Goal: Information Seeking & Learning: Learn about a topic

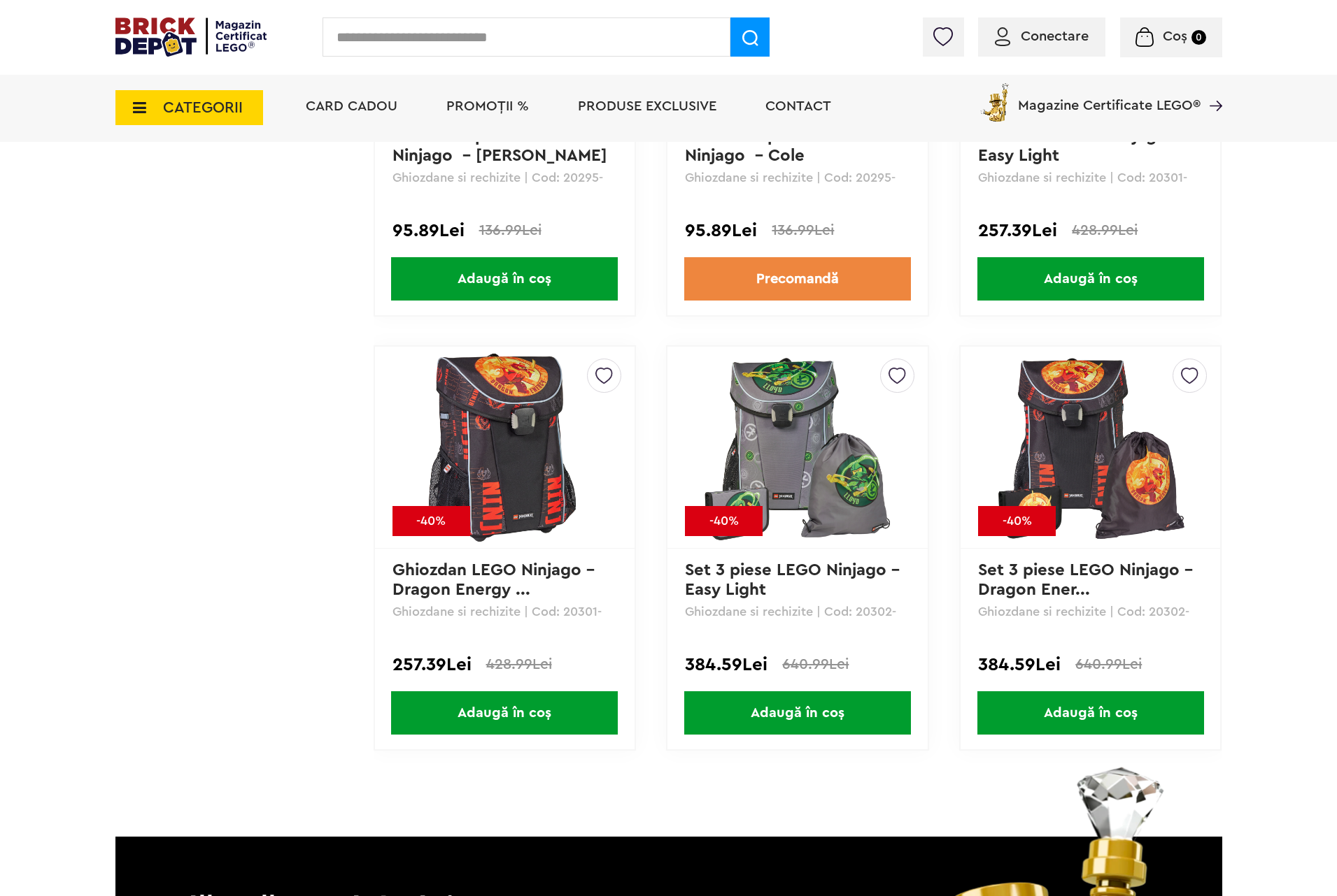
click at [384, 39] on input "text" at bounding box center [526, 37] width 407 height 39
type input "*****"
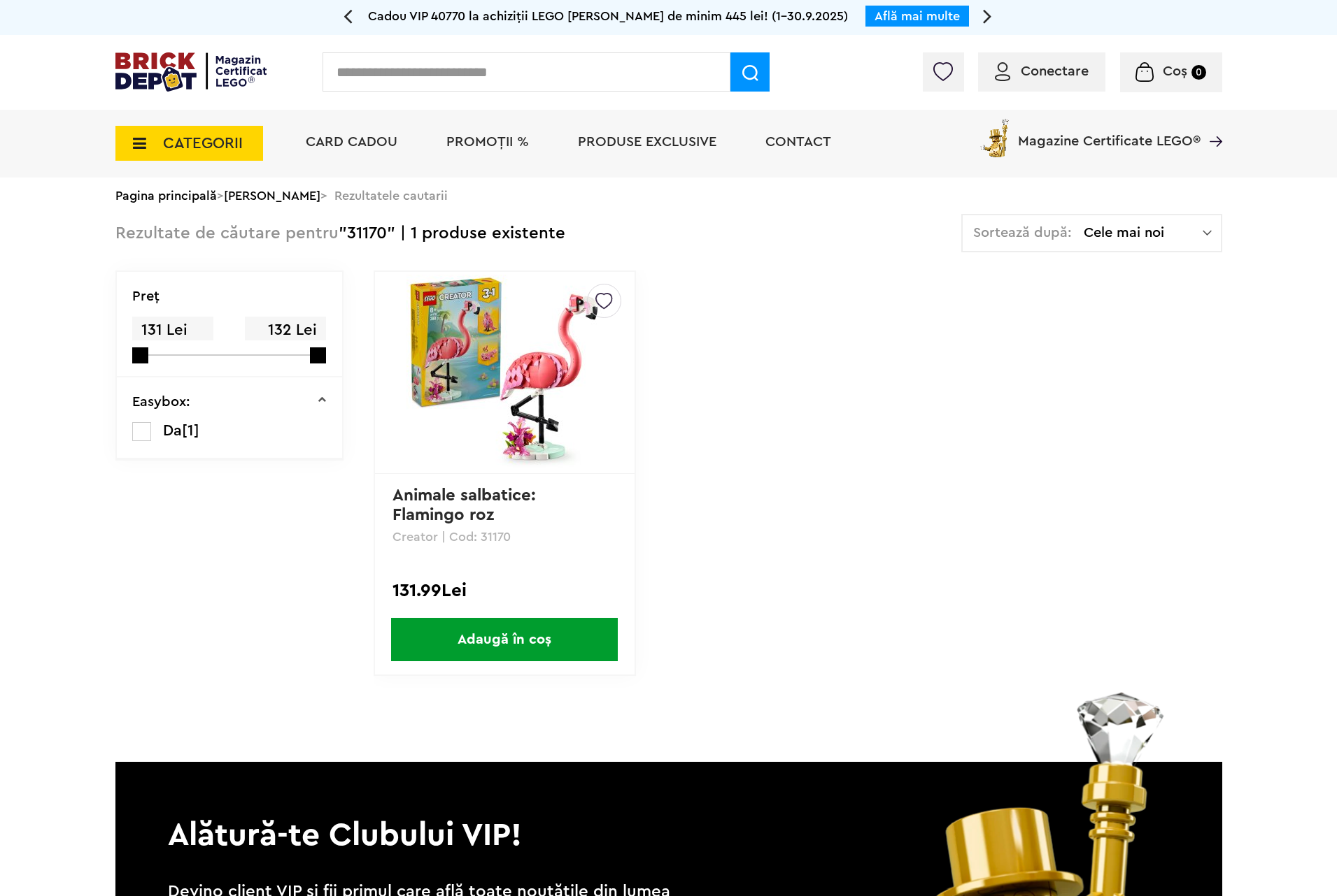
click at [542, 391] on img at bounding box center [504, 373] width 196 height 196
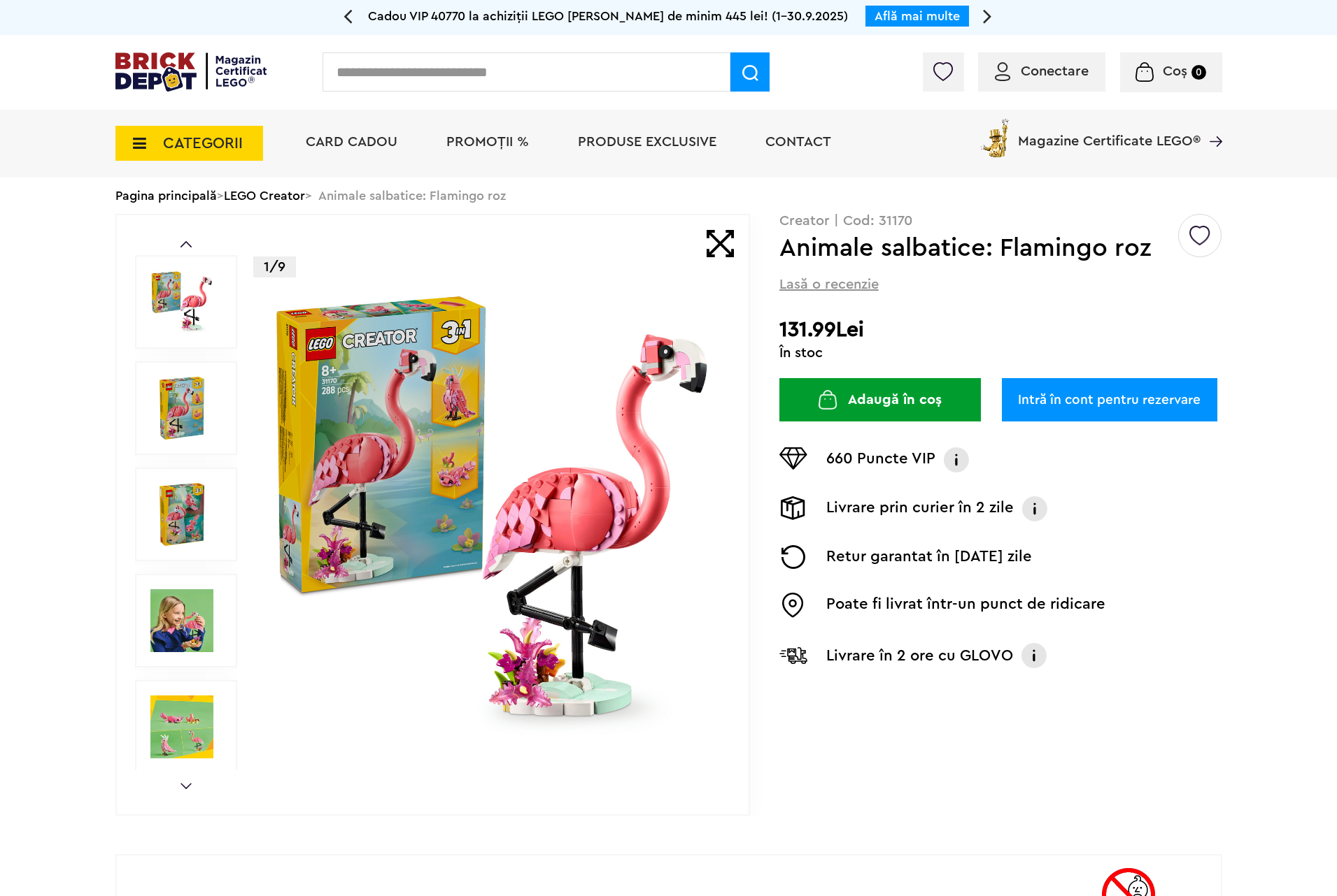
click at [594, 455] on img at bounding box center [492, 515] width 451 height 451
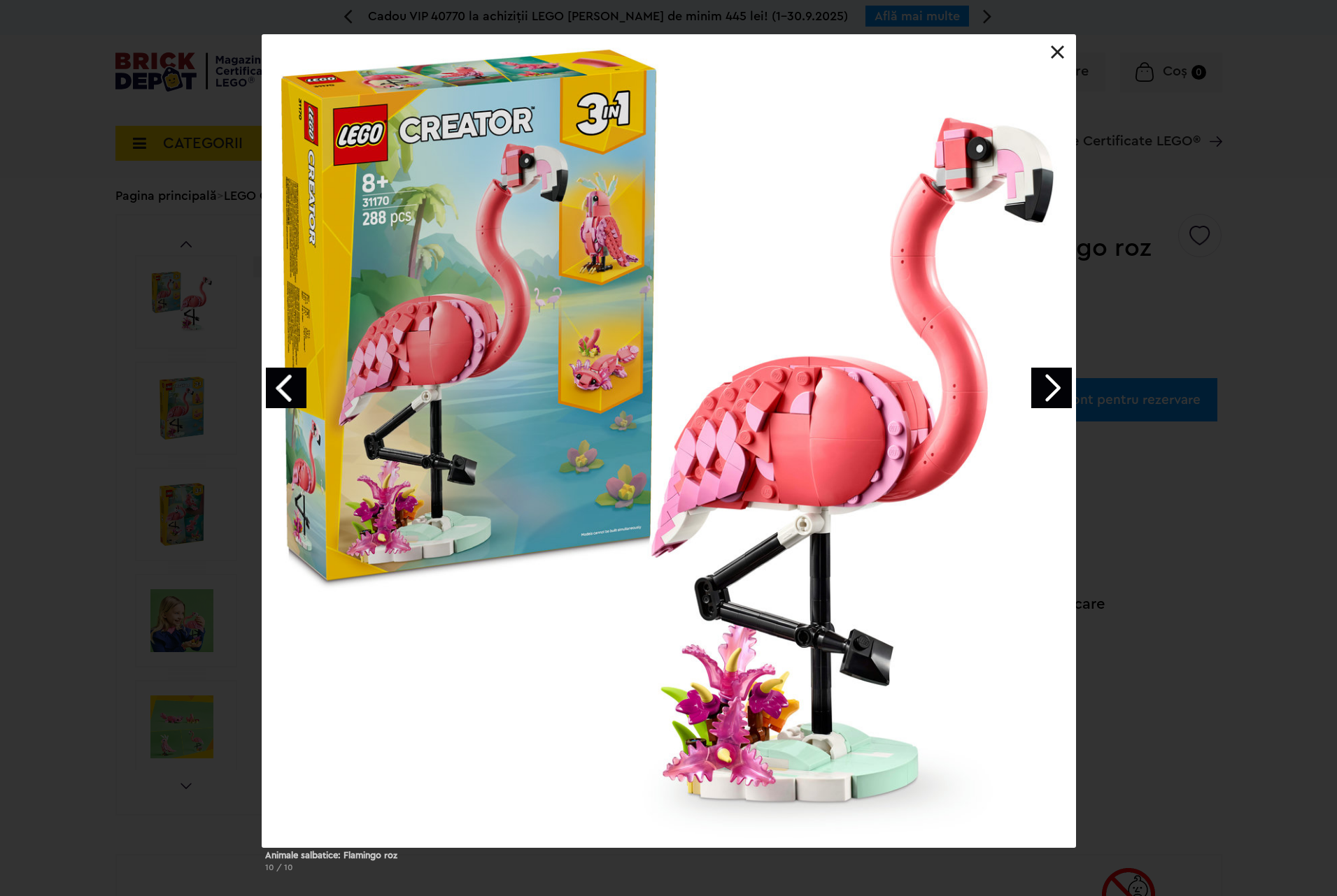
click at [1051, 384] on link "Next image" at bounding box center [1051, 388] width 41 height 41
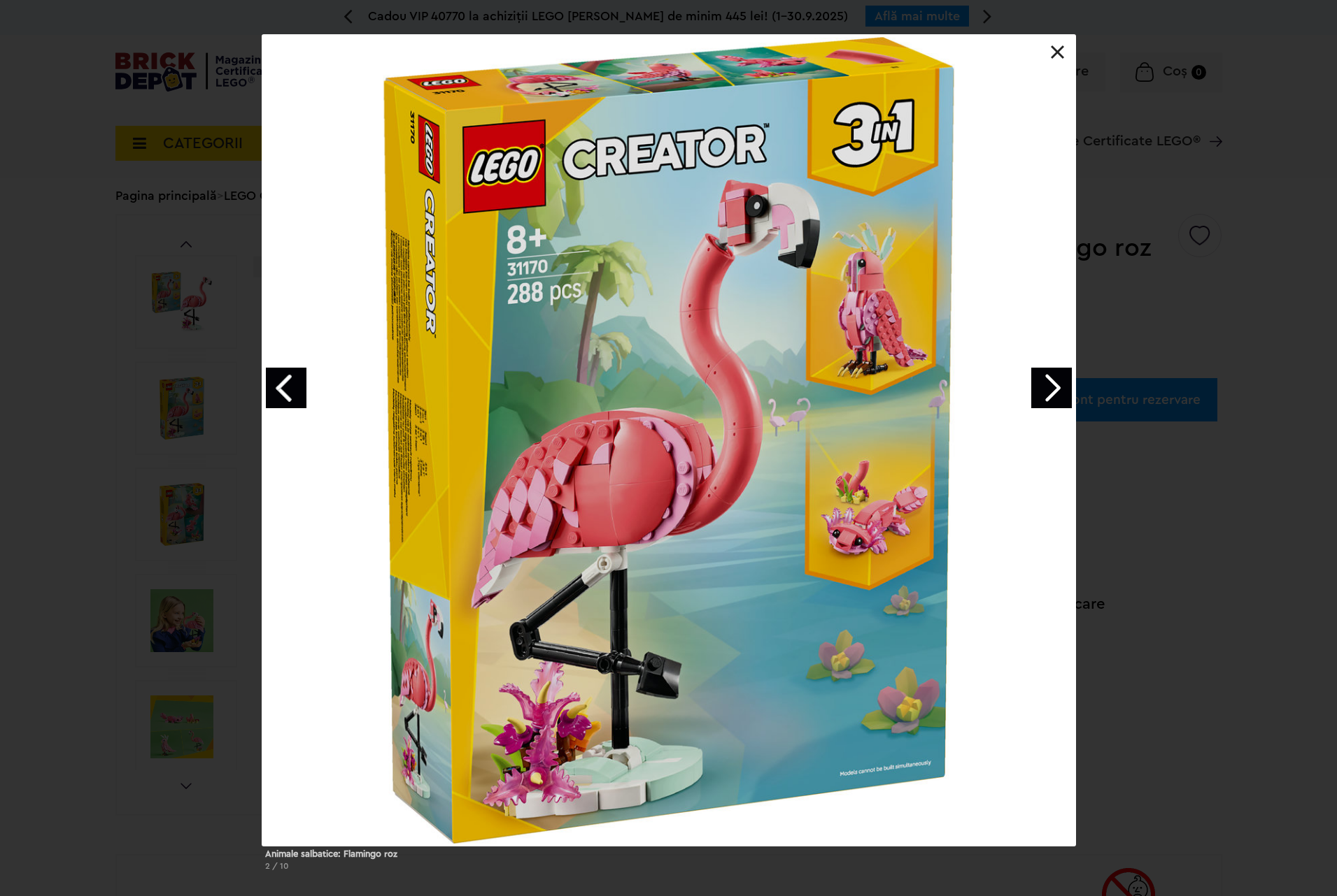
click at [1051, 384] on link "Next image" at bounding box center [1051, 388] width 41 height 41
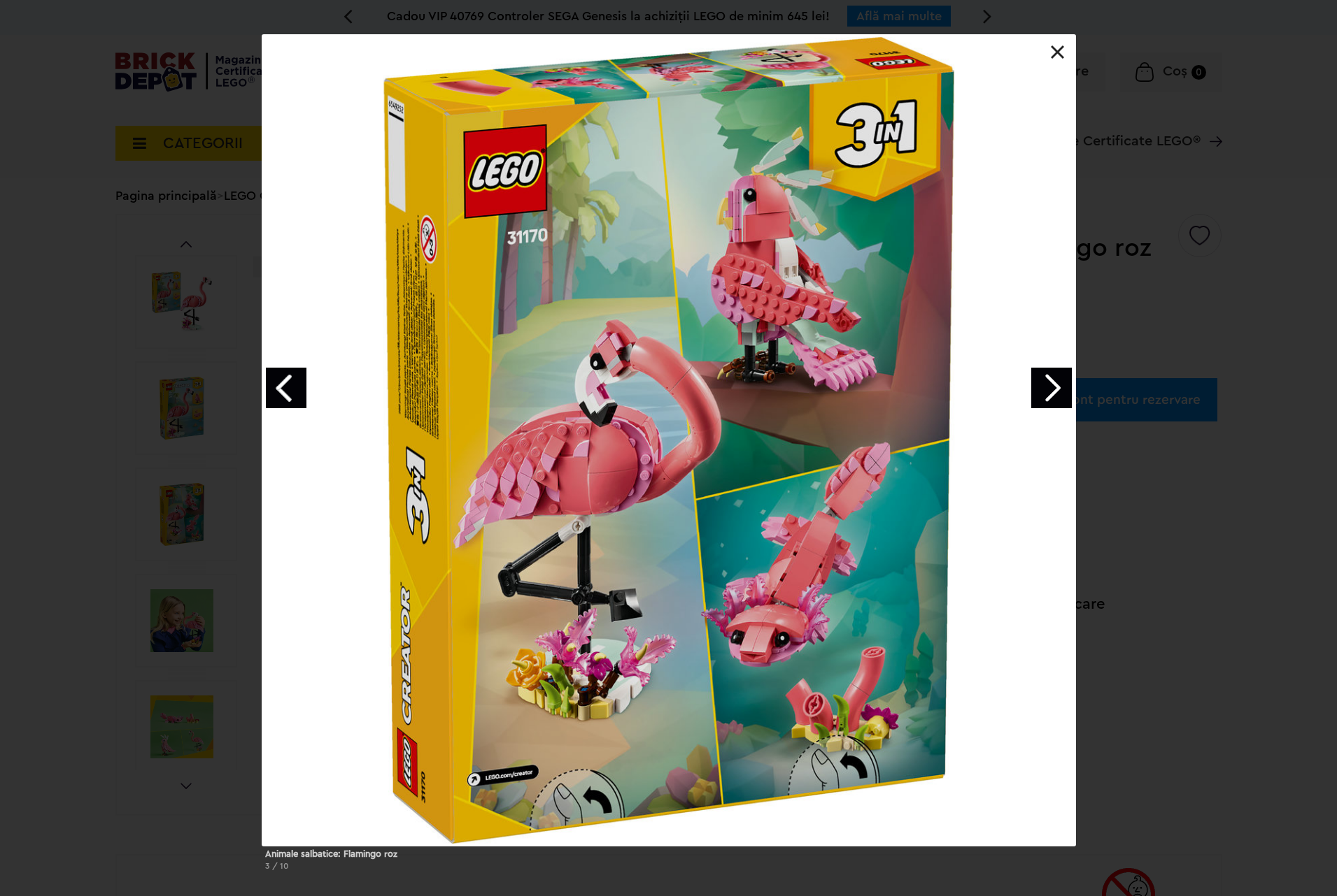
click at [1051, 384] on link "Next image" at bounding box center [1051, 388] width 41 height 41
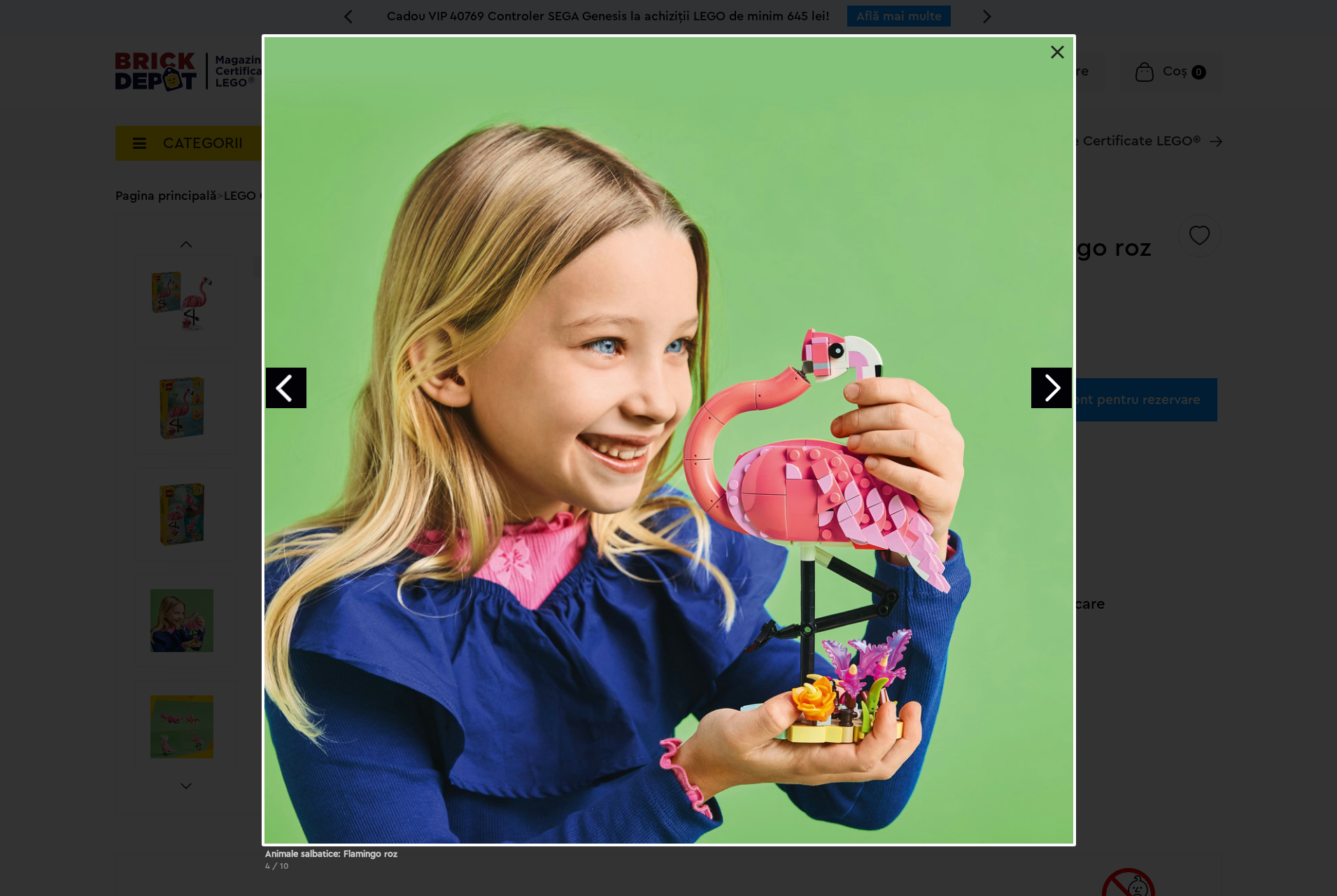
click at [1058, 48] on link at bounding box center [1057, 52] width 14 height 14
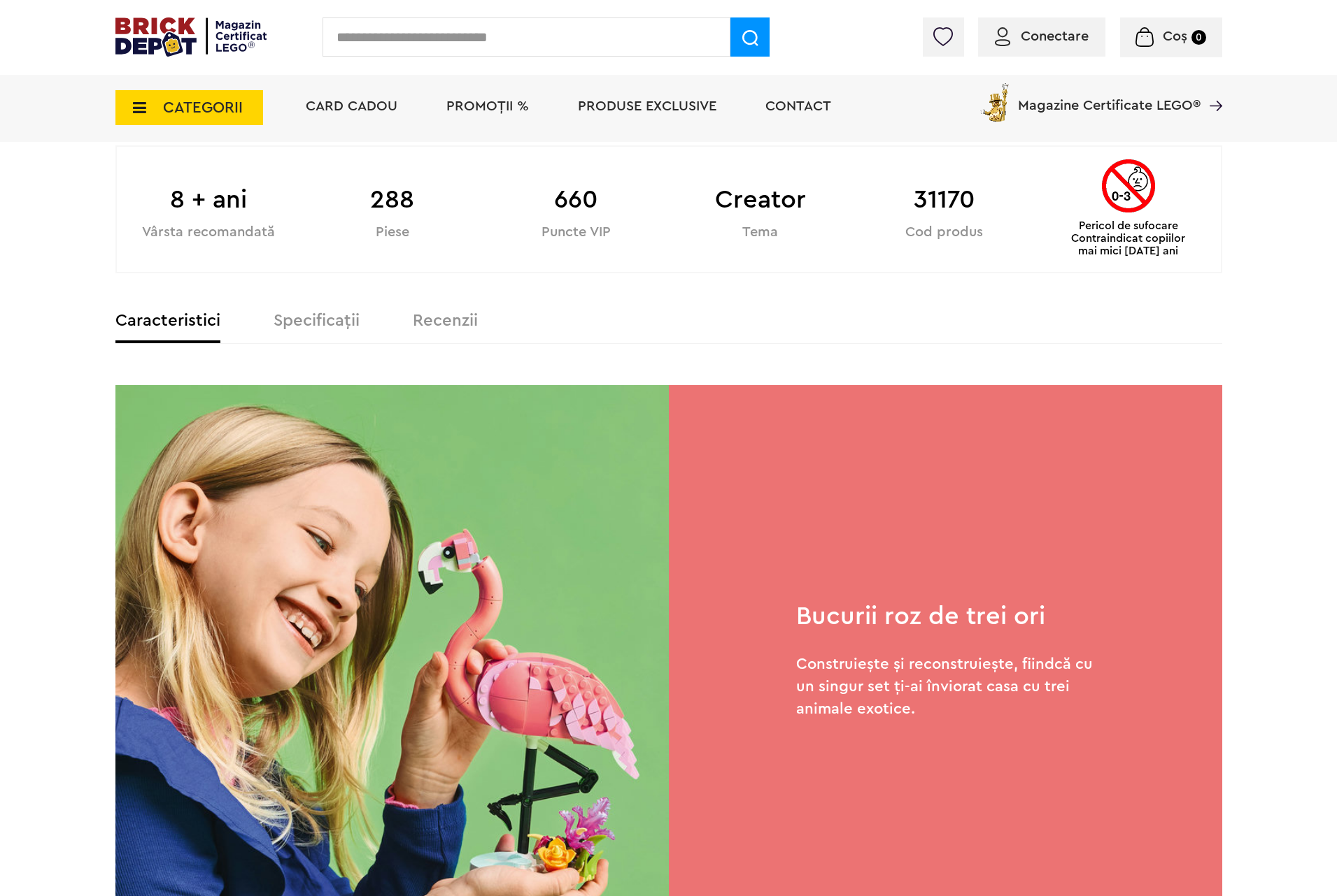
scroll to position [315, 0]
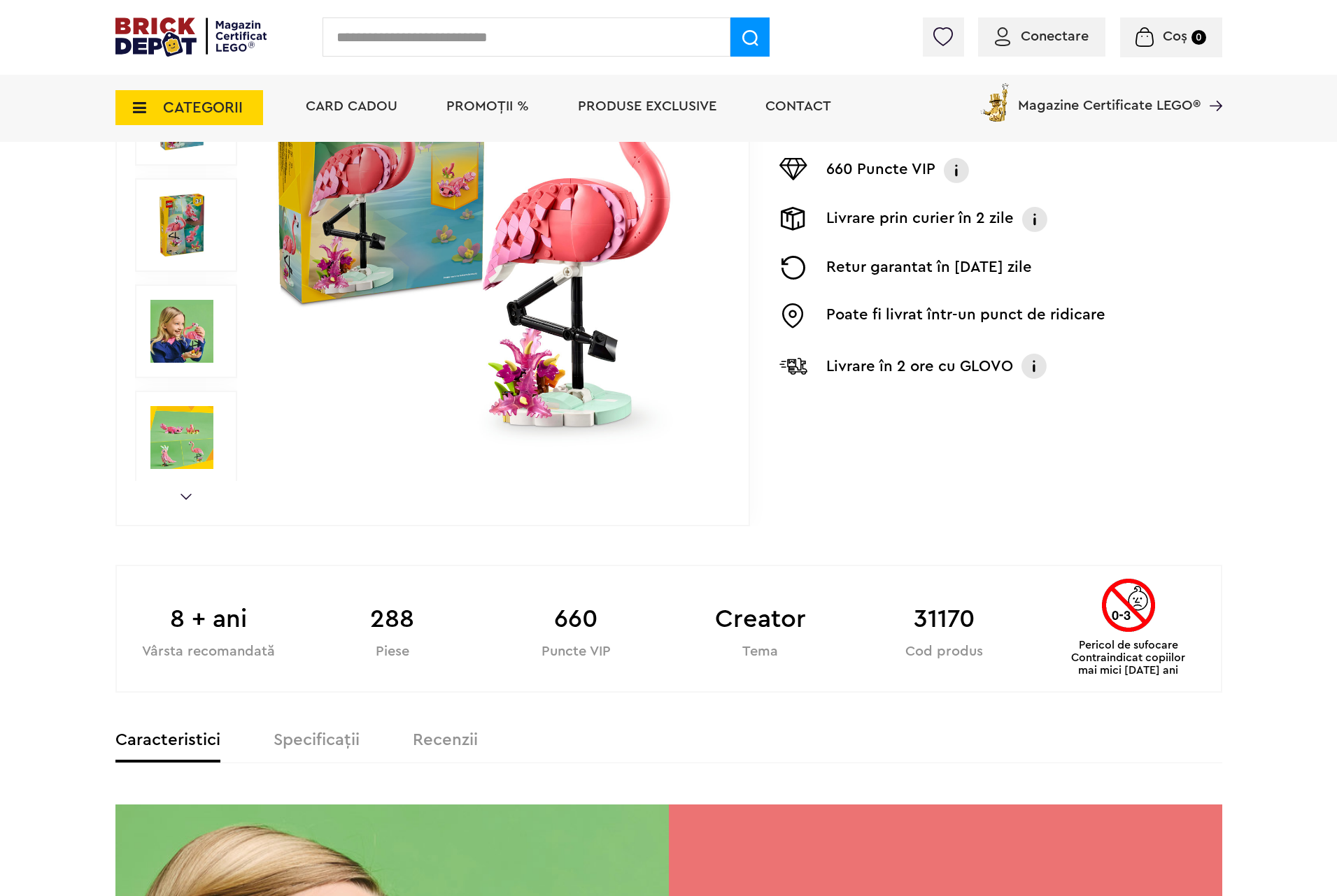
click at [267, 739] on div "Caracteristici Specificații Recenzii" at bounding box center [669, 748] width 1107 height 31
click at [286, 739] on label "Specificații" at bounding box center [316, 741] width 86 height 17
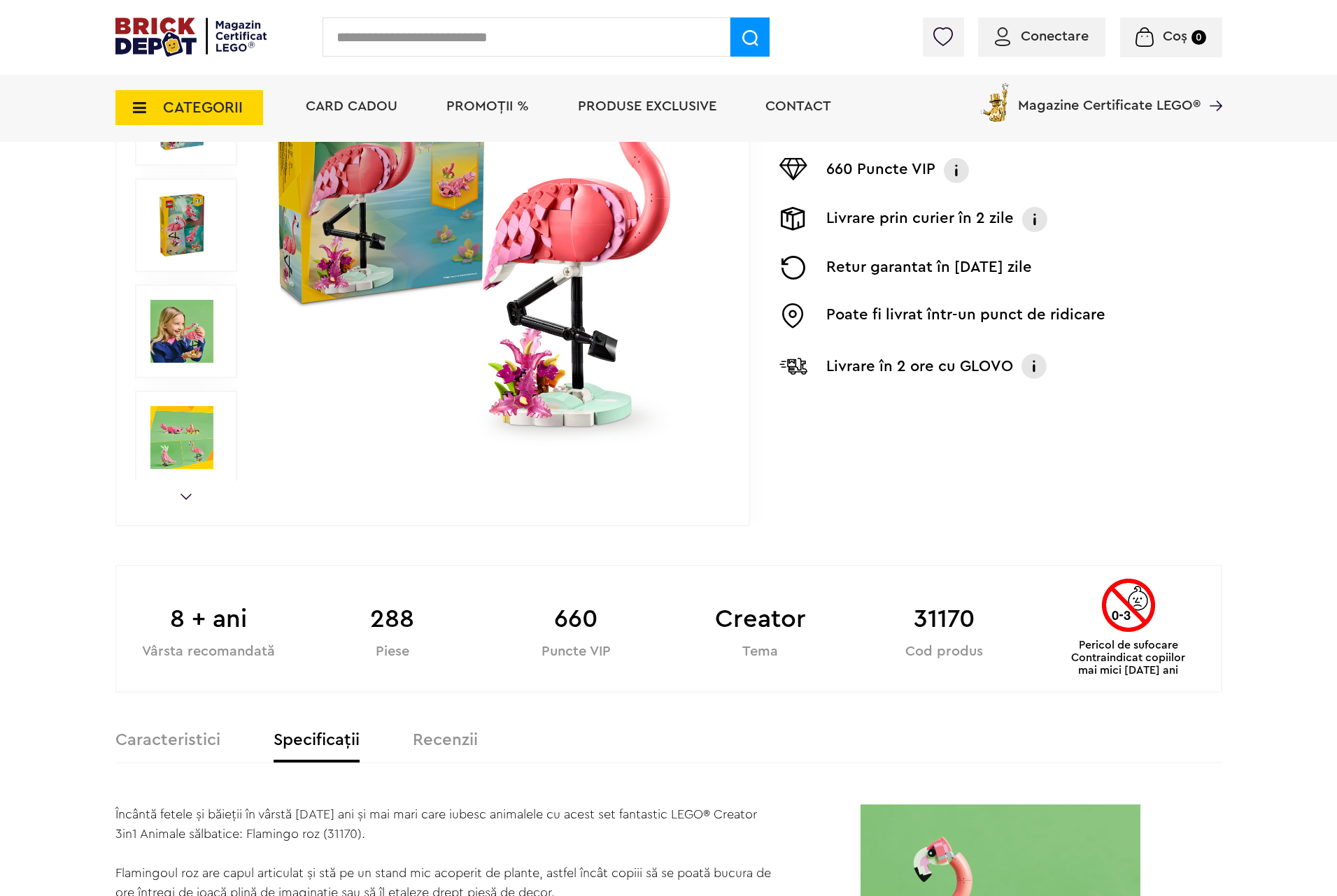
scroll to position [0, 0]
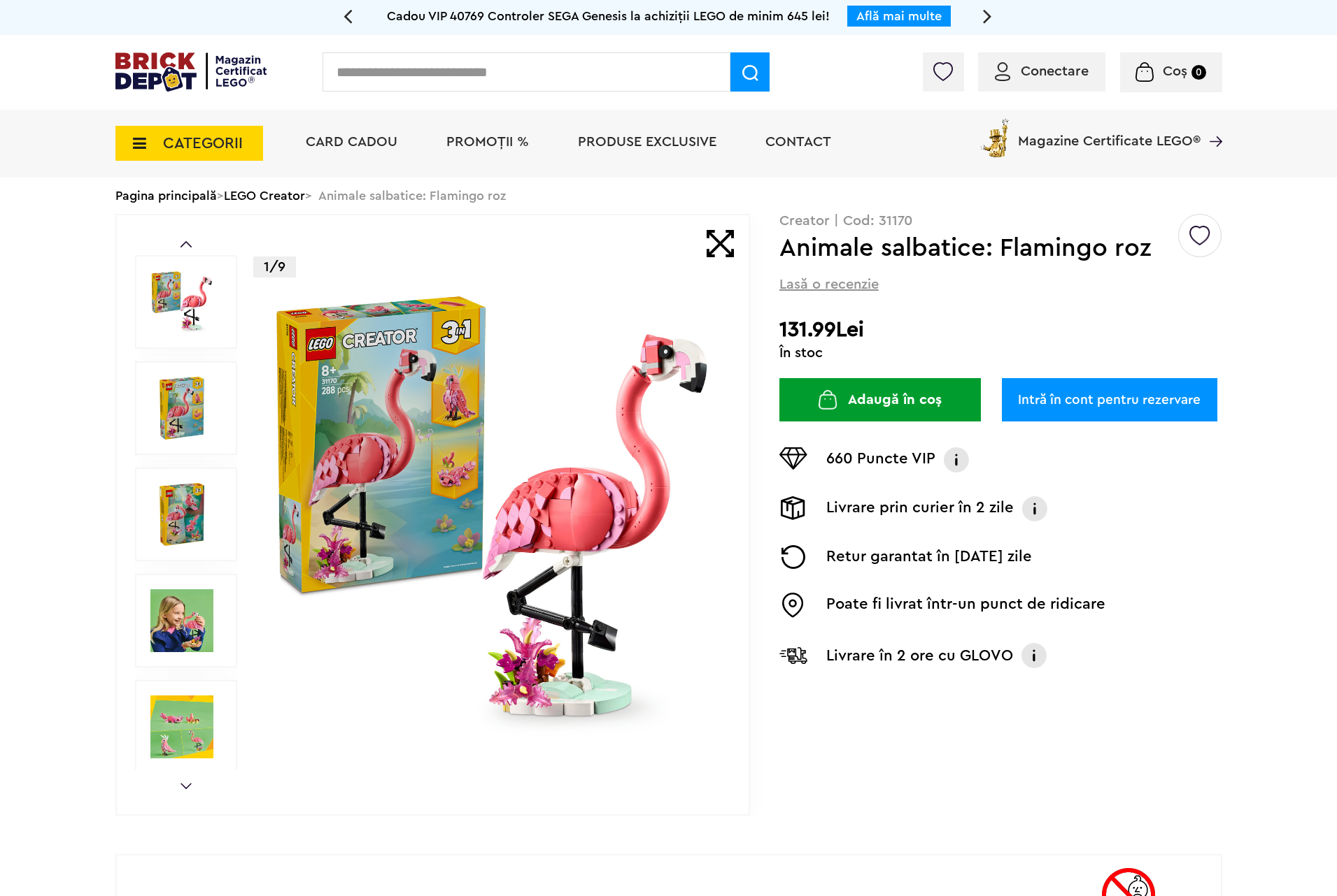
click at [544, 416] on img at bounding box center [492, 515] width 451 height 451
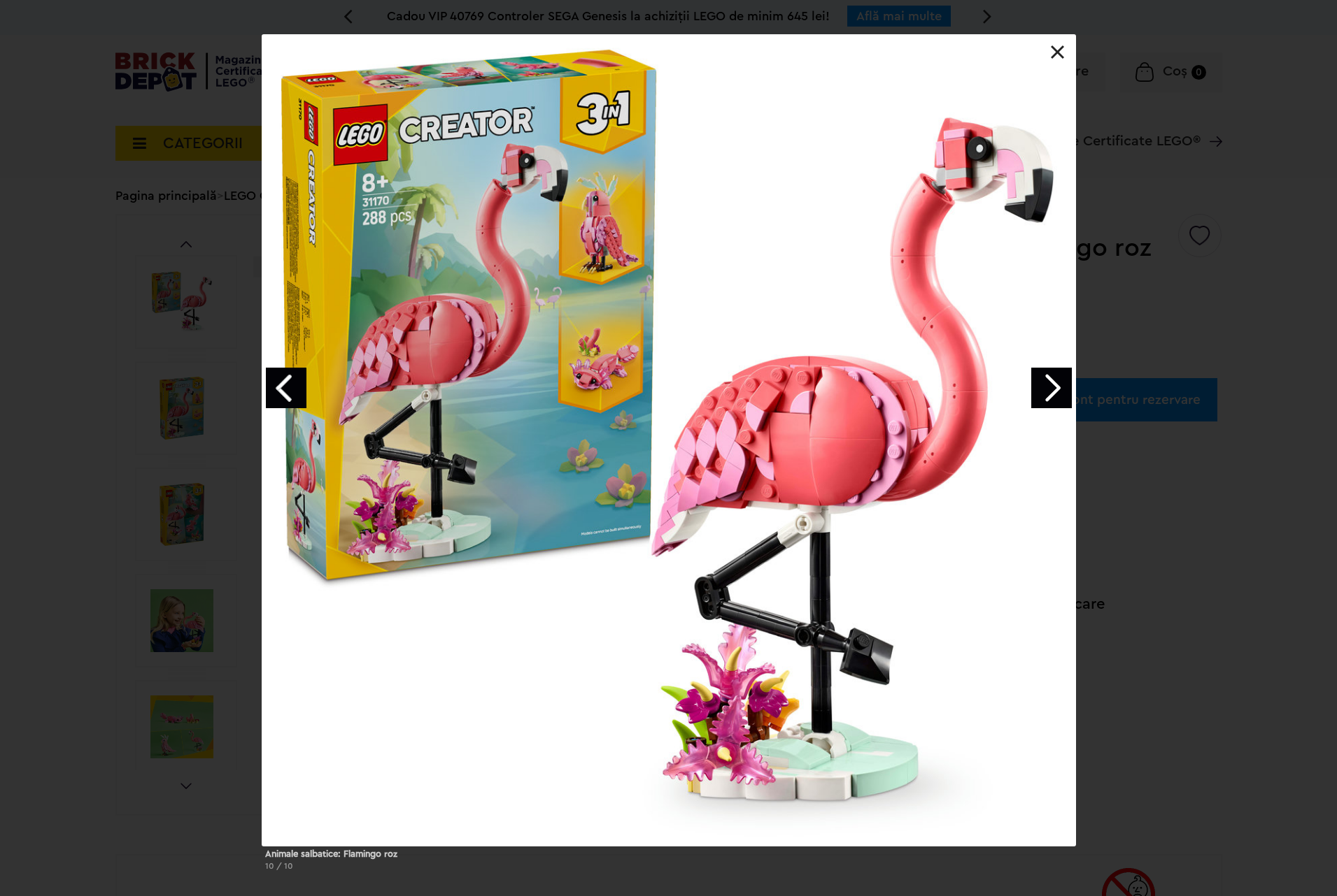
click at [1038, 391] on link "Next image" at bounding box center [1051, 388] width 41 height 41
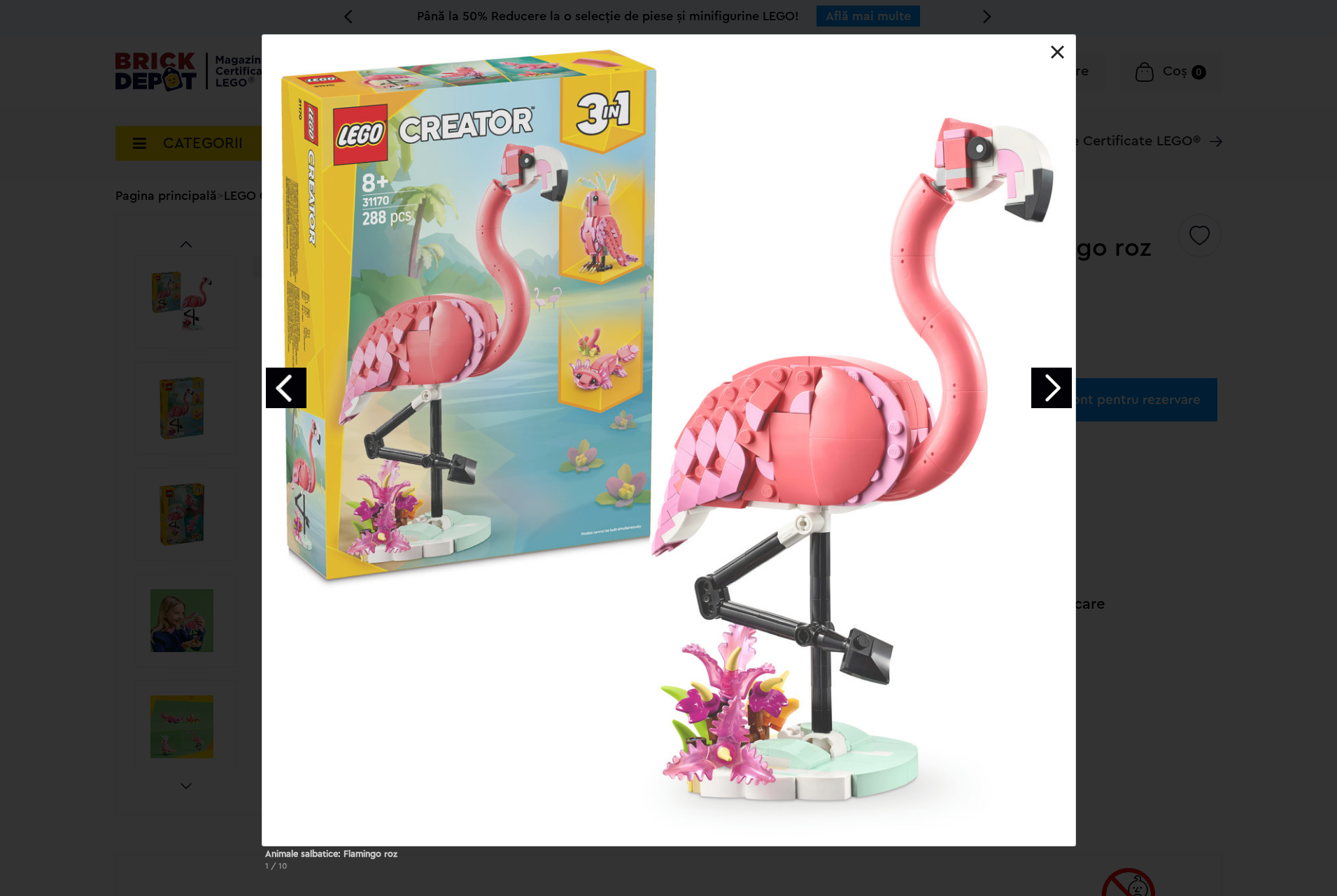
click at [1038, 391] on link "Next image" at bounding box center [1051, 388] width 41 height 41
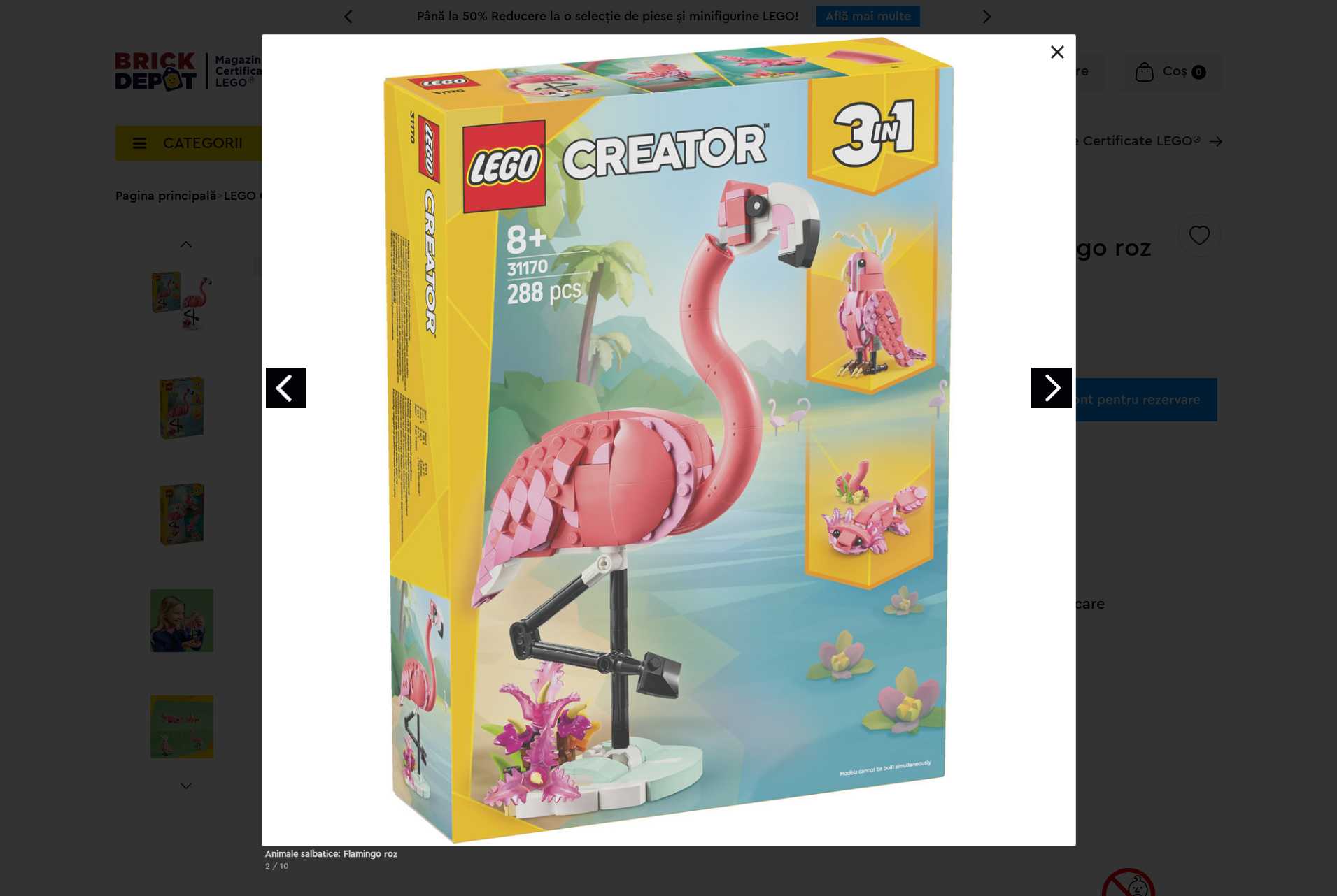
click at [1038, 391] on link "Next image" at bounding box center [1051, 388] width 41 height 41
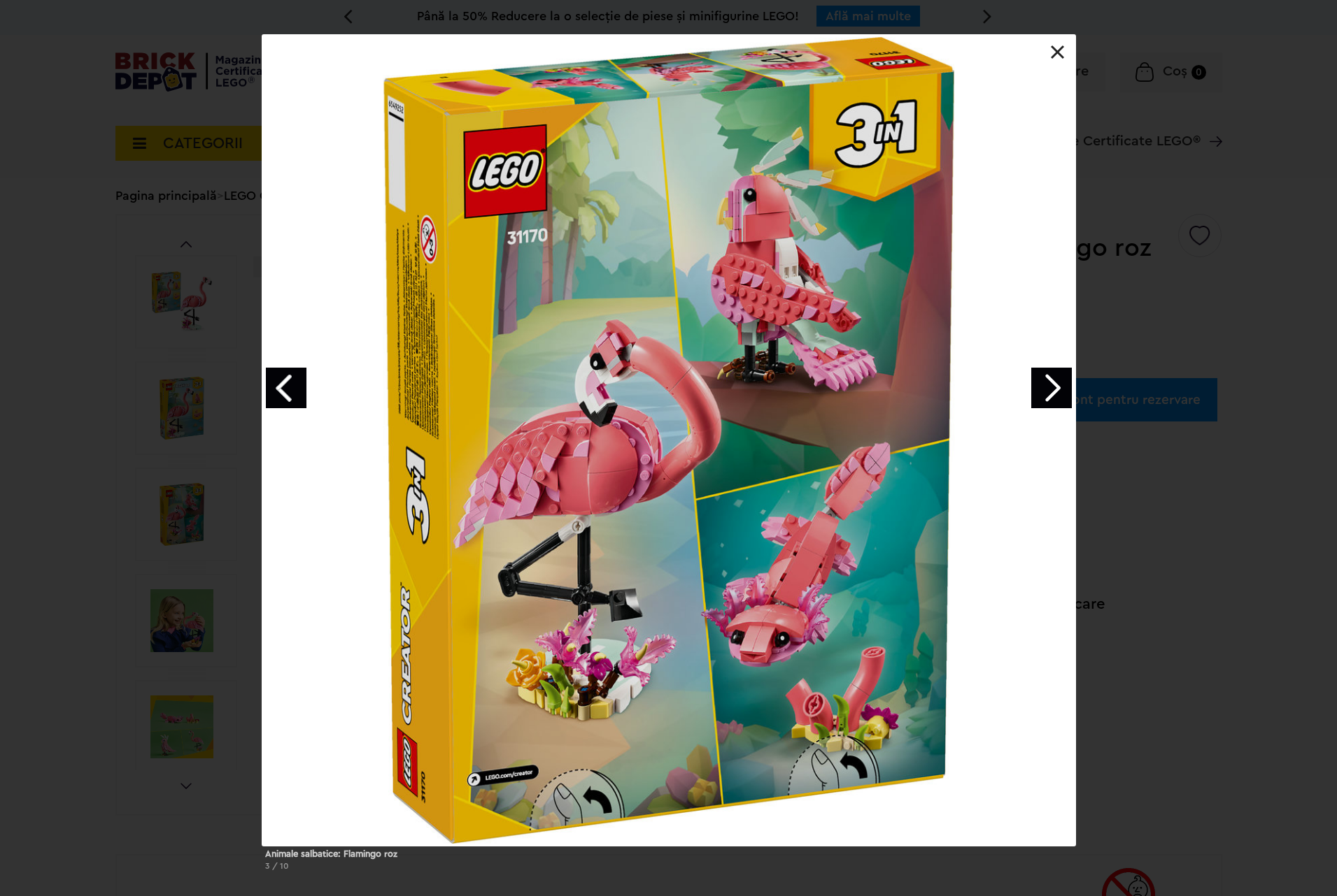
click at [1038, 391] on link "Next image" at bounding box center [1051, 388] width 41 height 41
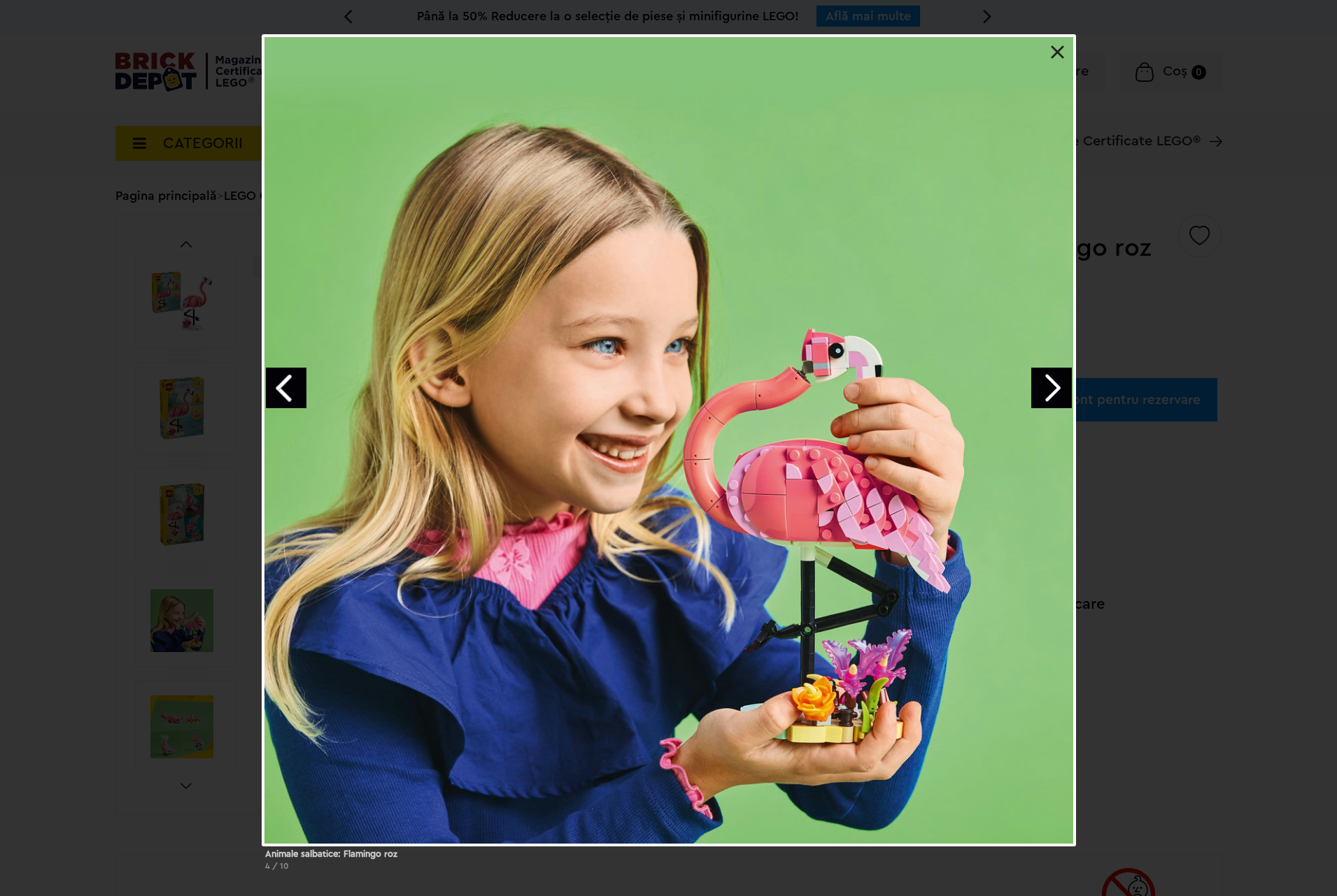
click at [1038, 391] on link "Next image" at bounding box center [1051, 388] width 41 height 41
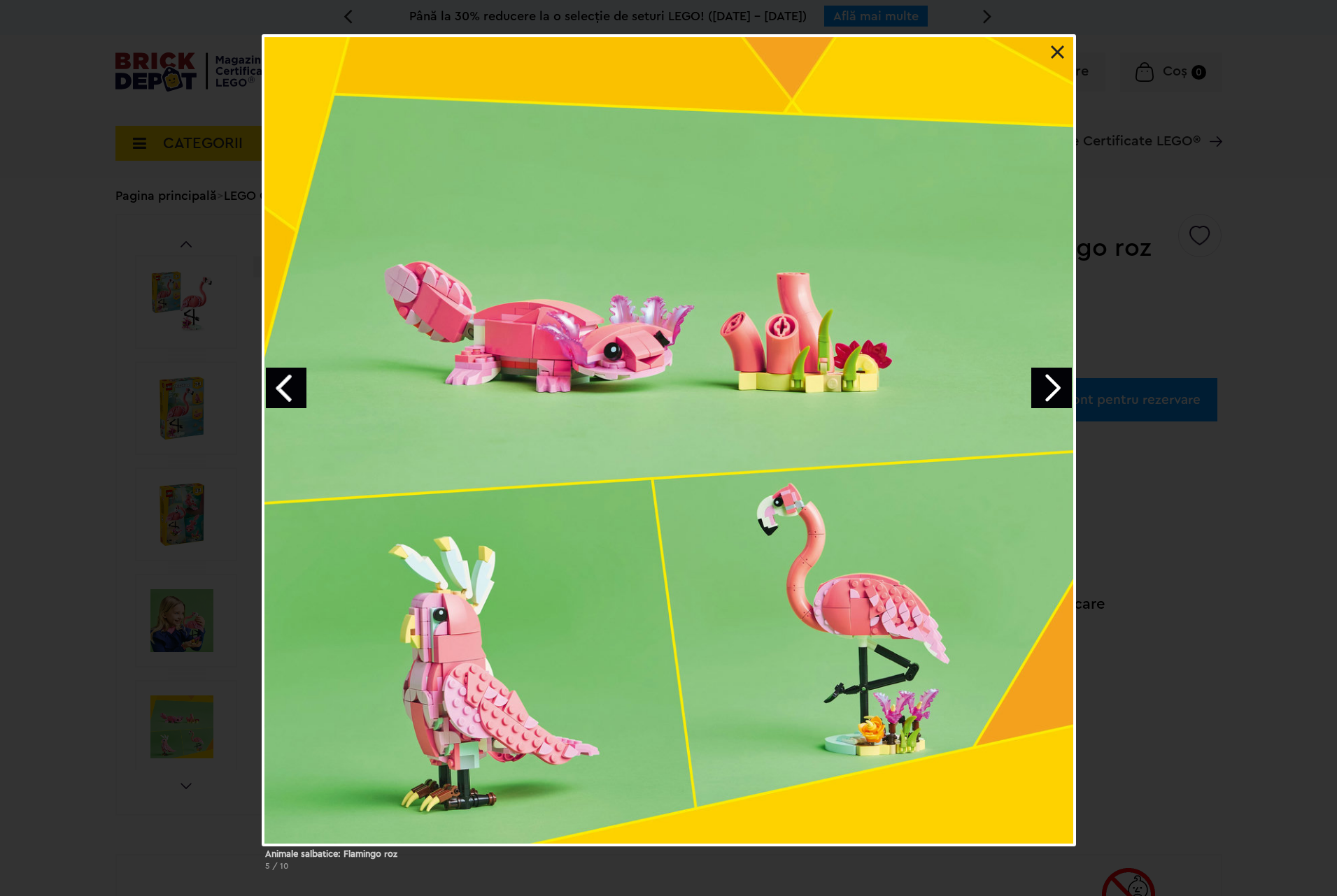
click at [1038, 391] on link "Next image" at bounding box center [1051, 388] width 41 height 41
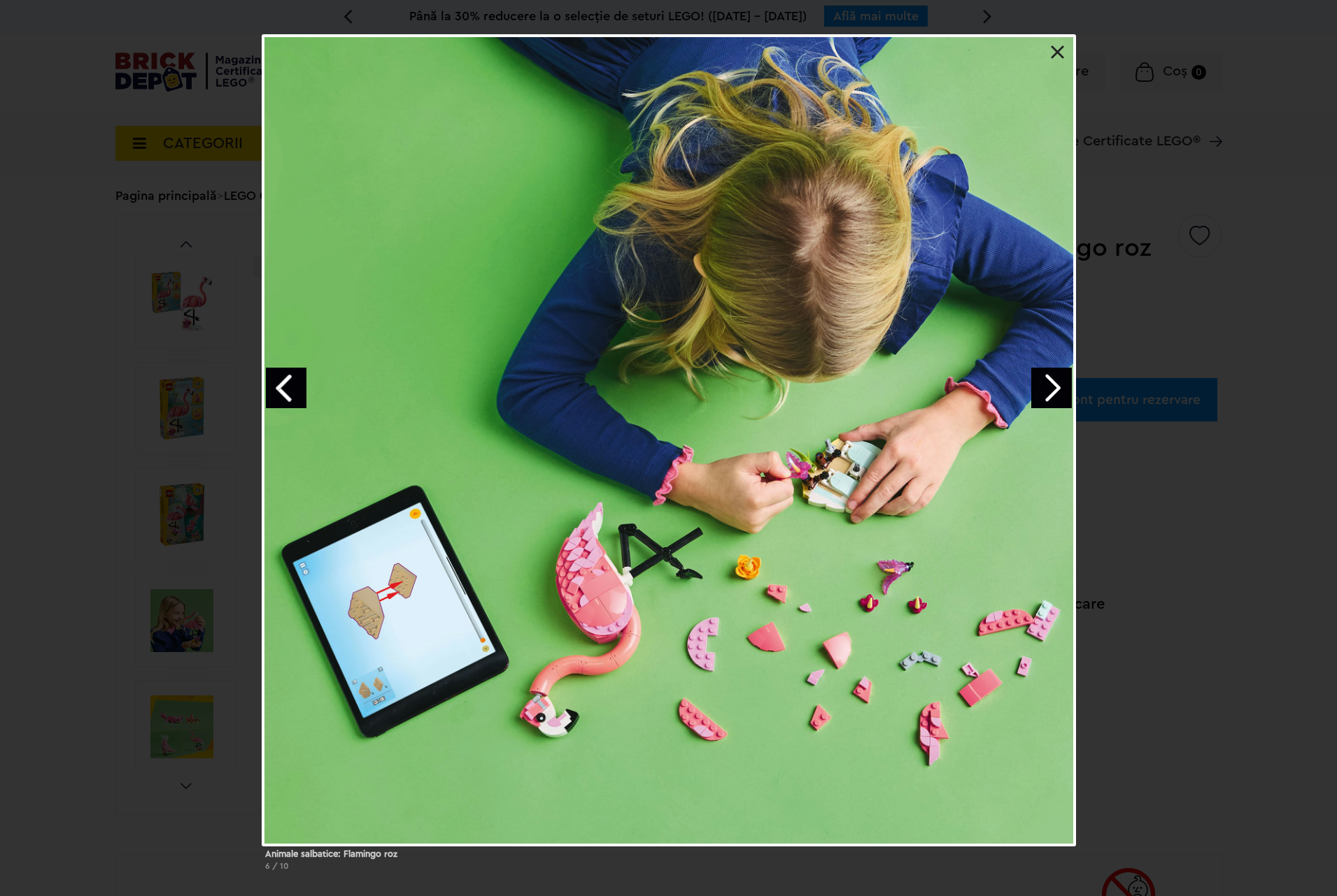
click at [1038, 391] on link "Next image" at bounding box center [1051, 388] width 41 height 41
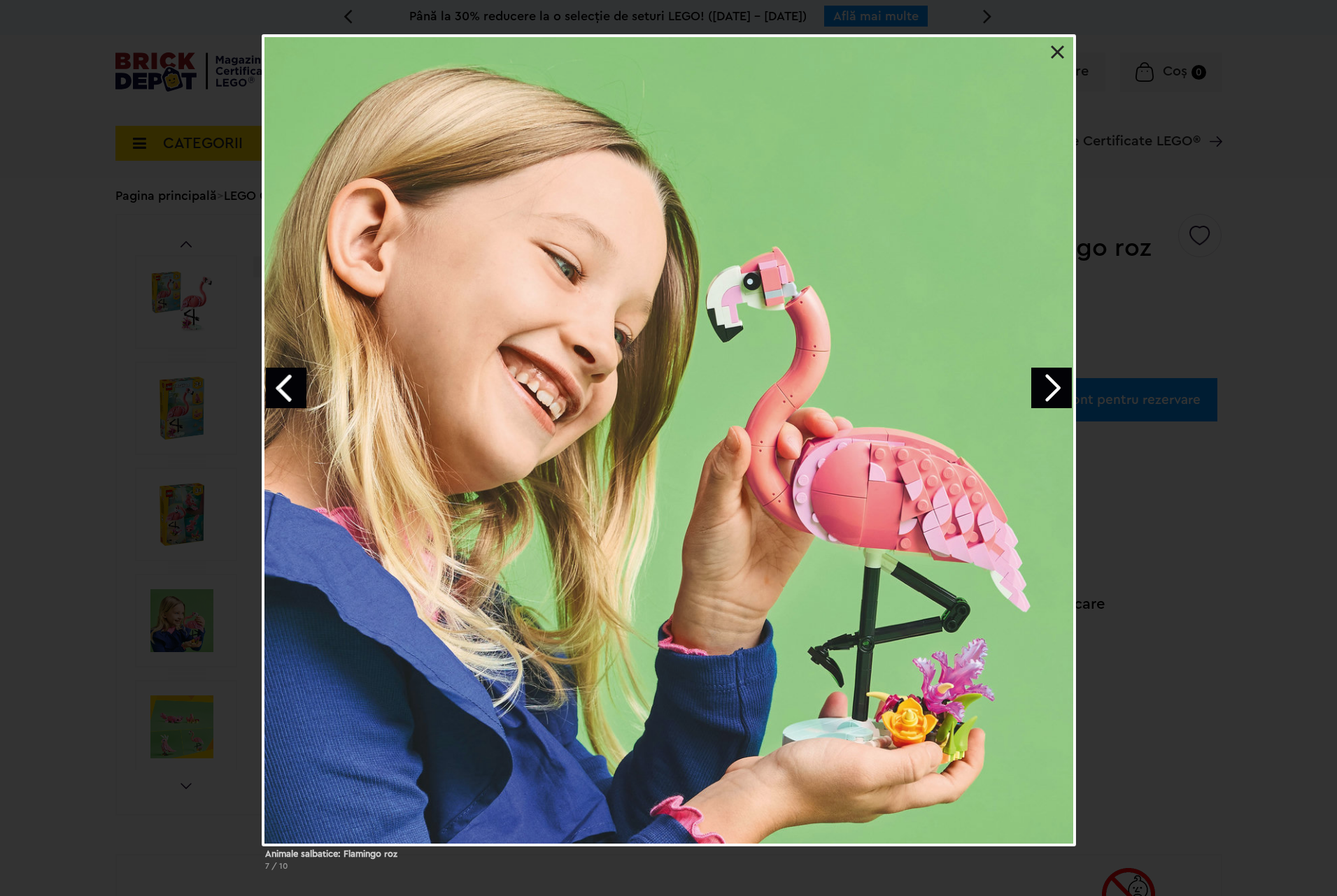
click at [1038, 391] on link "Next image" at bounding box center [1051, 388] width 41 height 41
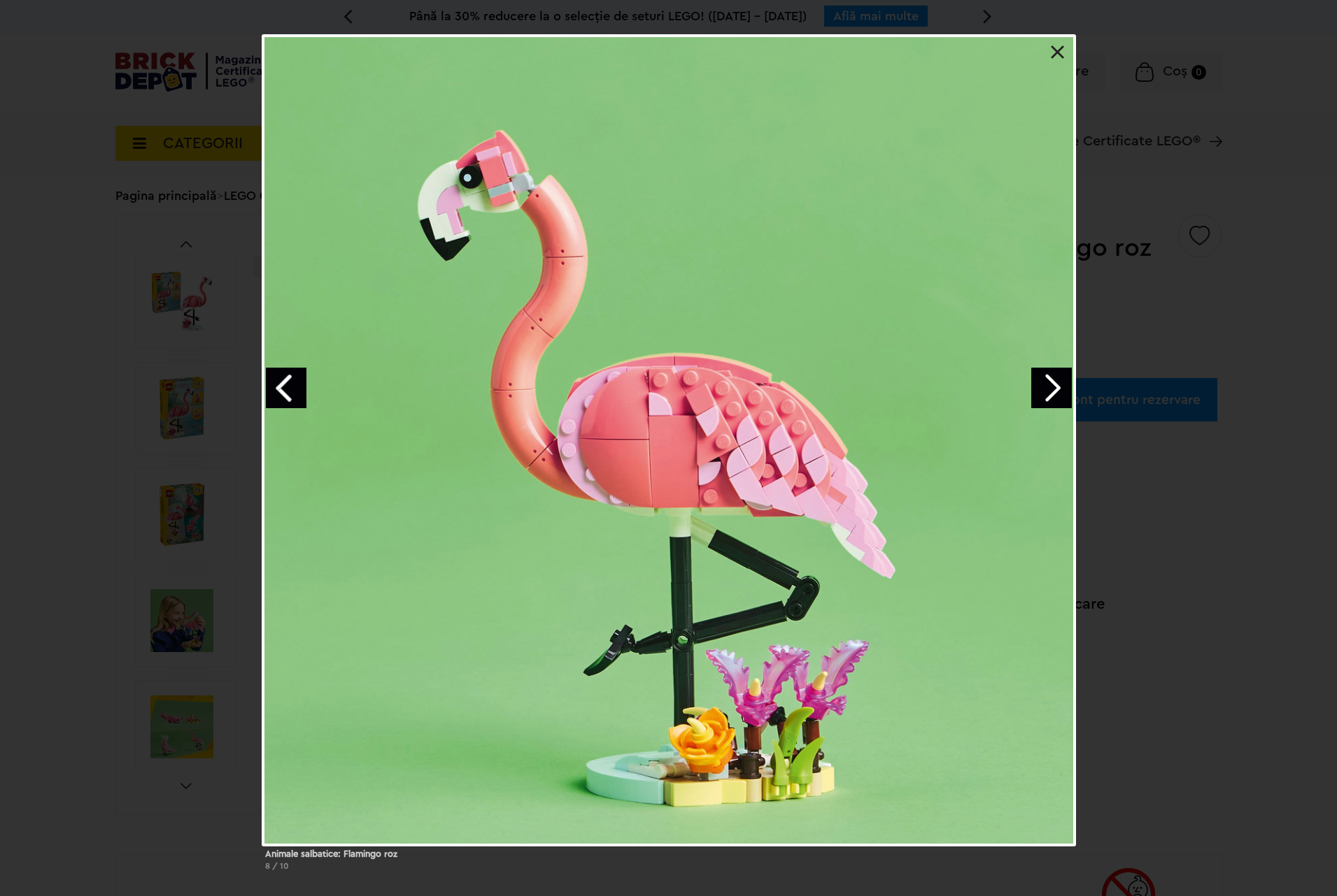
click at [1038, 391] on link "Next image" at bounding box center [1051, 388] width 41 height 41
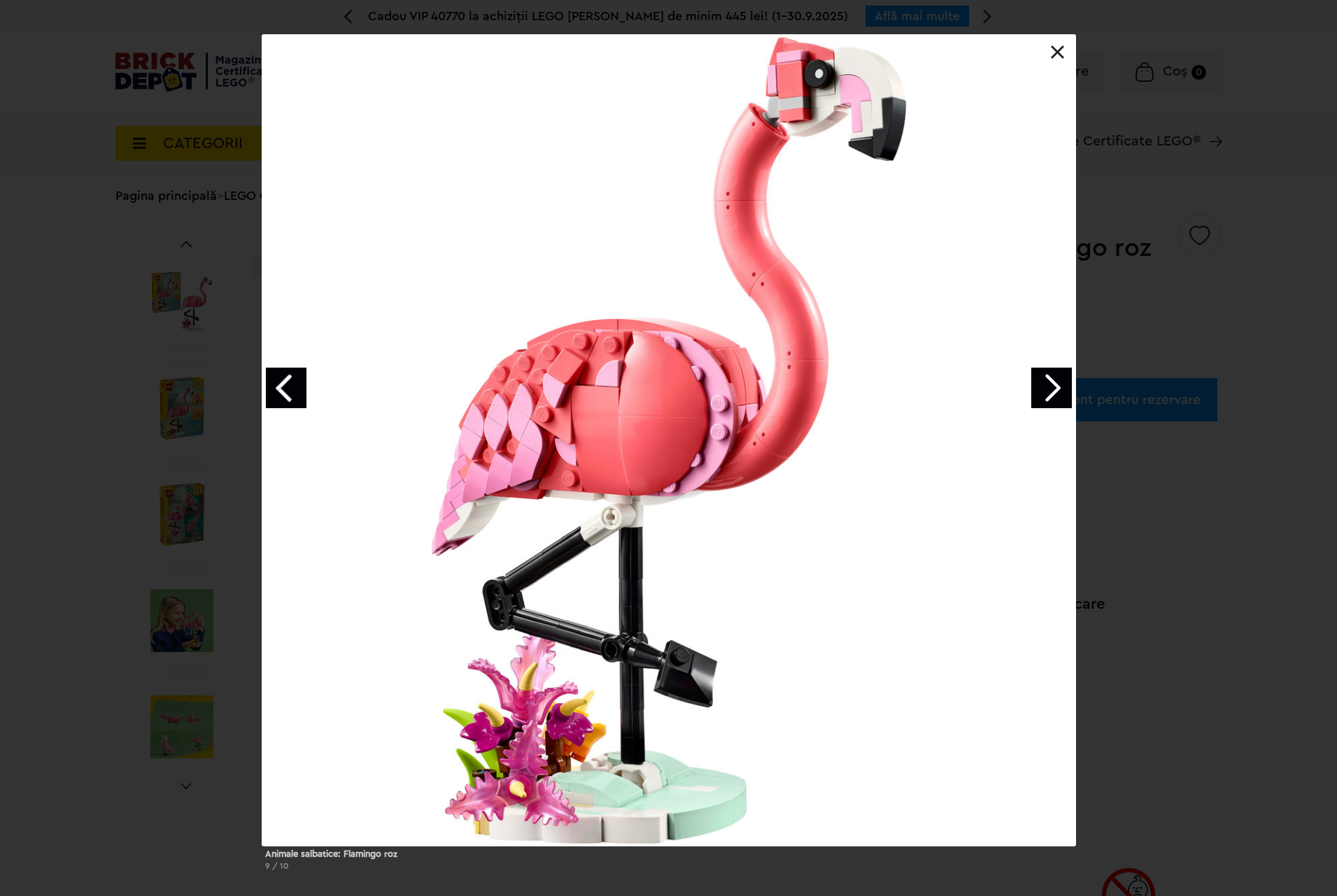
click at [1038, 391] on link "Next image" at bounding box center [1051, 388] width 41 height 41
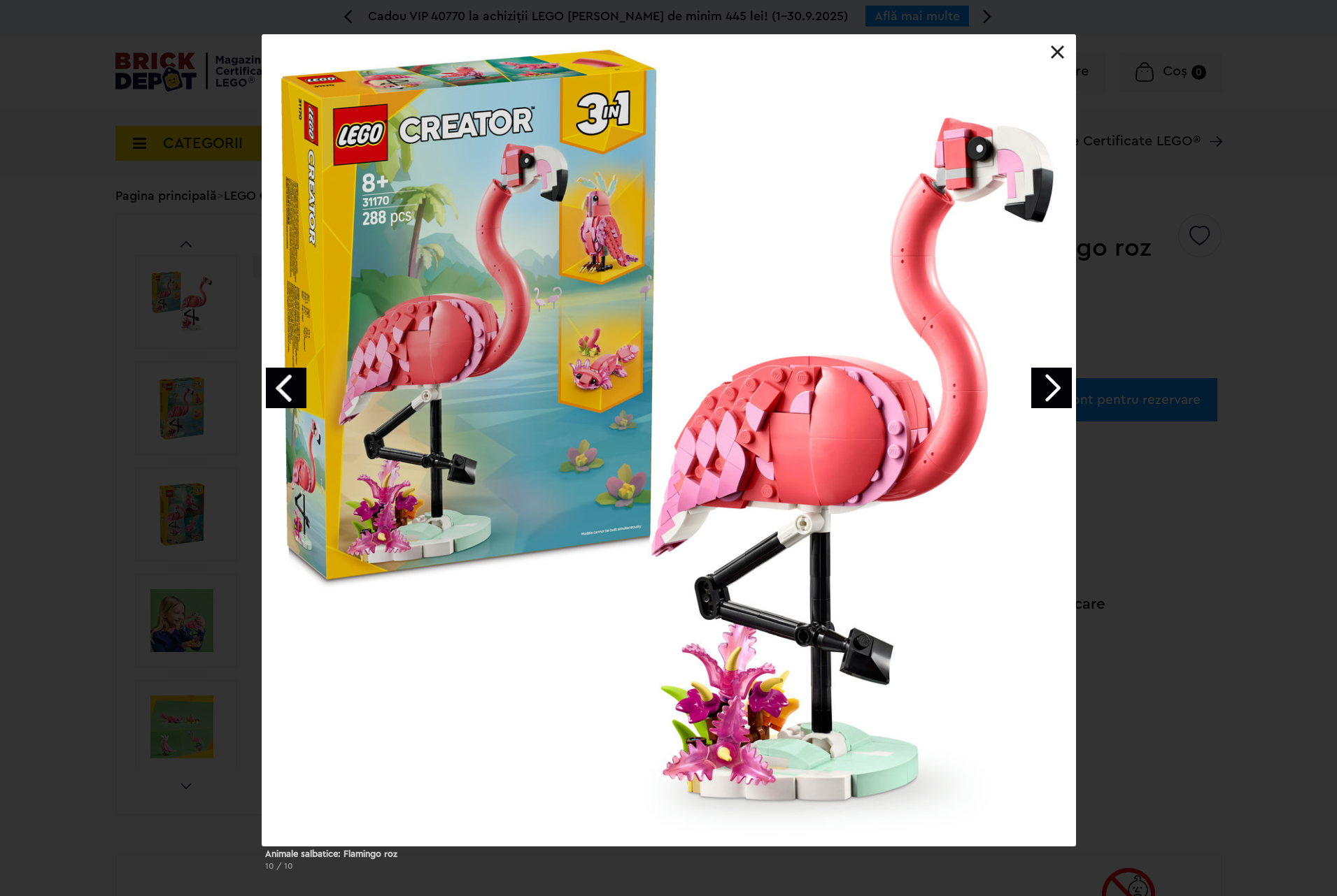
click at [1038, 391] on link "Next image" at bounding box center [1051, 388] width 41 height 41
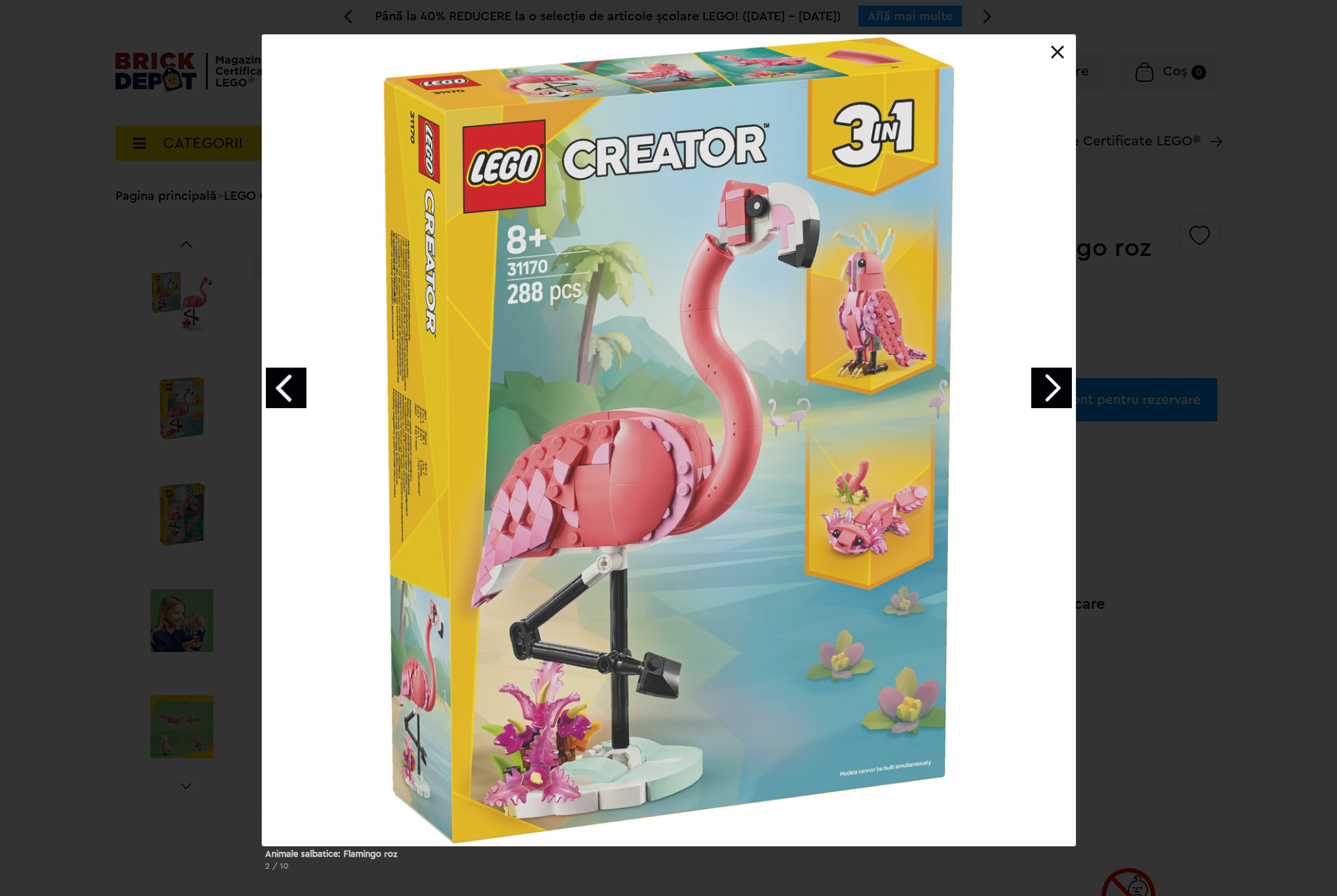
click at [1038, 391] on link "Next image" at bounding box center [1051, 388] width 41 height 41
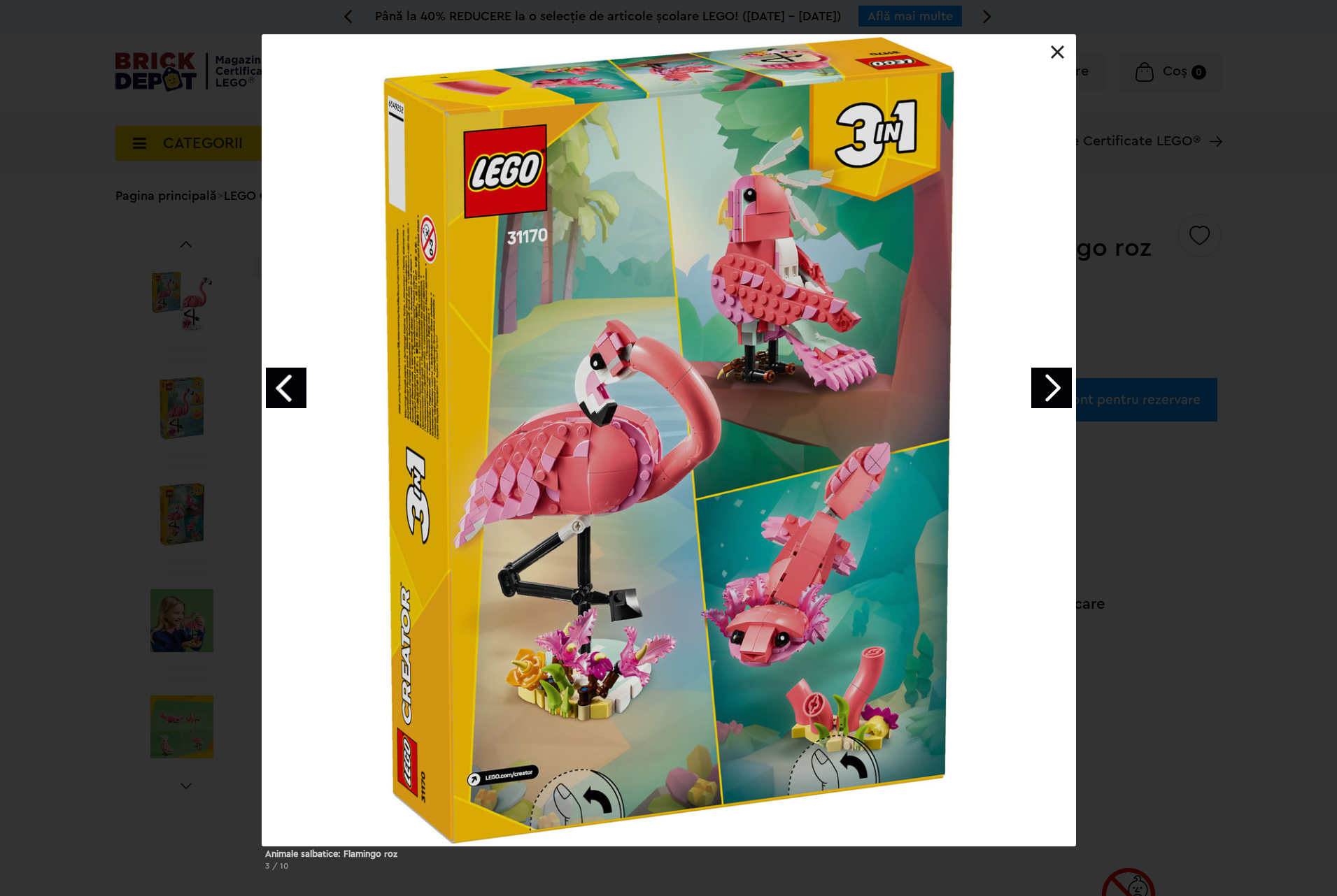
click at [1038, 391] on link "Next image" at bounding box center [1051, 388] width 41 height 41
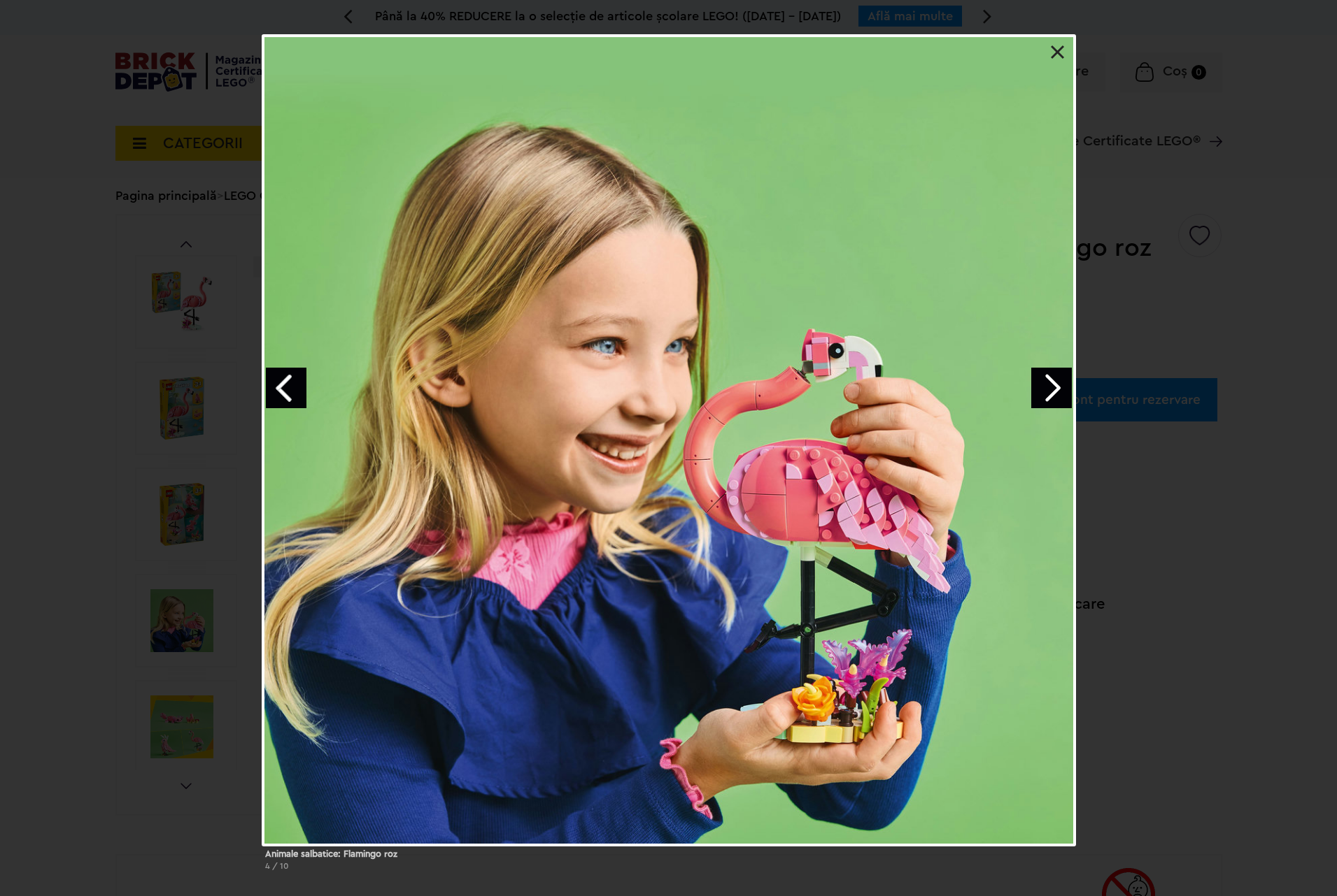
click at [1053, 48] on link at bounding box center [1057, 52] width 14 height 14
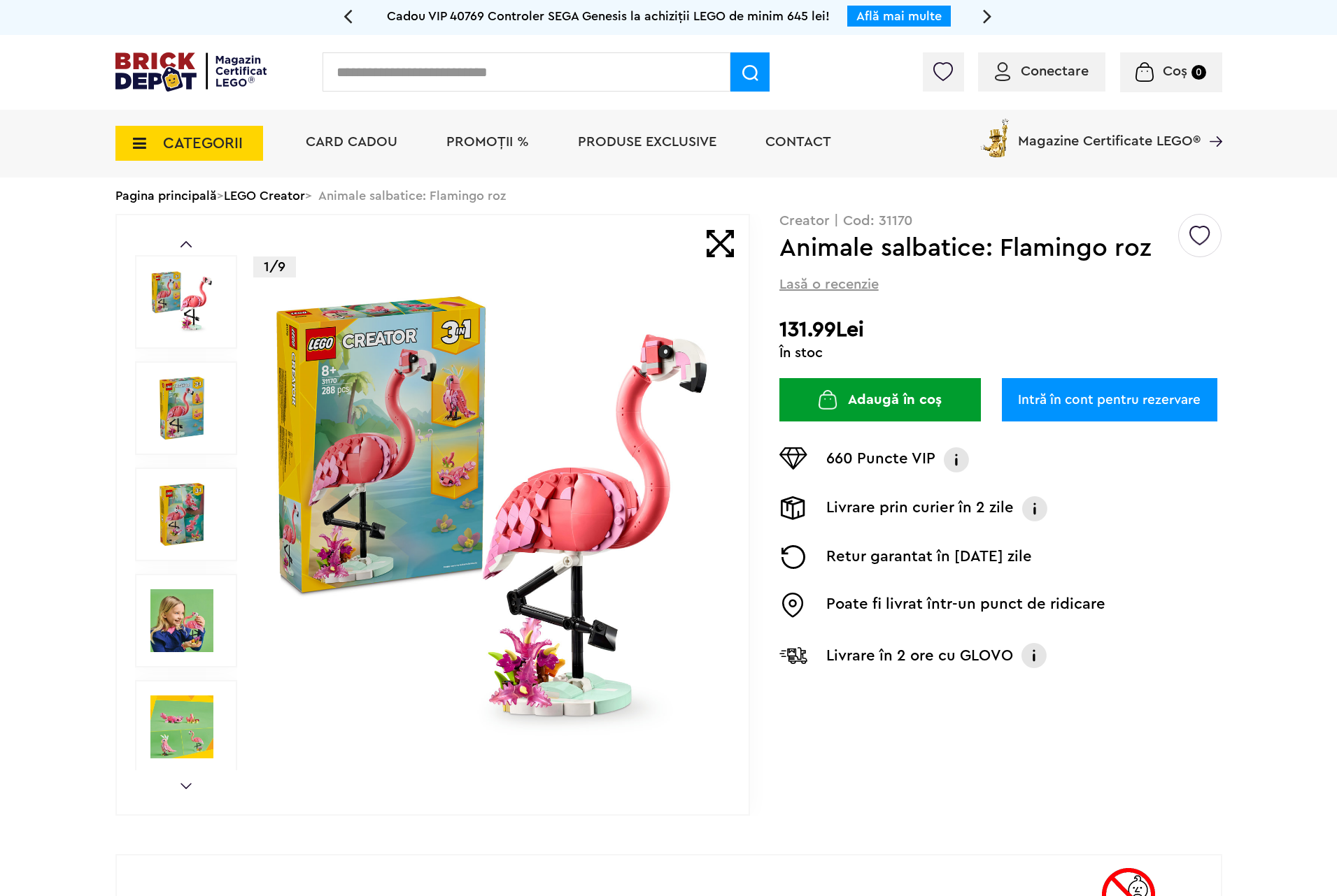
click at [558, 70] on input "text" at bounding box center [526, 72] width 407 height 39
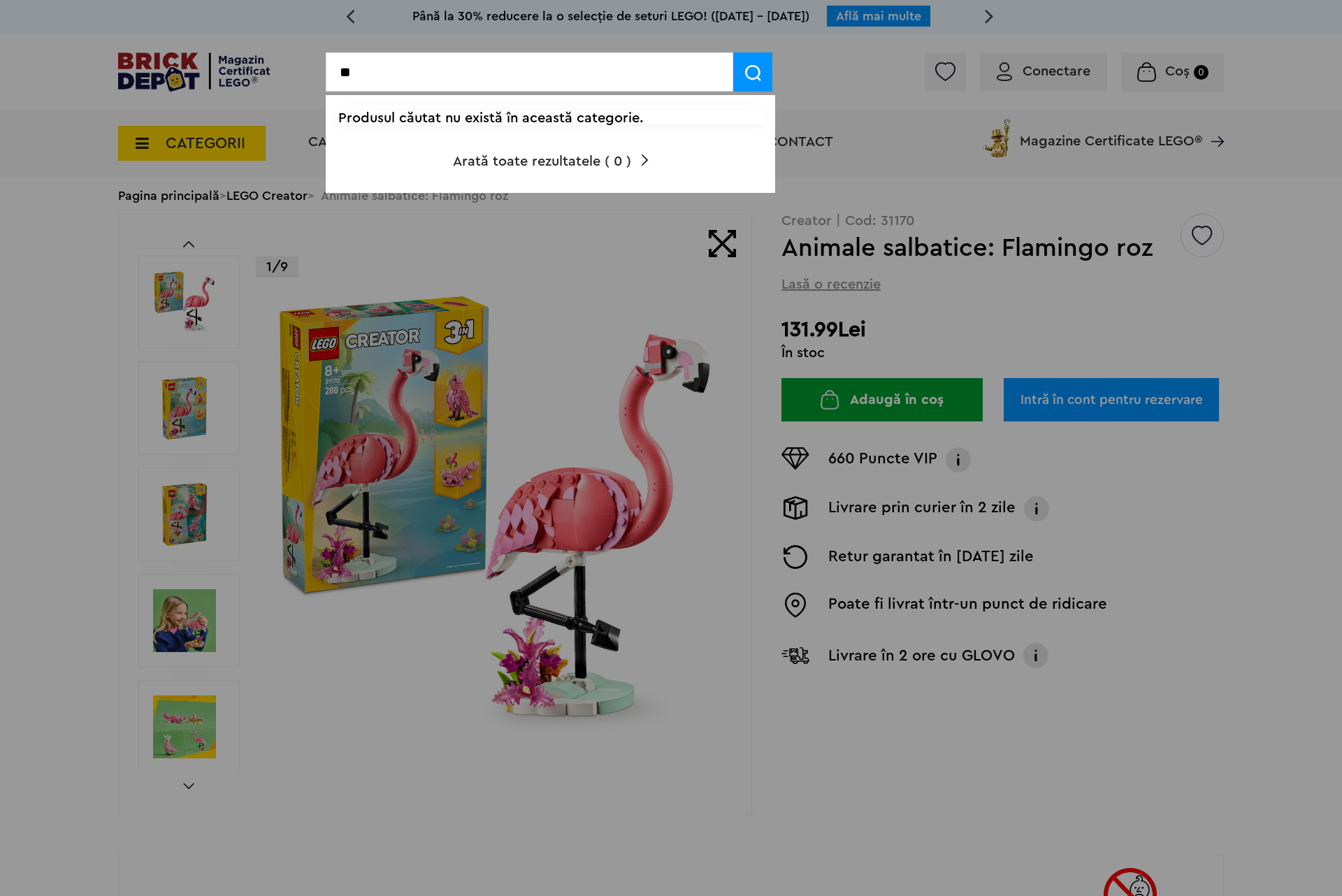
type input "*"
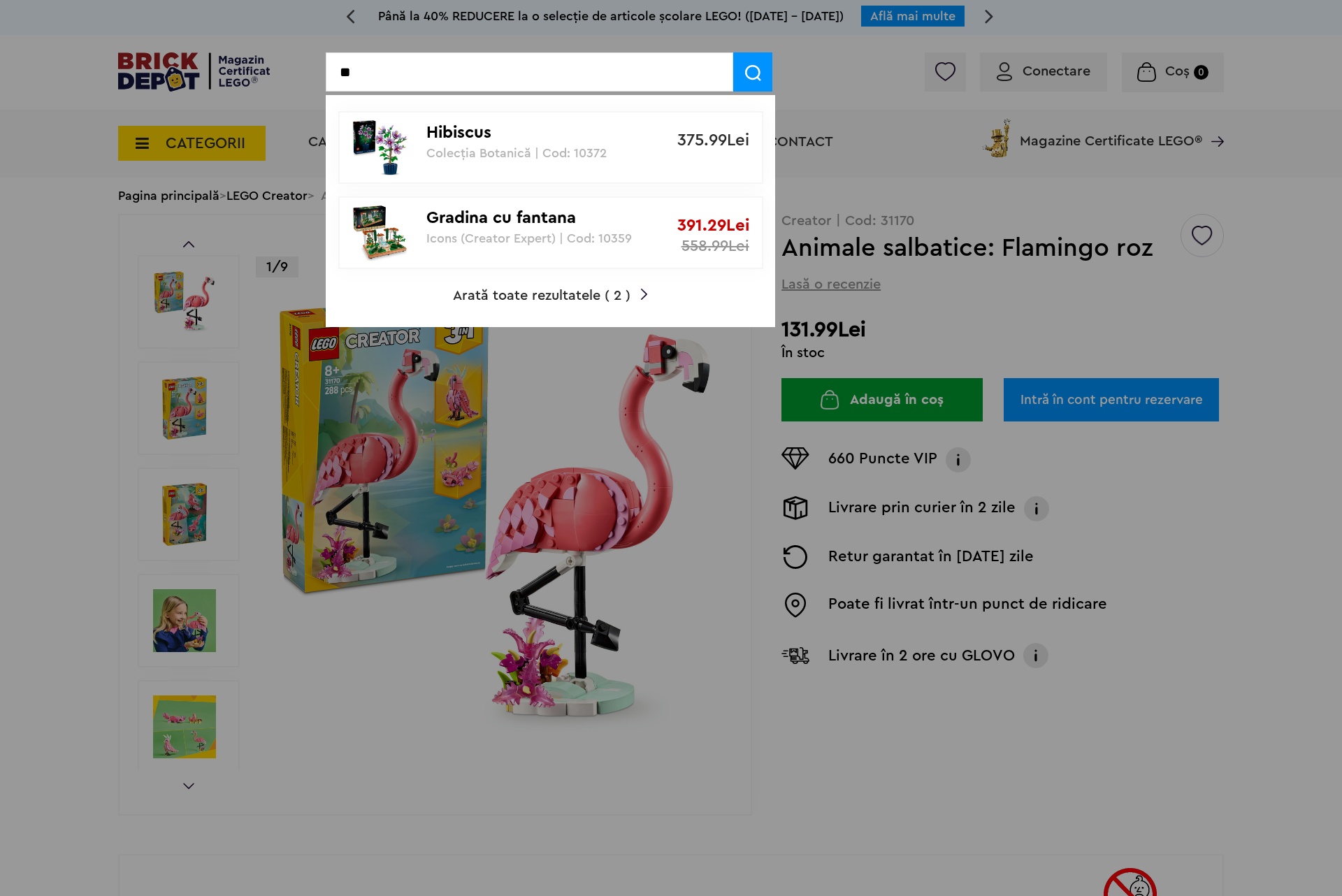
type input "*"
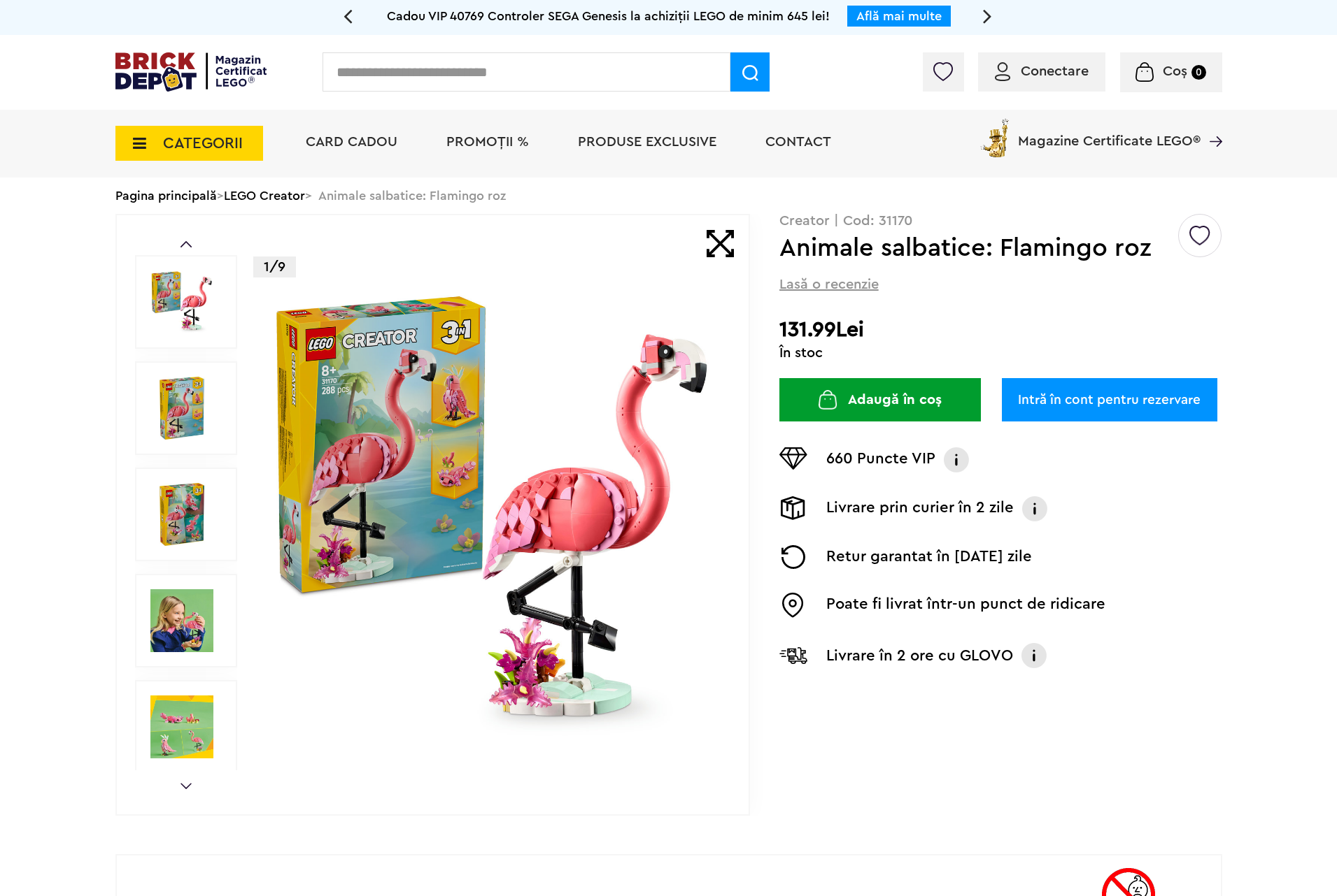
click at [176, 139] on span "CATEGORII" at bounding box center [202, 143] width 79 height 16
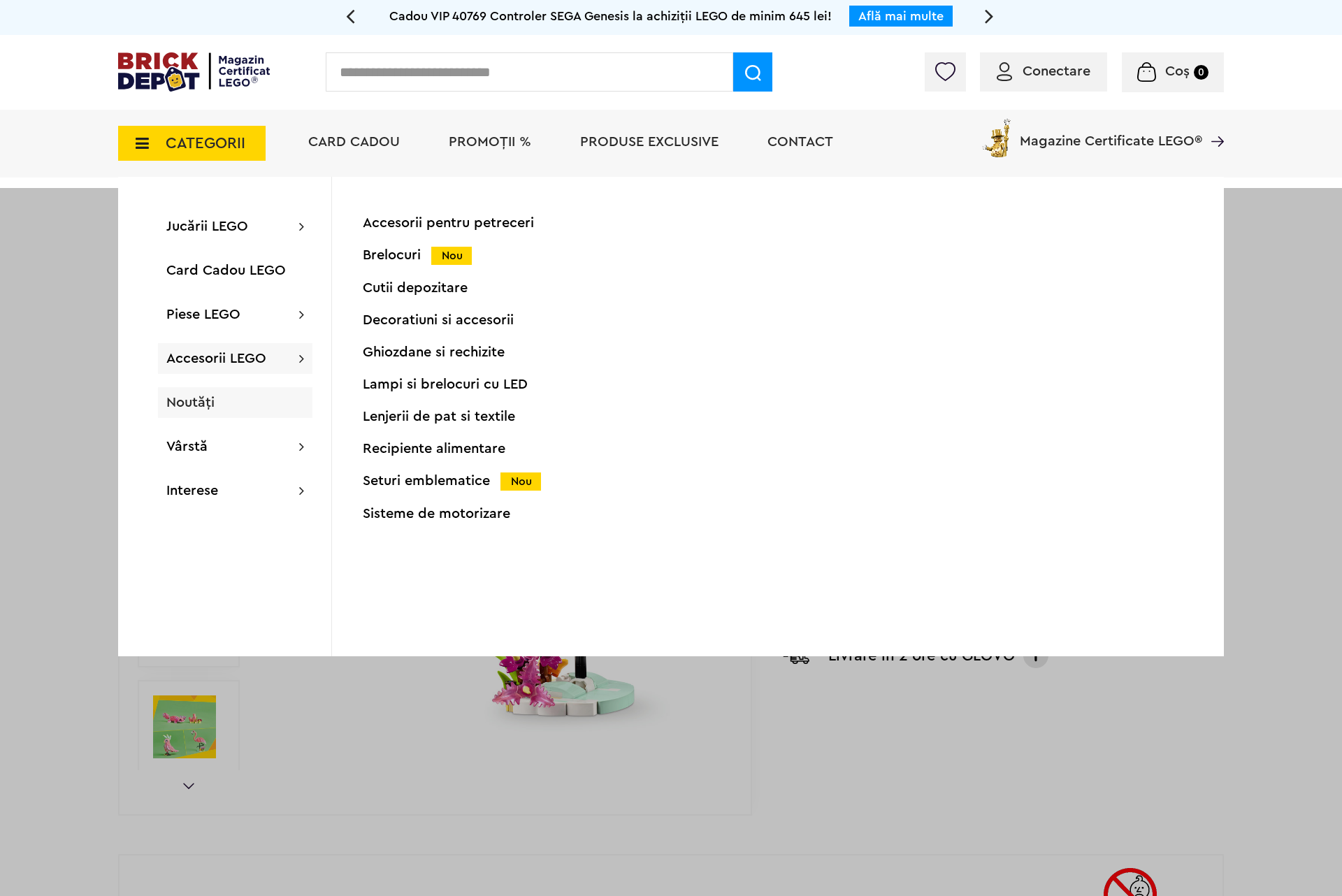
click at [202, 396] on span "Noutăți" at bounding box center [190, 402] width 48 height 14
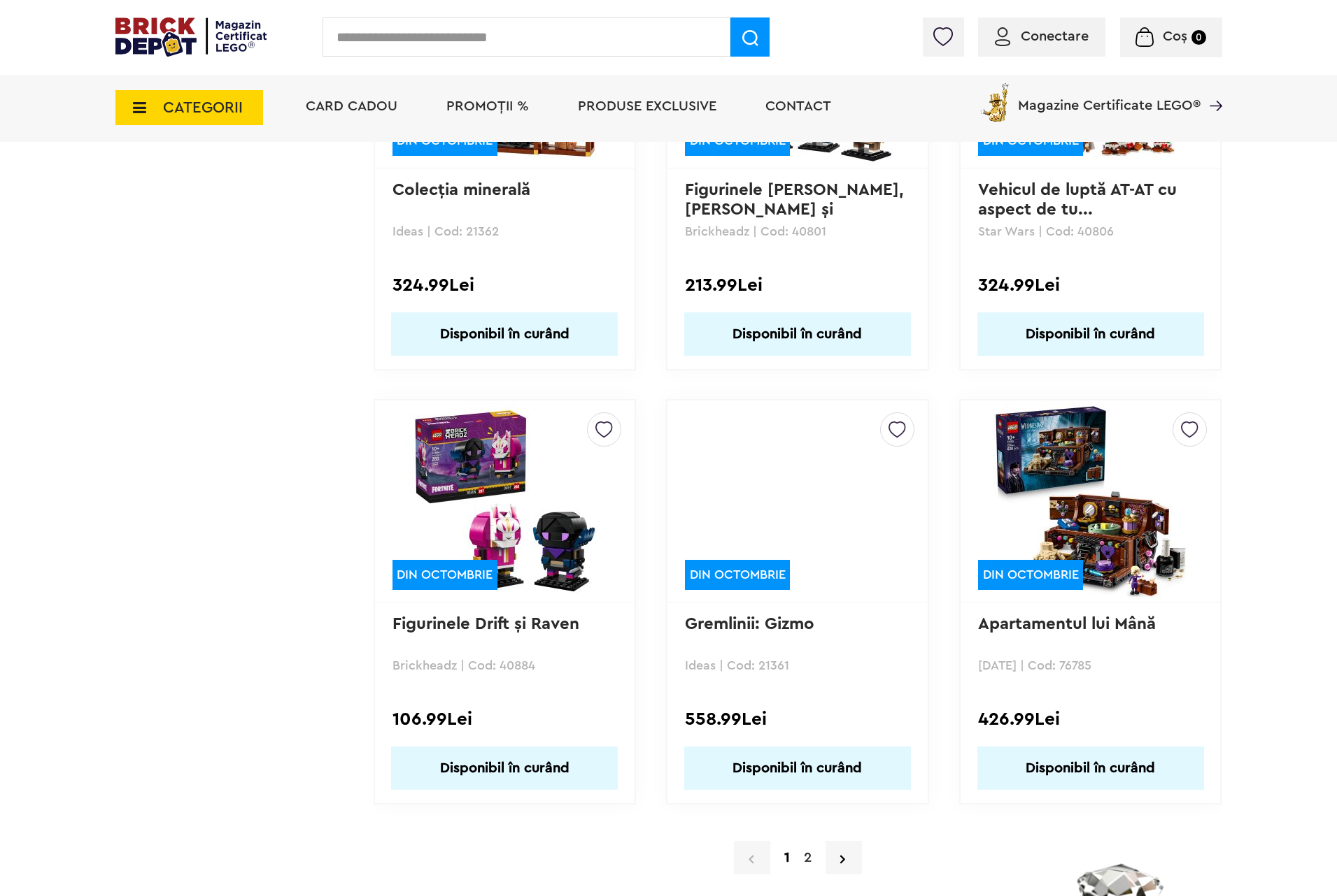
scroll to position [13216, 0]
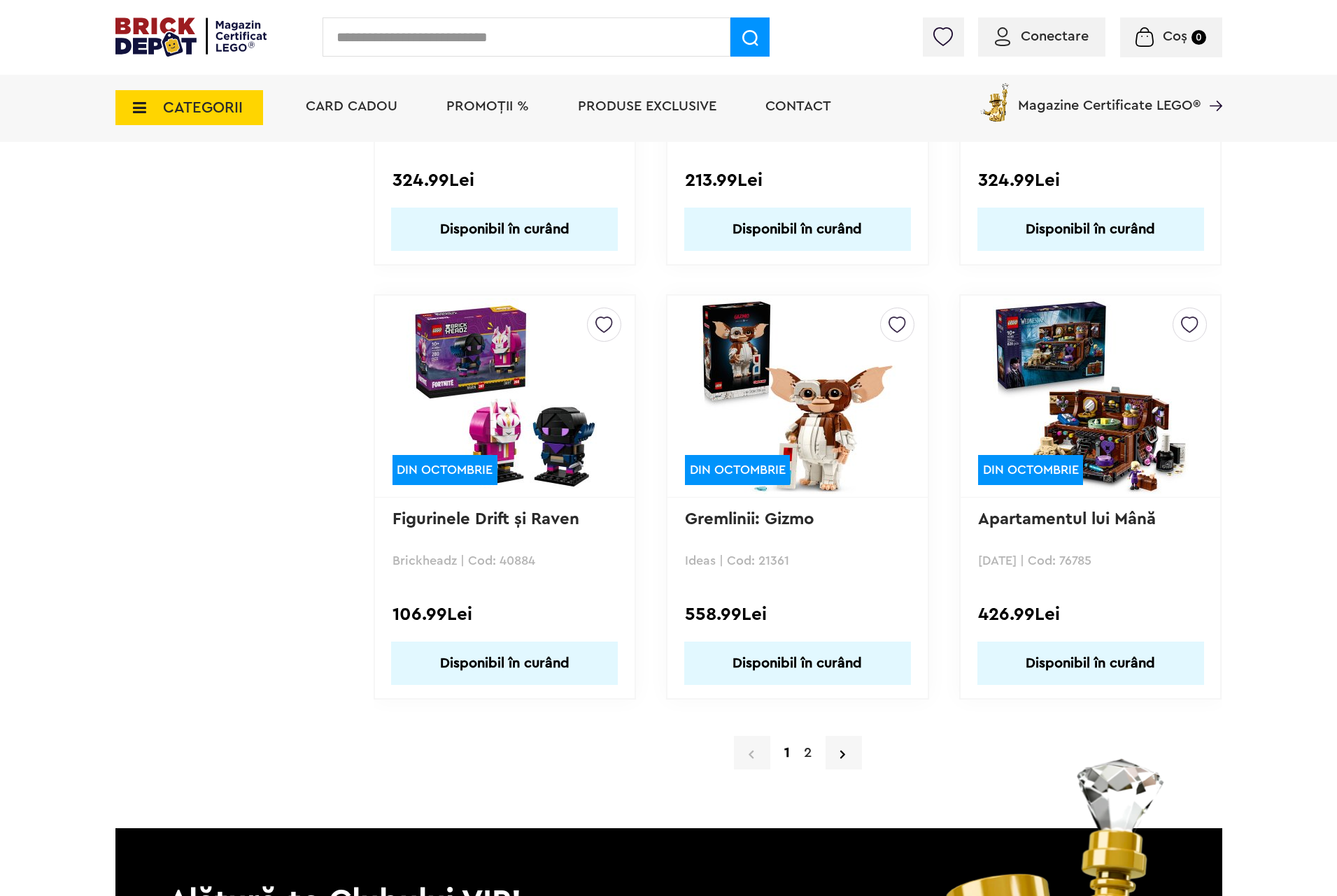
click at [808, 743] on link "2" at bounding box center [807, 753] width 21 height 21
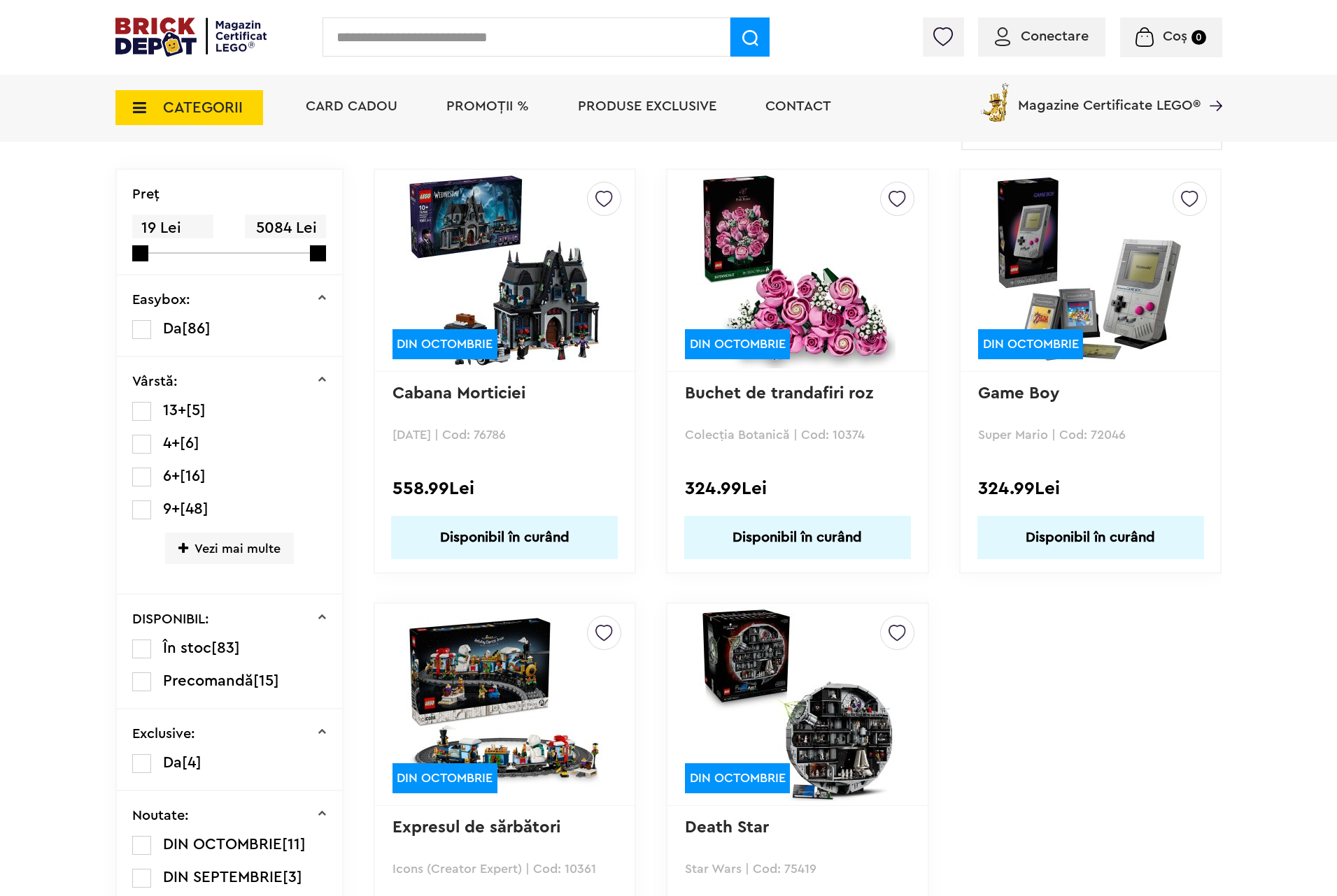
scroll to position [419, 0]
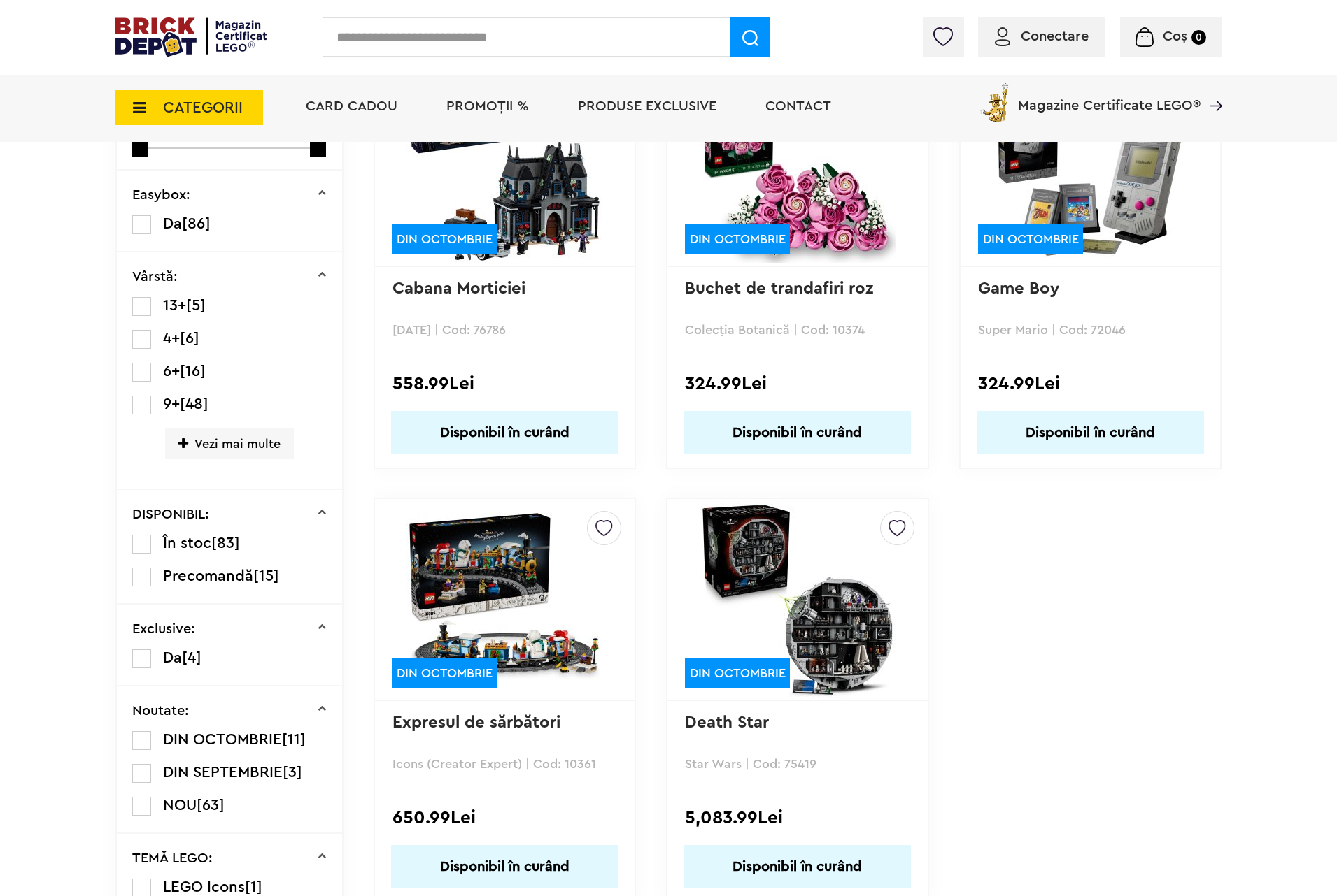
click at [521, 560] on img at bounding box center [504, 600] width 196 height 196
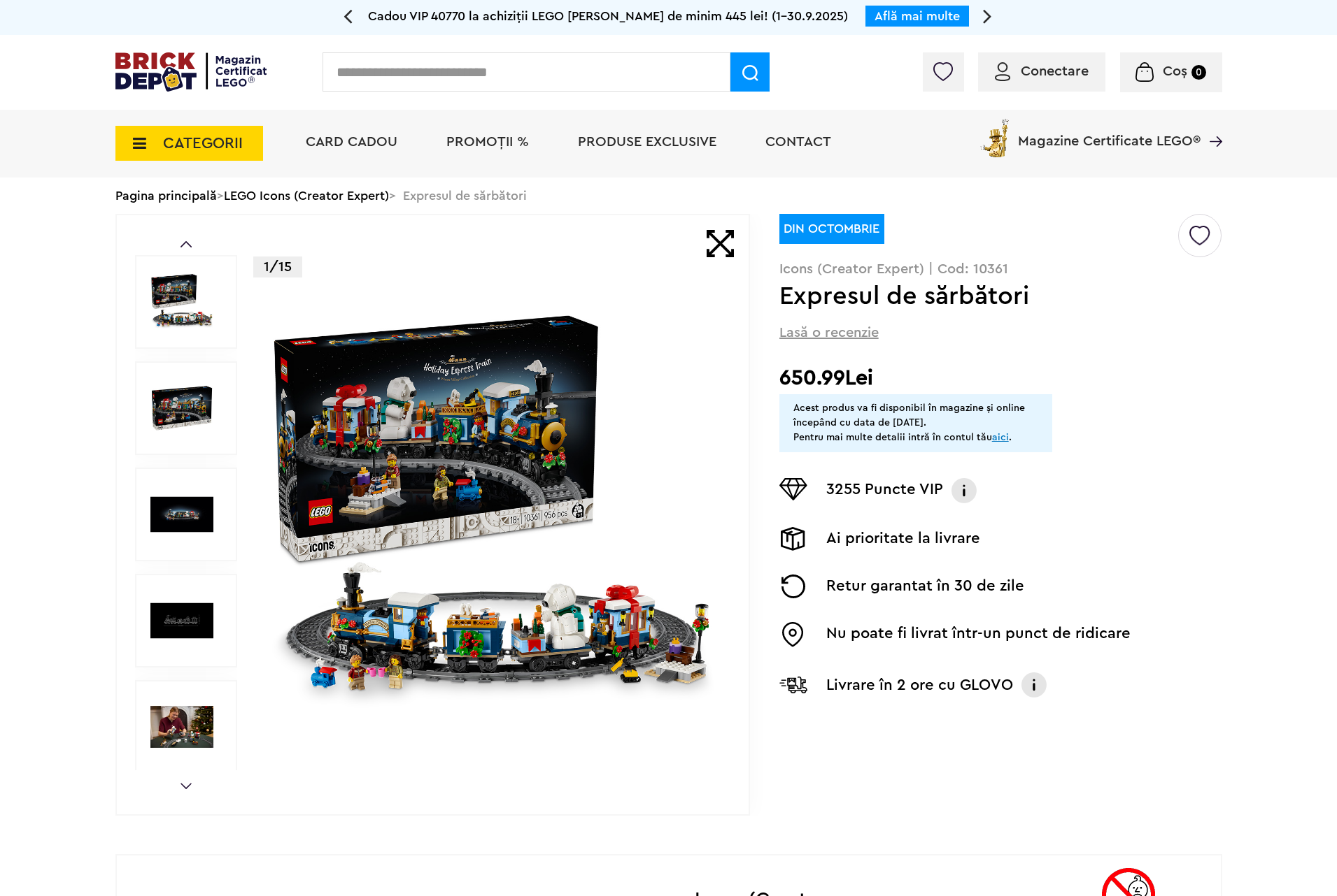
click at [395, 483] on img at bounding box center [492, 515] width 451 height 451
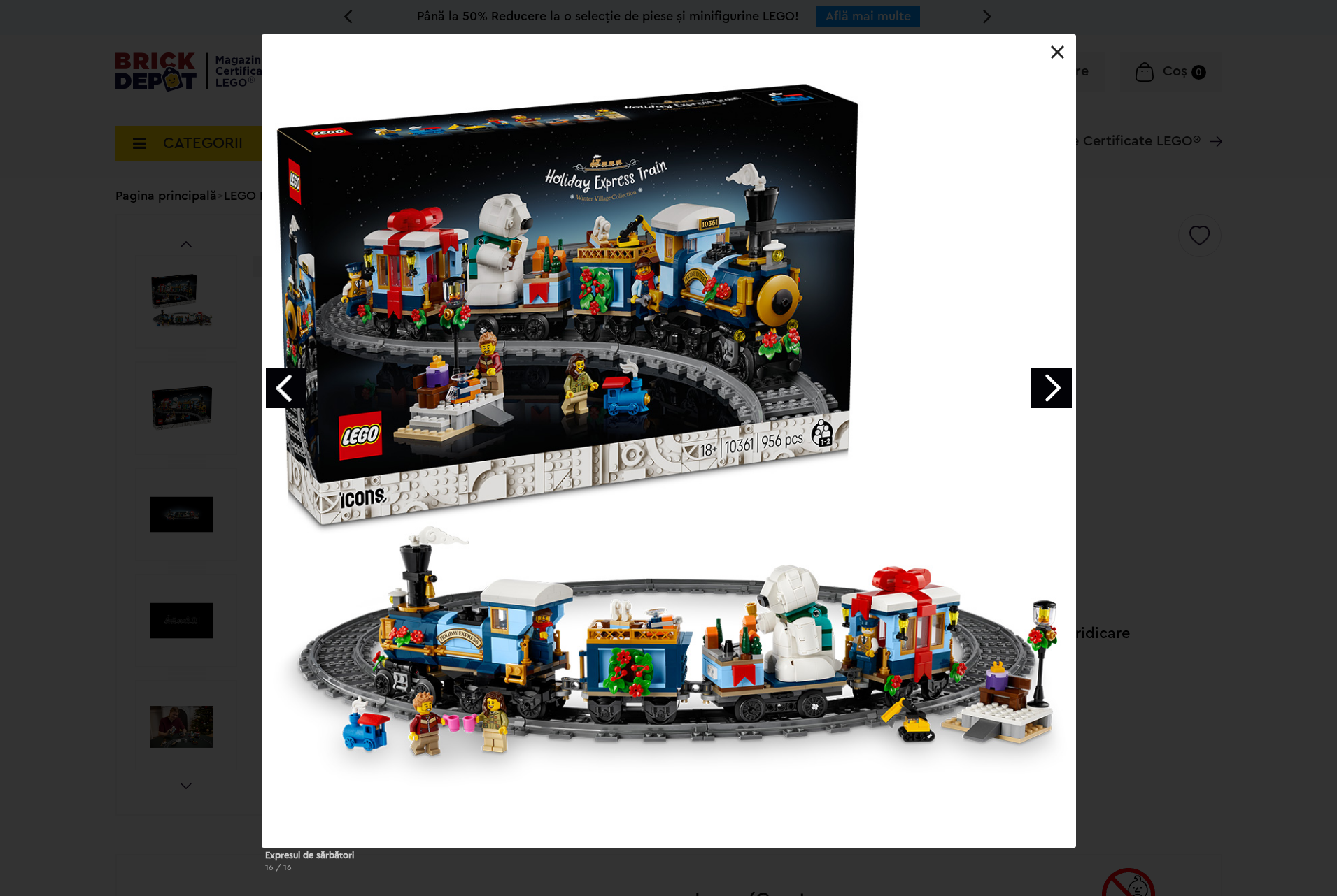
click at [1045, 389] on link "Next image" at bounding box center [1051, 388] width 41 height 41
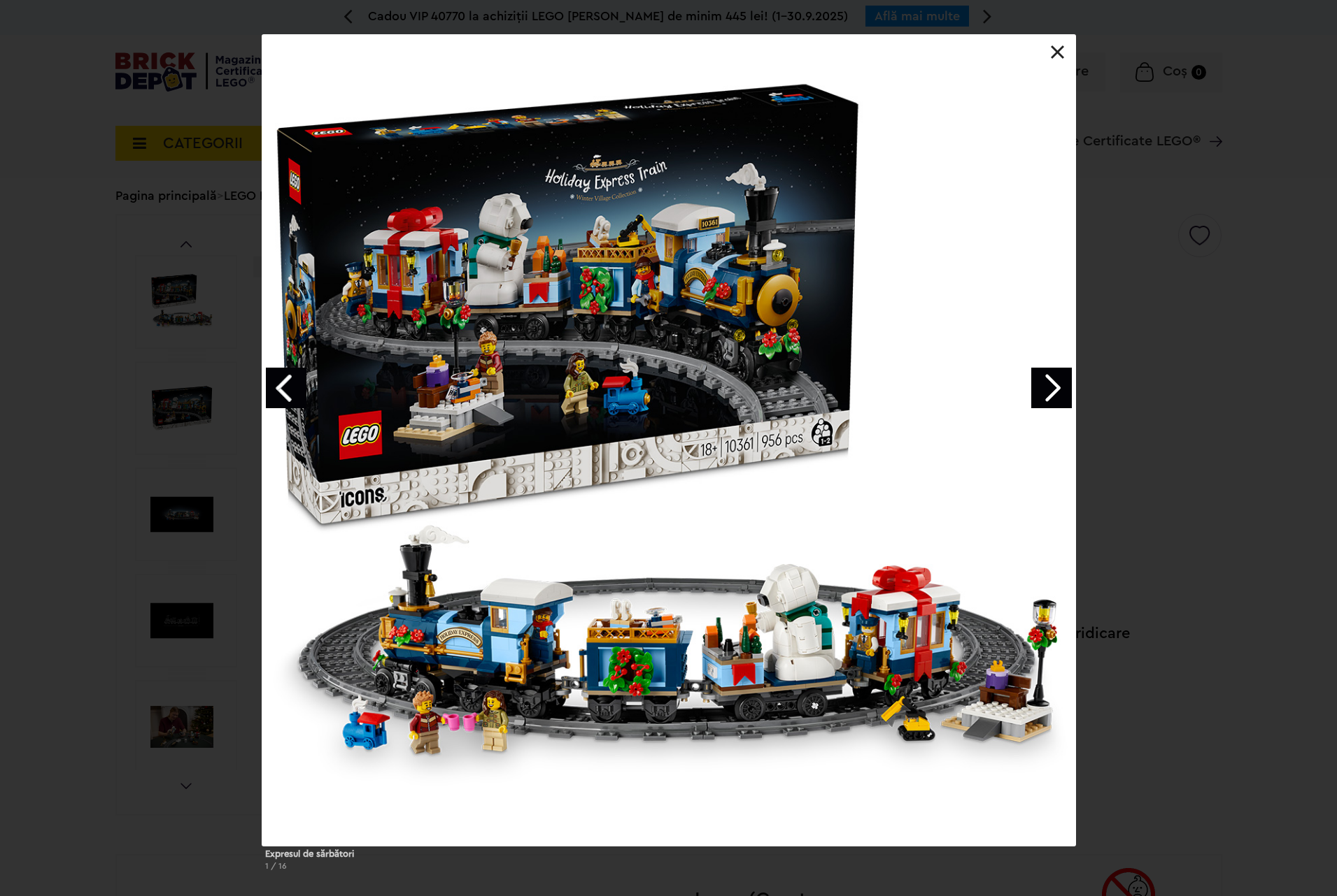
click at [1045, 389] on link "Next image" at bounding box center [1051, 388] width 41 height 41
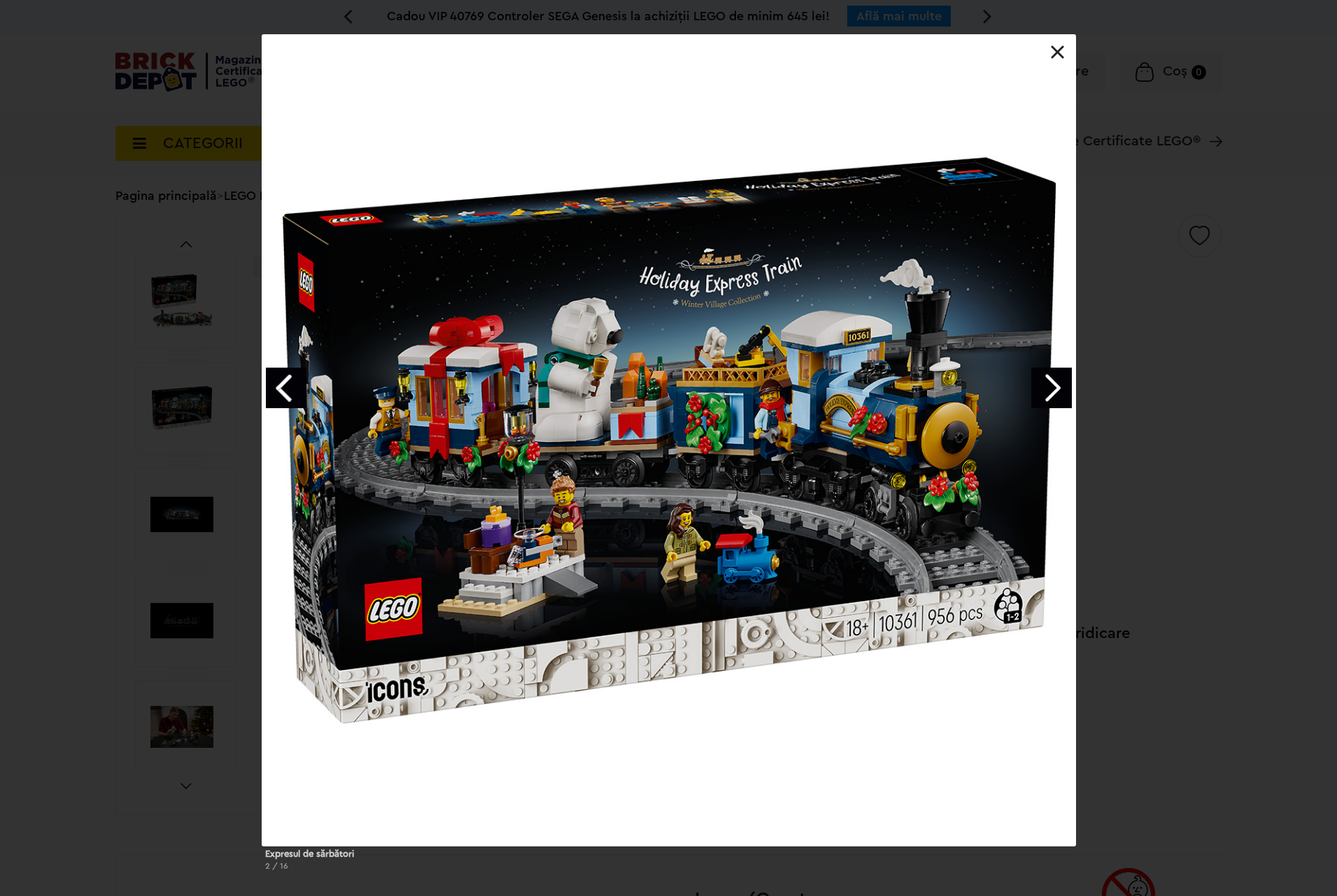
click at [1058, 388] on link "Next image" at bounding box center [1051, 388] width 41 height 41
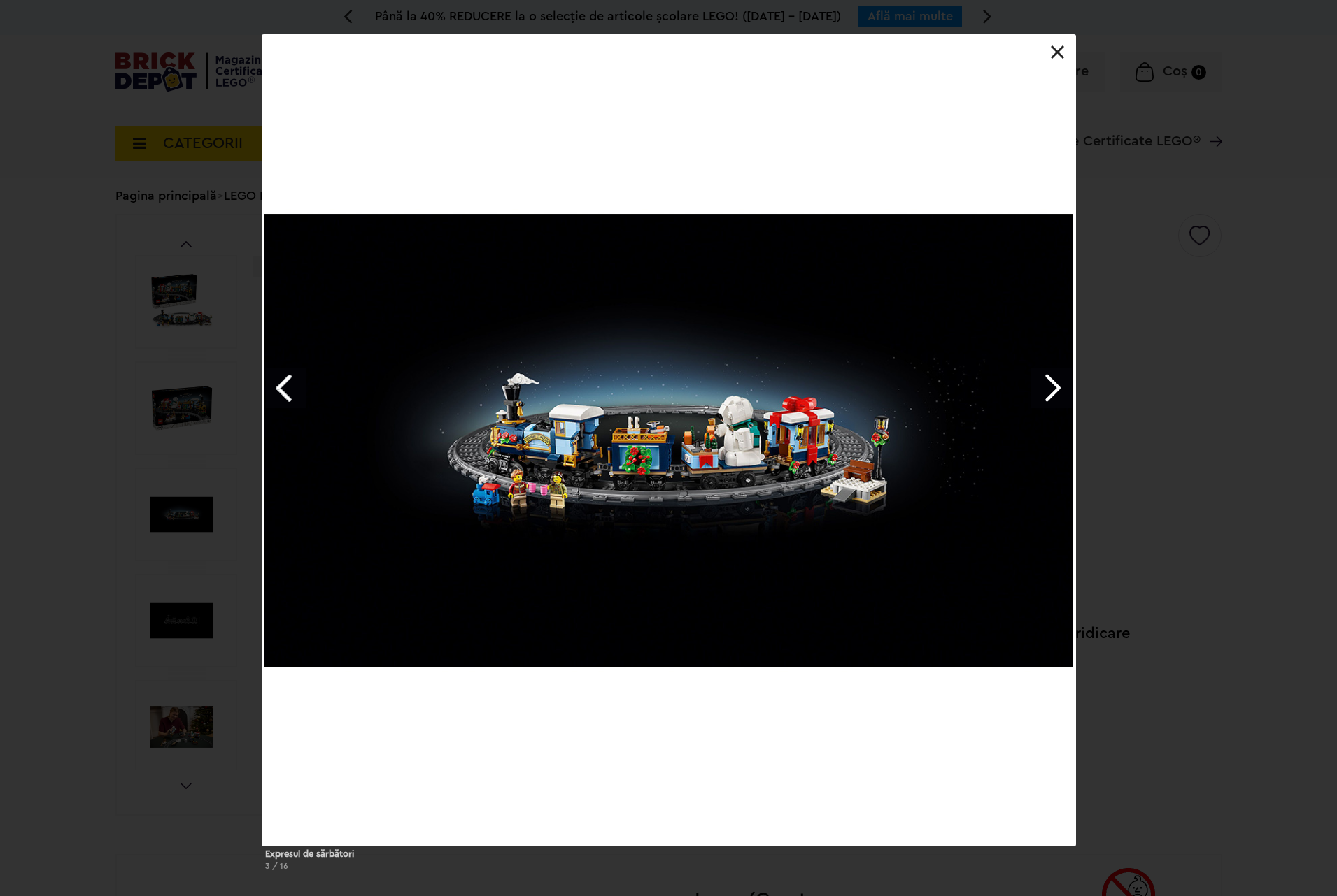
click at [1058, 388] on link "Next image" at bounding box center [1051, 388] width 41 height 41
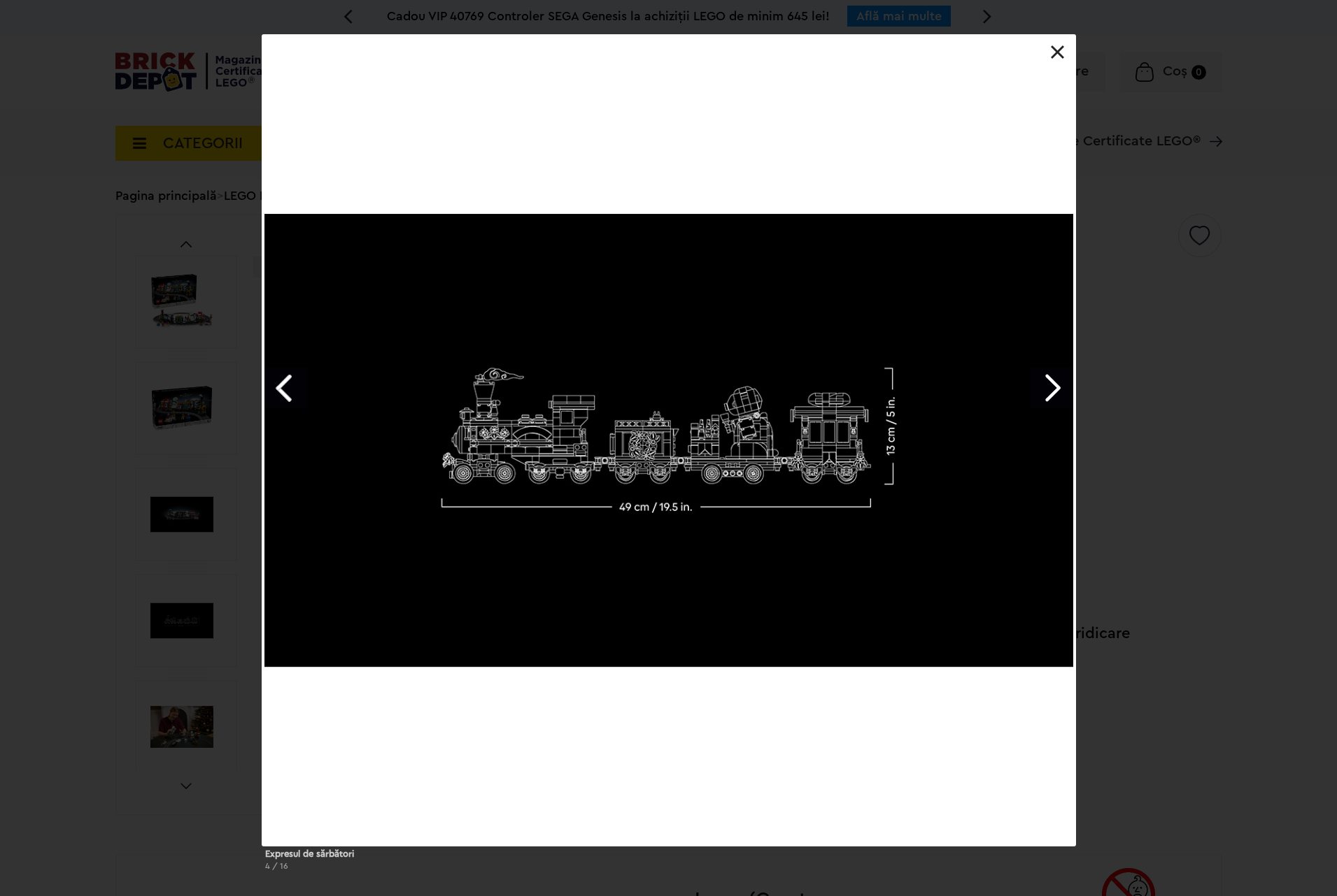
click at [1058, 388] on link "Next image" at bounding box center [1051, 388] width 41 height 41
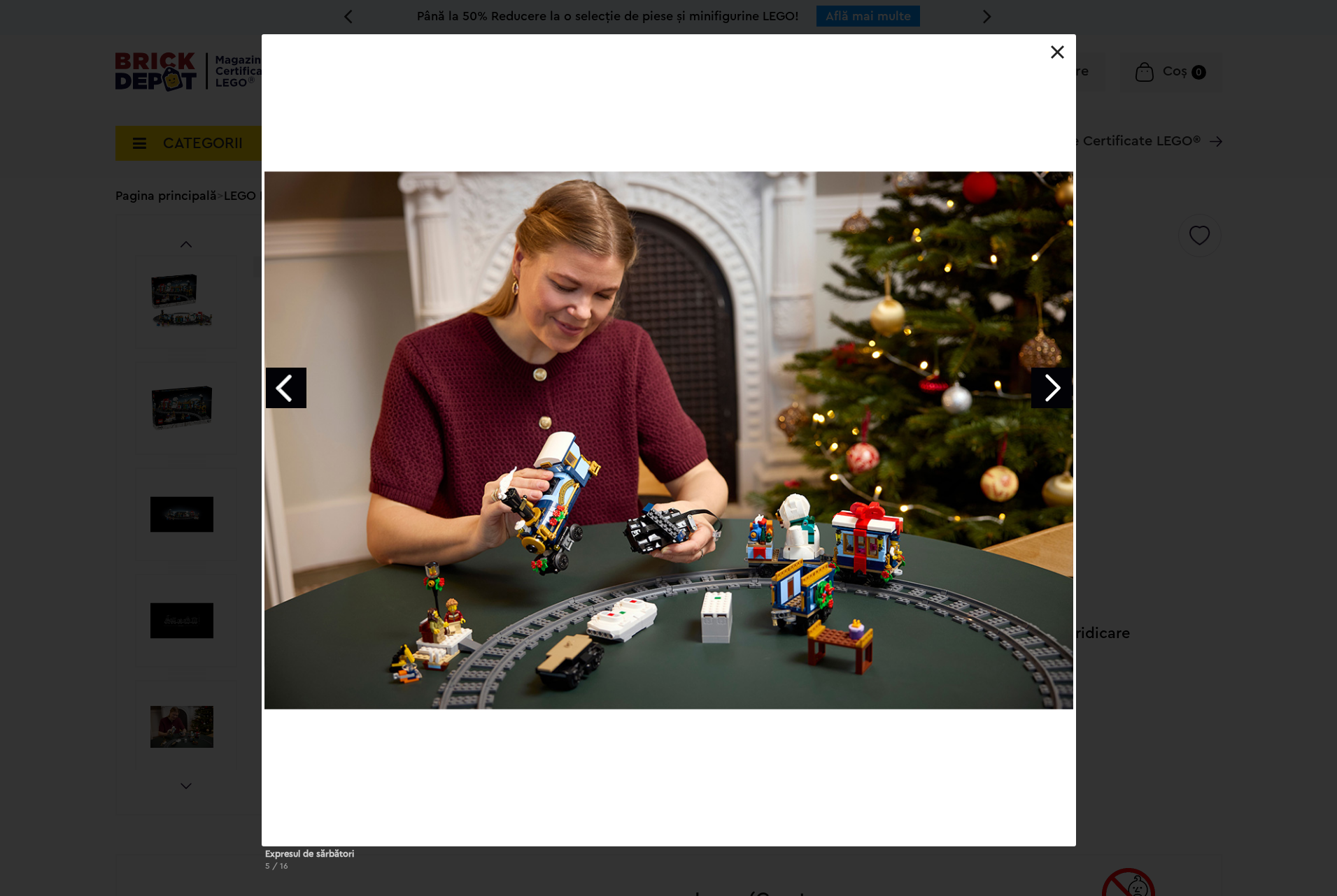
click at [1058, 388] on link "Next image" at bounding box center [1051, 388] width 41 height 41
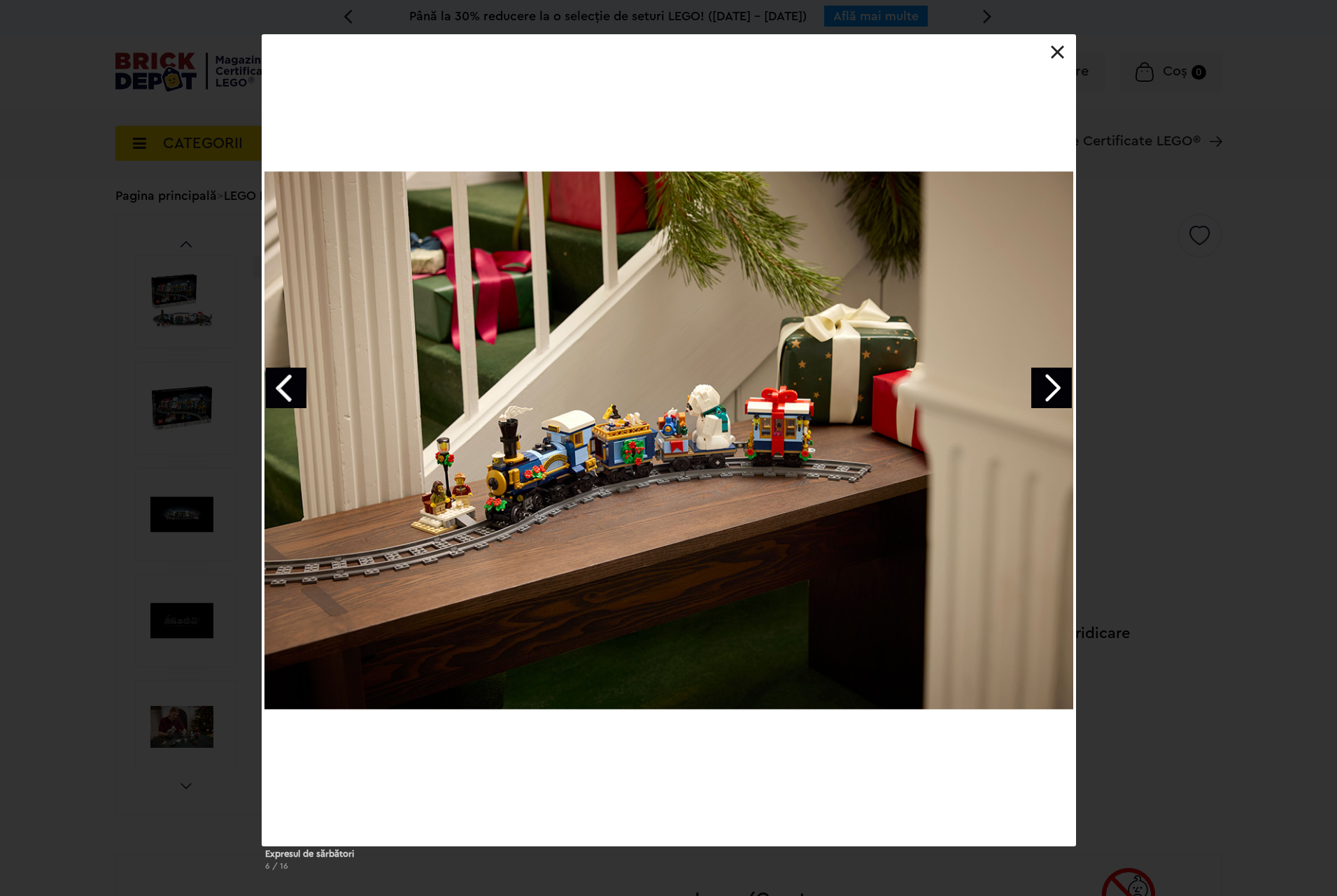
click at [1058, 388] on link "Next image" at bounding box center [1051, 388] width 41 height 41
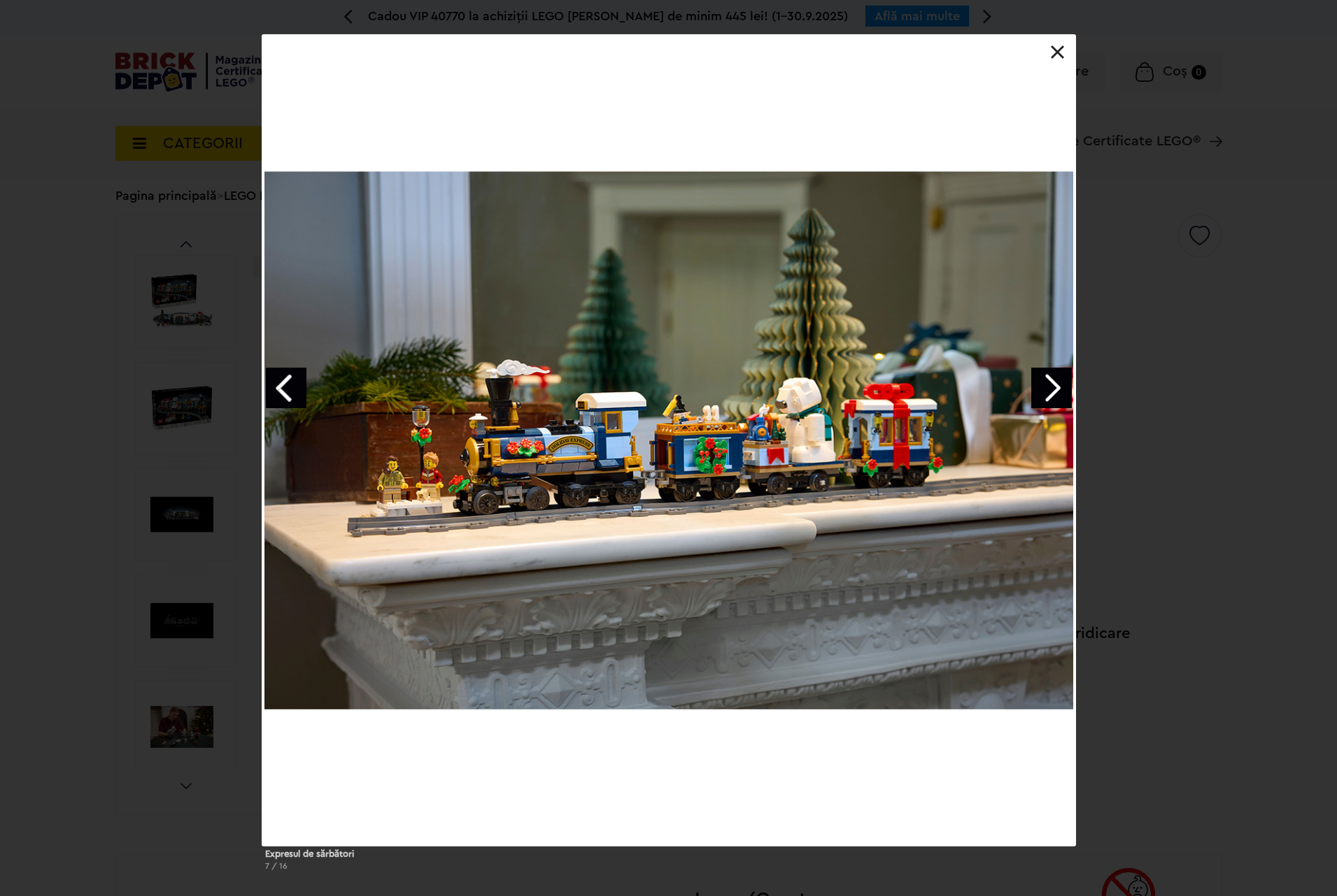
click at [1058, 388] on link "Next image" at bounding box center [1051, 388] width 41 height 41
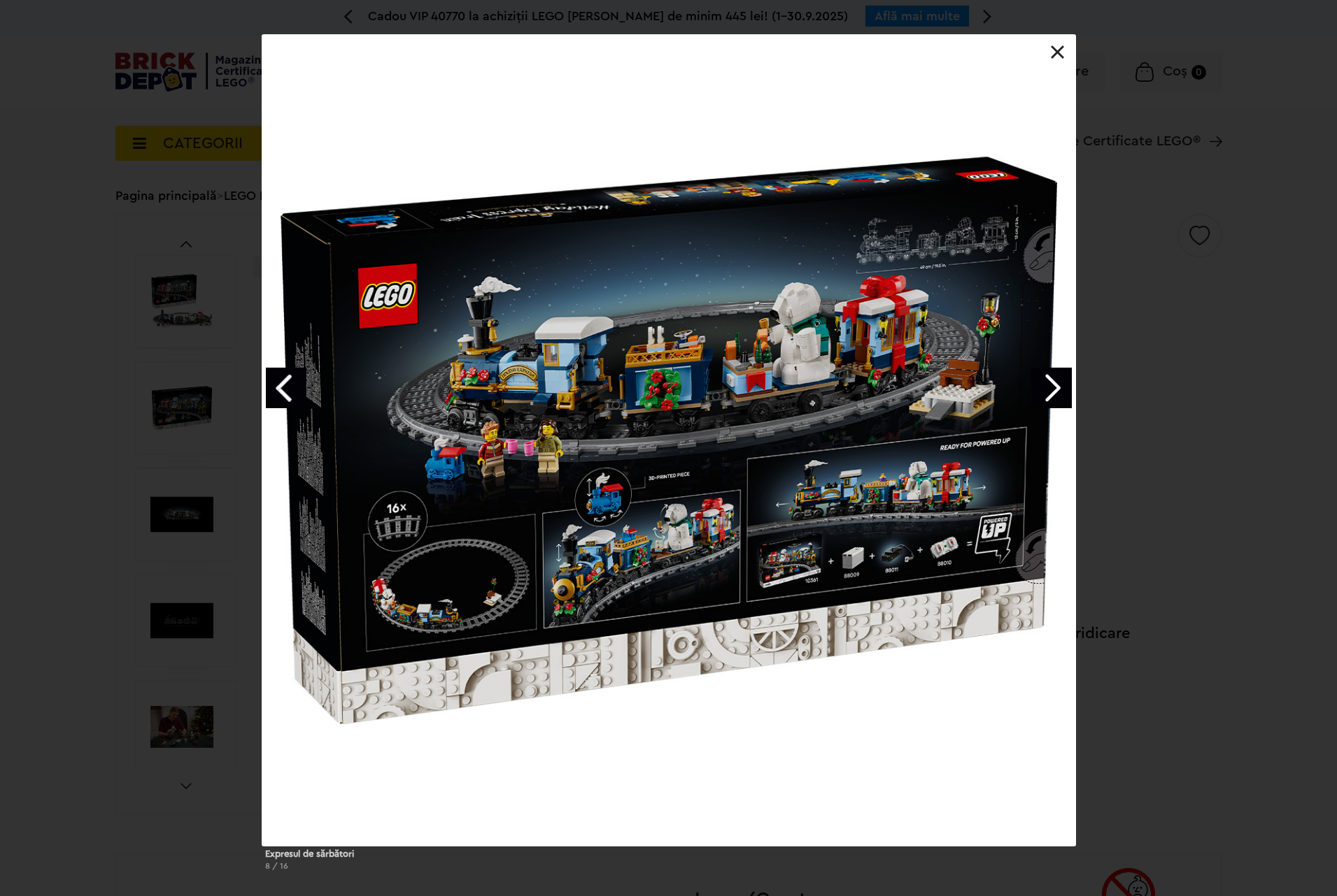
click at [923, 529] on div at bounding box center [669, 441] width 813 height 811
drag, startPoint x: 874, startPoint y: 546, endPoint x: 921, endPoint y: 546, distance: 47.0
click at [921, 546] on div at bounding box center [669, 441] width 813 height 811
drag, startPoint x: 831, startPoint y: 536, endPoint x: 837, endPoint y: 582, distance: 46.4
click at [837, 582] on div at bounding box center [669, 441] width 813 height 811
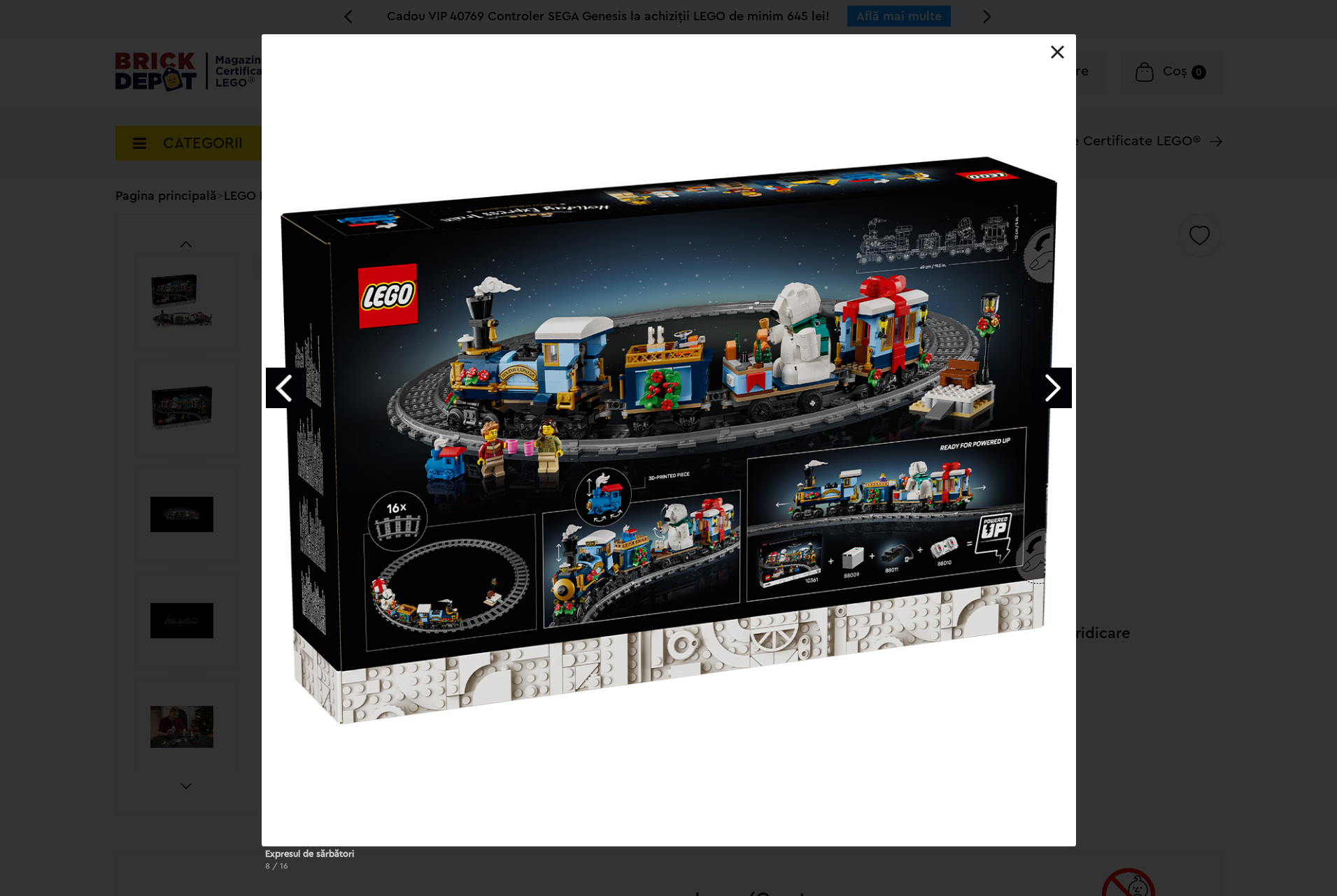
click at [1047, 388] on link "Next image" at bounding box center [1051, 388] width 41 height 41
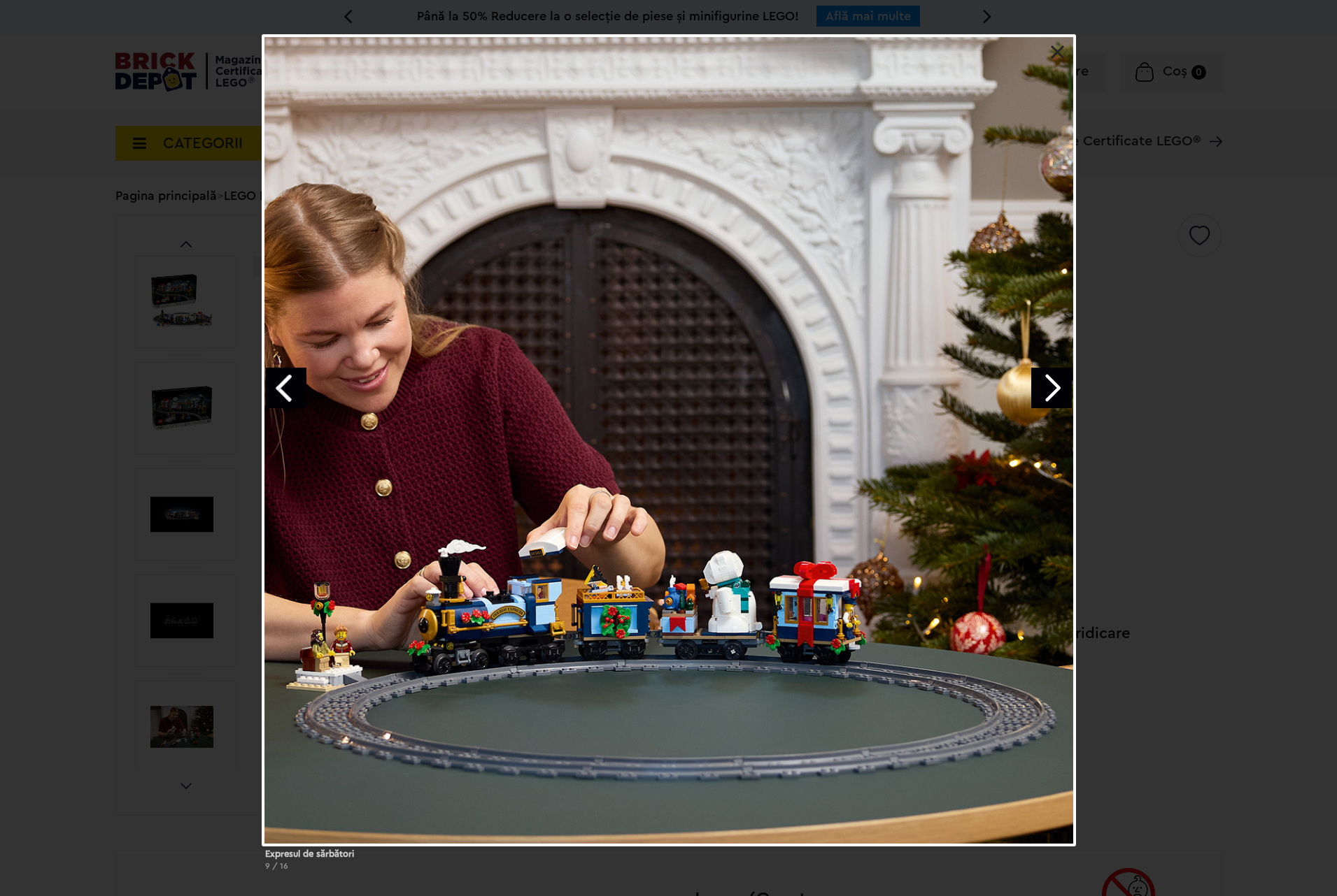
click at [1047, 388] on link "Next image" at bounding box center [1051, 388] width 41 height 41
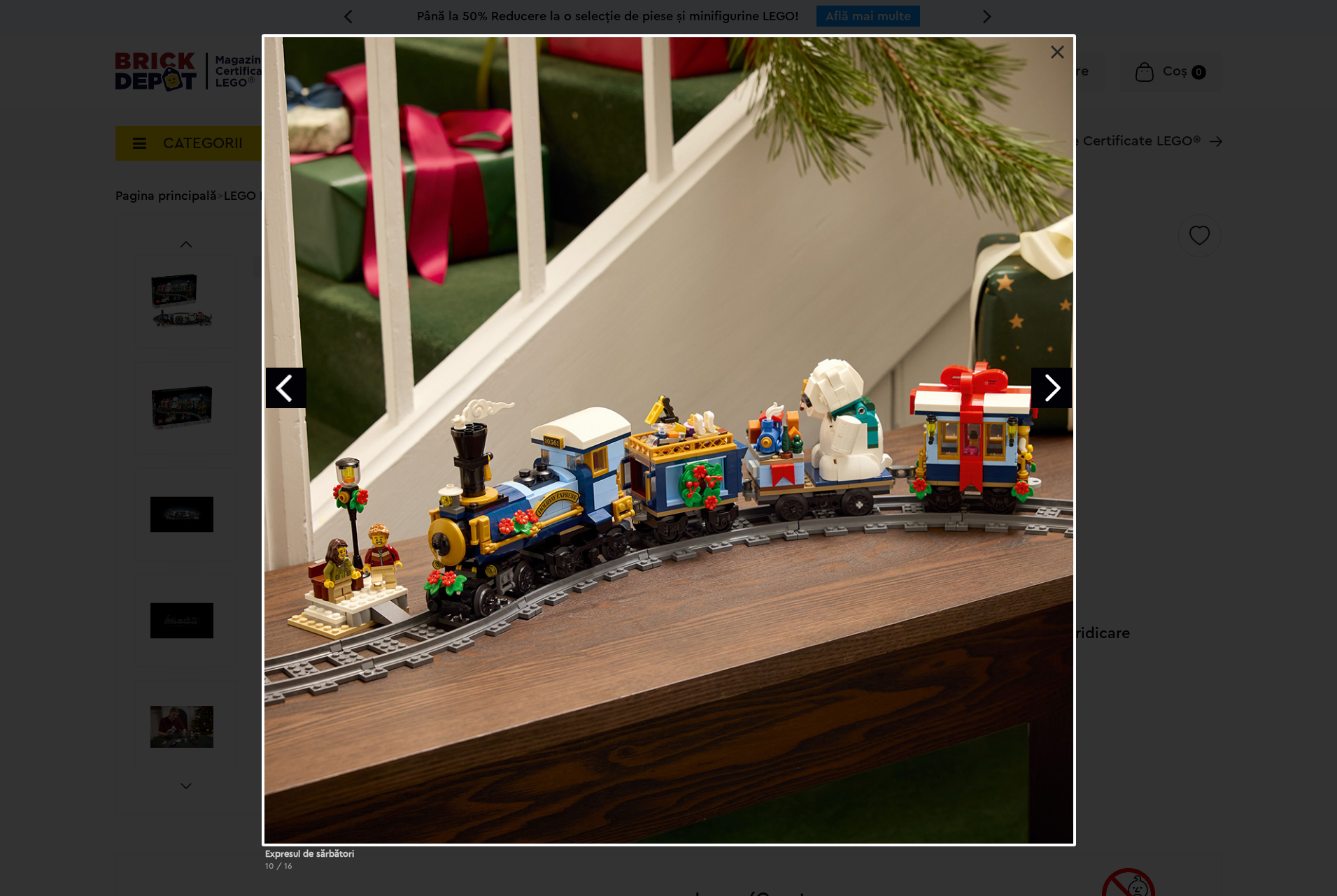
click at [277, 379] on link "Previous image" at bounding box center [286, 388] width 41 height 41
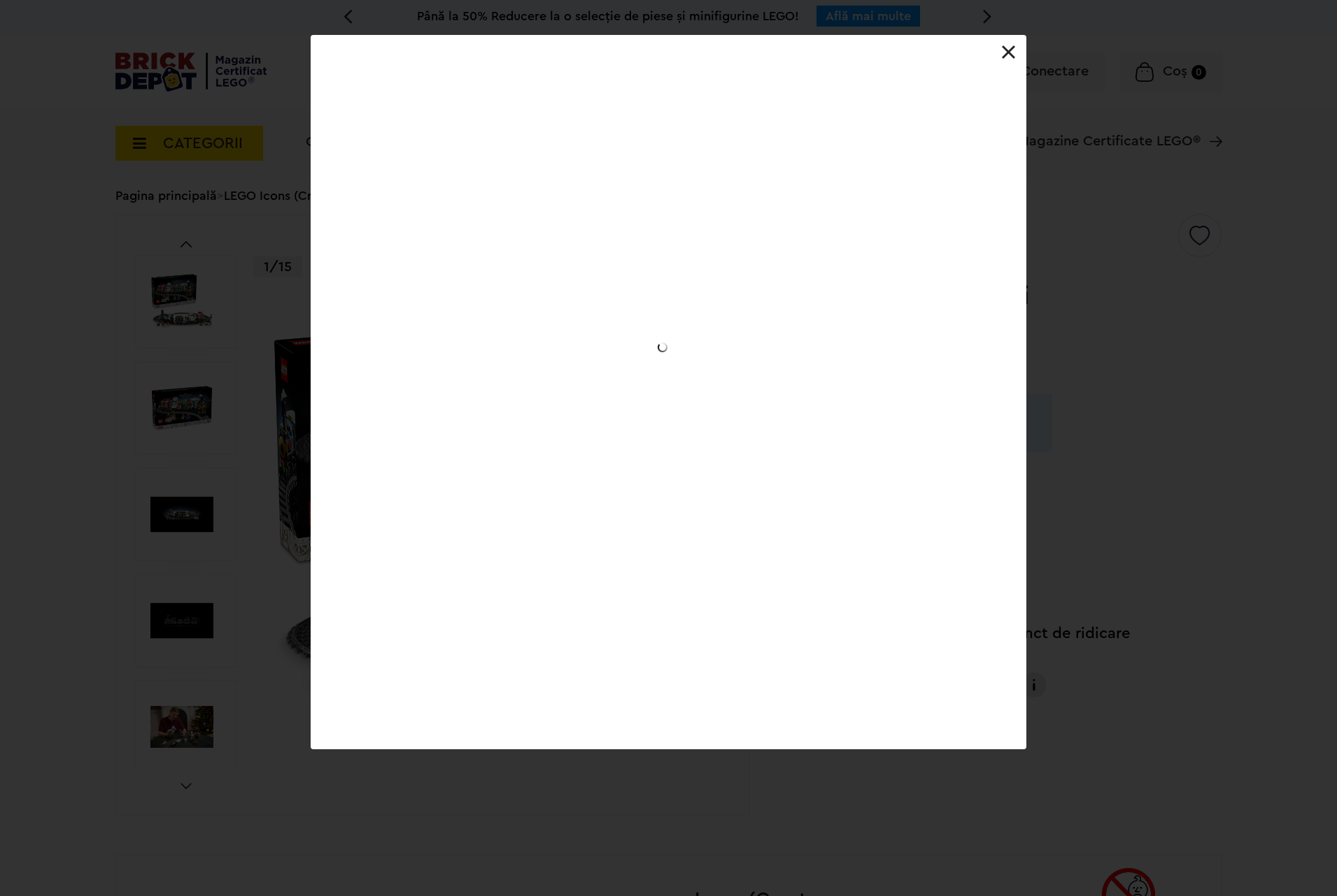
click at [277, 379] on div "Expresul de sărbători 10 / 16" at bounding box center [668, 393] width 1337 height 715
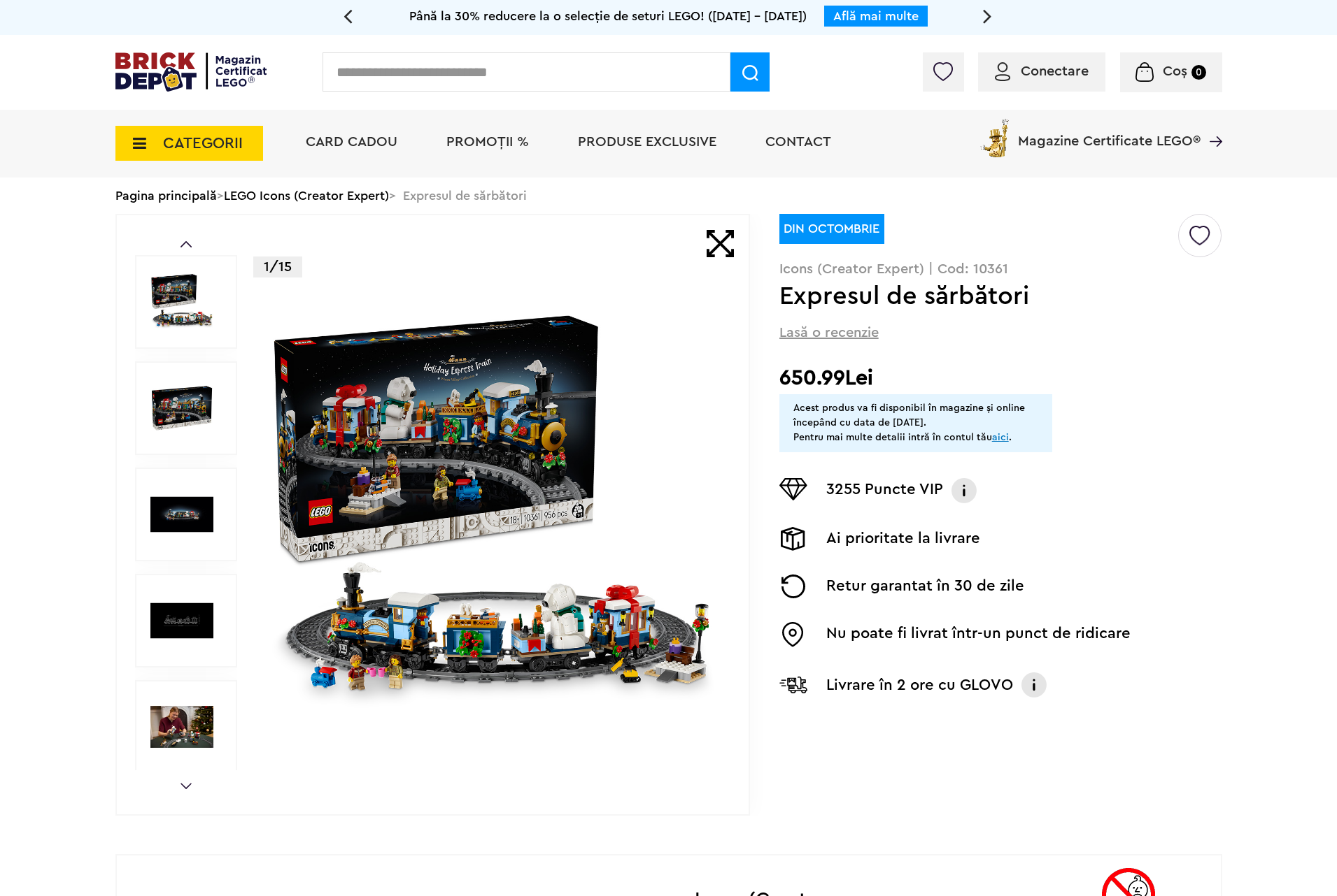
click at [419, 470] on img at bounding box center [492, 515] width 451 height 451
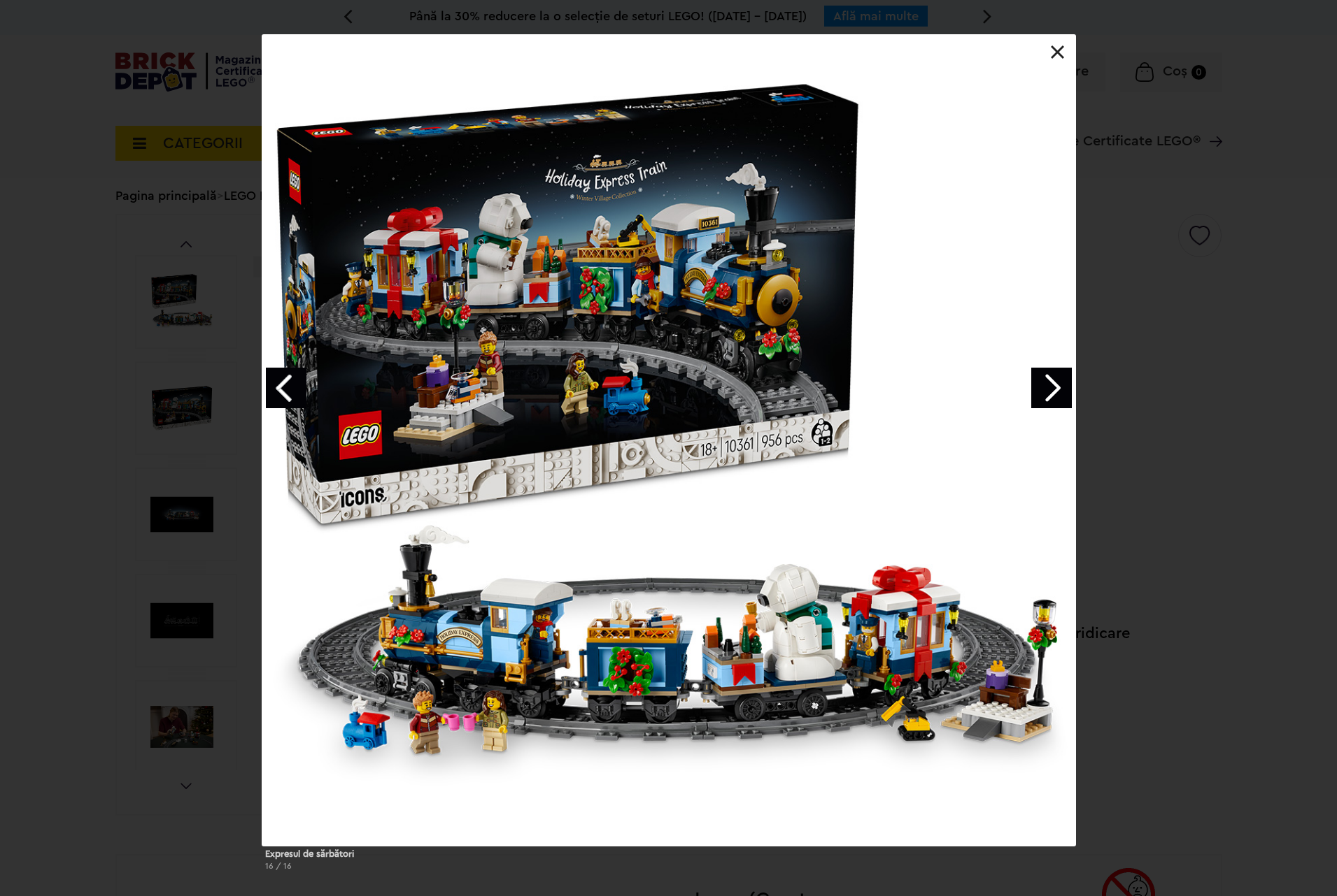
click at [1037, 379] on link "Next image" at bounding box center [1051, 388] width 41 height 41
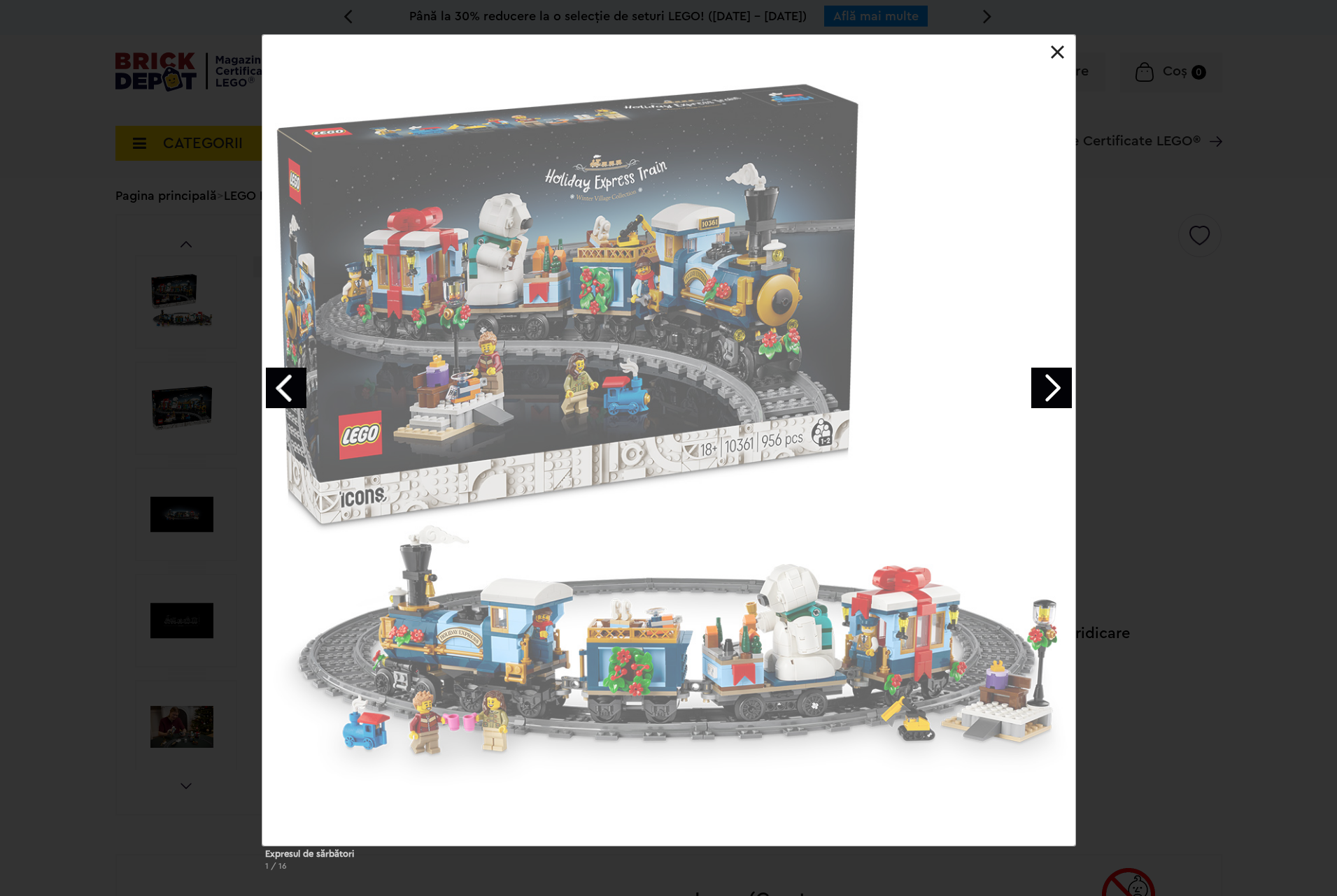
click at [1037, 379] on link "Next image" at bounding box center [1051, 388] width 41 height 41
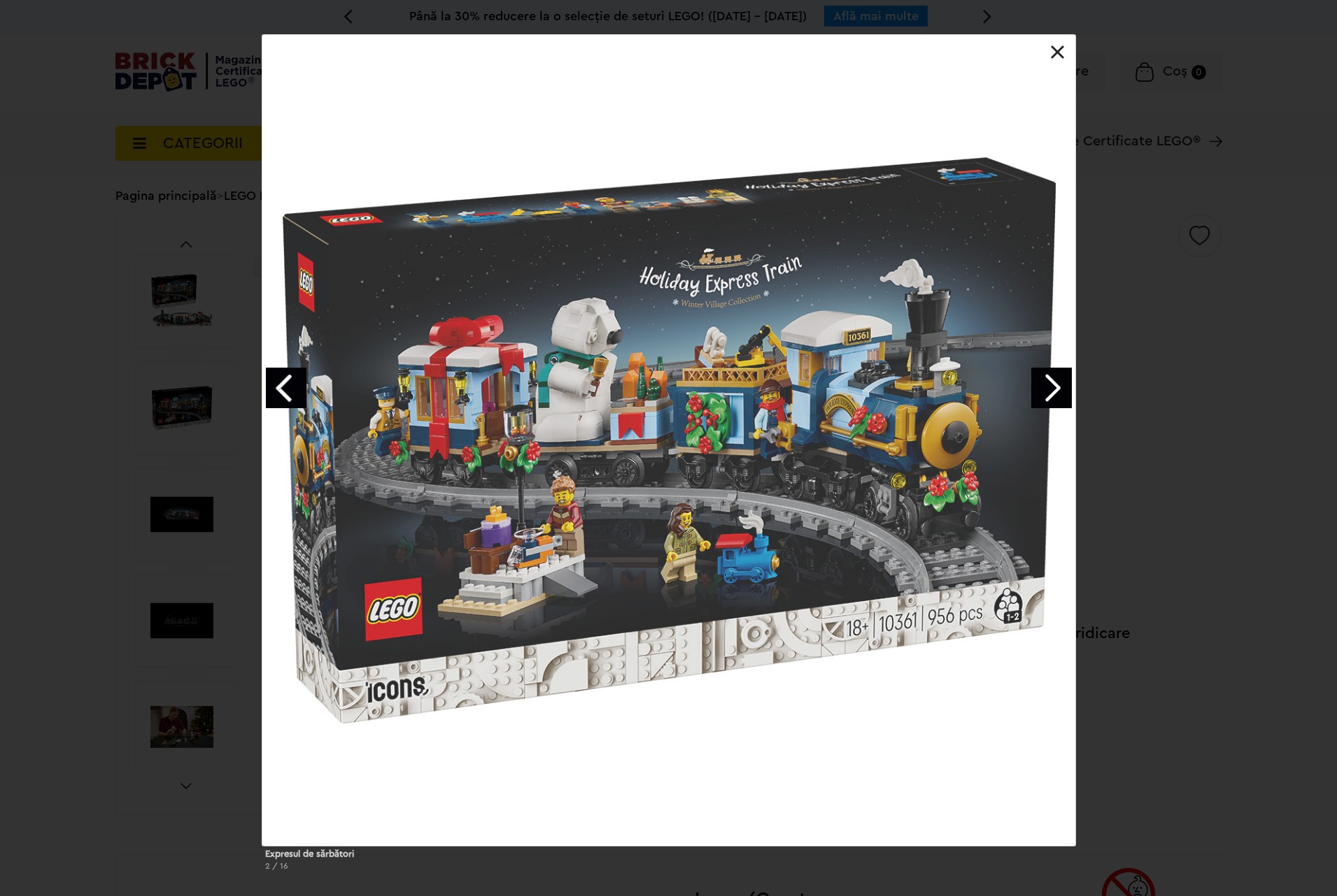
click at [1037, 379] on link "Next image" at bounding box center [1051, 388] width 41 height 41
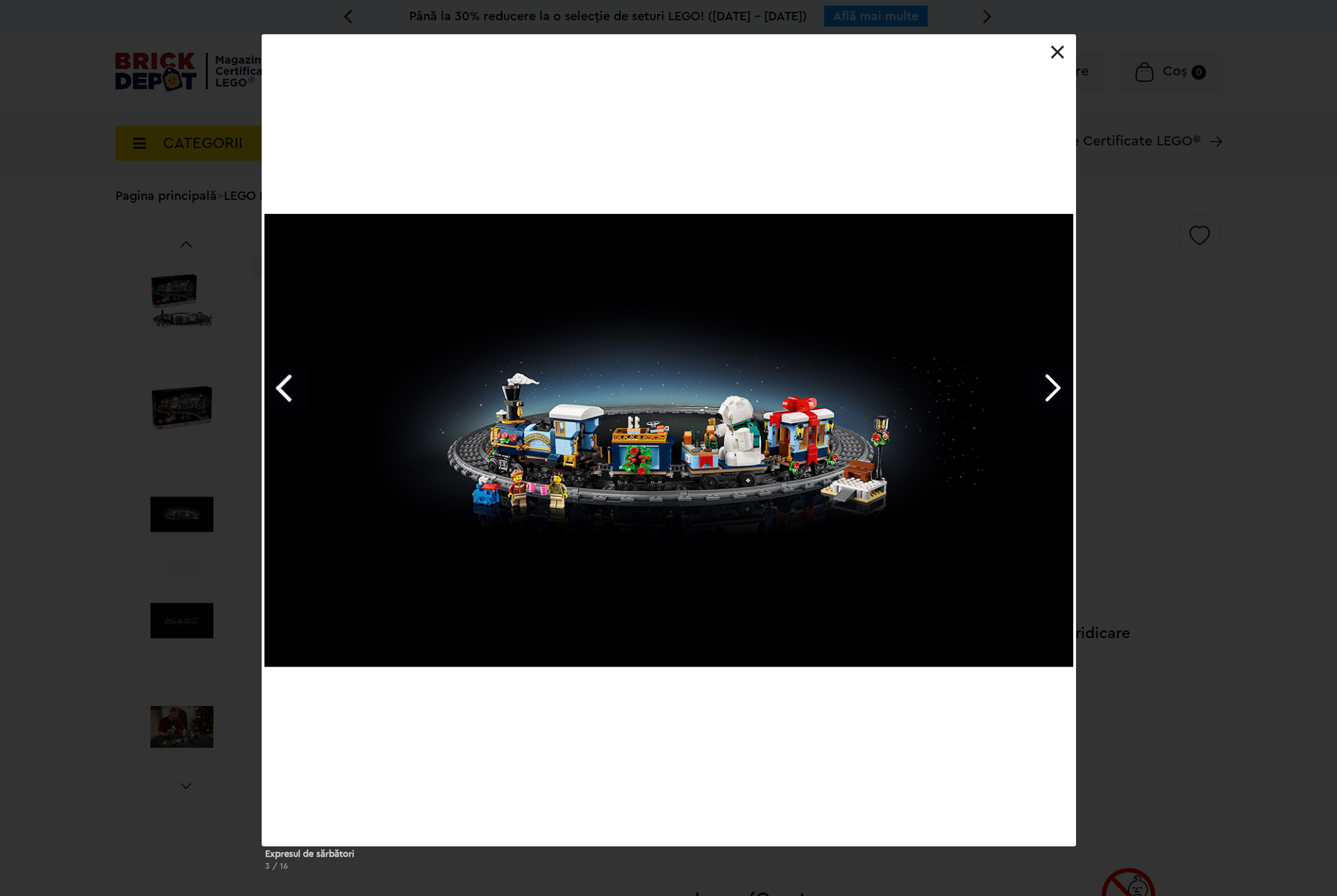
click at [1037, 379] on link "Next image" at bounding box center [1051, 388] width 41 height 41
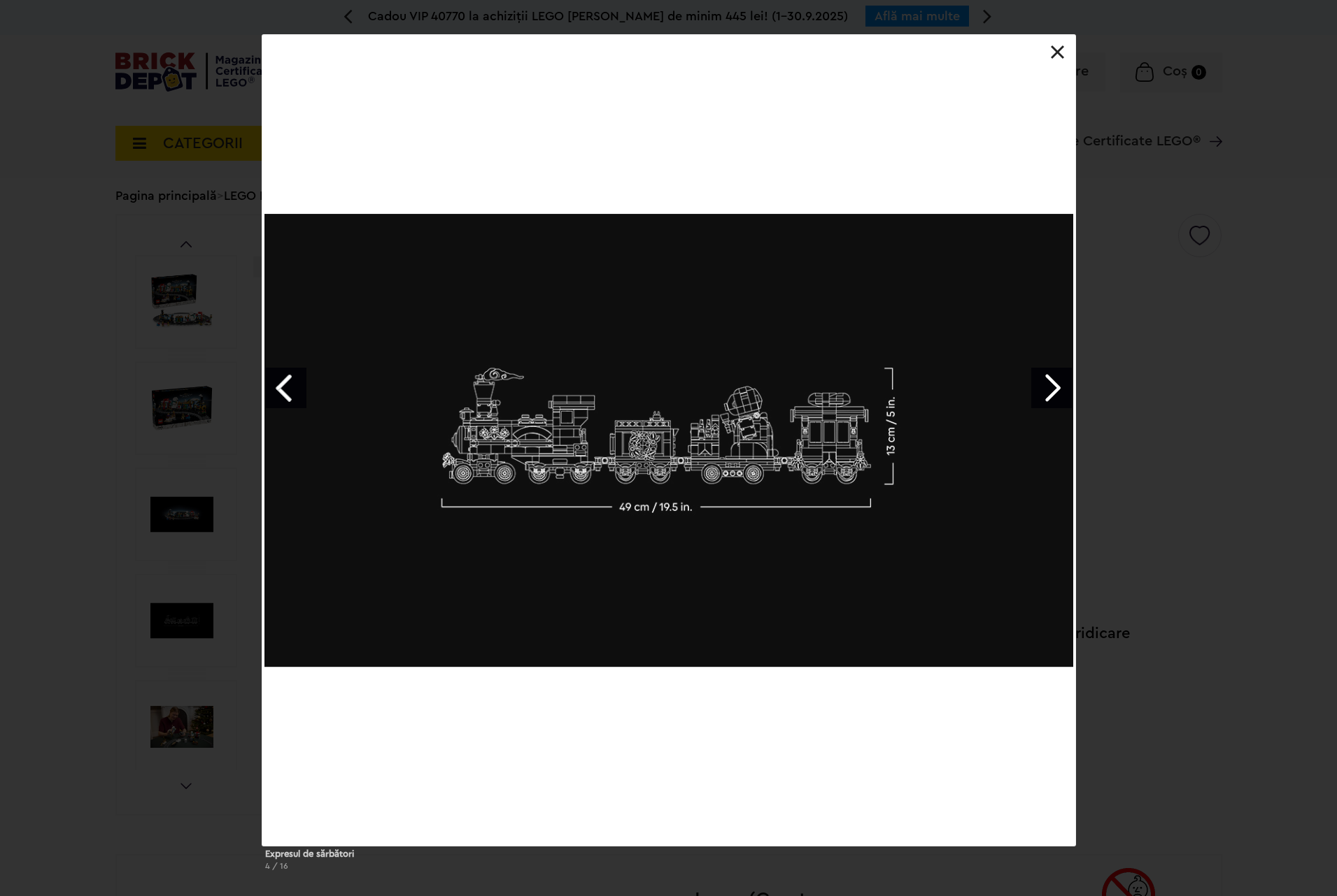
click at [1037, 379] on link "Next image" at bounding box center [1051, 388] width 41 height 41
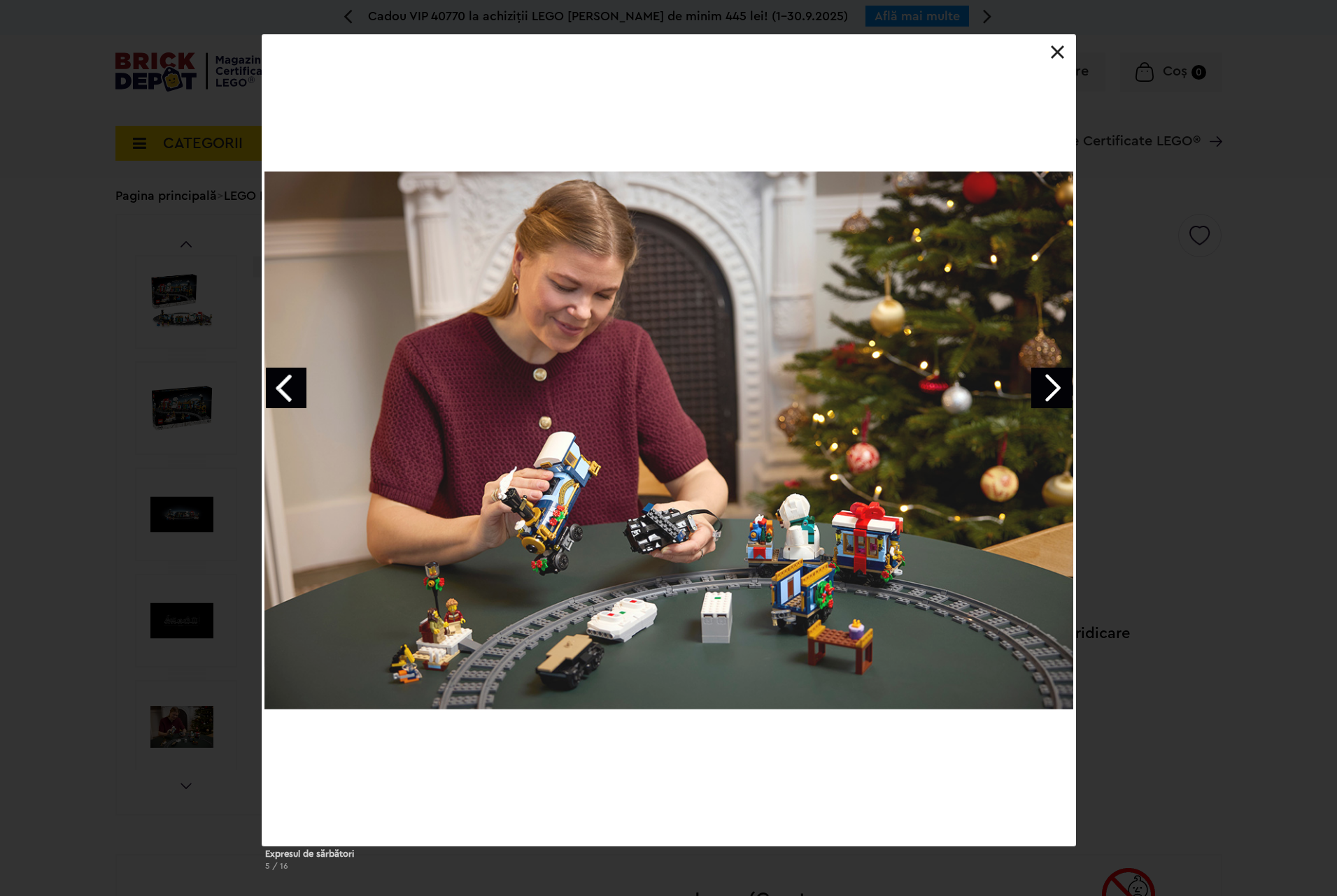
click at [1037, 379] on link "Next image" at bounding box center [1051, 388] width 41 height 41
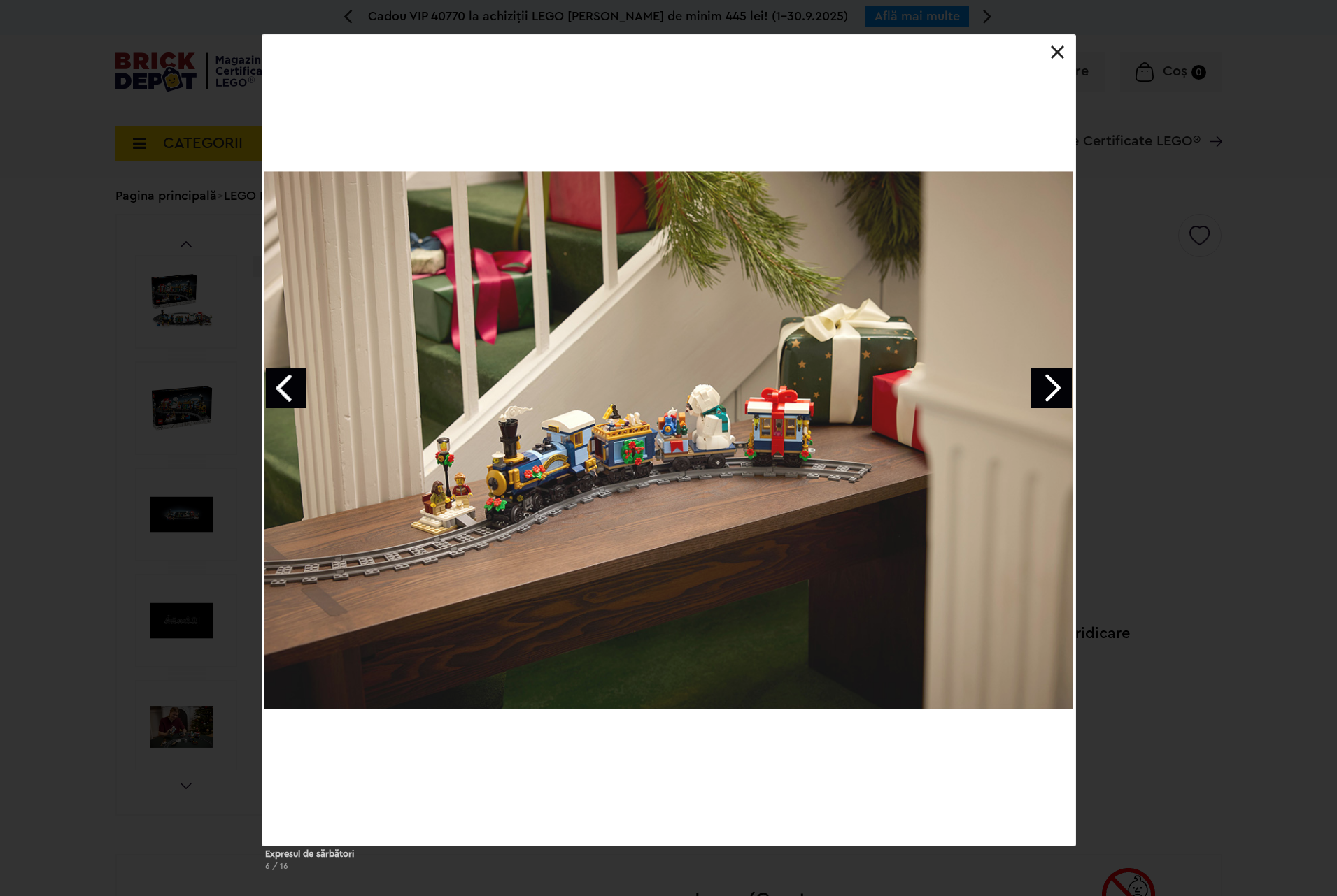
click at [1037, 379] on link "Next image" at bounding box center [1051, 388] width 41 height 41
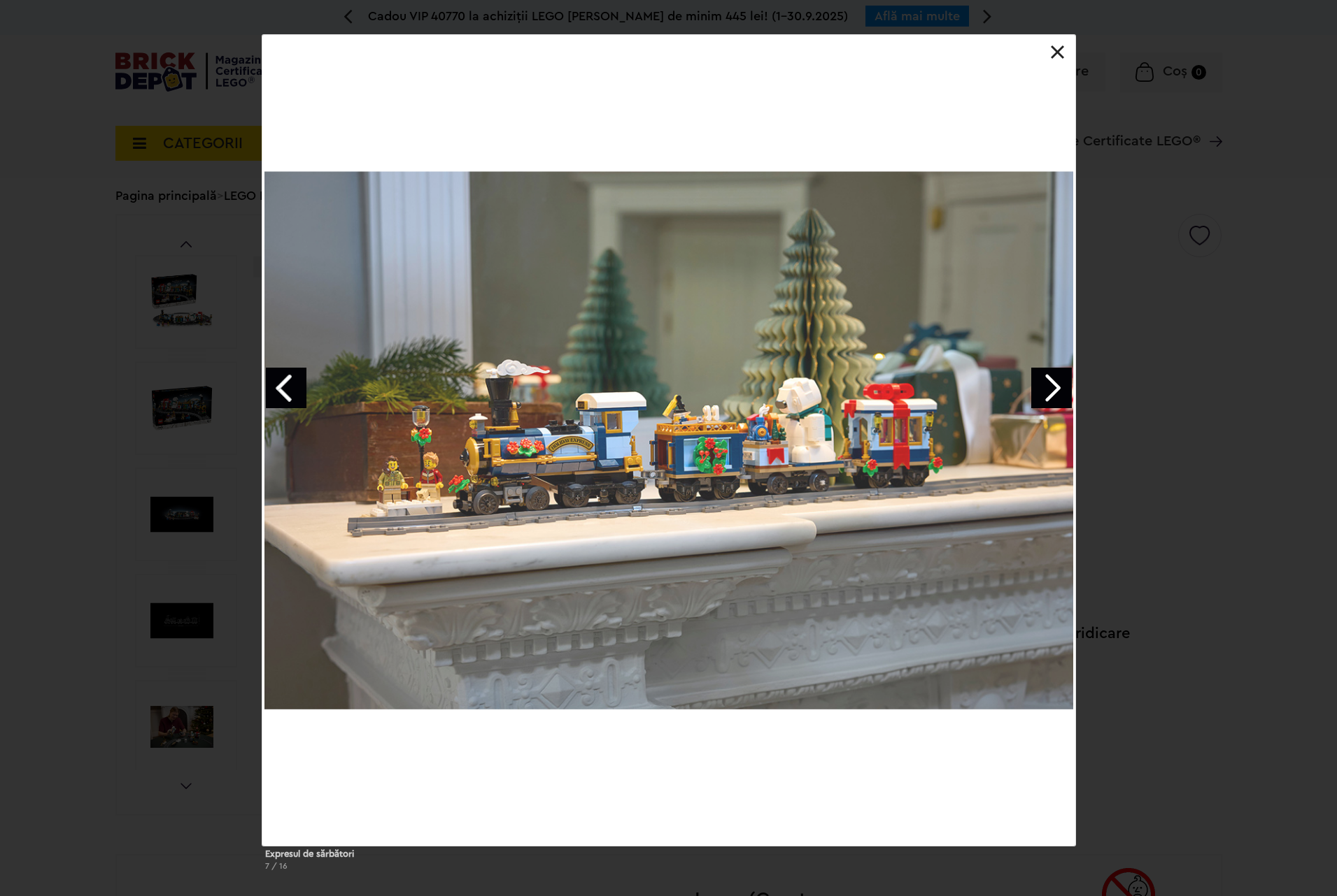
click at [1037, 379] on link "Next image" at bounding box center [1051, 388] width 41 height 41
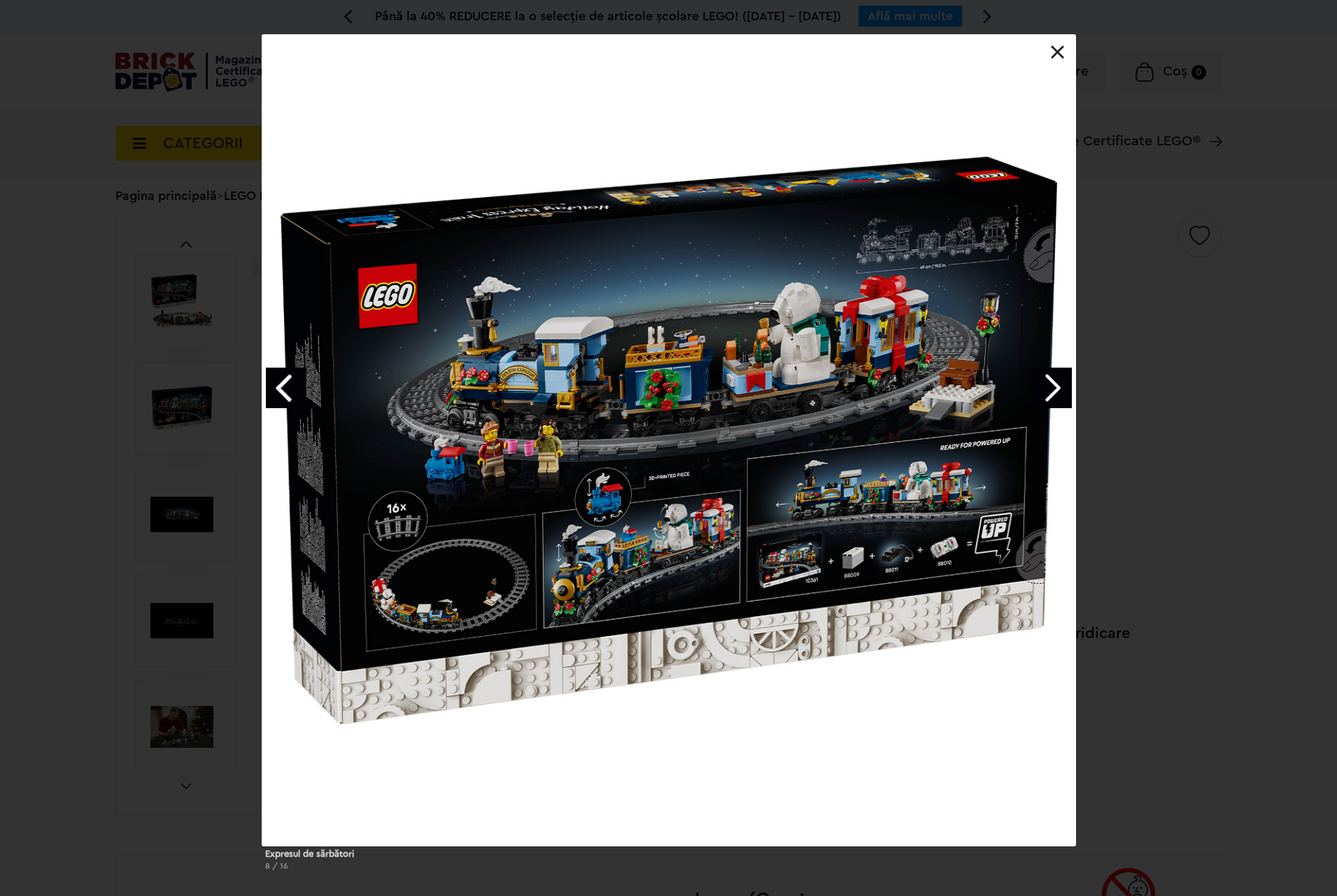
click at [858, 566] on div at bounding box center [669, 441] width 813 height 811
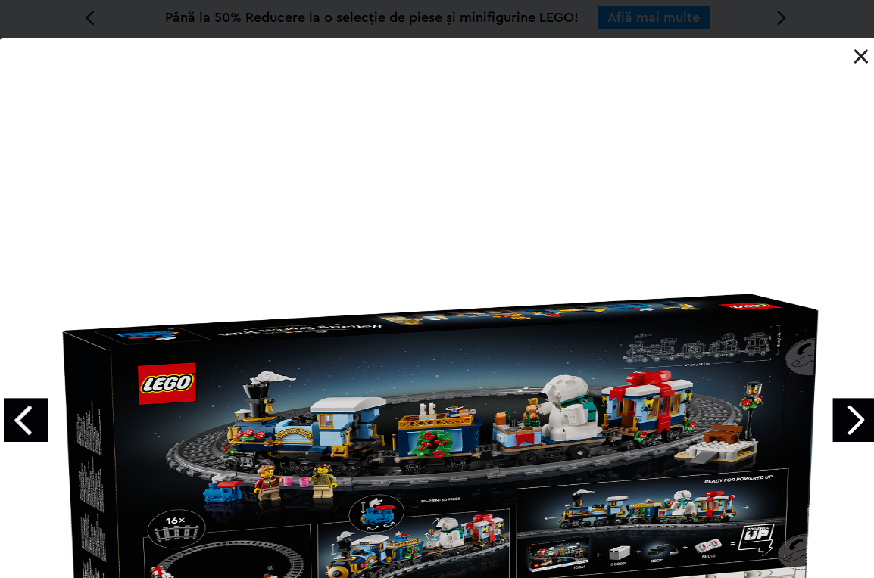
drag, startPoint x: 644, startPoint y: 503, endPoint x: 627, endPoint y: 409, distance: 96.2
click at [627, 409] on div at bounding box center [440, 477] width 880 height 878
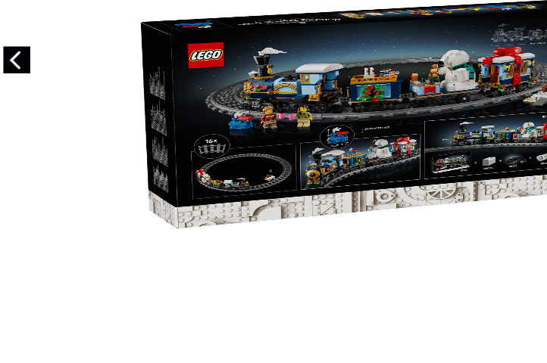
scroll to position [344, 0]
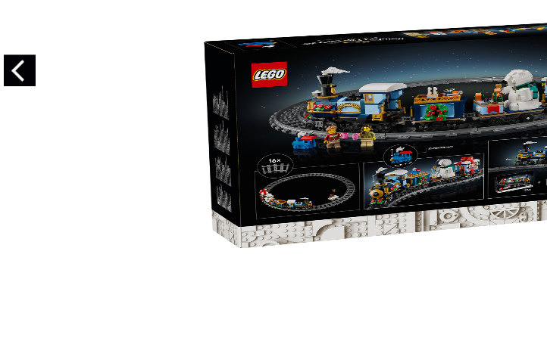
drag, startPoint x: 518, startPoint y: 205, endPoint x: 425, endPoint y: 205, distance: 93.1
click at [425, 205] on div at bounding box center [440, 133] width 880 height 878
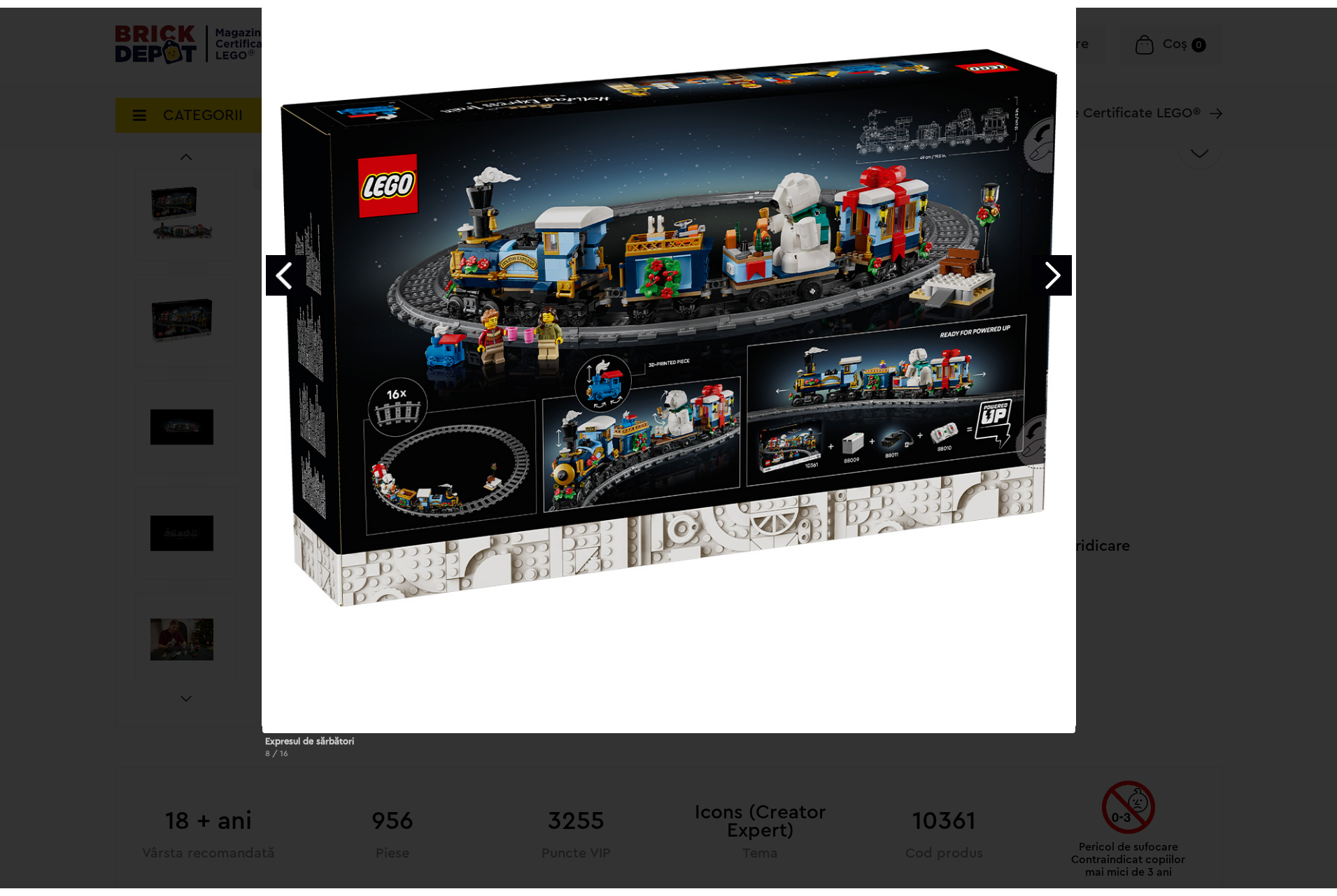
scroll to position [0, 0]
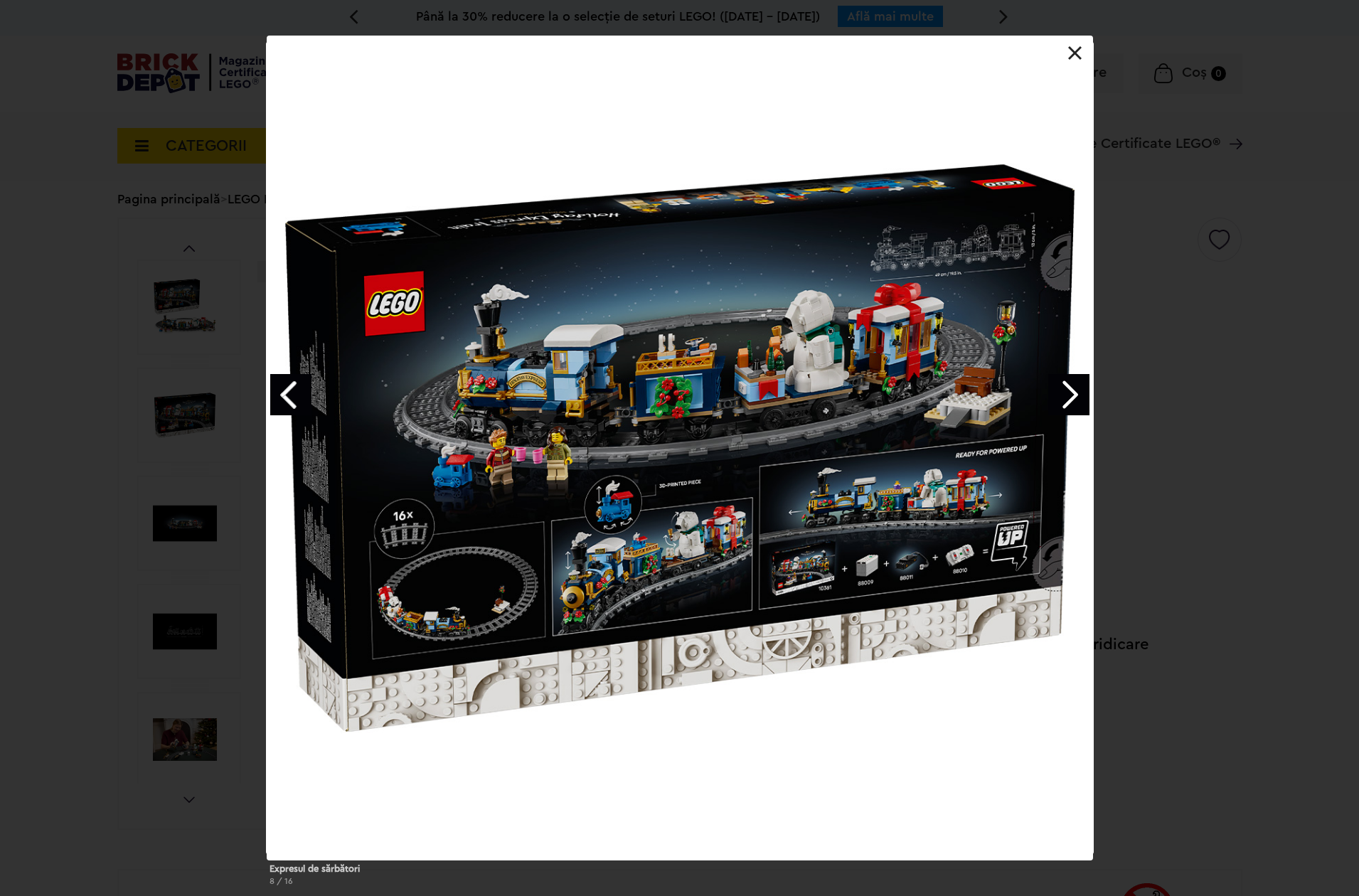
click at [1263, 220] on div "Expresul de sărbători 8 / 16" at bounding box center [679, 467] width 1359 height 862
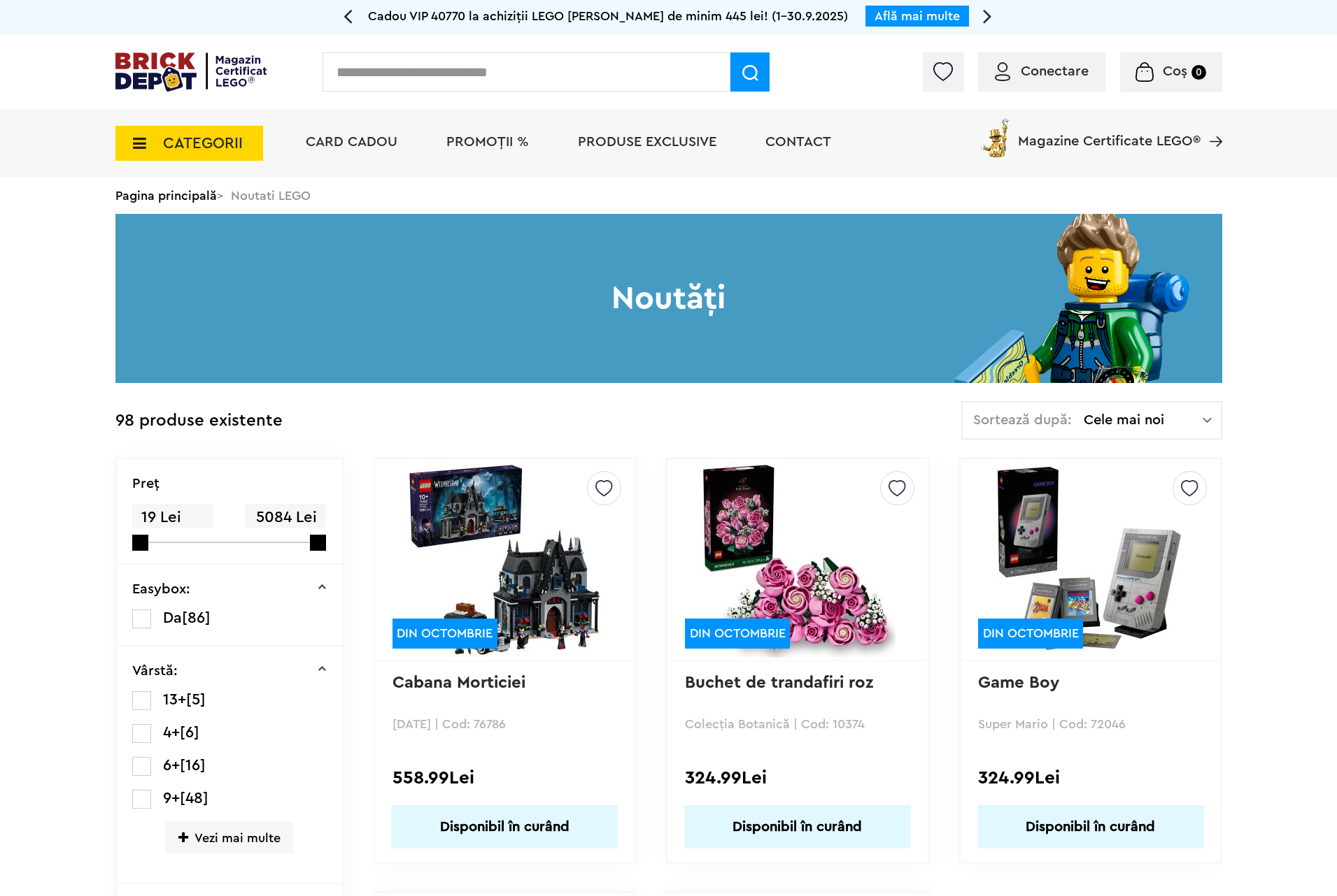
click at [174, 137] on span "CATEGORII" at bounding box center [202, 143] width 79 height 16
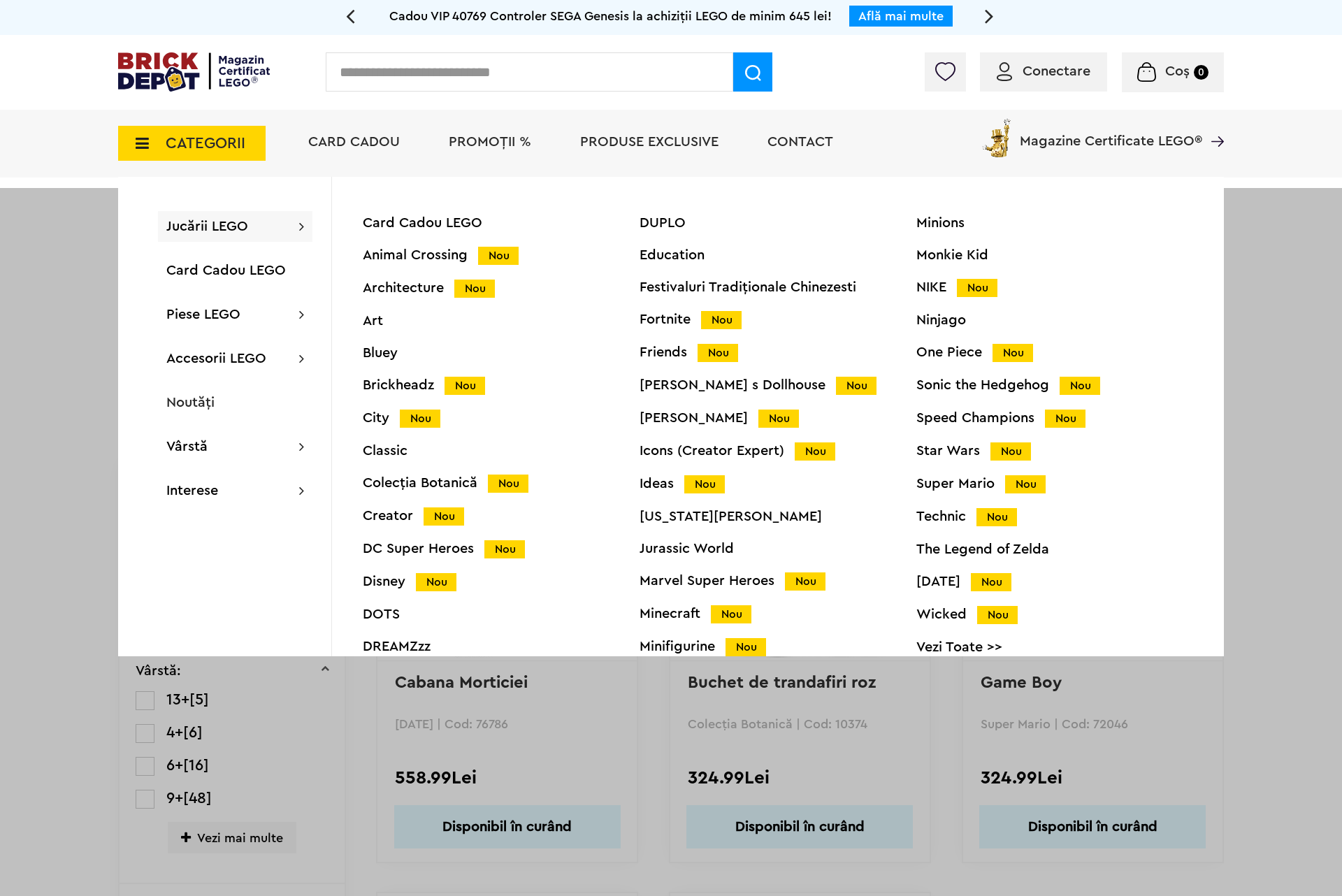
click at [225, 65] on img at bounding box center [194, 72] width 151 height 39
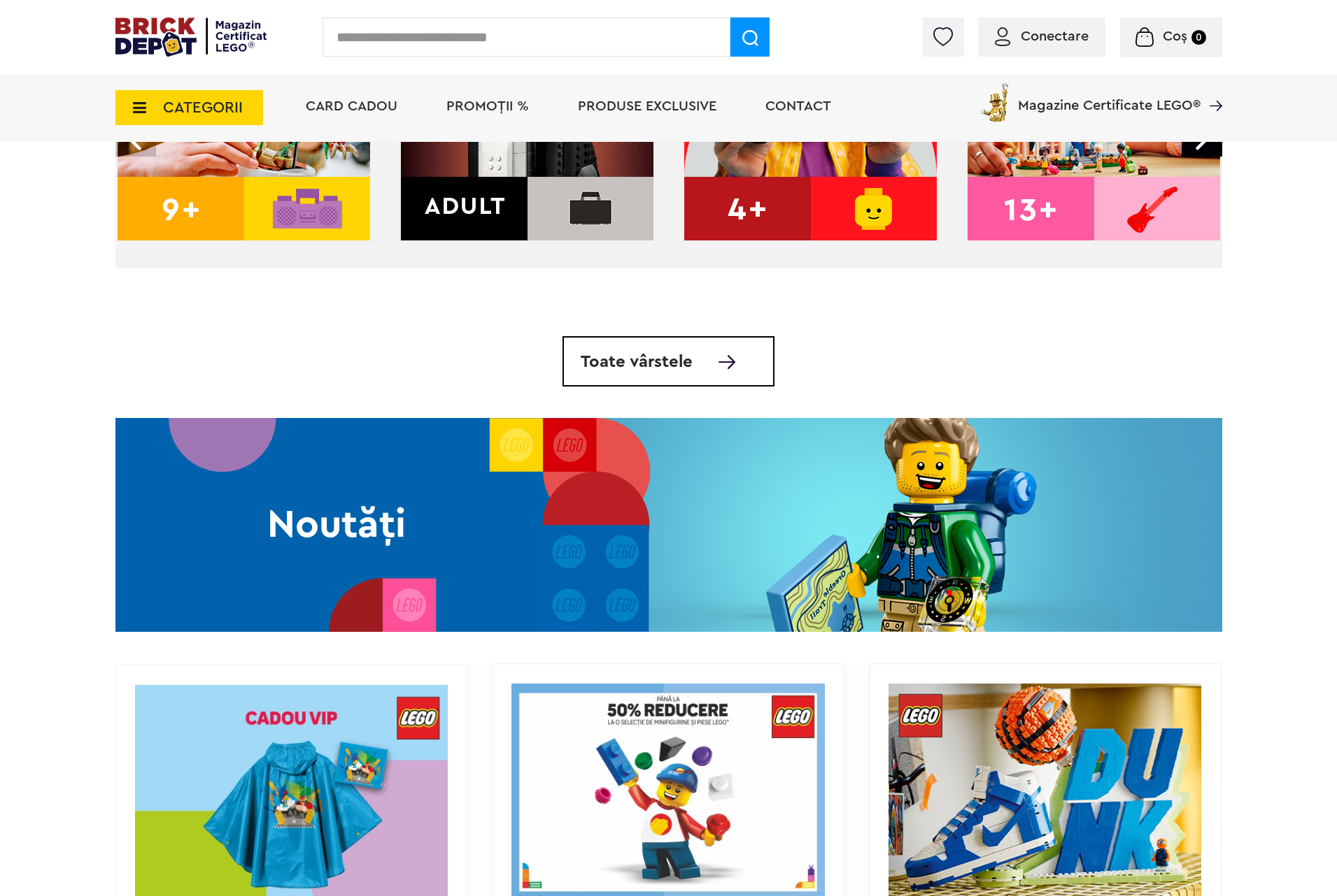
scroll to position [1154, 0]
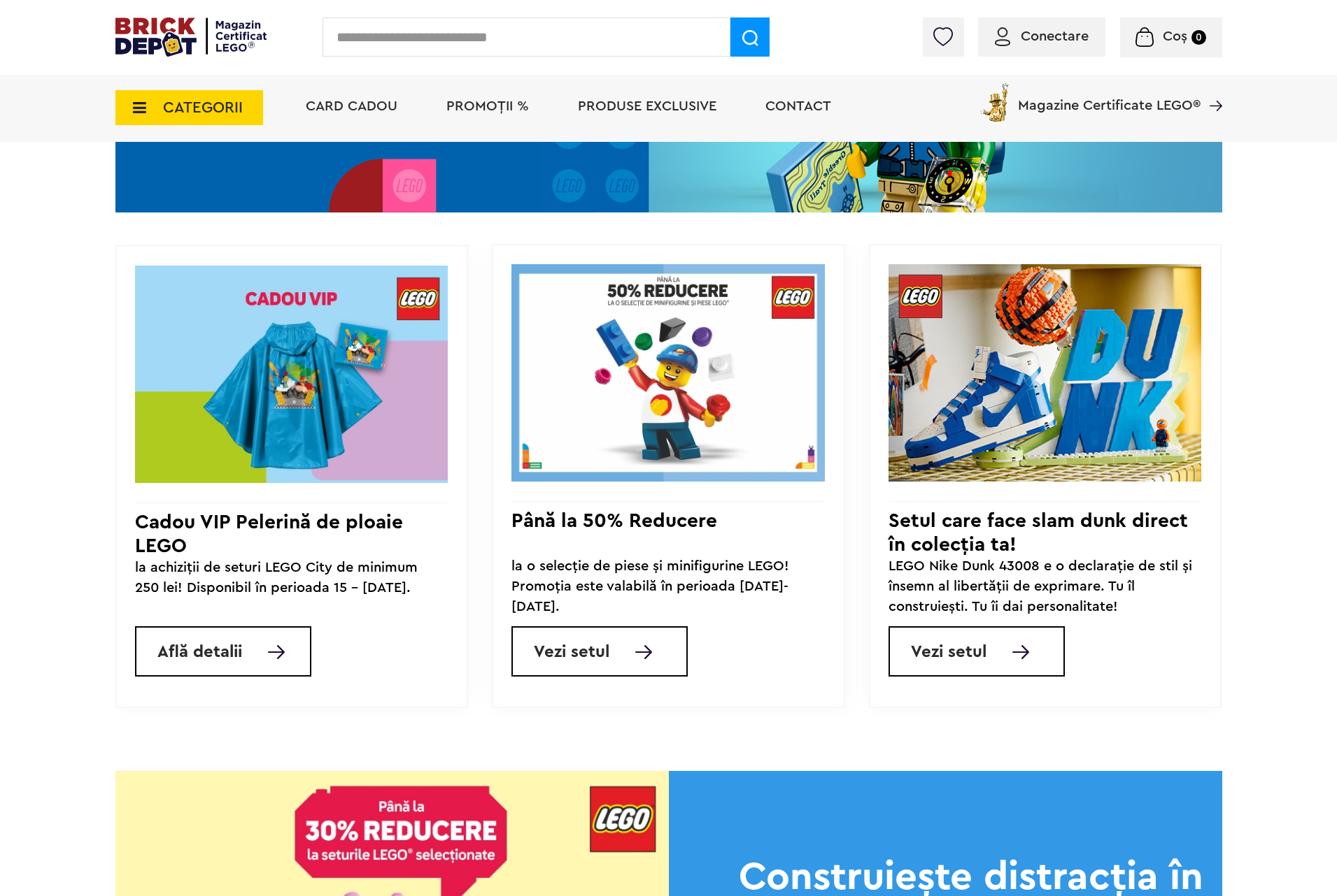
click at [716, 402] on img at bounding box center [667, 372] width 313 height 219
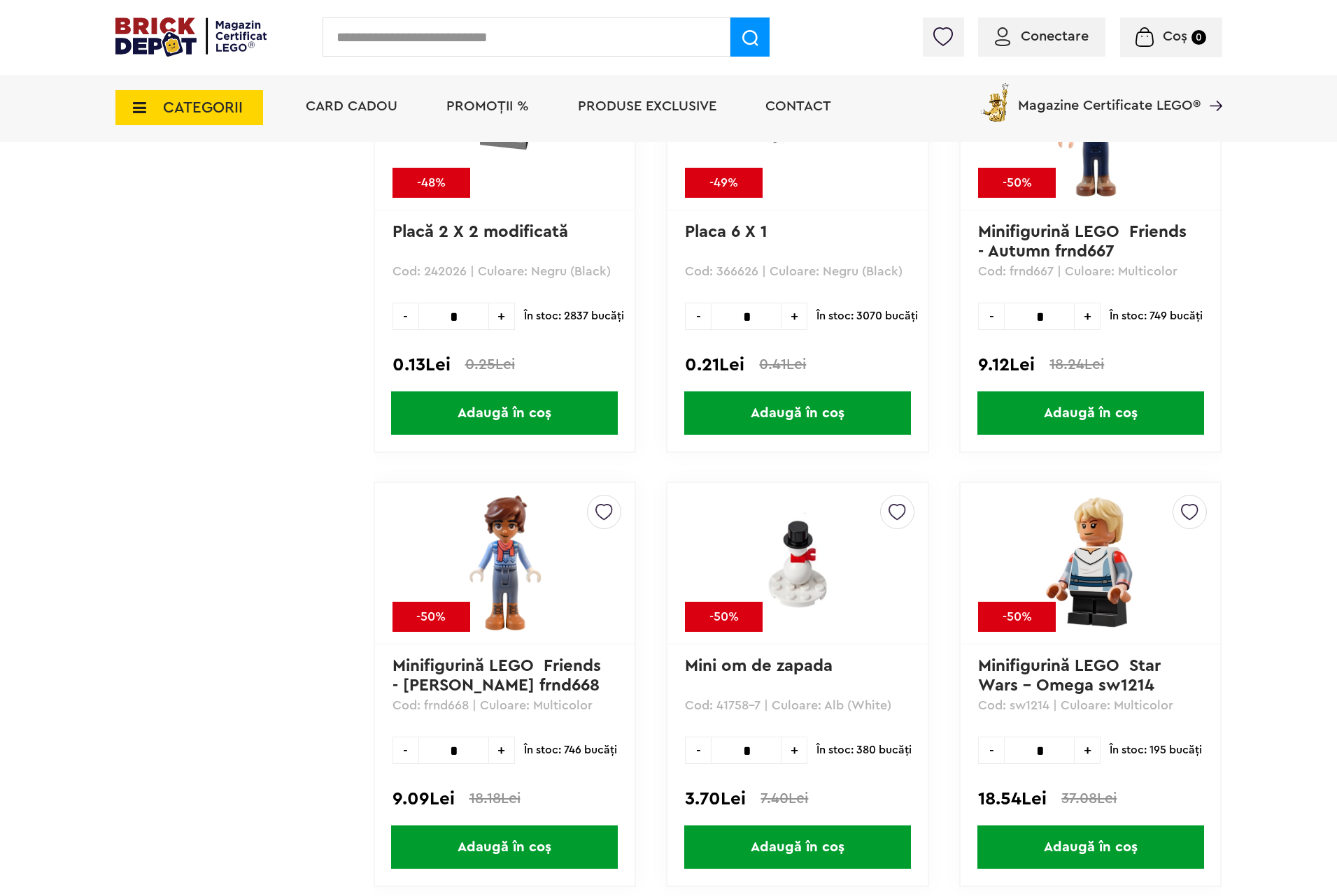
scroll to position [13426, 0]
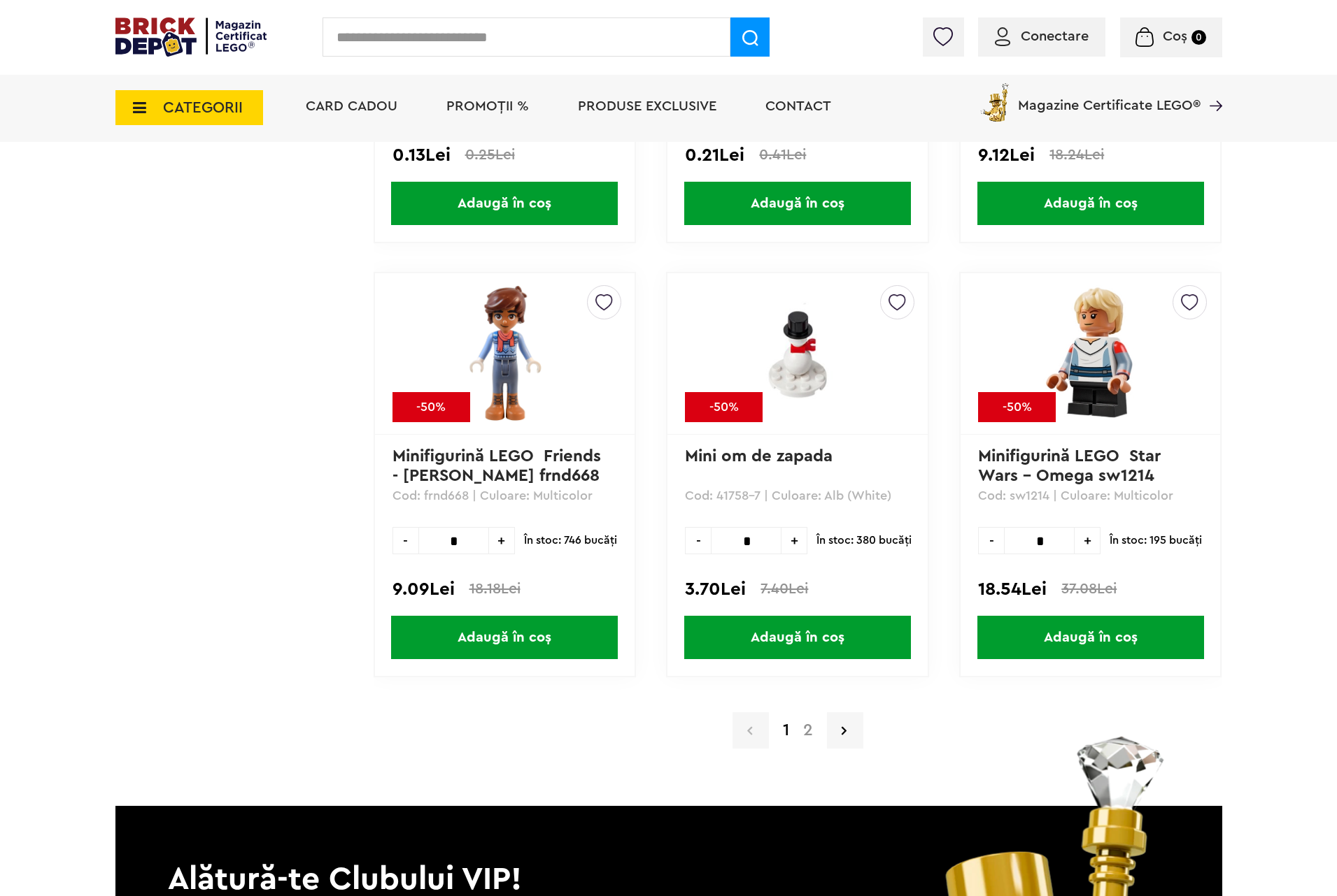
click at [810, 722] on link "2" at bounding box center [808, 731] width 24 height 17
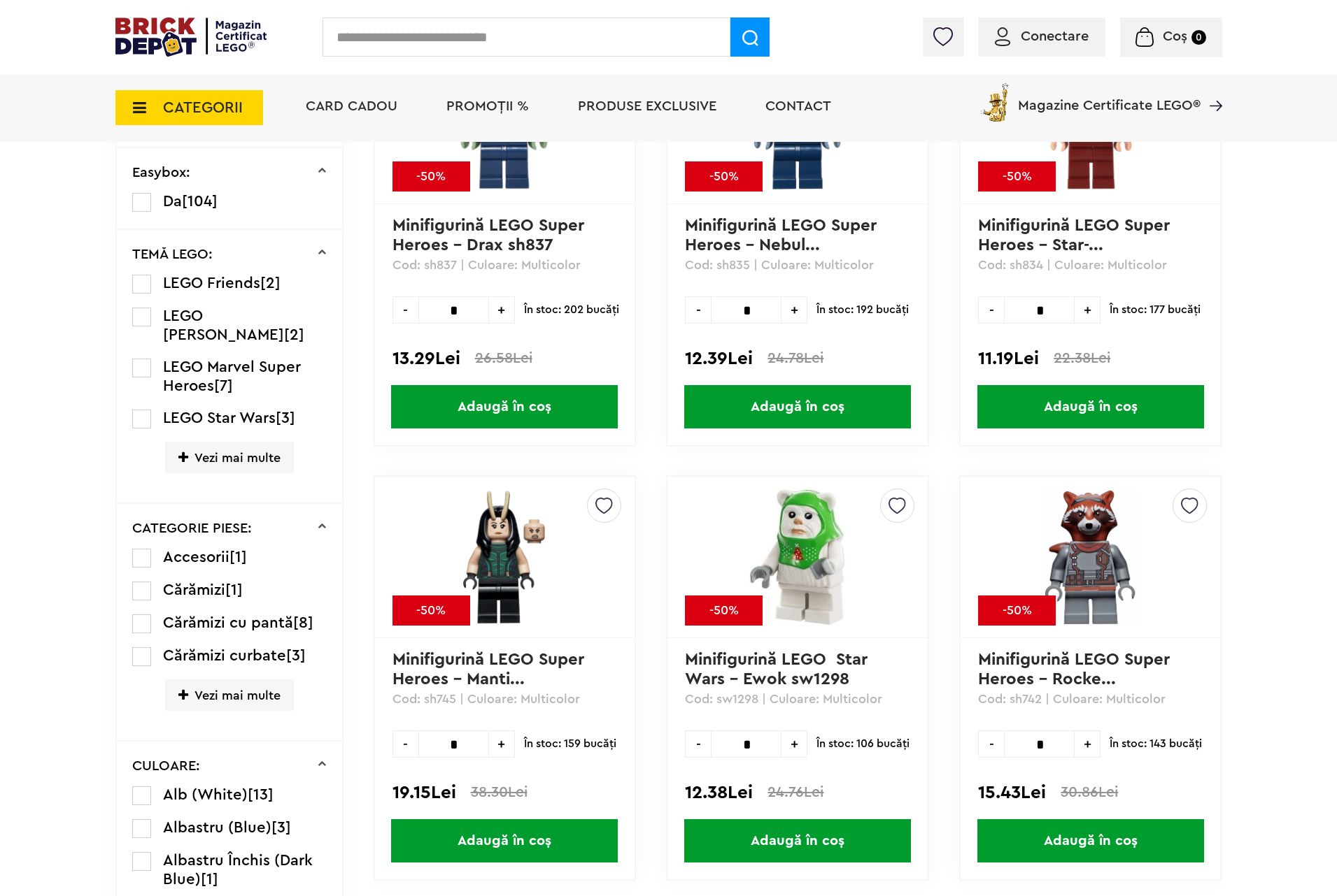
scroll to position [839, 0]
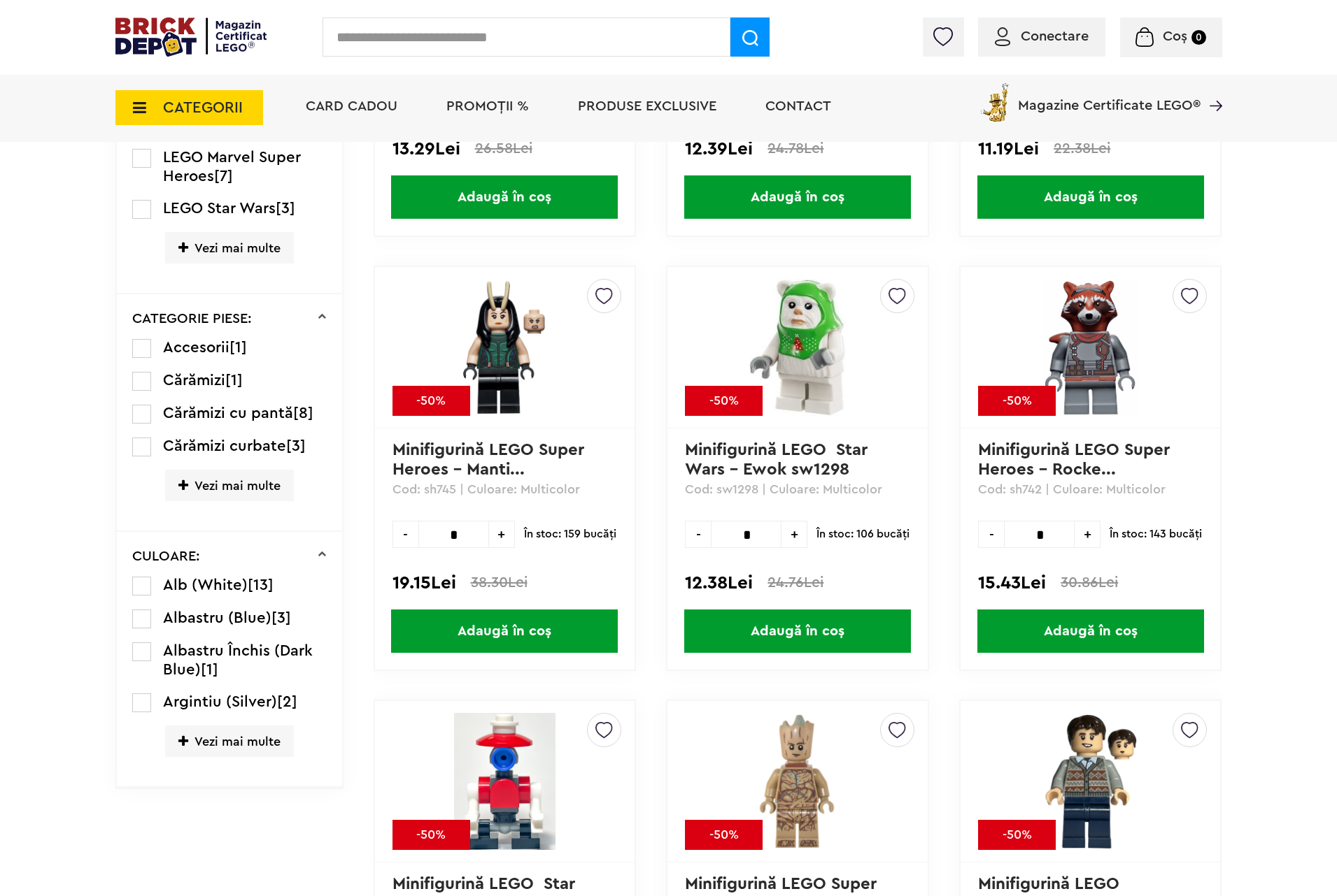
click at [219, 51] on img at bounding box center [191, 37] width 152 height 39
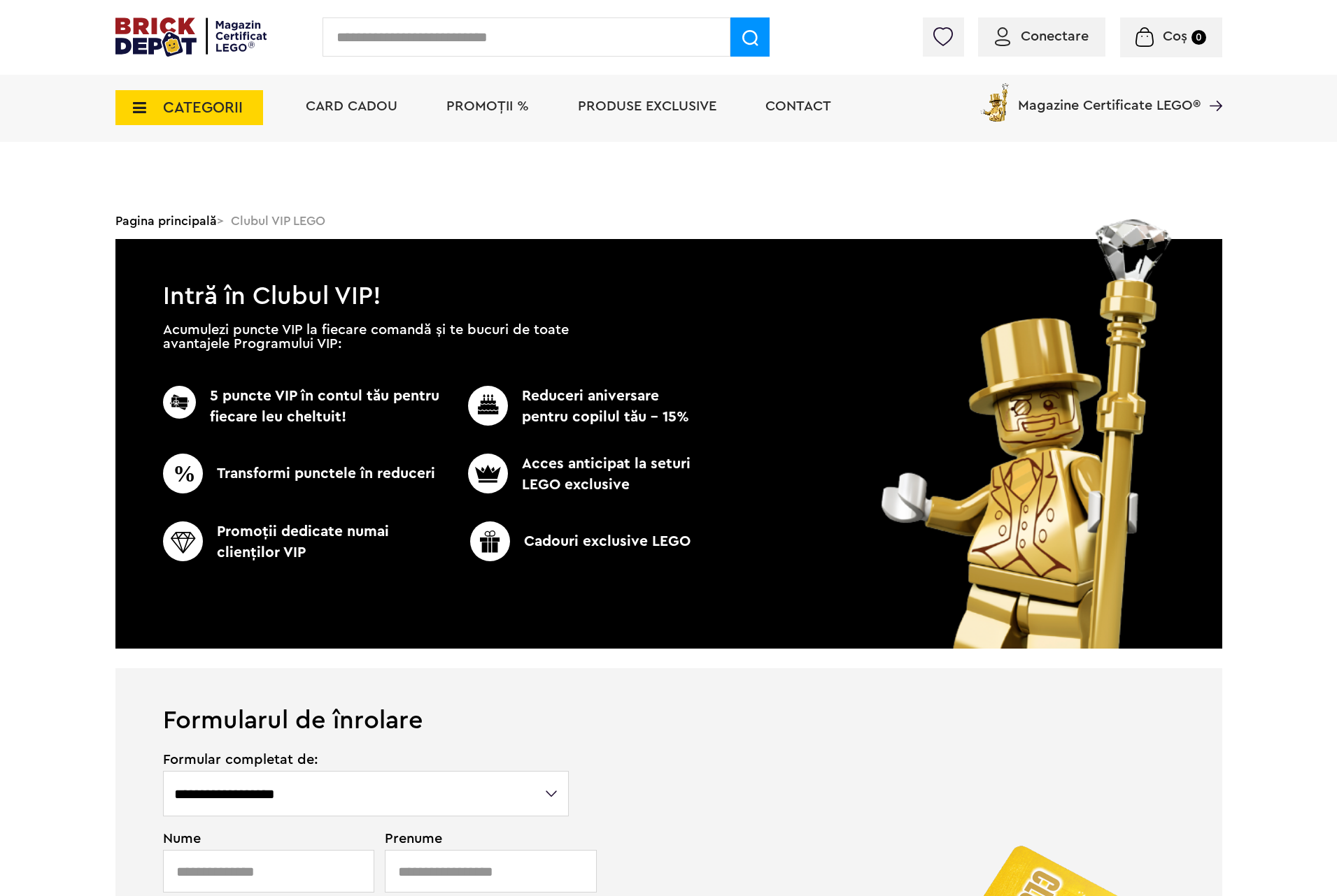
scroll to position [419, 0]
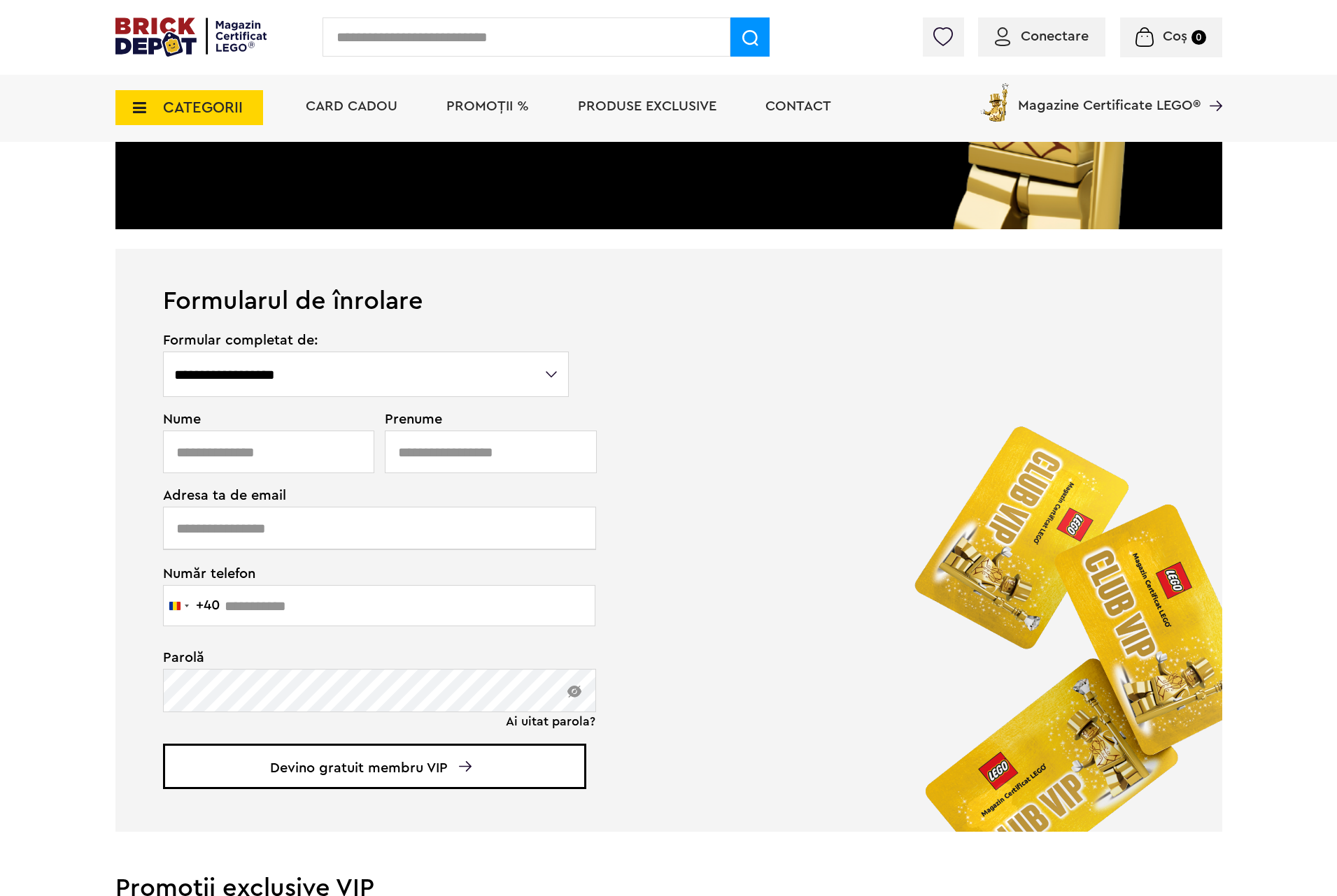
drag, startPoint x: 442, startPoint y: 389, endPoint x: 433, endPoint y: 394, distance: 10.3
click at [442, 389] on select "**********" at bounding box center [366, 374] width 407 height 45
select select "**********"
click at [163, 352] on select "**********" at bounding box center [366, 374] width 407 height 45
click at [264, 447] on input "text" at bounding box center [268, 452] width 212 height 42
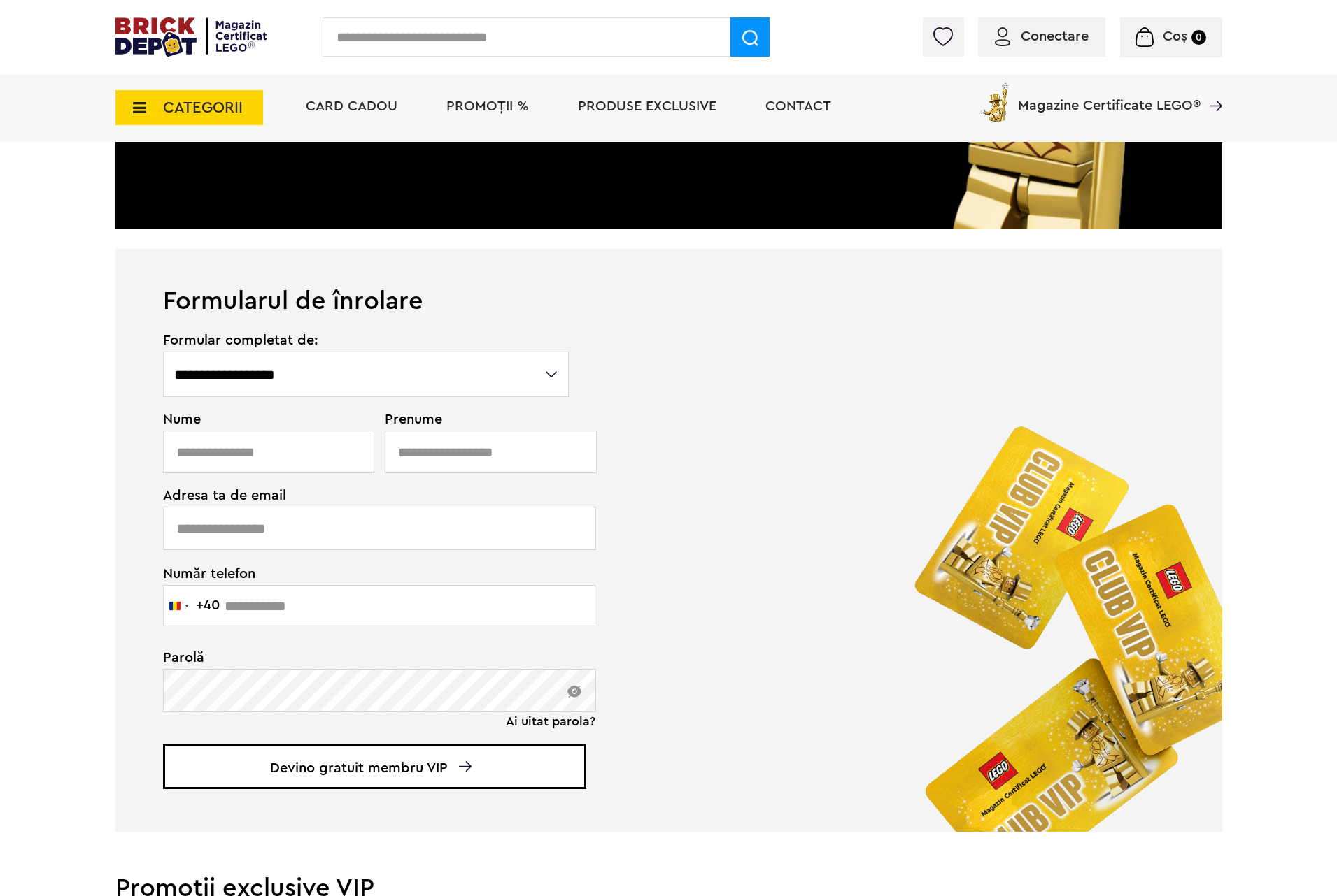
click at [158, 36] on img at bounding box center [191, 37] width 152 height 39
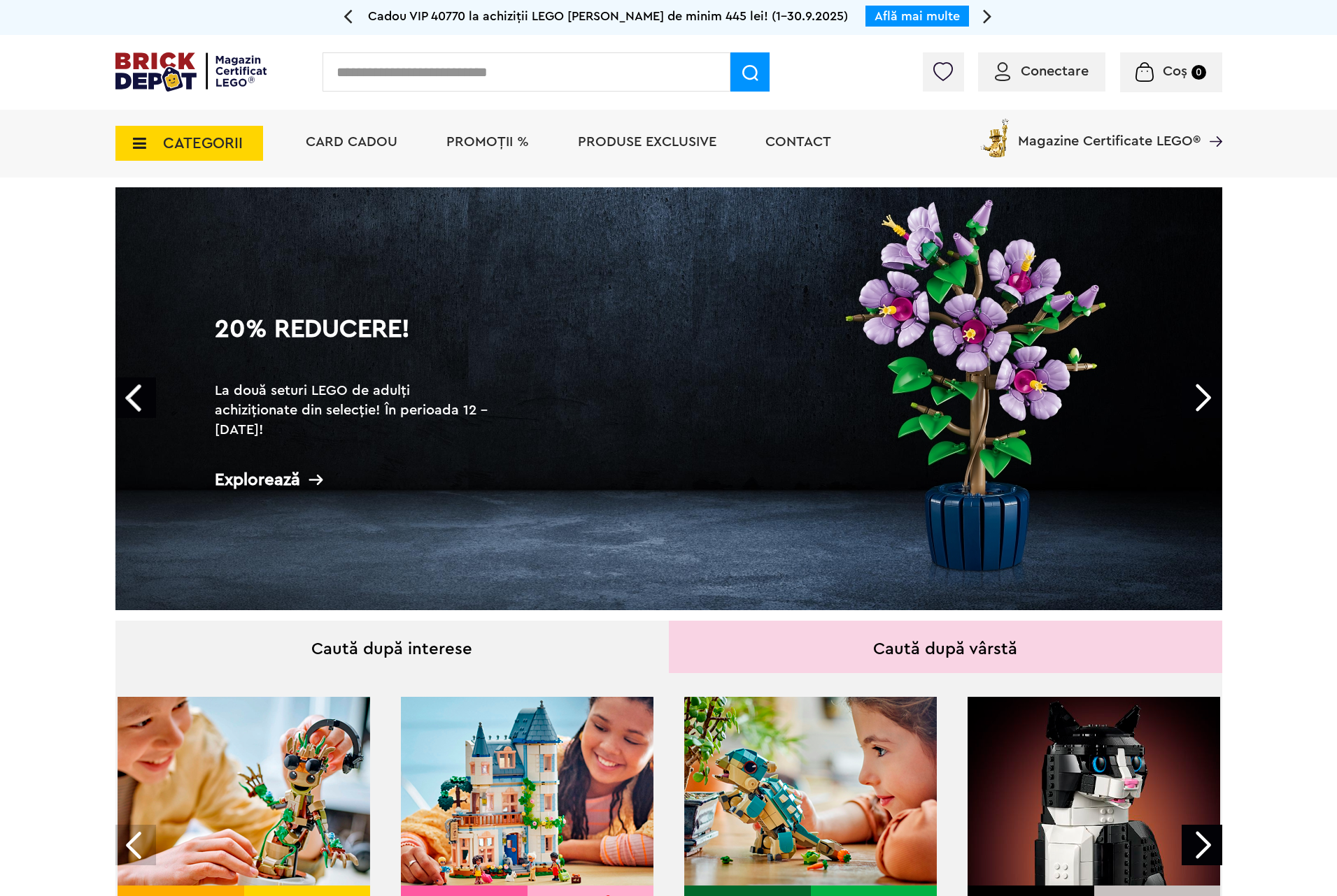
click at [1209, 401] on link "Next" at bounding box center [1202, 398] width 41 height 41
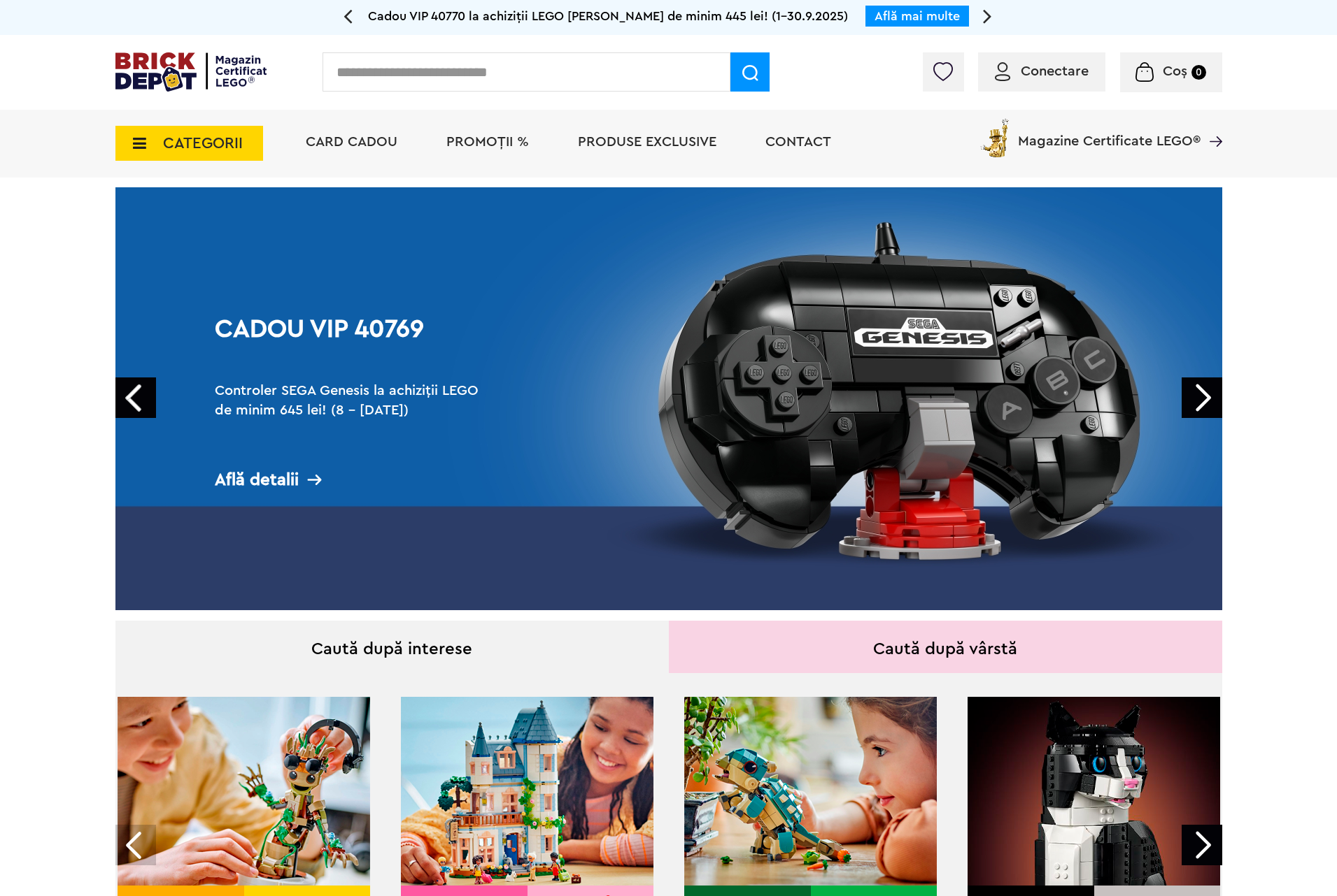
click at [1209, 401] on link "Next" at bounding box center [1202, 398] width 41 height 41
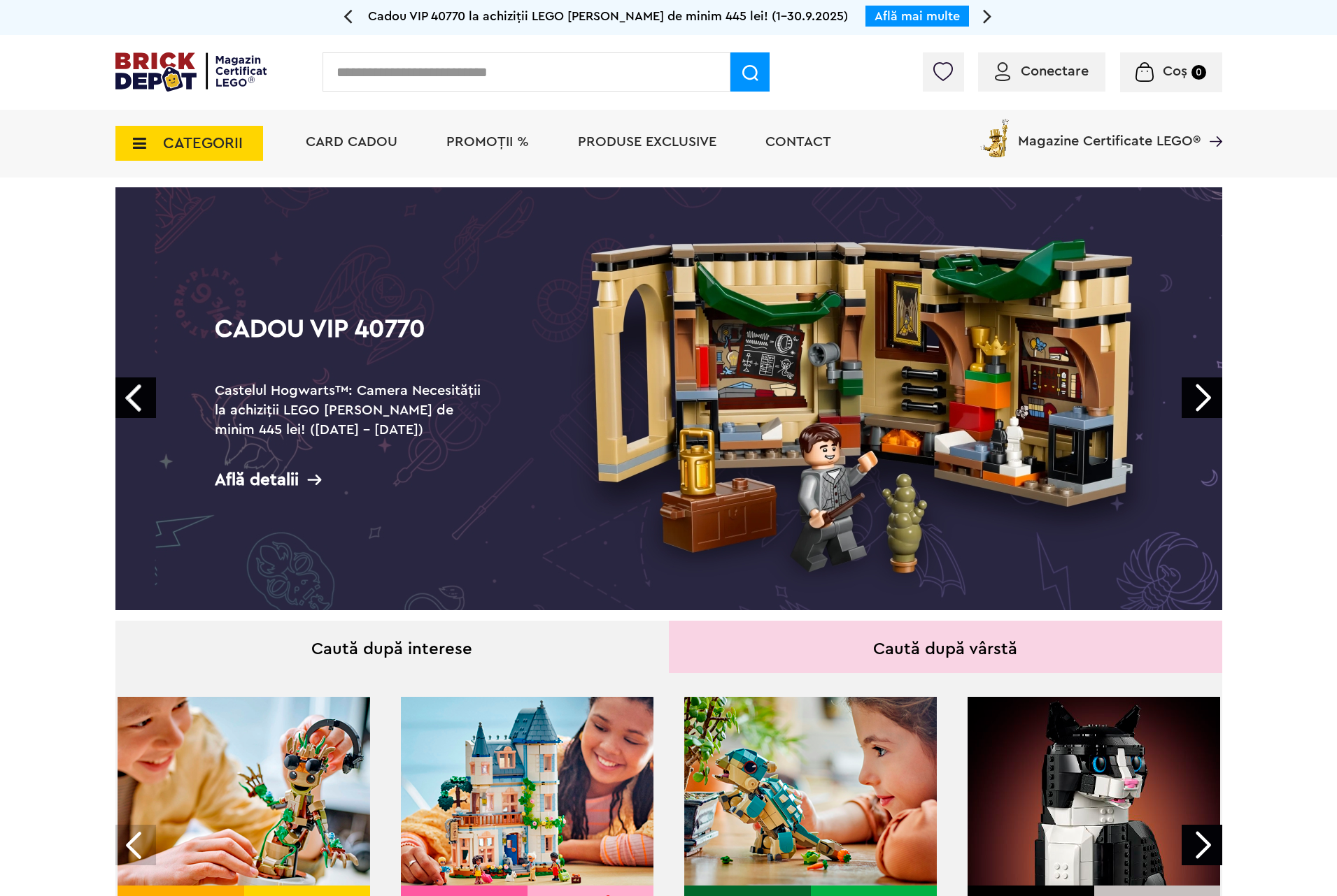
click at [1209, 401] on link "Next" at bounding box center [1202, 398] width 41 height 41
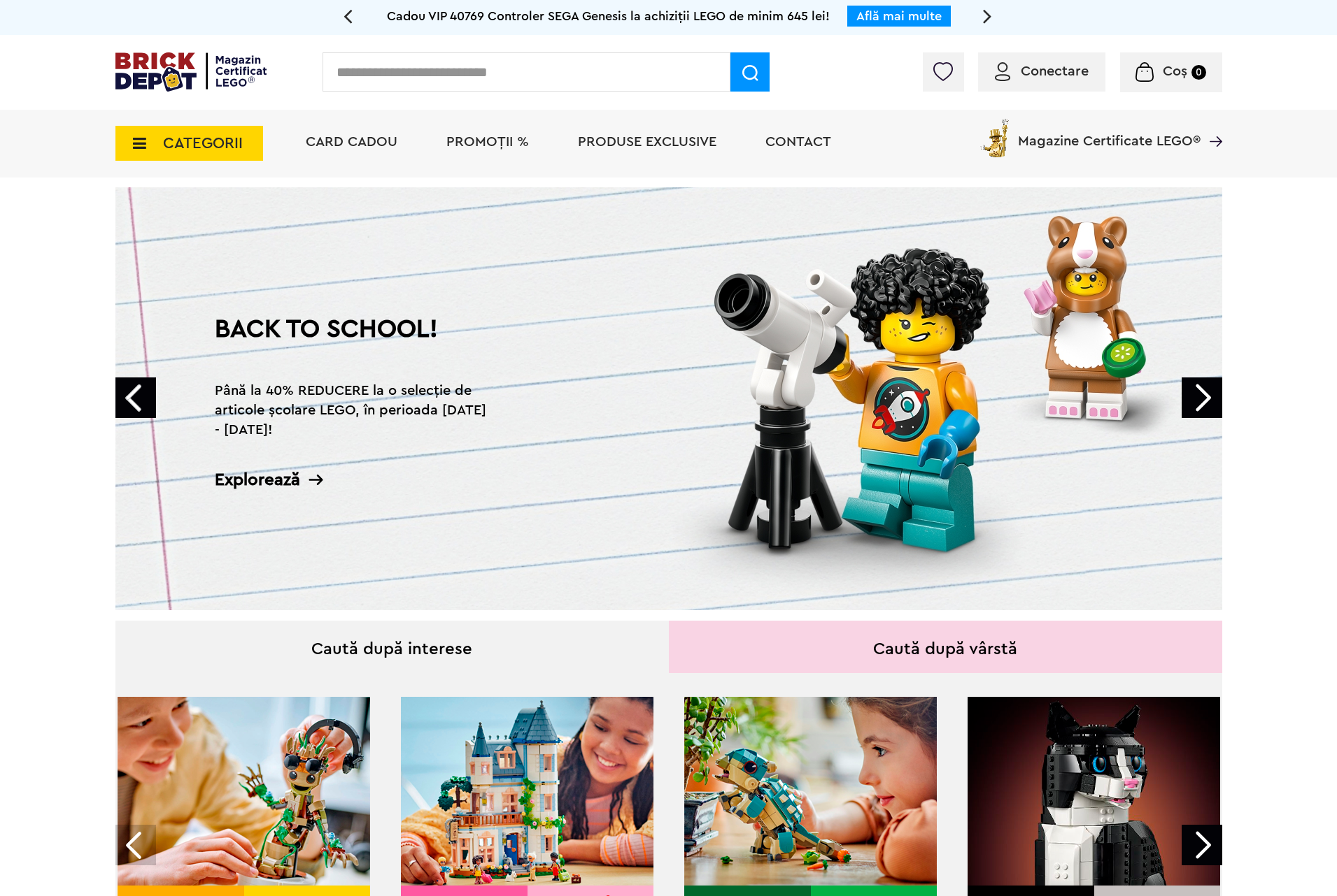
click at [1209, 401] on link "Next" at bounding box center [1202, 398] width 41 height 41
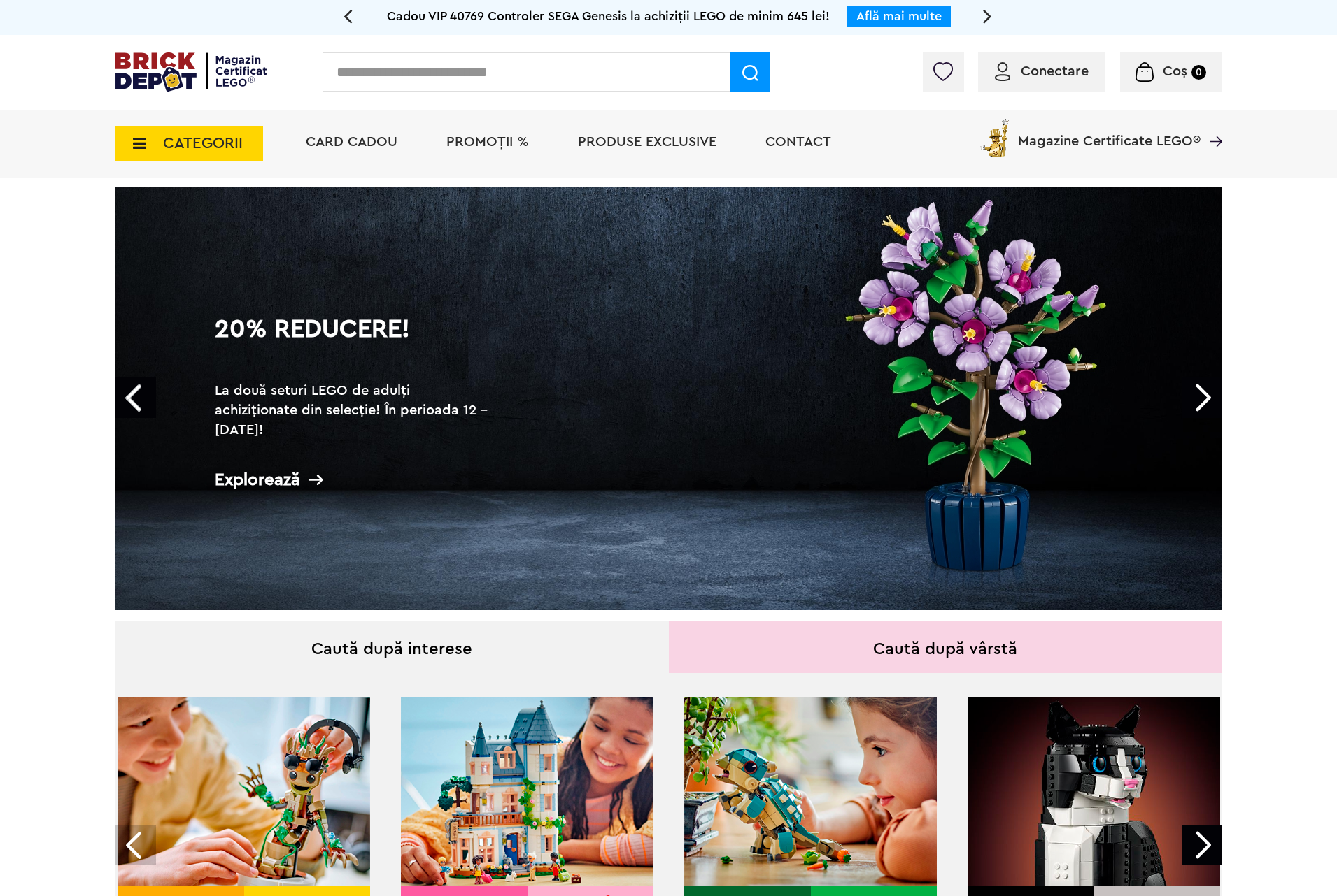
click at [1209, 401] on link "Next" at bounding box center [1202, 398] width 41 height 41
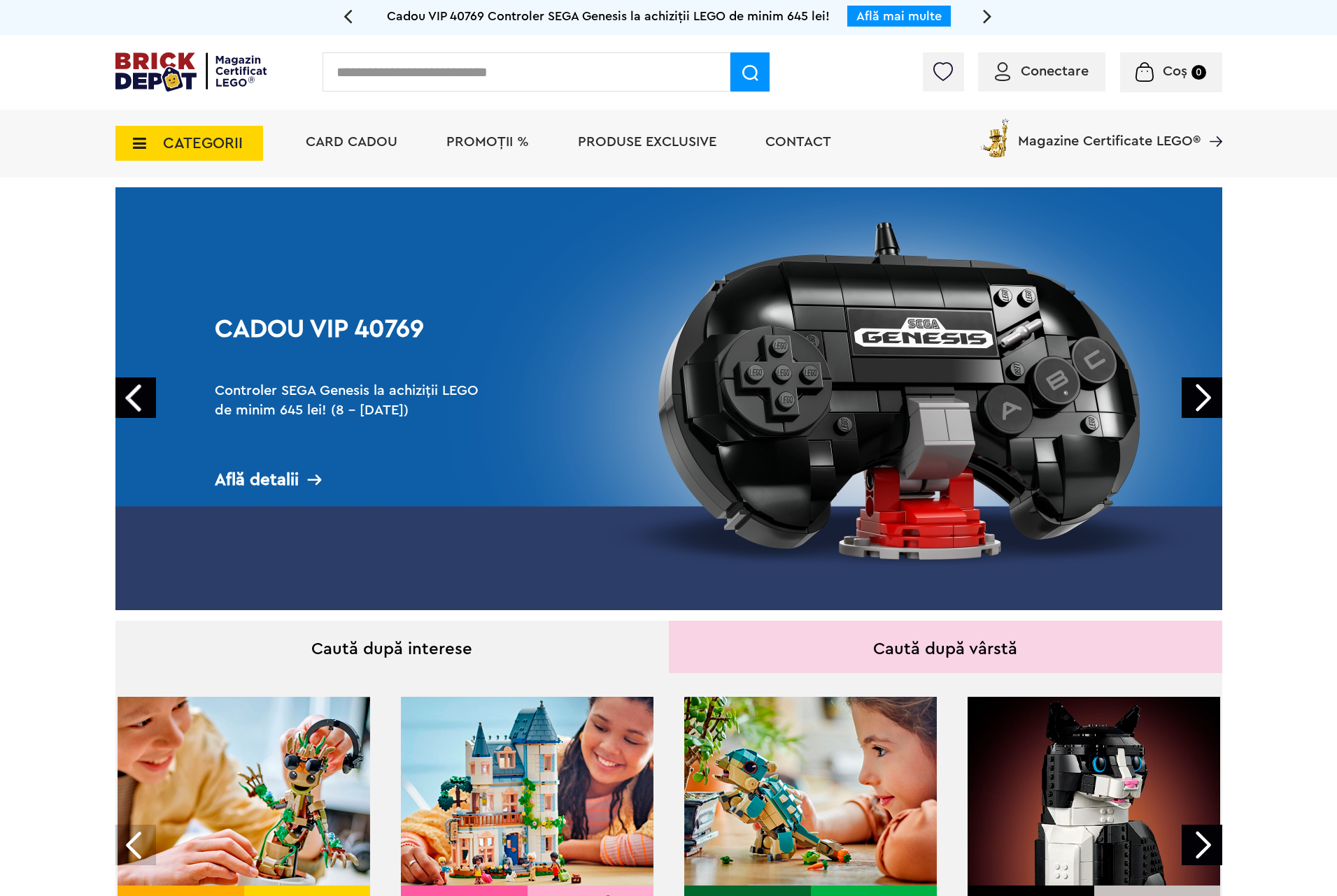
click at [143, 388] on link "Prev" at bounding box center [136, 398] width 41 height 41
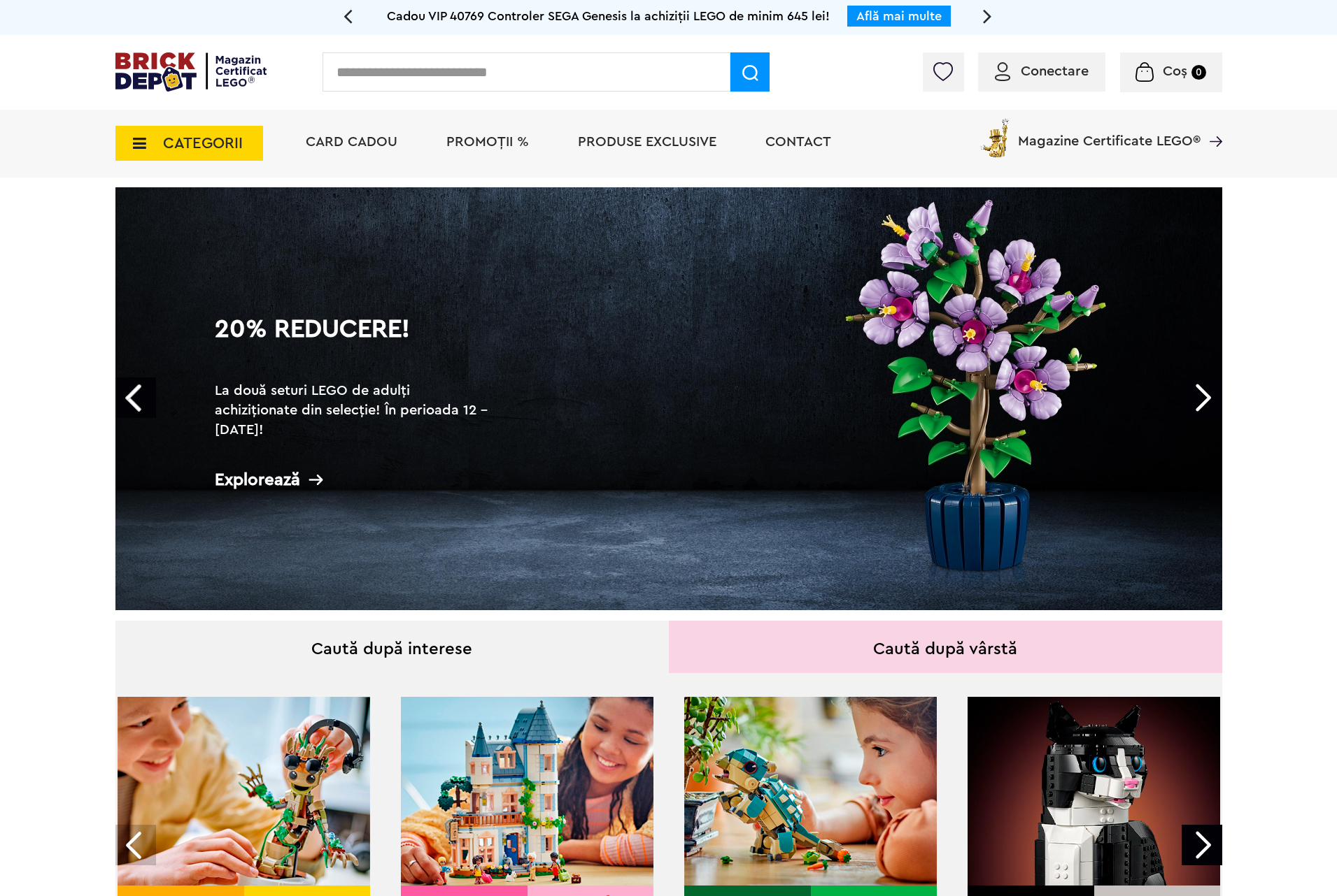
click at [929, 414] on link "20% Reducere! La două seturi LEGO de adulți achiziționate din selecție! În peri…" at bounding box center [669, 399] width 1107 height 423
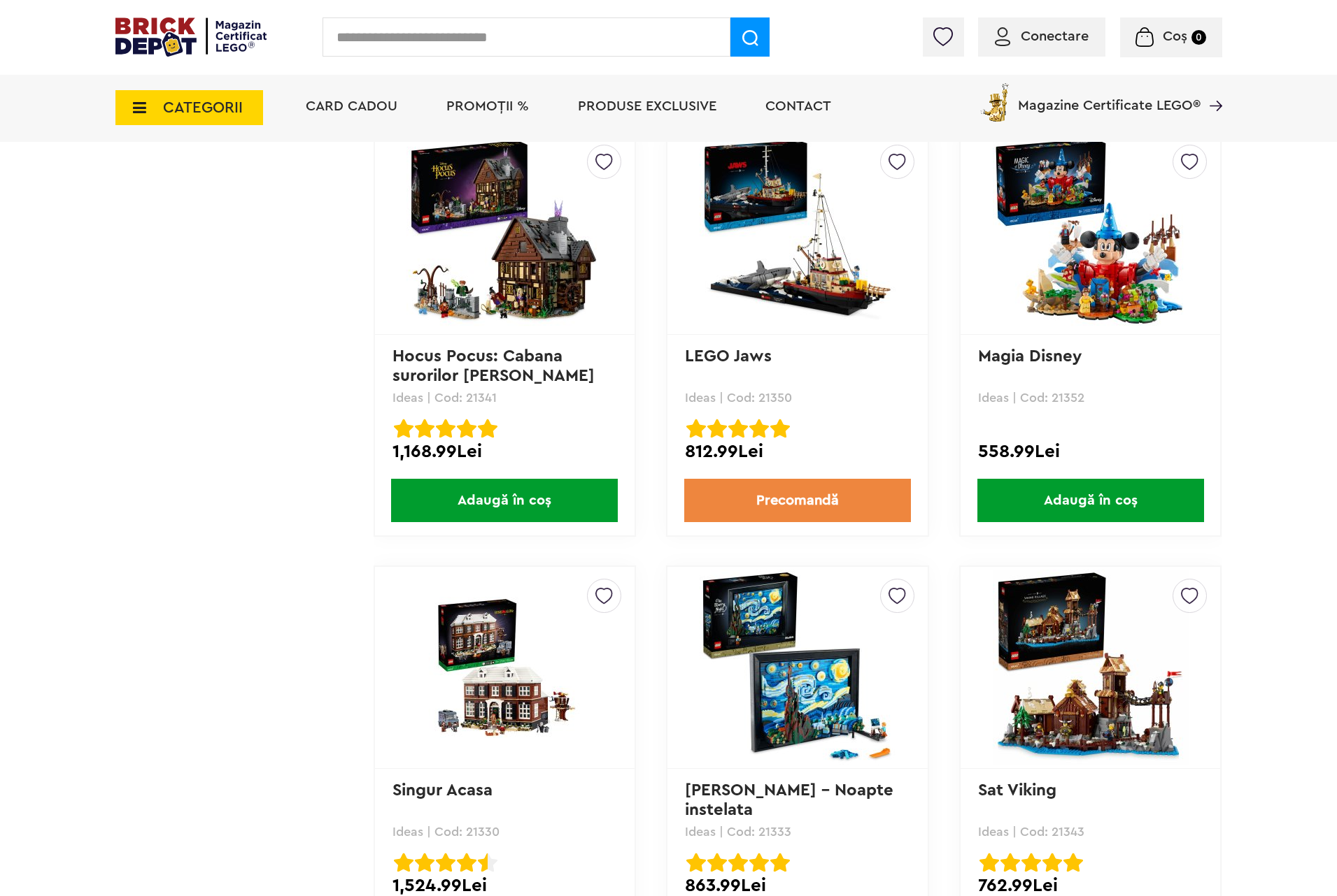
scroll to position [13006, 0]
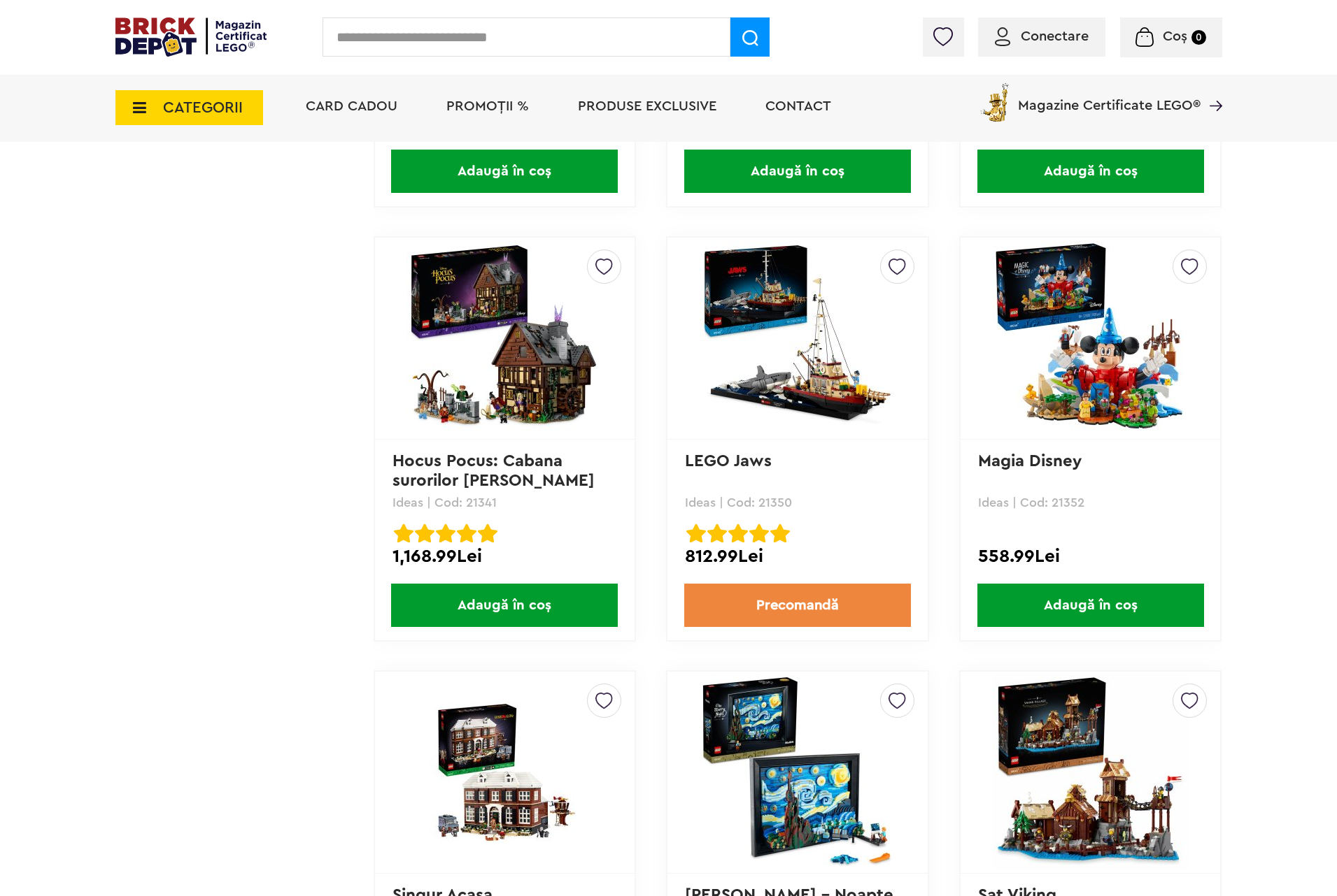
click at [482, 309] on img at bounding box center [504, 338] width 196 height 196
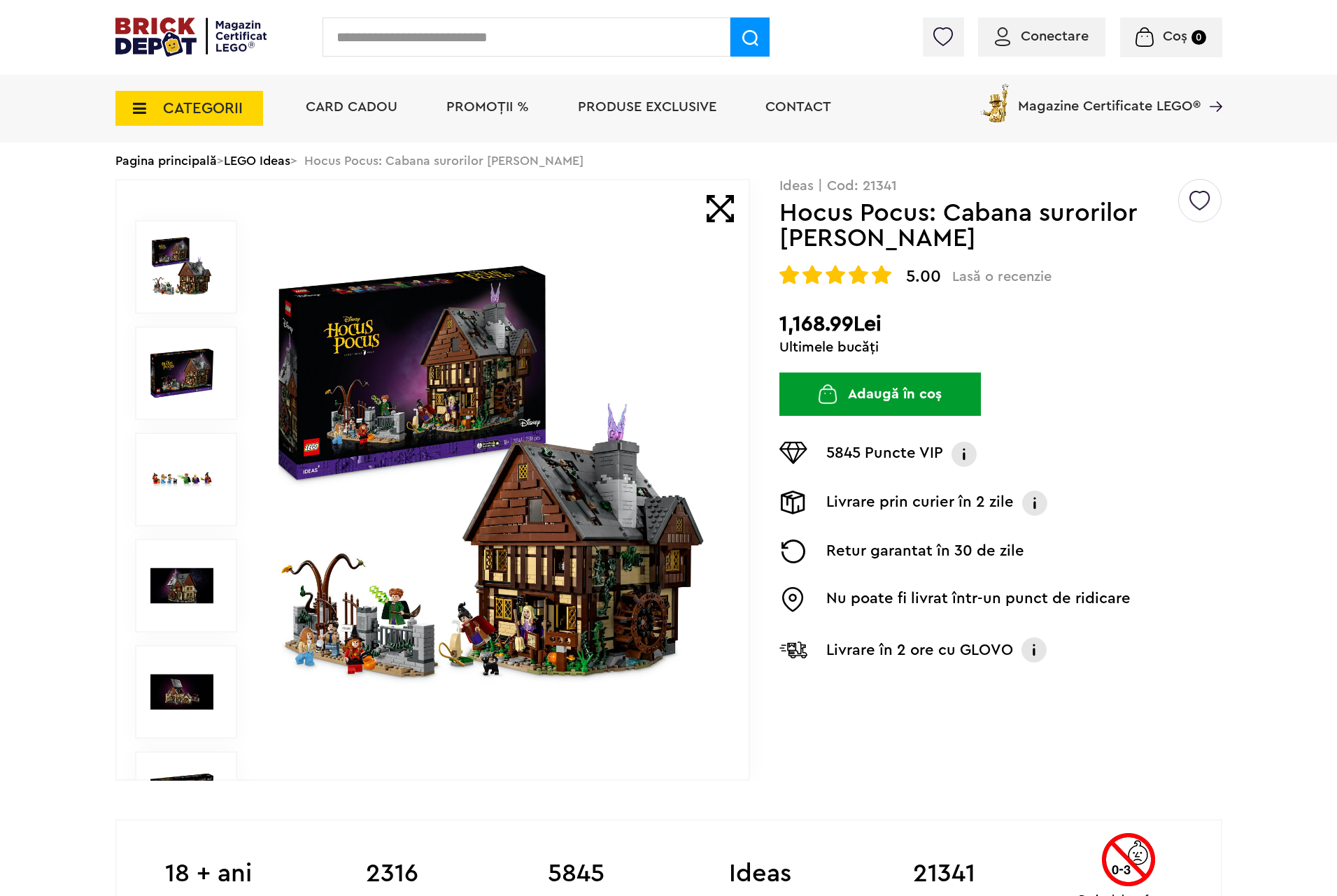
click at [575, 558] on img at bounding box center [492, 480] width 451 height 451
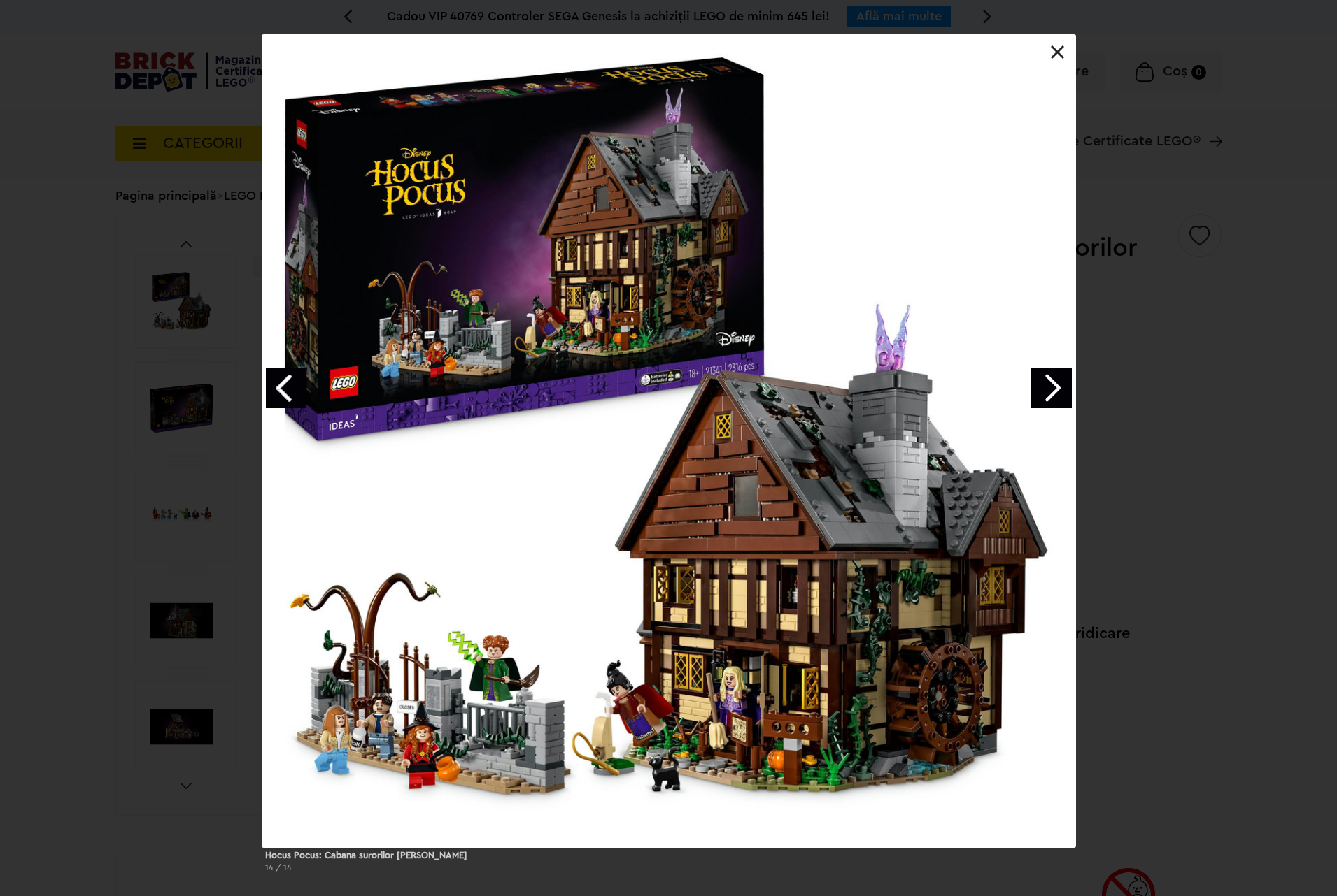
click at [1058, 390] on link "Next image" at bounding box center [1051, 388] width 41 height 41
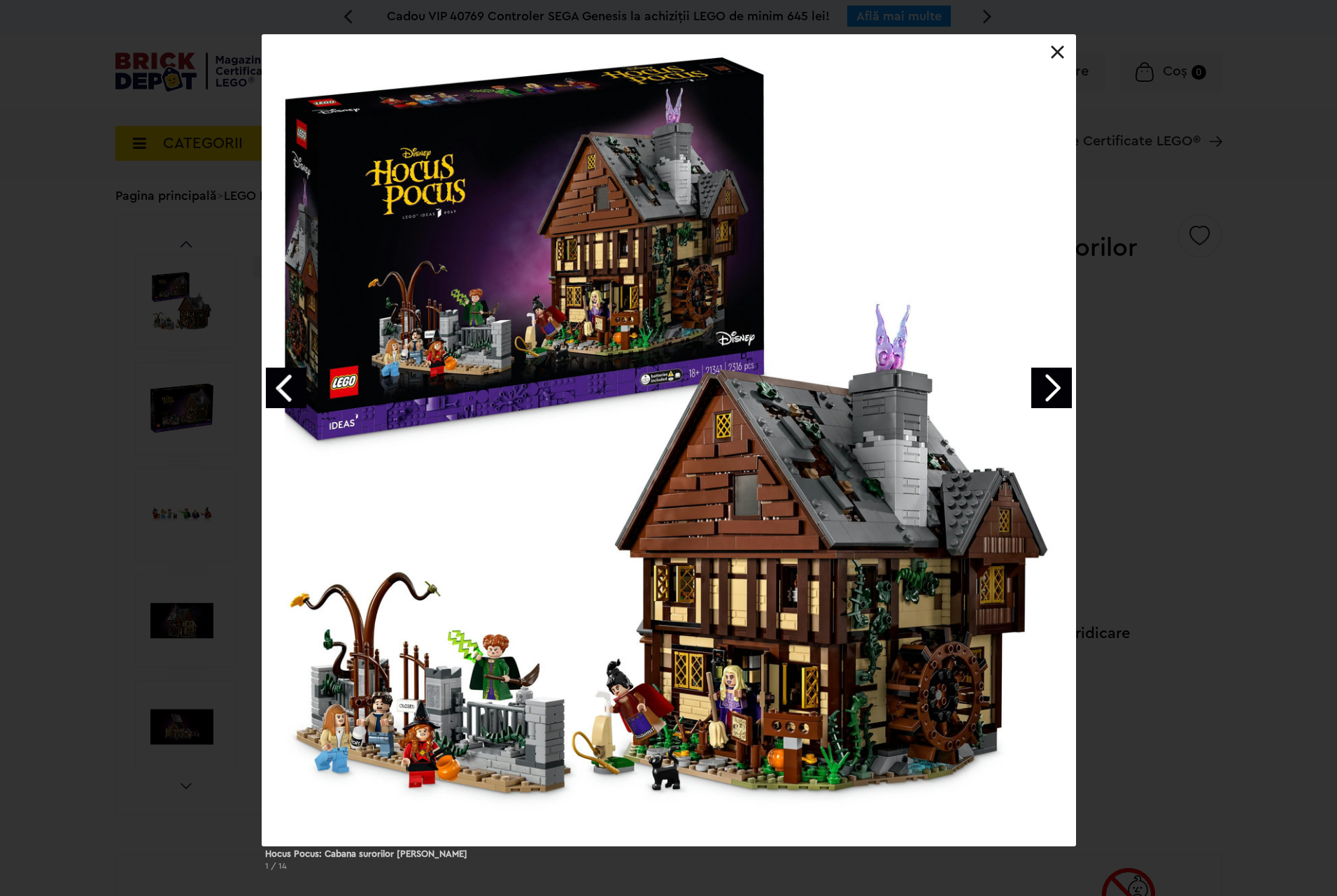
click at [1058, 390] on link "Next image" at bounding box center [1051, 388] width 41 height 41
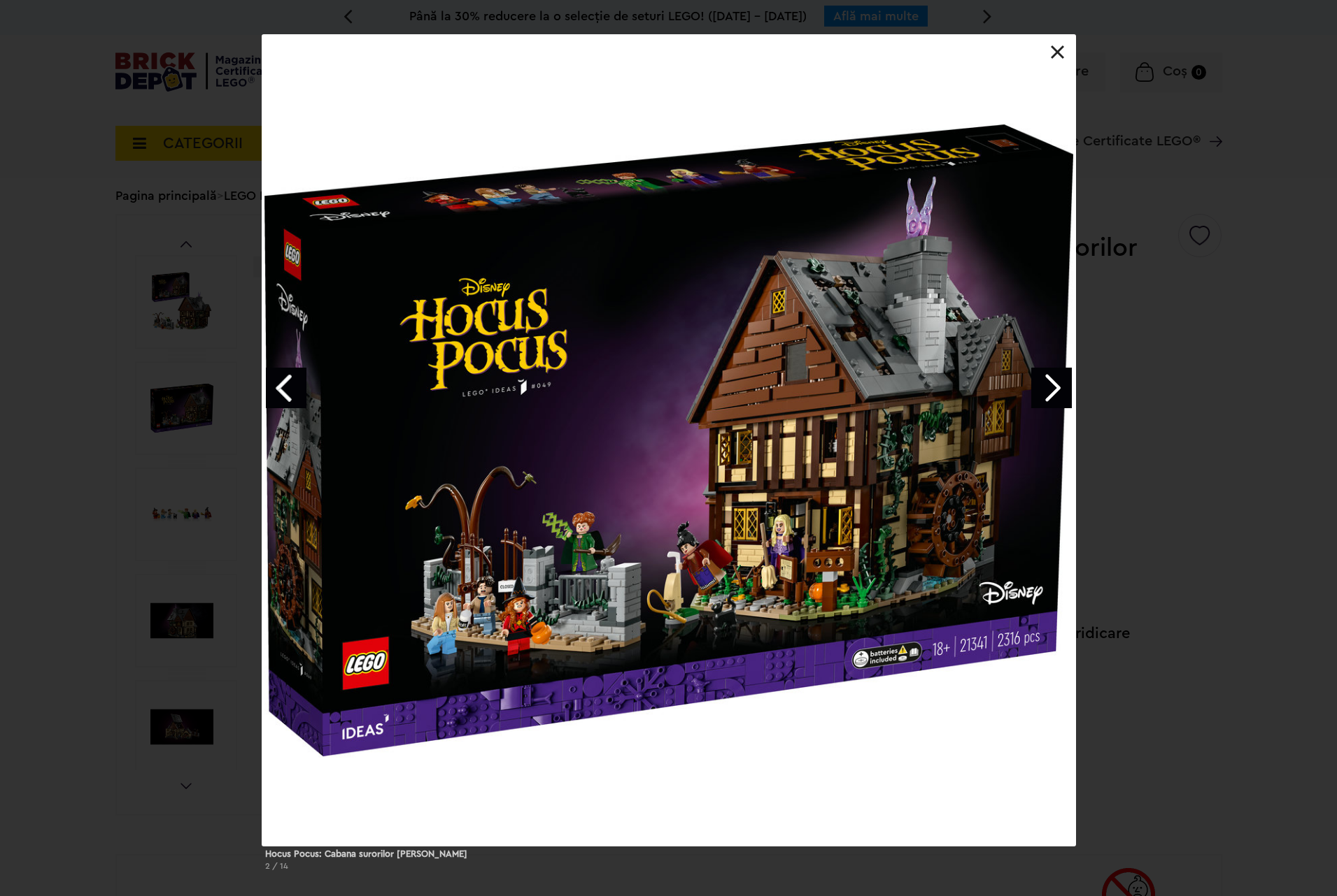
click at [1058, 390] on link "Next image" at bounding box center [1051, 388] width 41 height 41
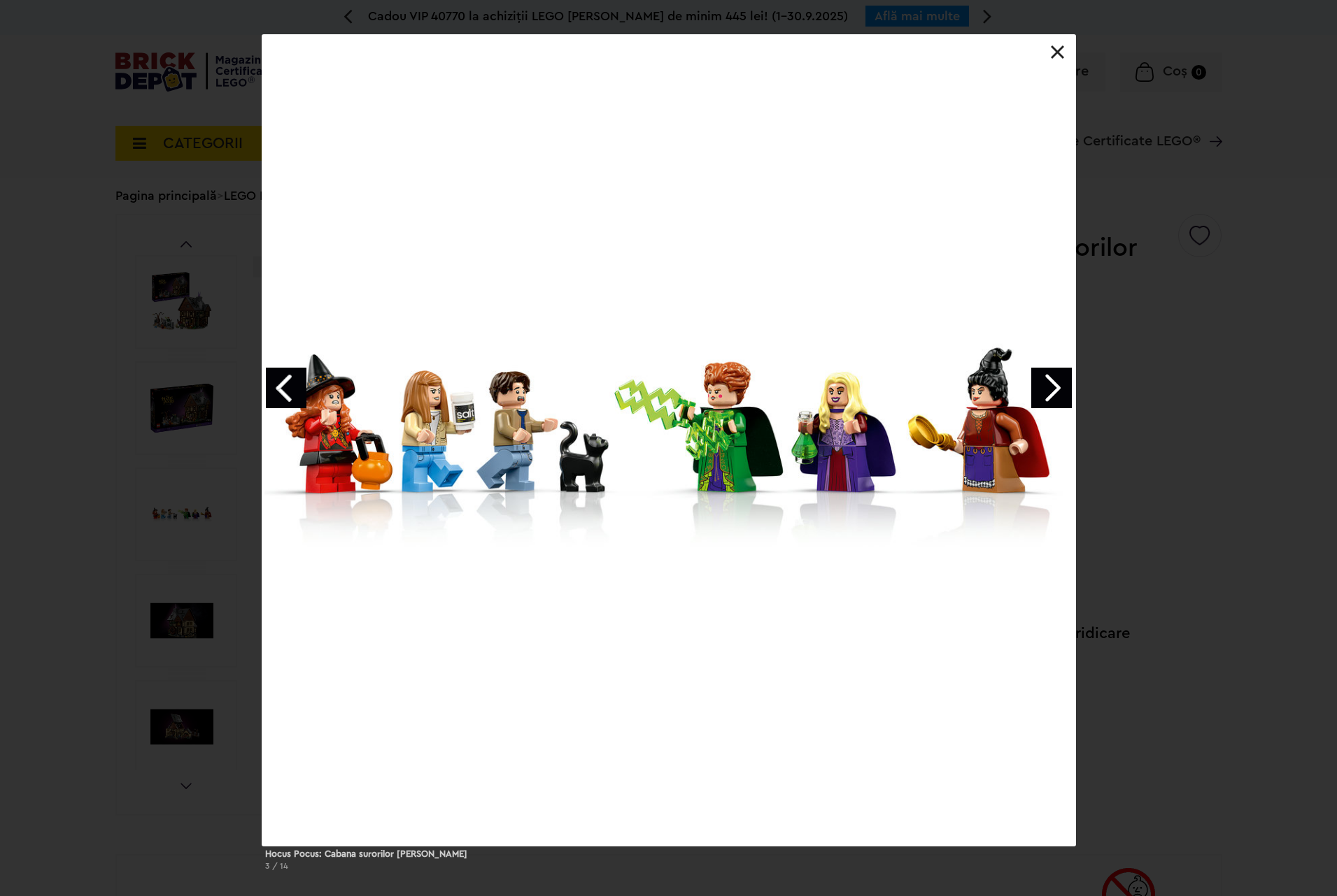
click at [1058, 395] on link "Next image" at bounding box center [1051, 388] width 41 height 41
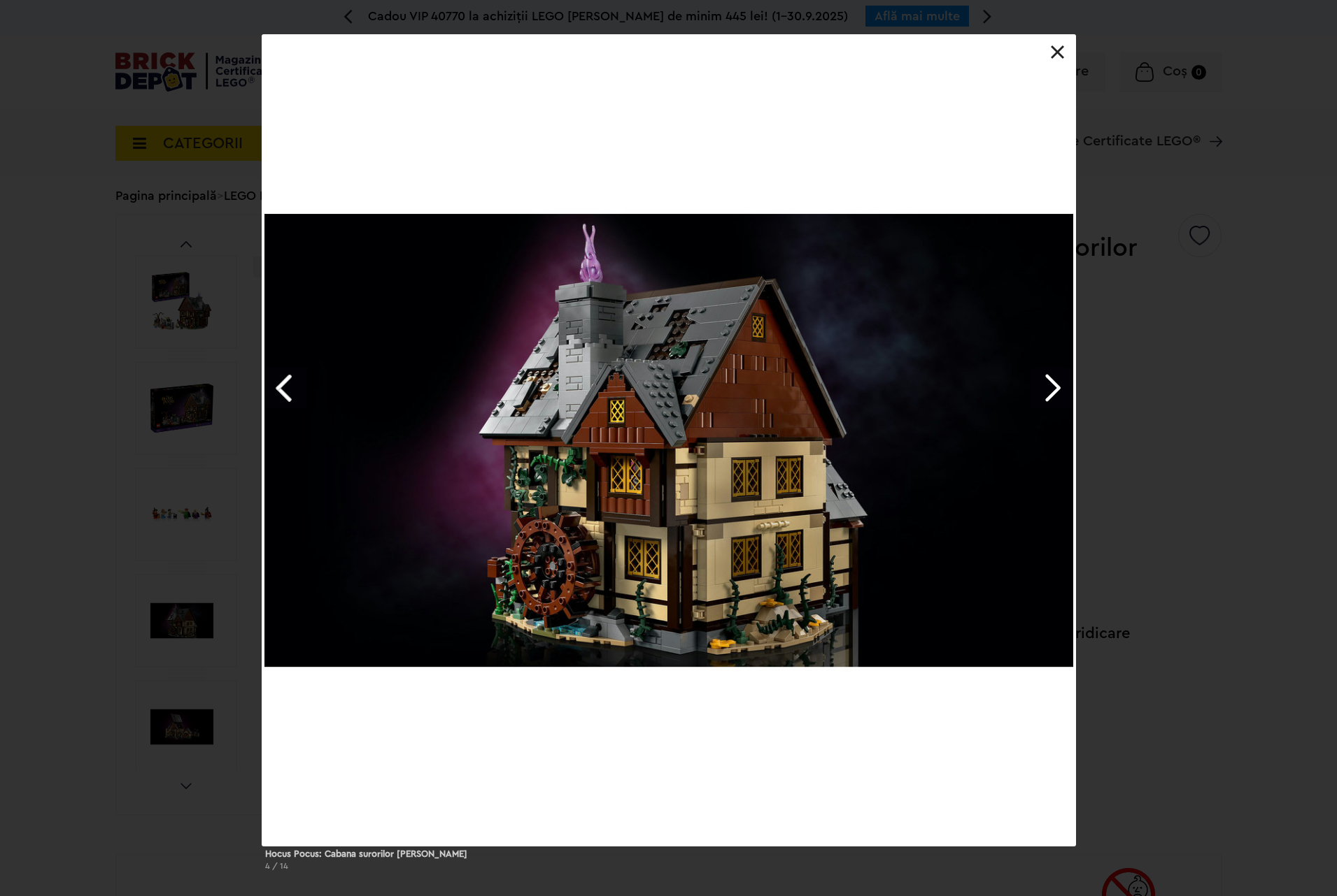
click at [1058, 395] on link "Next image" at bounding box center [1051, 388] width 41 height 41
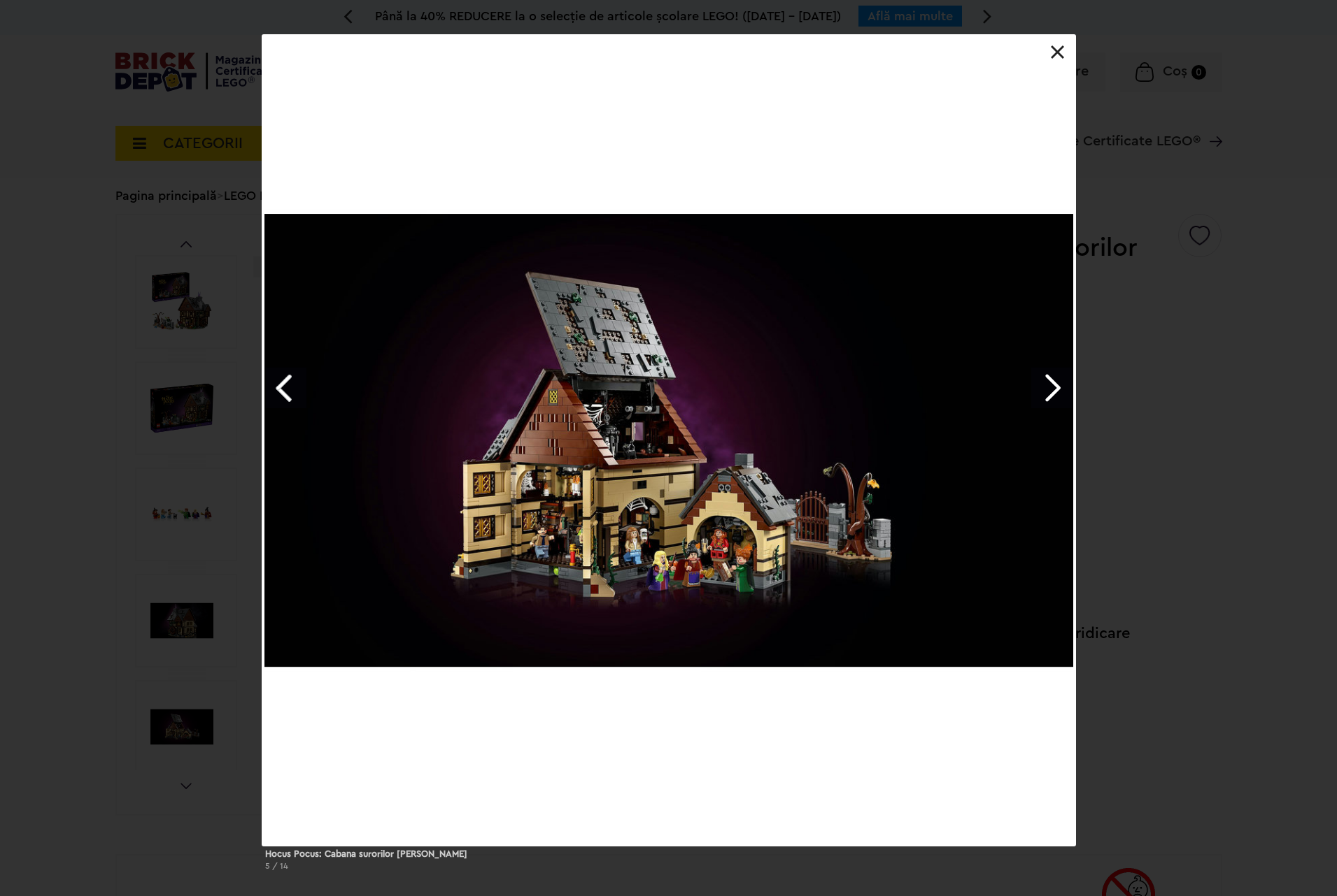
click at [1058, 395] on link "Next image" at bounding box center [1051, 388] width 41 height 41
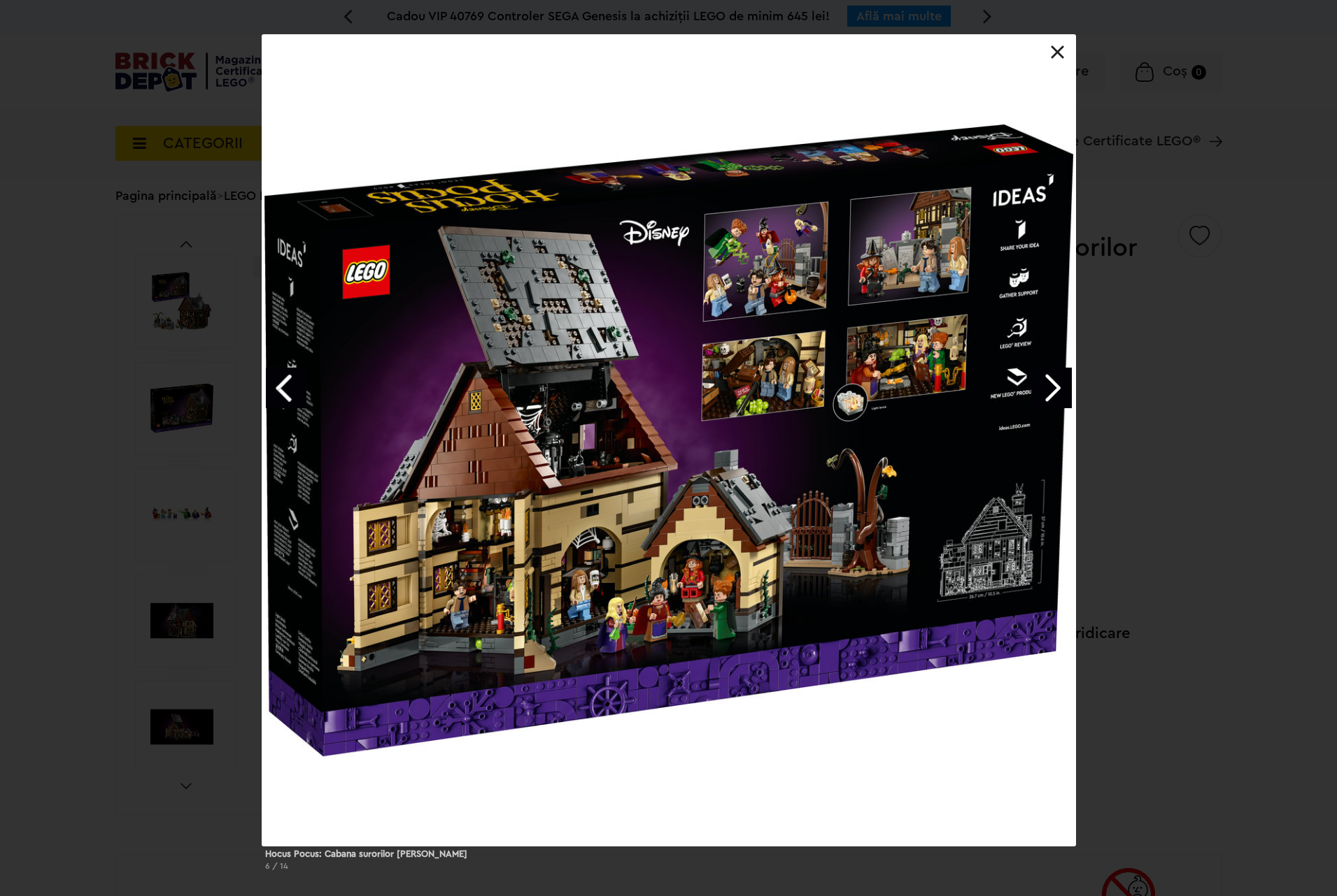
click at [1058, 395] on link "Next image" at bounding box center [1051, 388] width 41 height 41
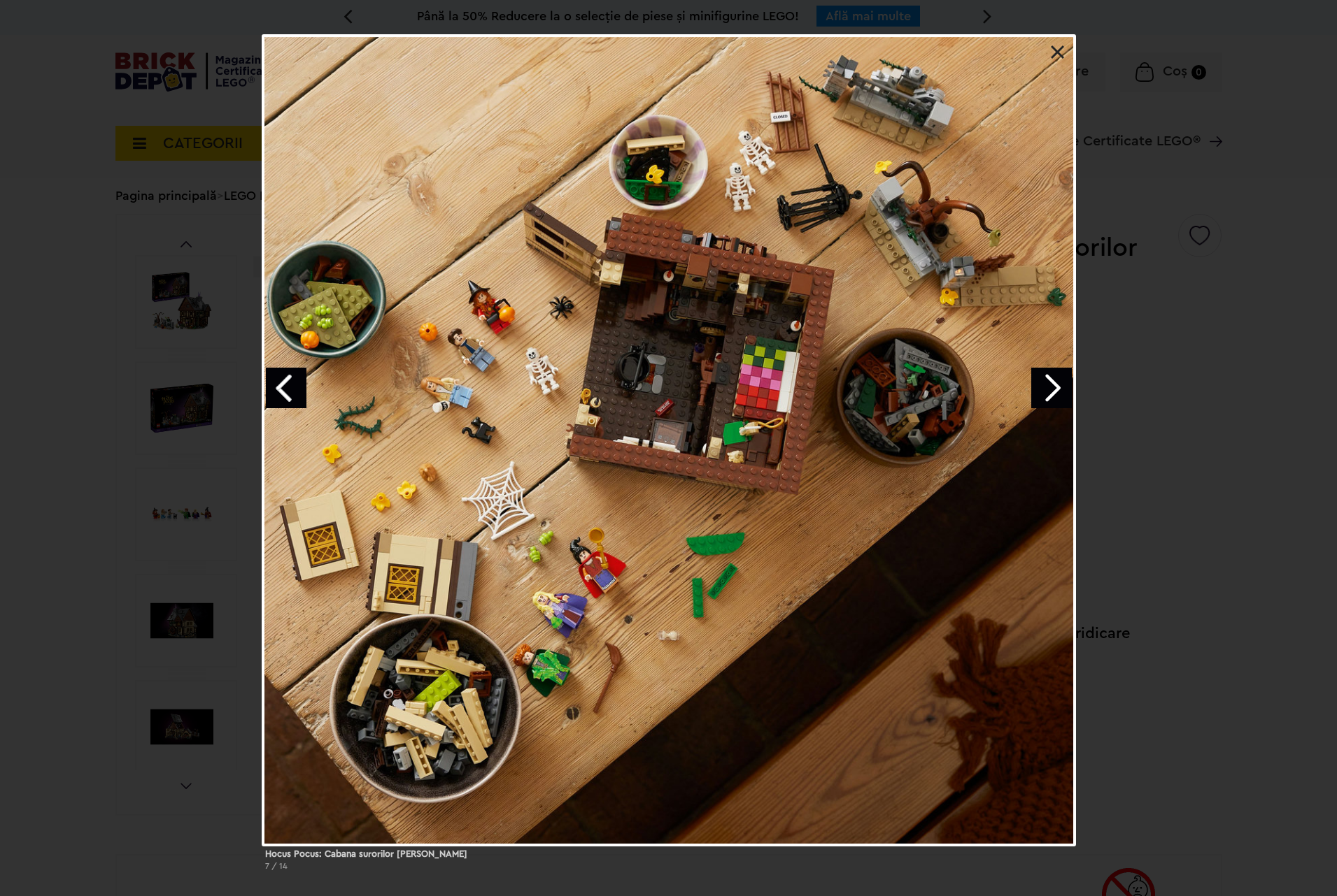
click at [281, 381] on link "Previous image" at bounding box center [286, 388] width 41 height 41
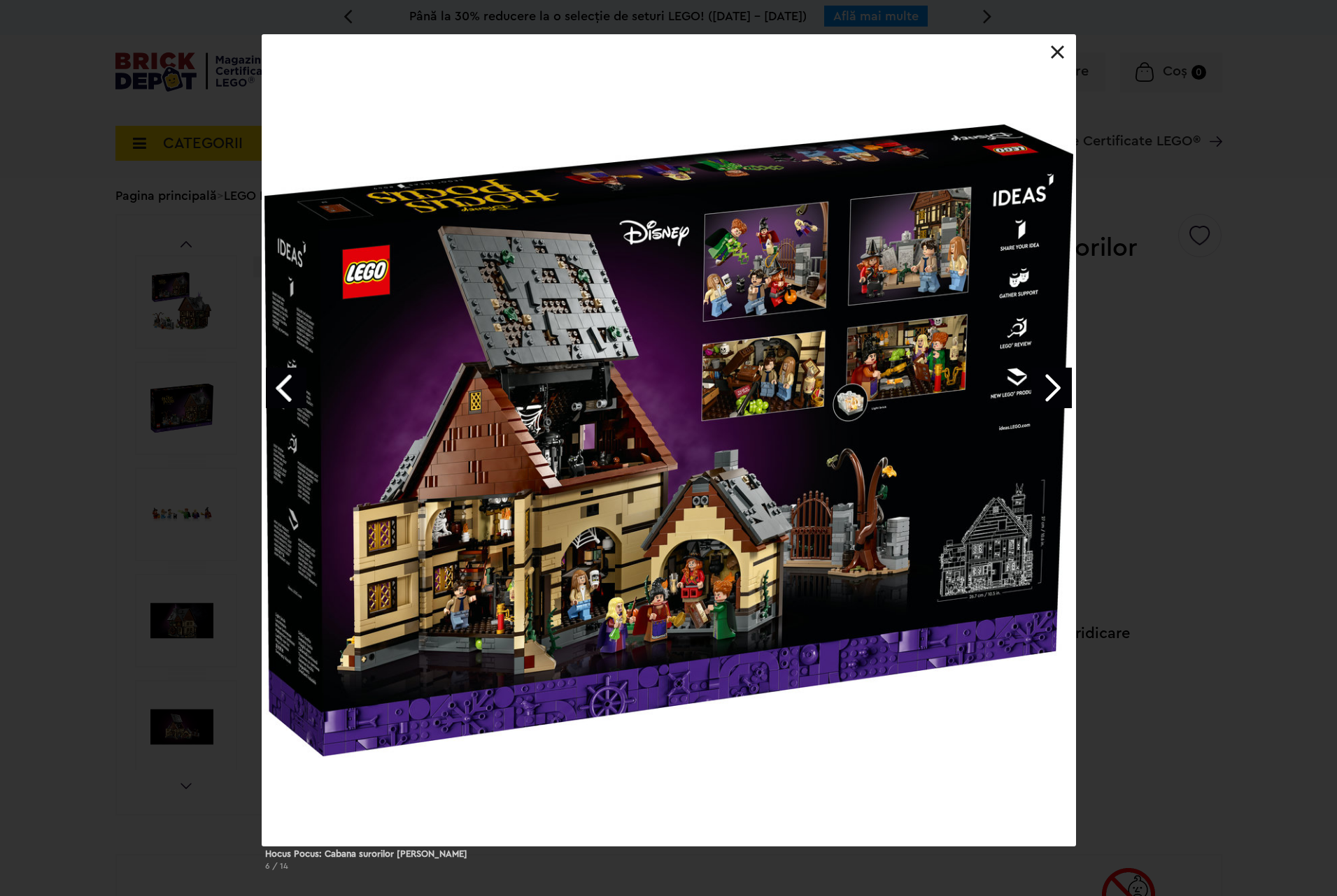
click at [1060, 379] on link "Next image" at bounding box center [1051, 388] width 41 height 41
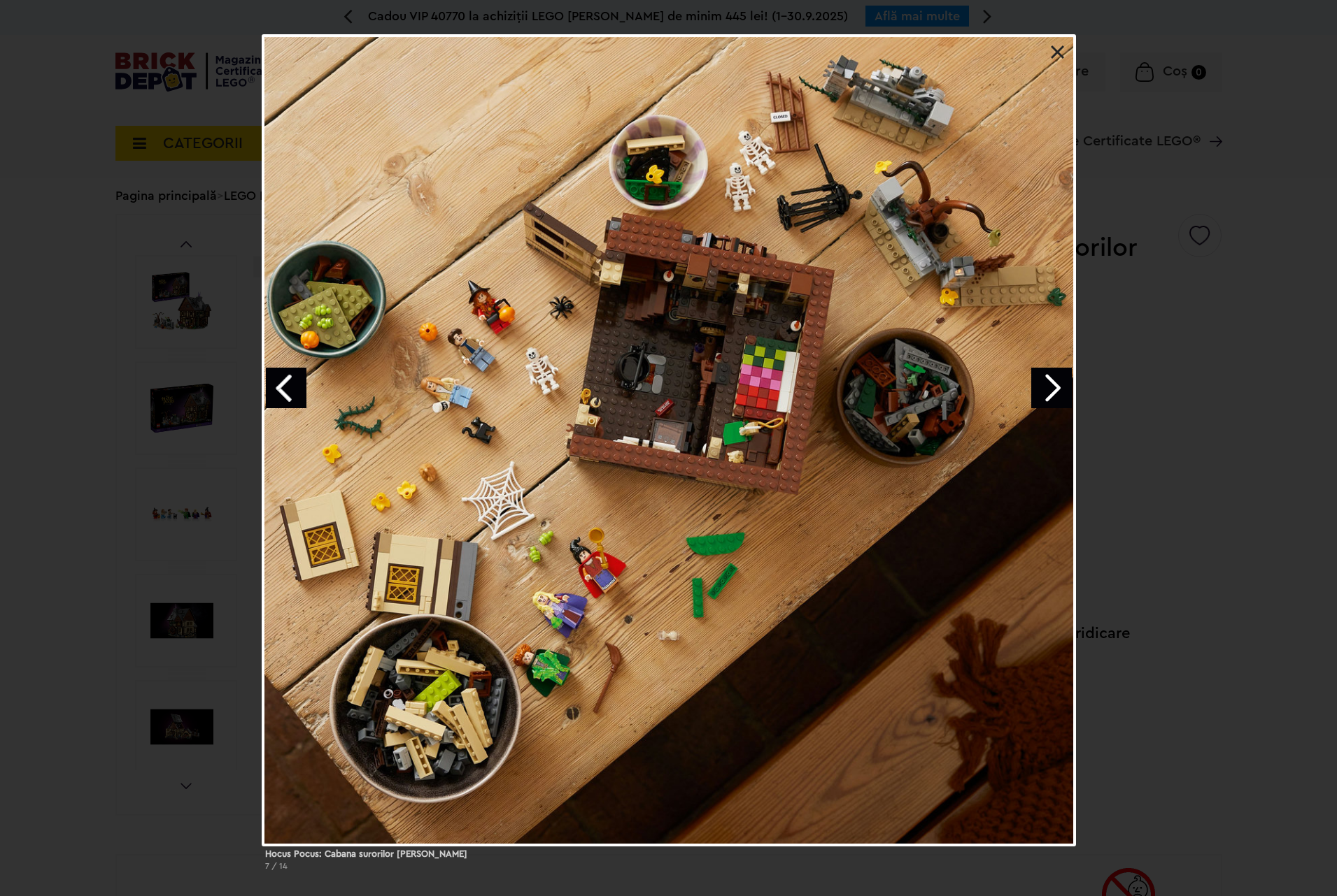
click at [1060, 379] on link "Next image" at bounding box center [1051, 388] width 41 height 41
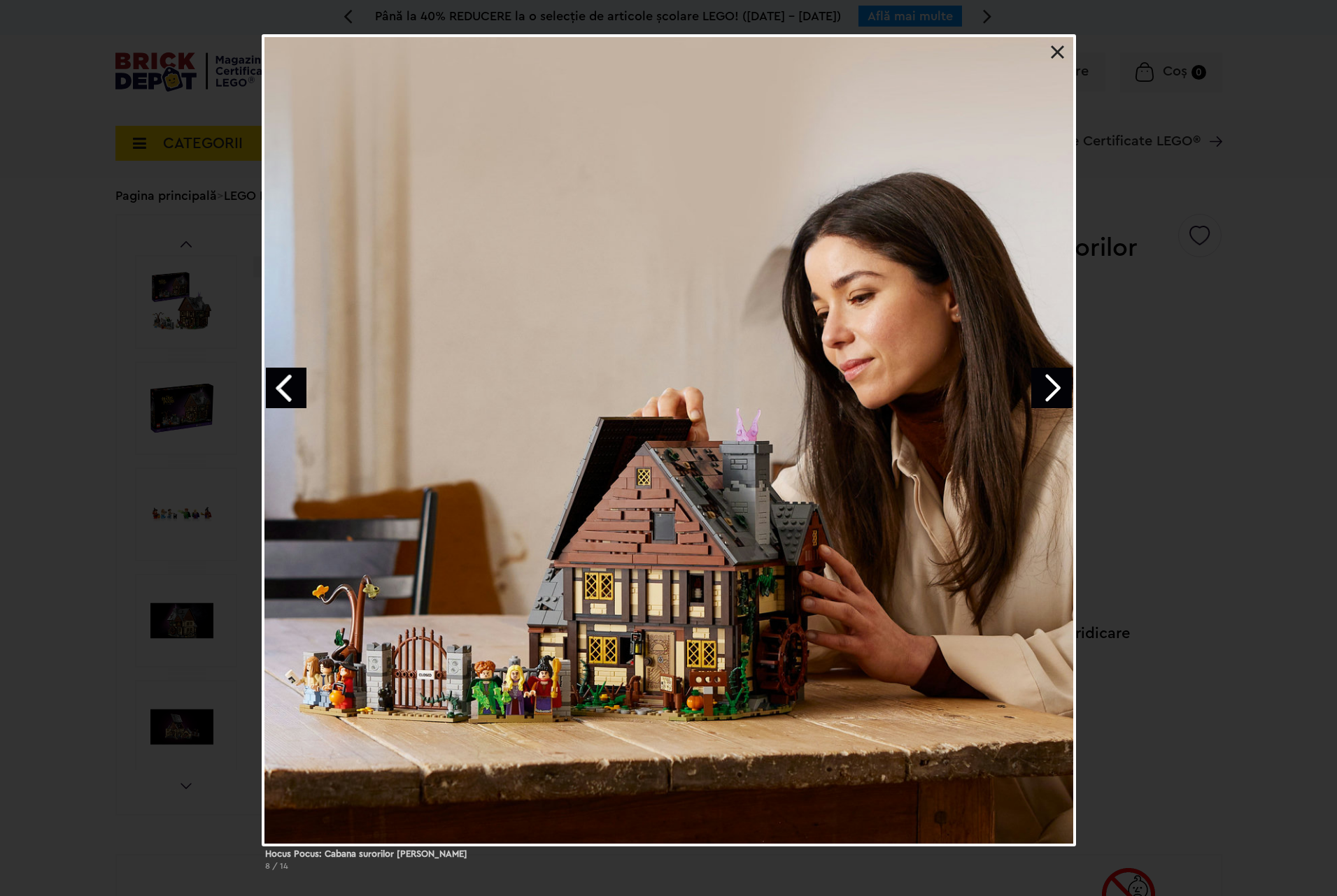
click at [1061, 394] on link "Next image" at bounding box center [1051, 388] width 41 height 41
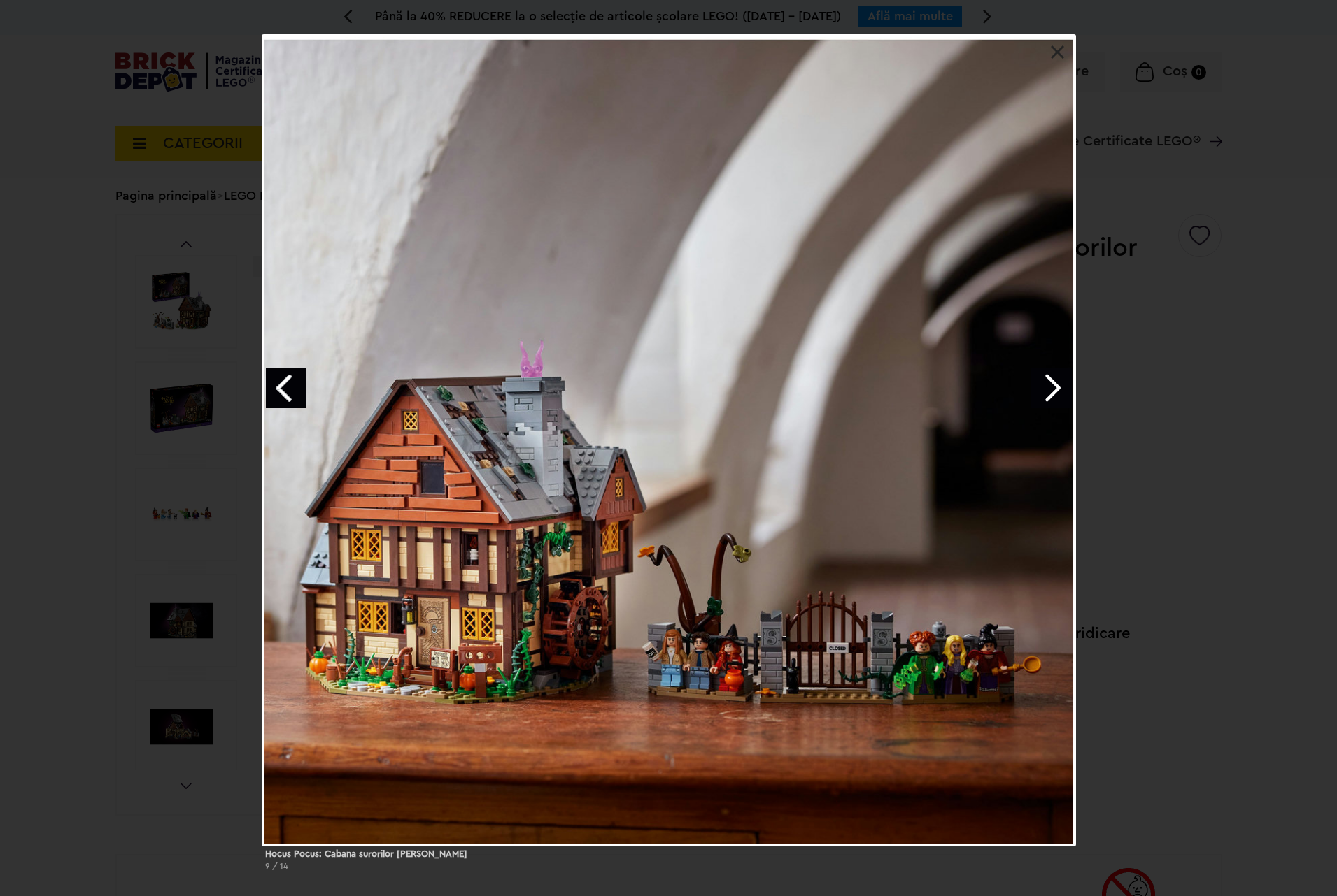
click at [1061, 394] on link "Next image" at bounding box center [1051, 388] width 41 height 41
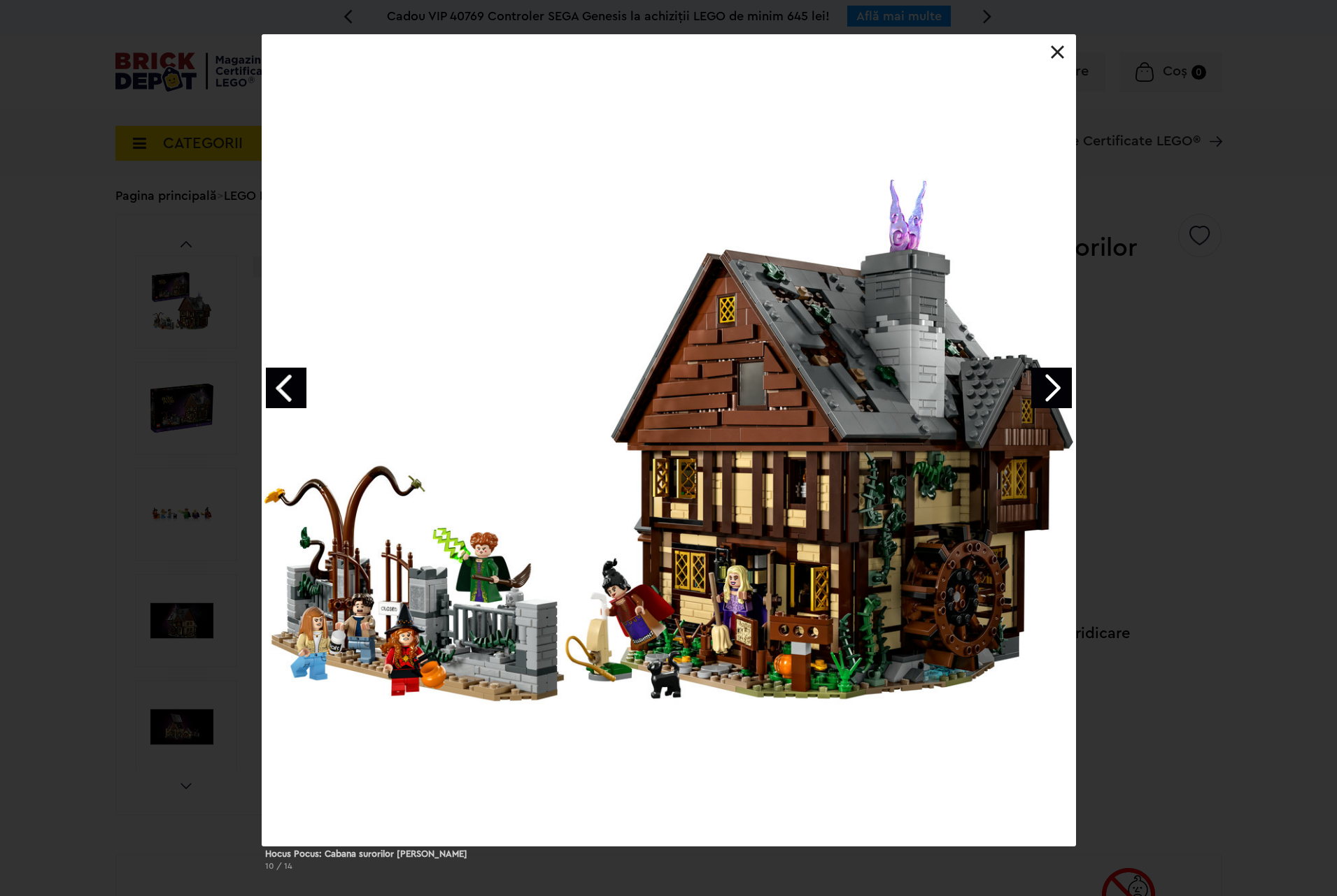
click at [1058, 55] on link at bounding box center [1057, 52] width 14 height 14
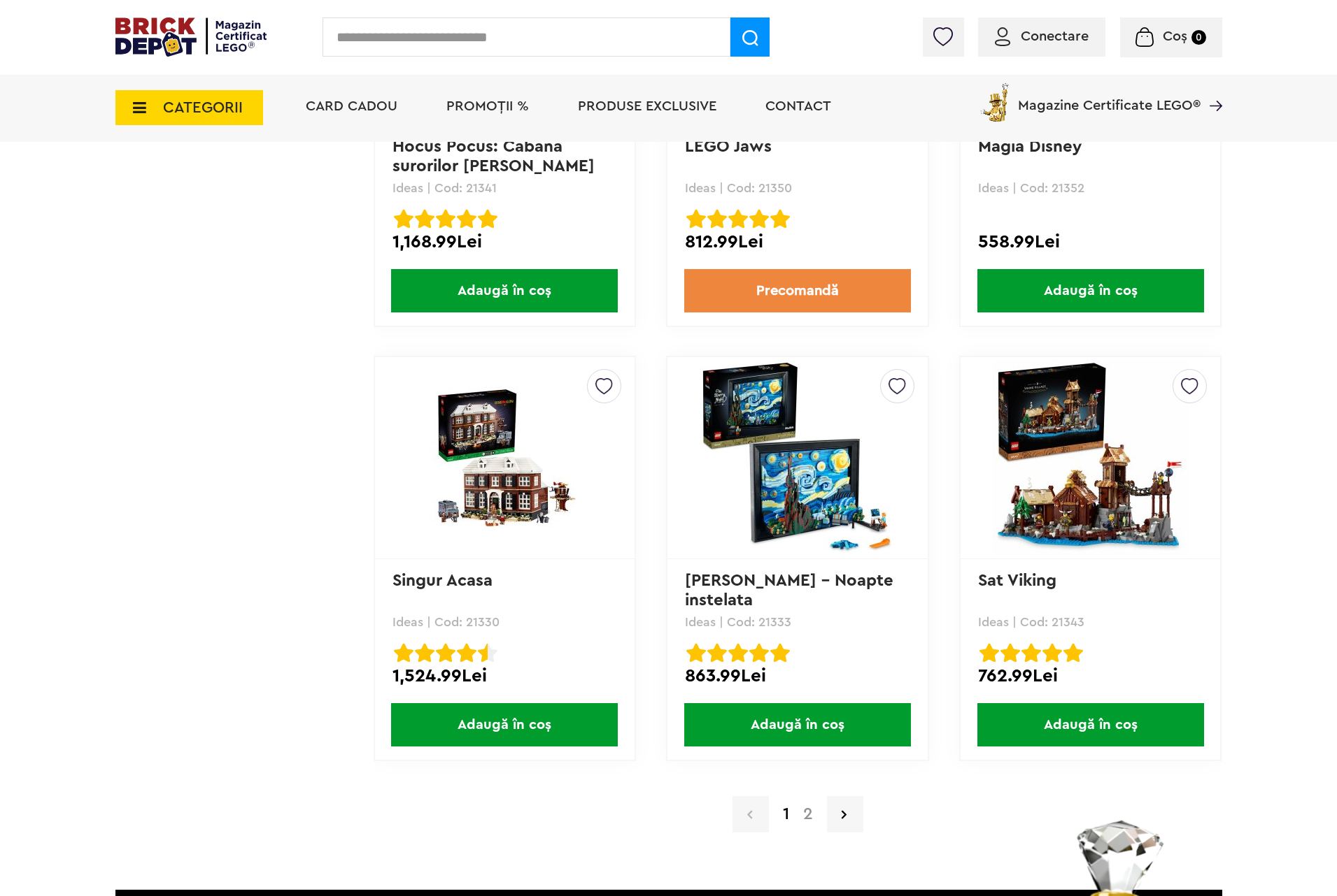
scroll to position [13426, 0]
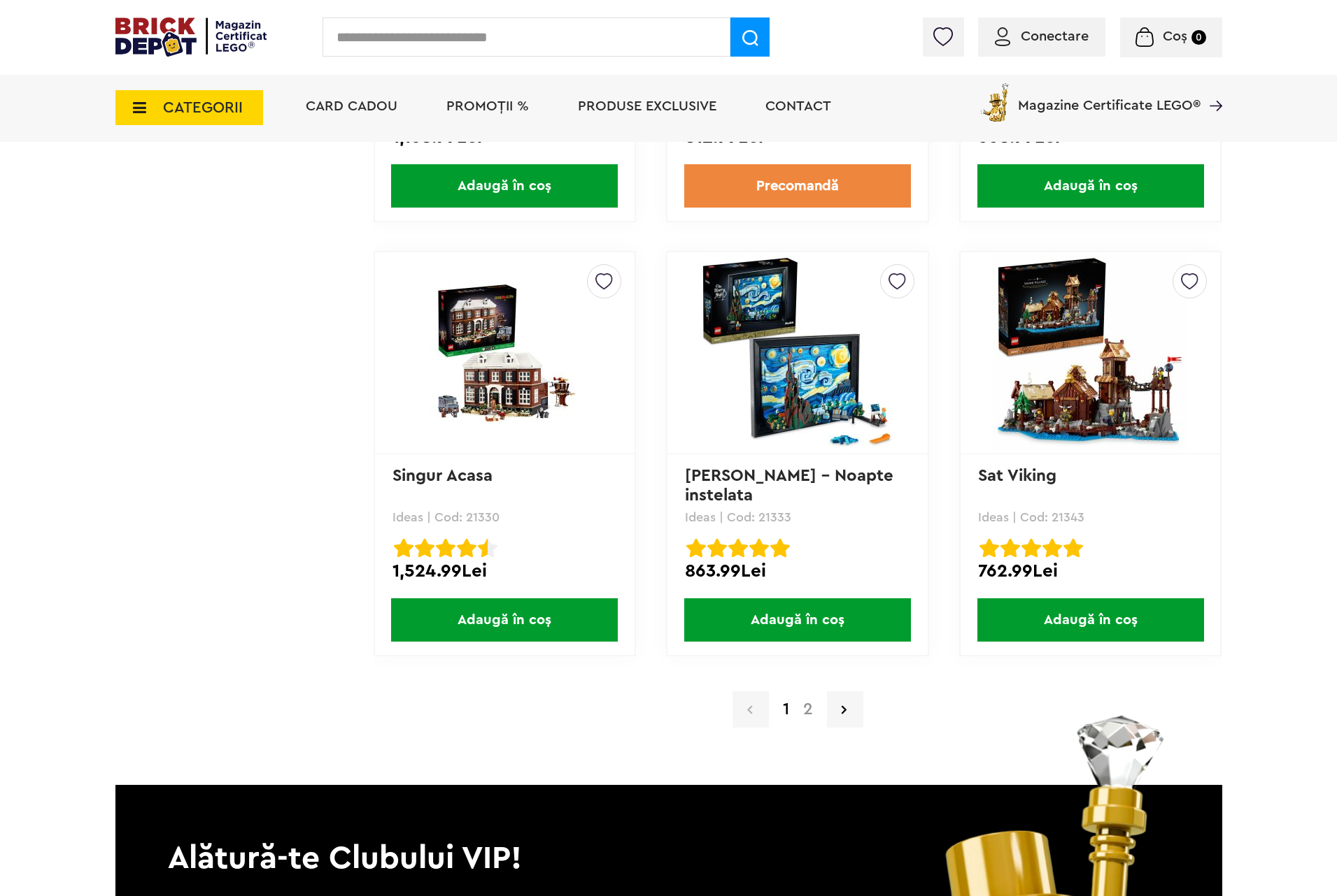
click at [808, 701] on link "2" at bounding box center [808, 709] width 24 height 17
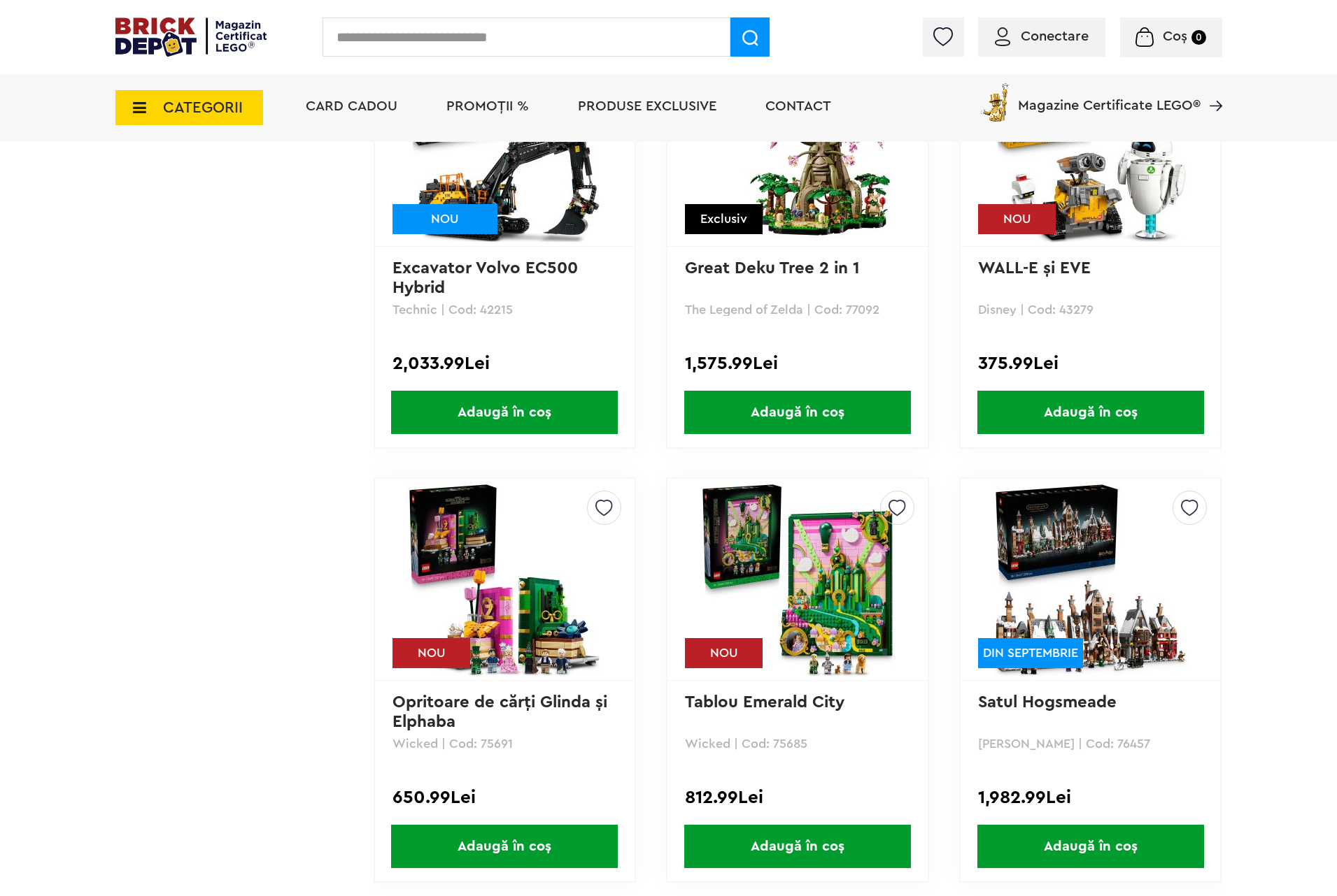
scroll to position [10804, 0]
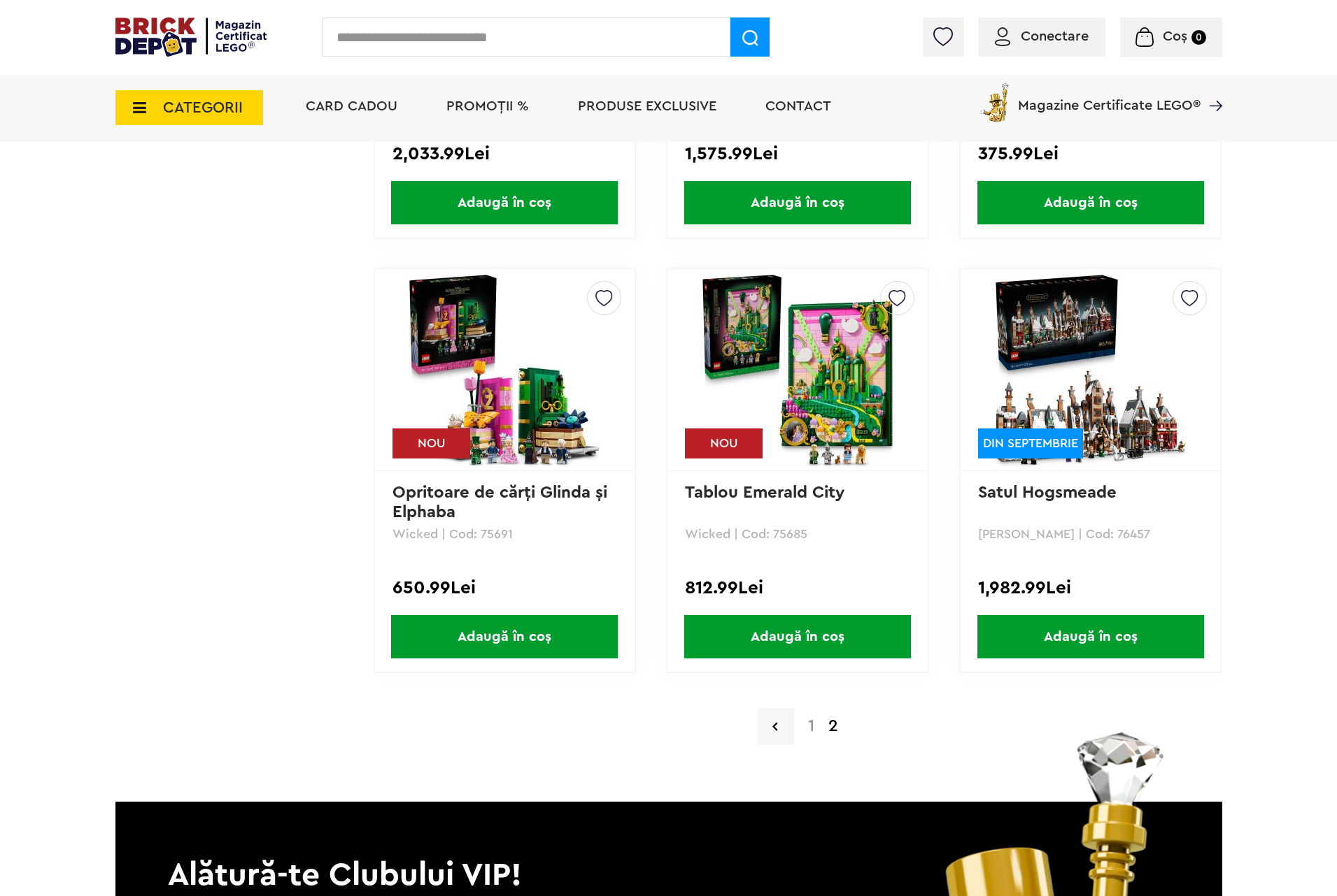
click at [447, 49] on input "text" at bounding box center [526, 37] width 407 height 39
type input "*****"
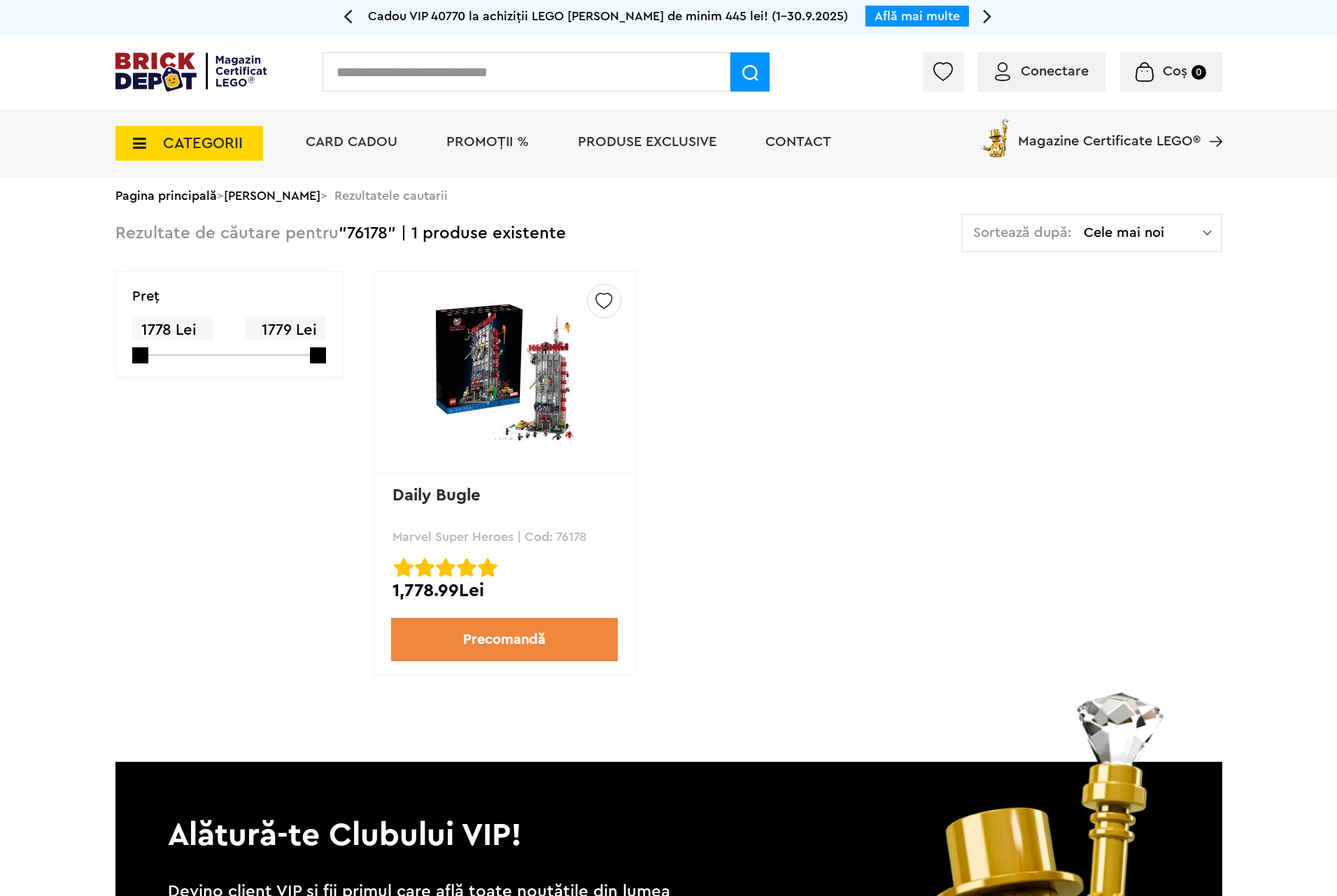
click at [477, 356] on img at bounding box center [504, 372] width 196 height 141
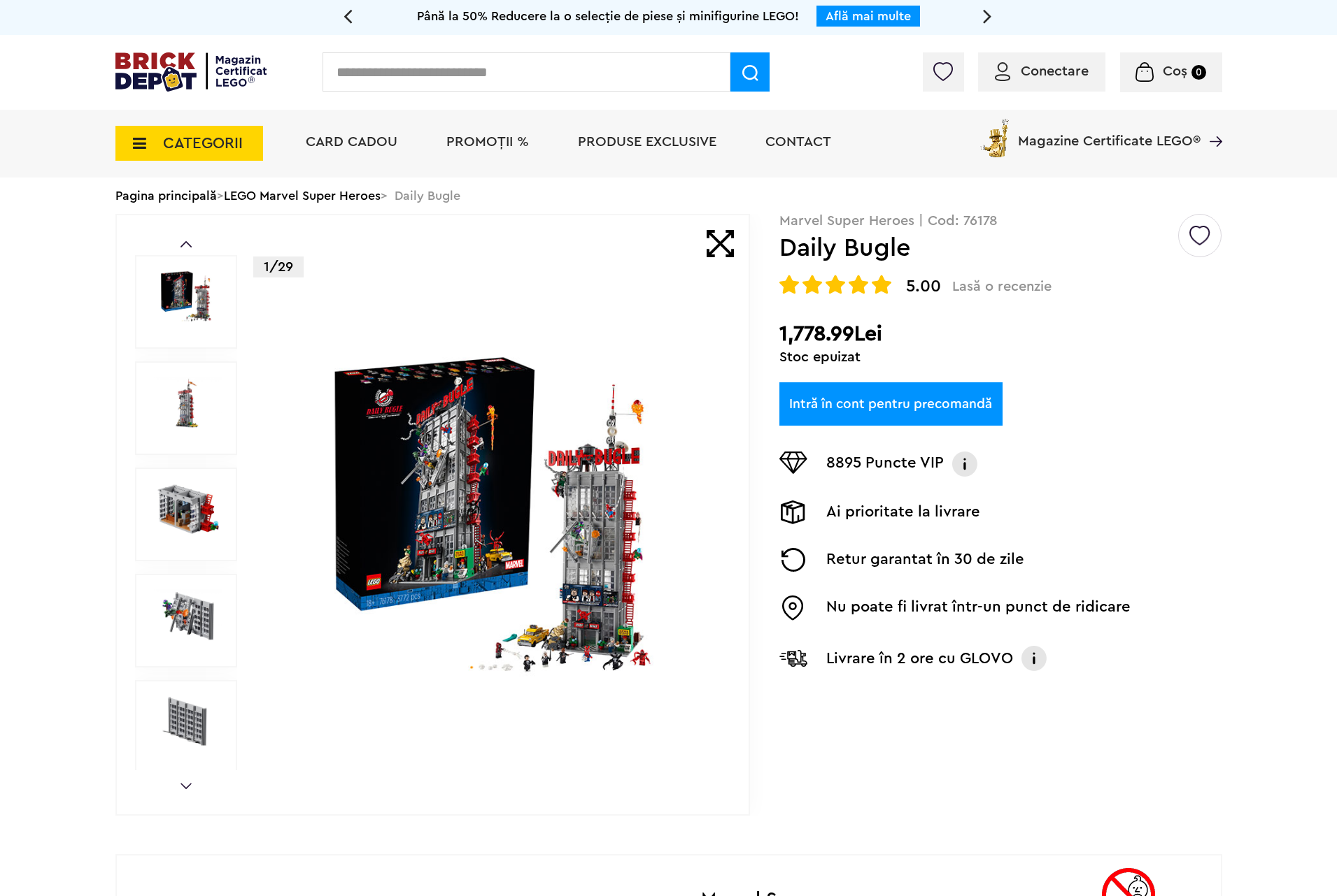
click at [485, 504] on img at bounding box center [492, 515] width 451 height 326
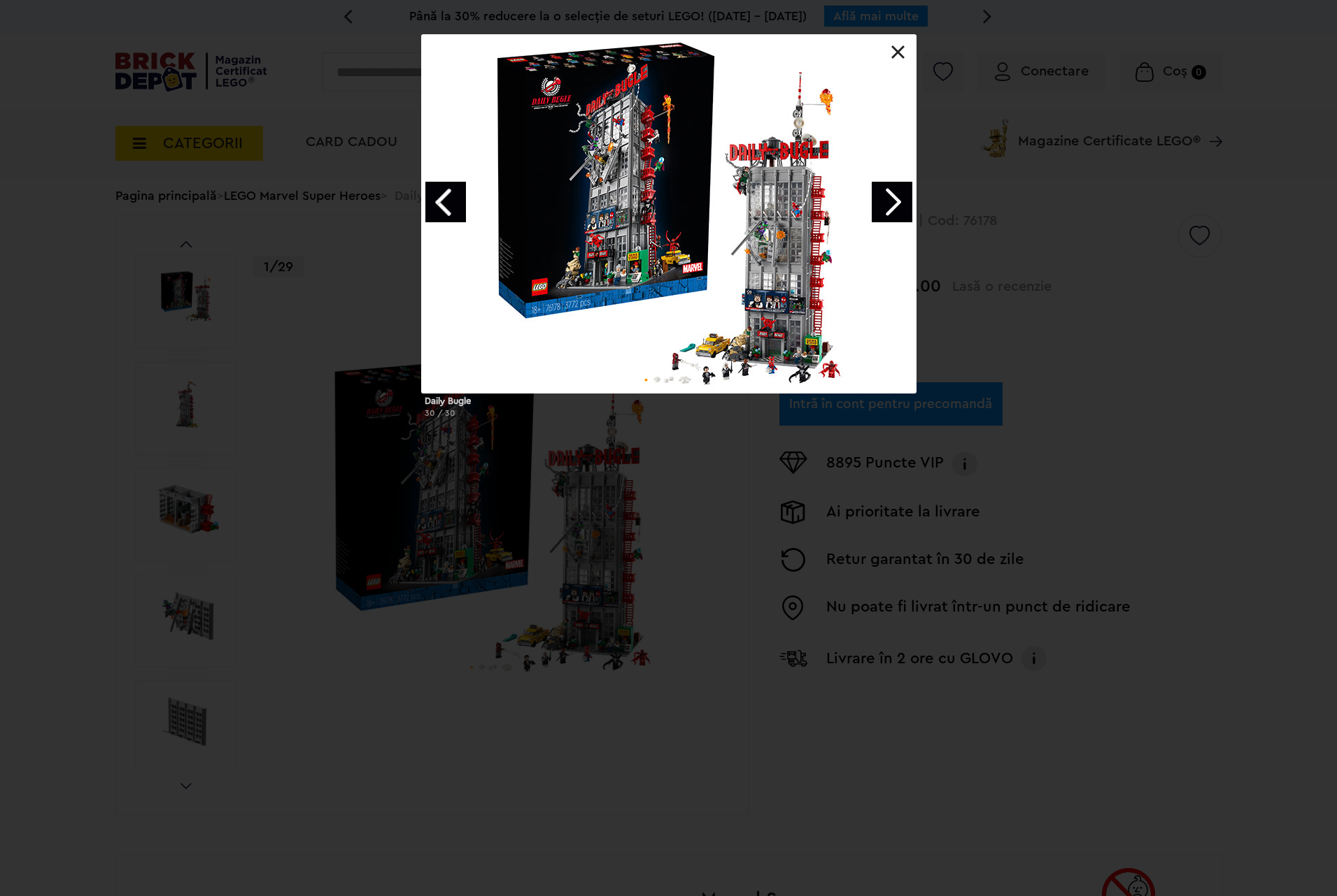
click at [883, 191] on link "Next image" at bounding box center [892, 202] width 41 height 41
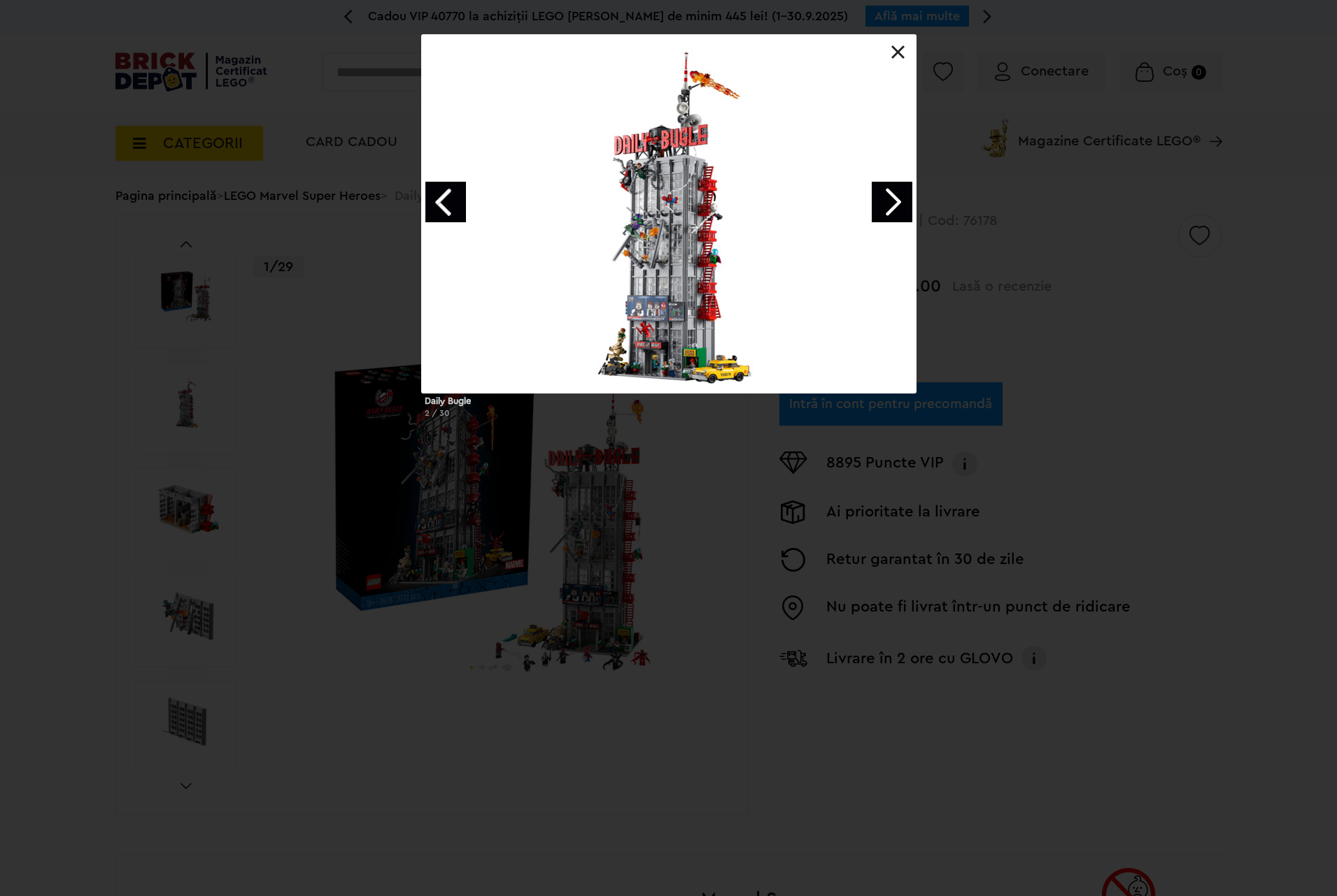
click at [883, 191] on link "Next image" at bounding box center [892, 202] width 41 height 41
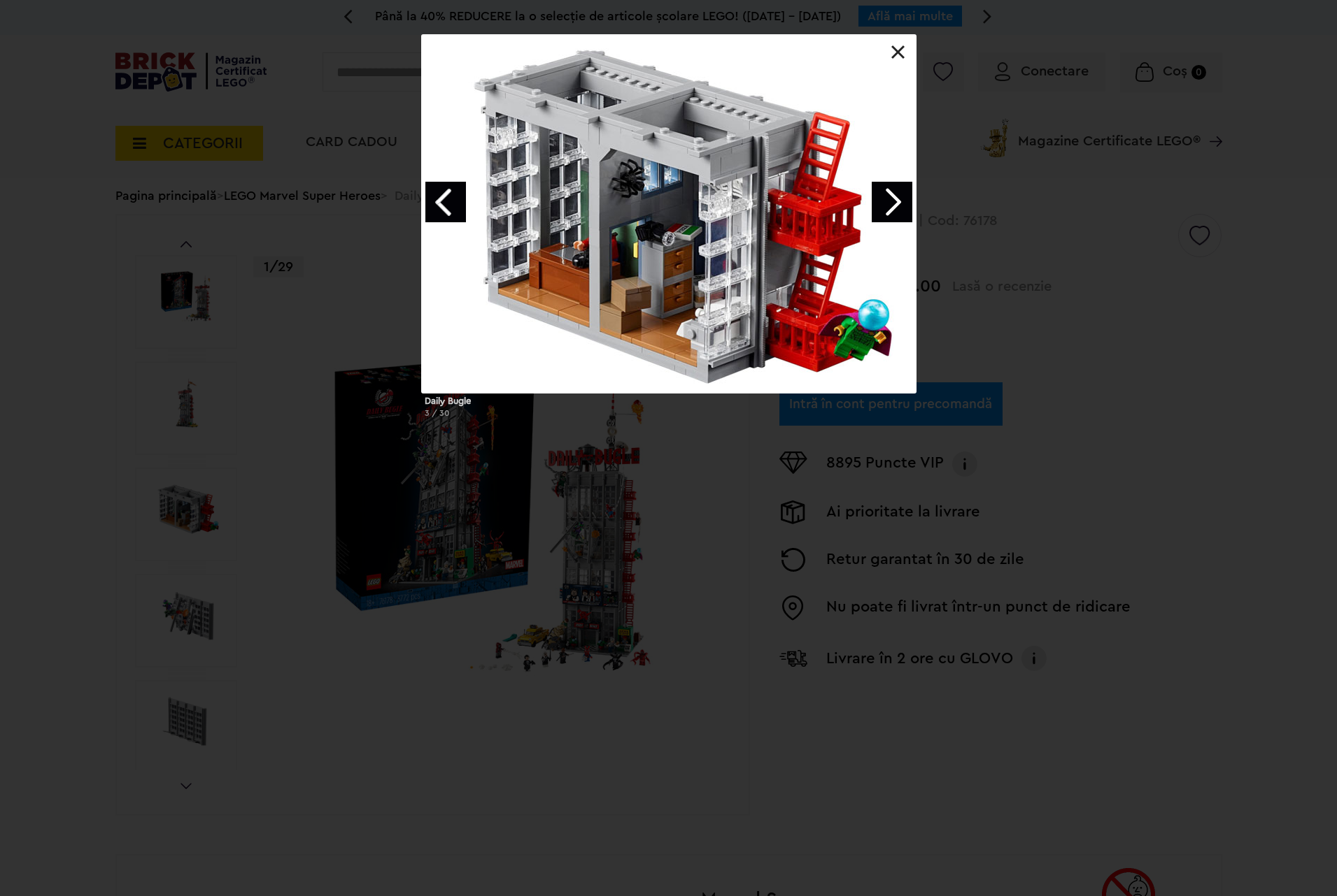
click at [883, 191] on link "Next image" at bounding box center [892, 202] width 41 height 41
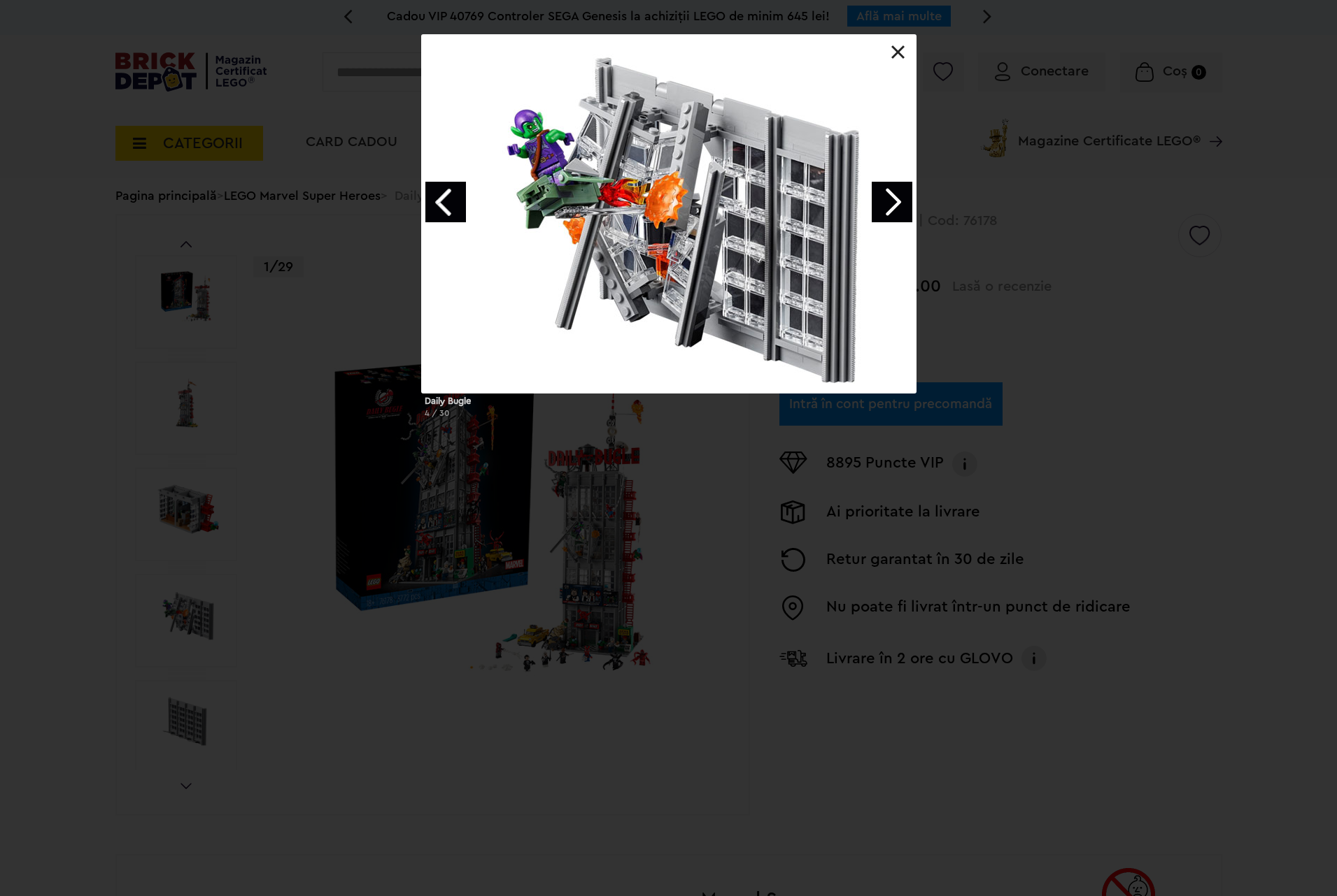
click at [883, 191] on link "Next image" at bounding box center [892, 202] width 41 height 41
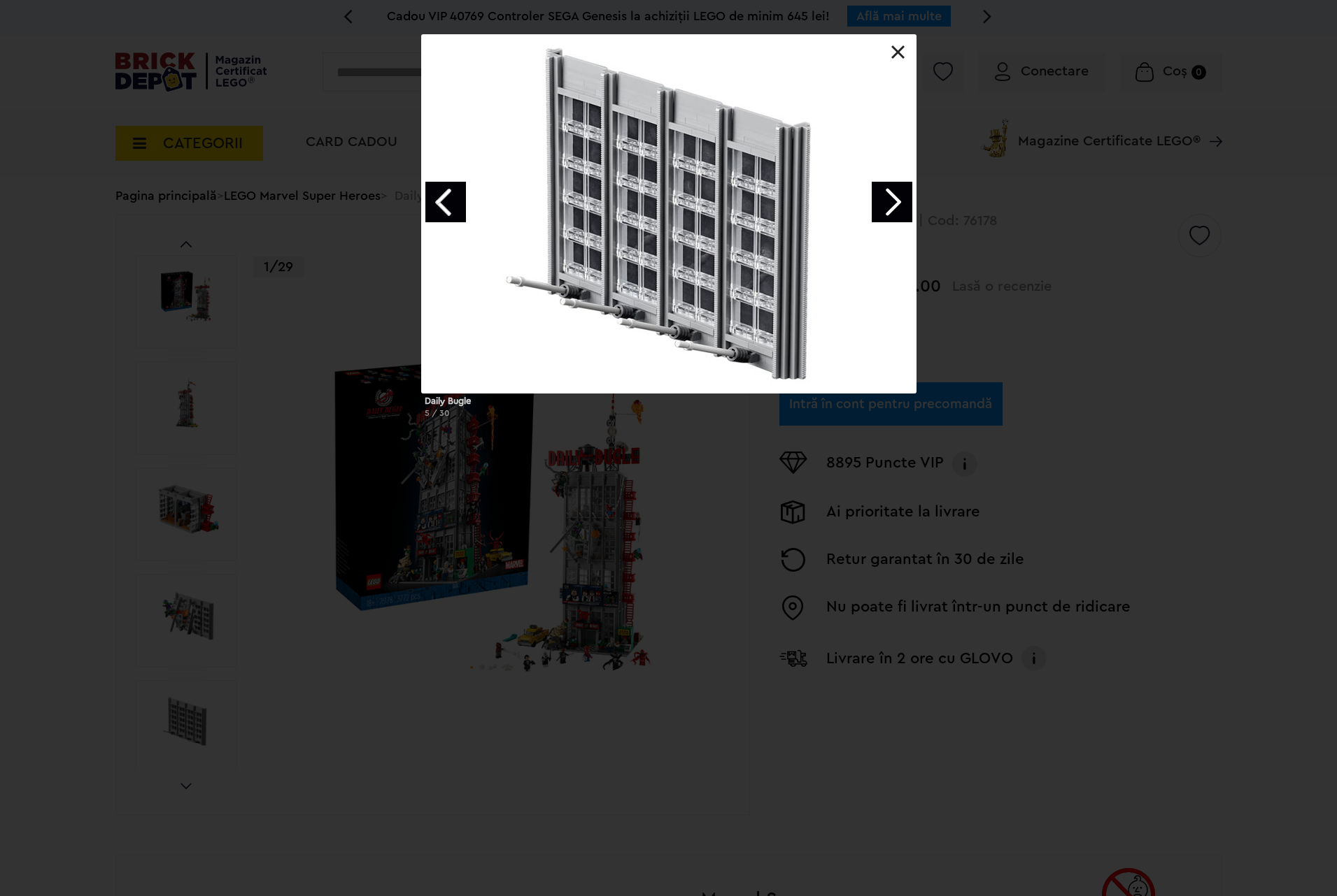
click at [883, 191] on link "Next image" at bounding box center [892, 202] width 41 height 41
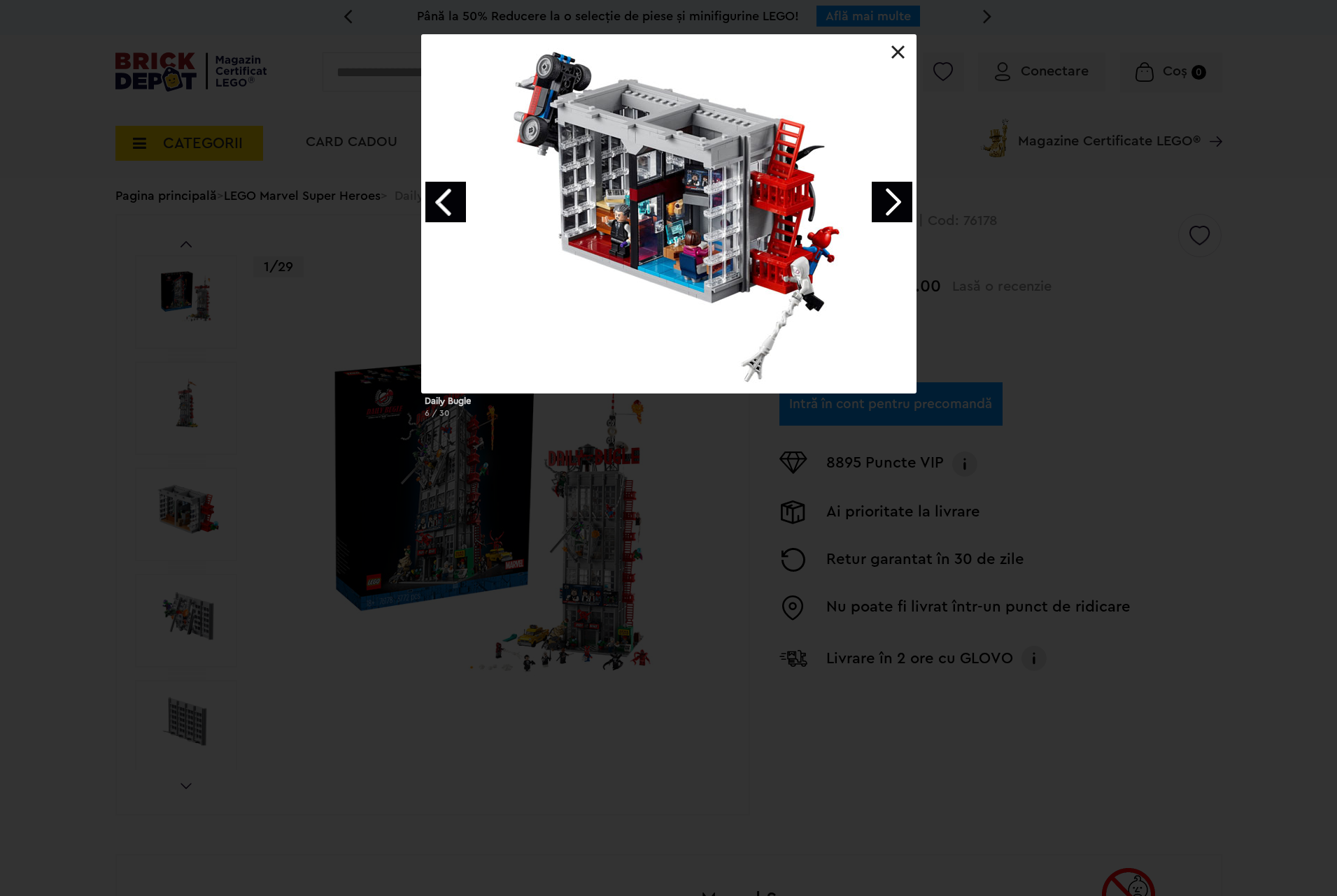
click at [883, 191] on link "Next image" at bounding box center [892, 202] width 41 height 41
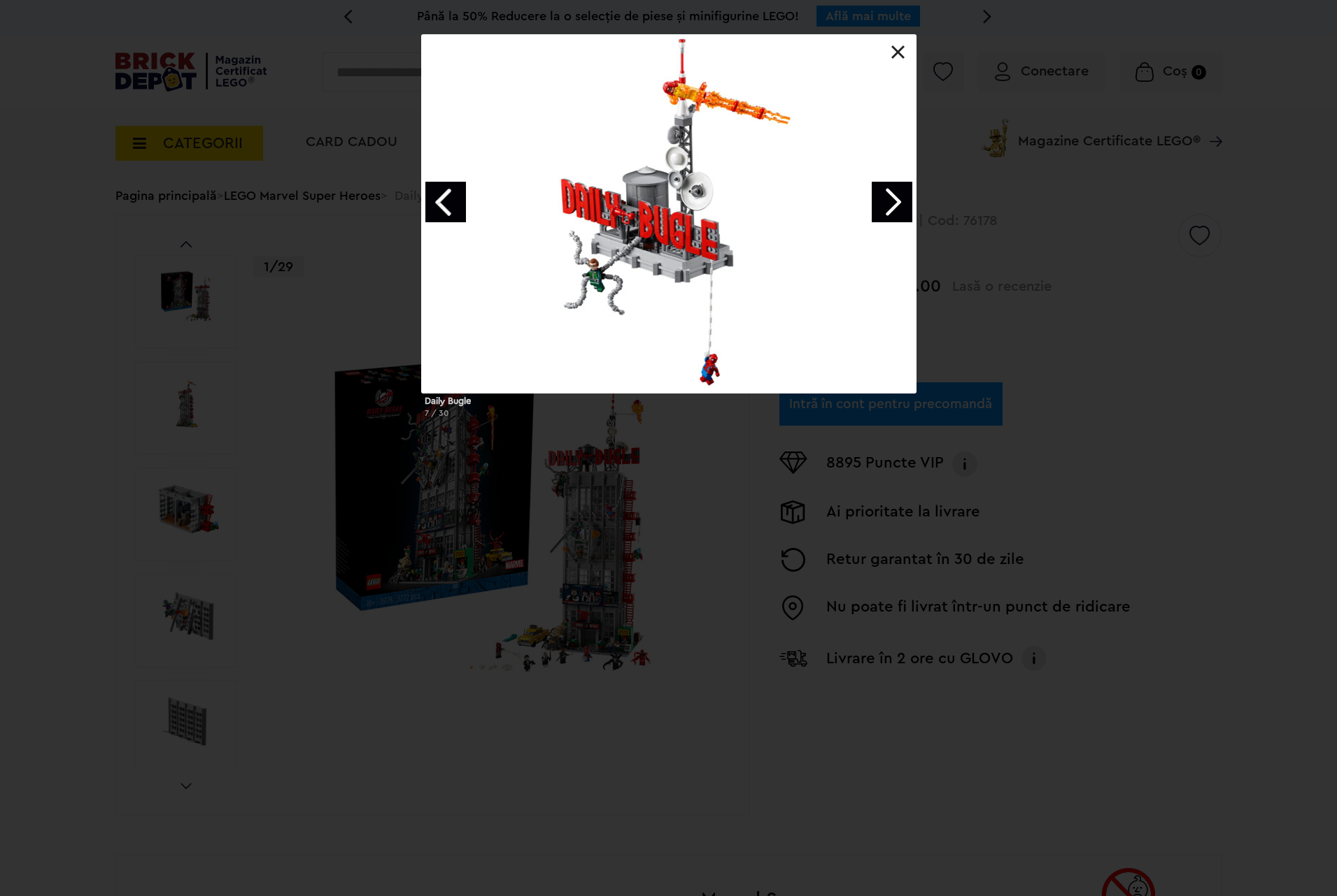
click at [883, 191] on link "Next image" at bounding box center [892, 202] width 41 height 41
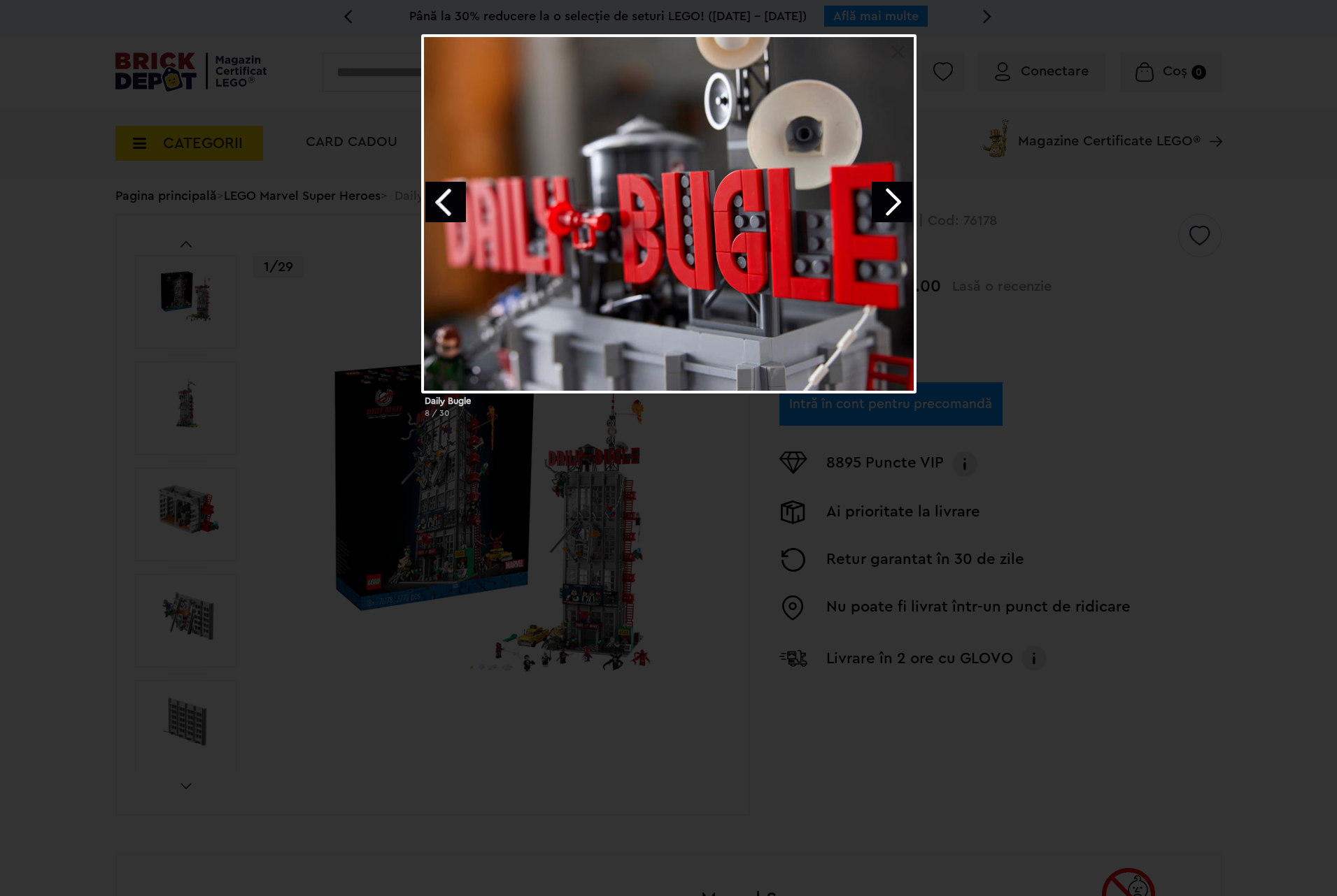
click at [883, 191] on link "Next image" at bounding box center [892, 202] width 41 height 41
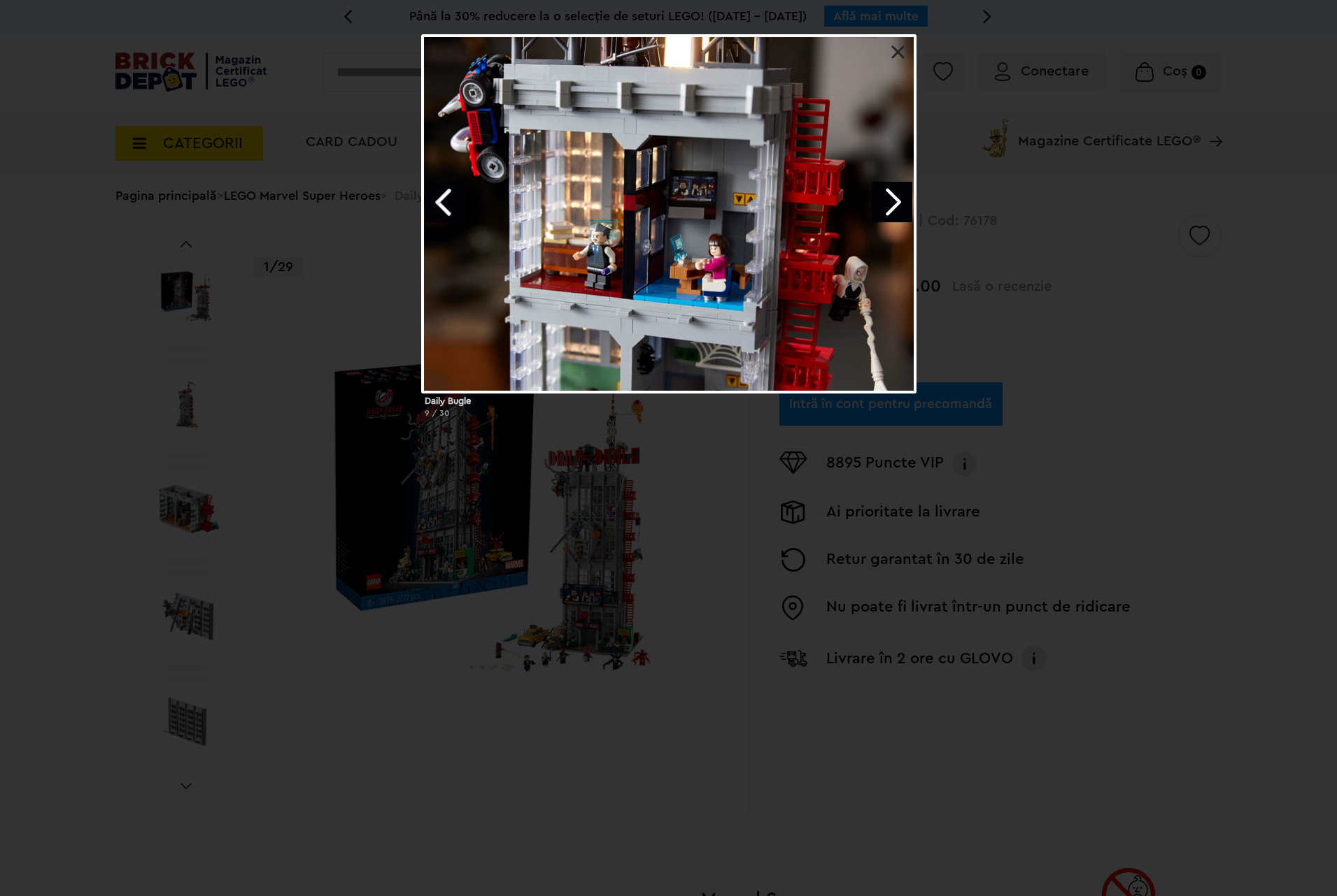
click at [883, 191] on link "Next image" at bounding box center [892, 202] width 41 height 41
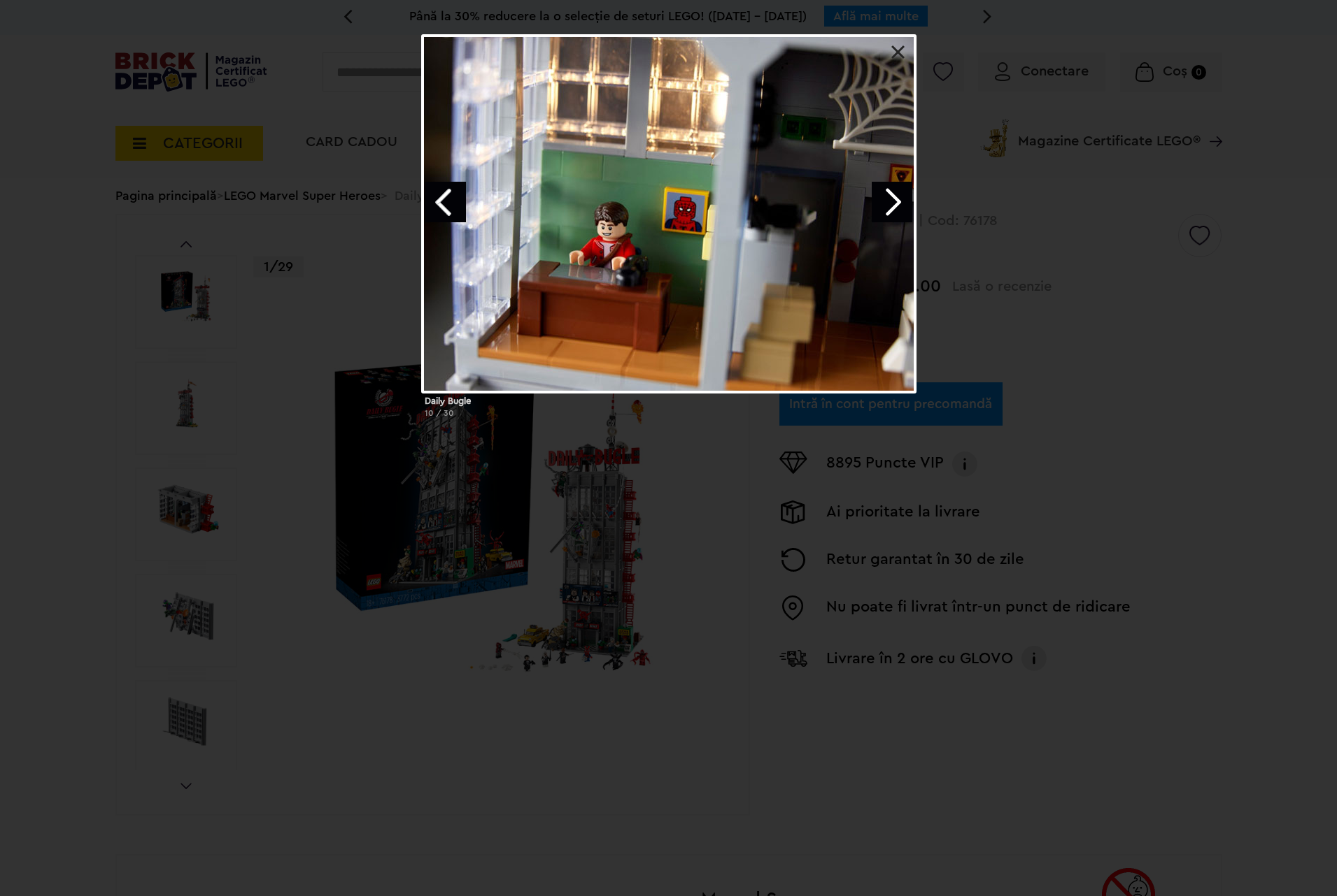
click at [883, 191] on link "Next image" at bounding box center [892, 202] width 41 height 41
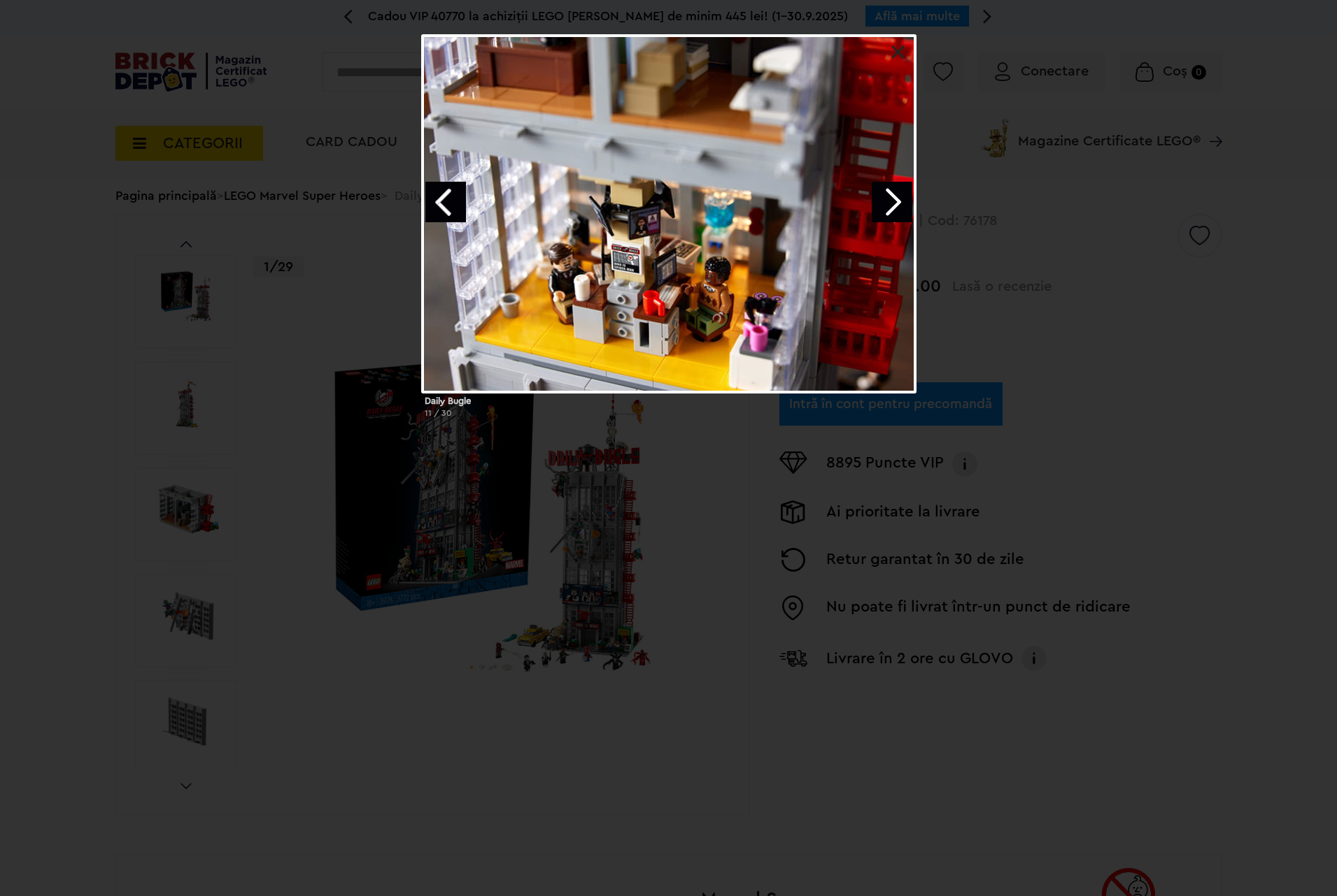
click at [883, 191] on link "Next image" at bounding box center [892, 202] width 41 height 41
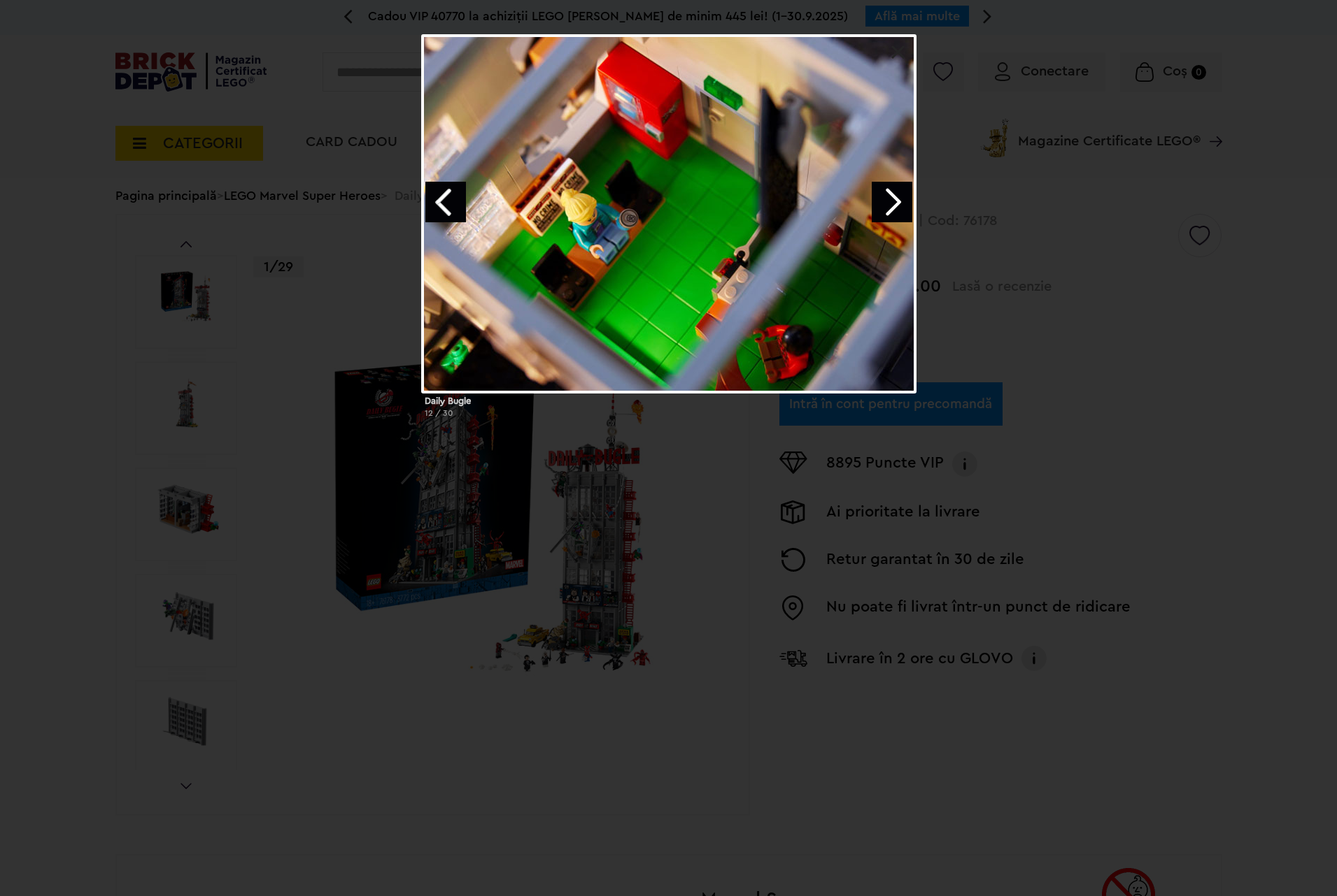
click at [883, 191] on link "Next image" at bounding box center [892, 202] width 41 height 41
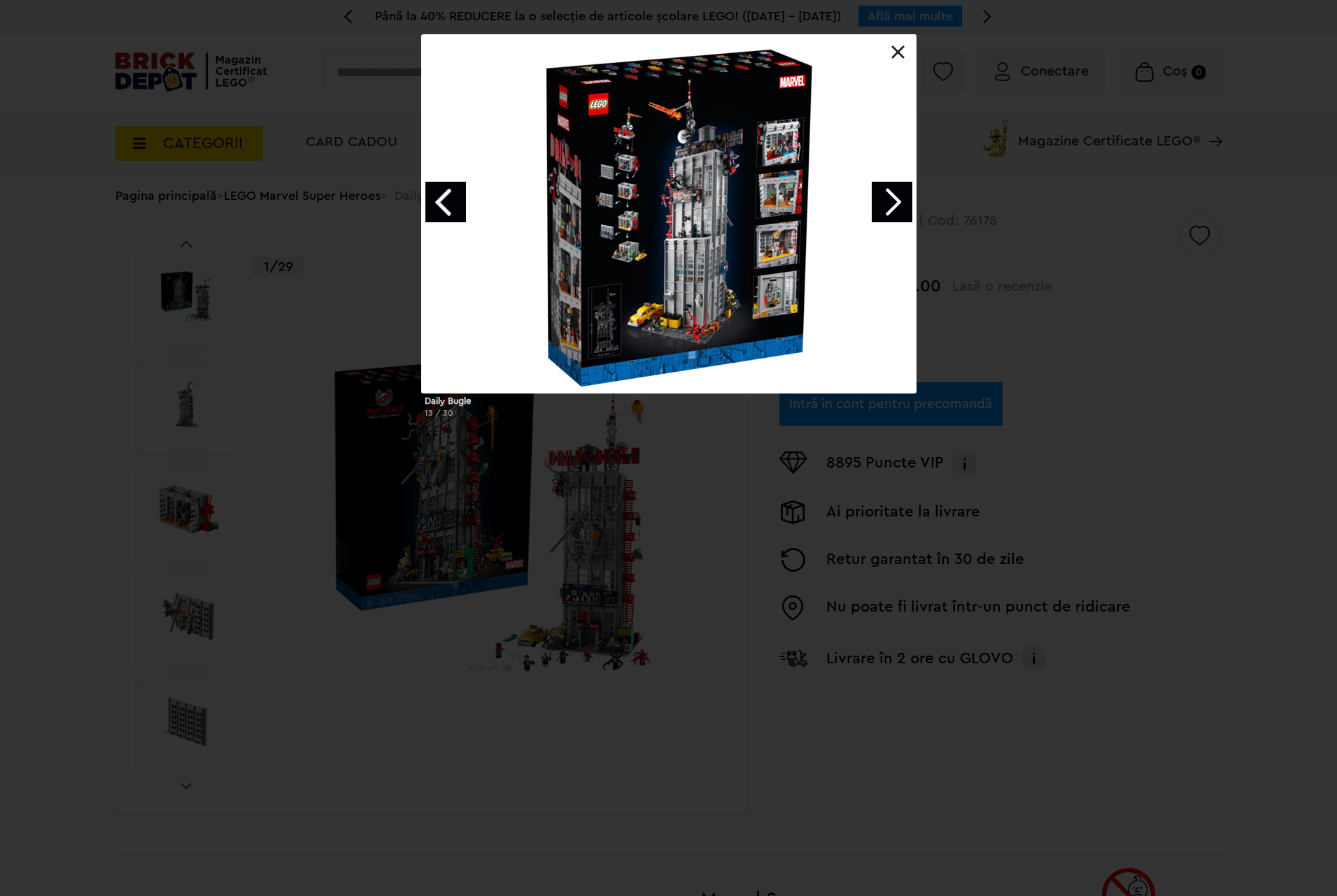
click at [883, 191] on link "Next image" at bounding box center [892, 202] width 41 height 41
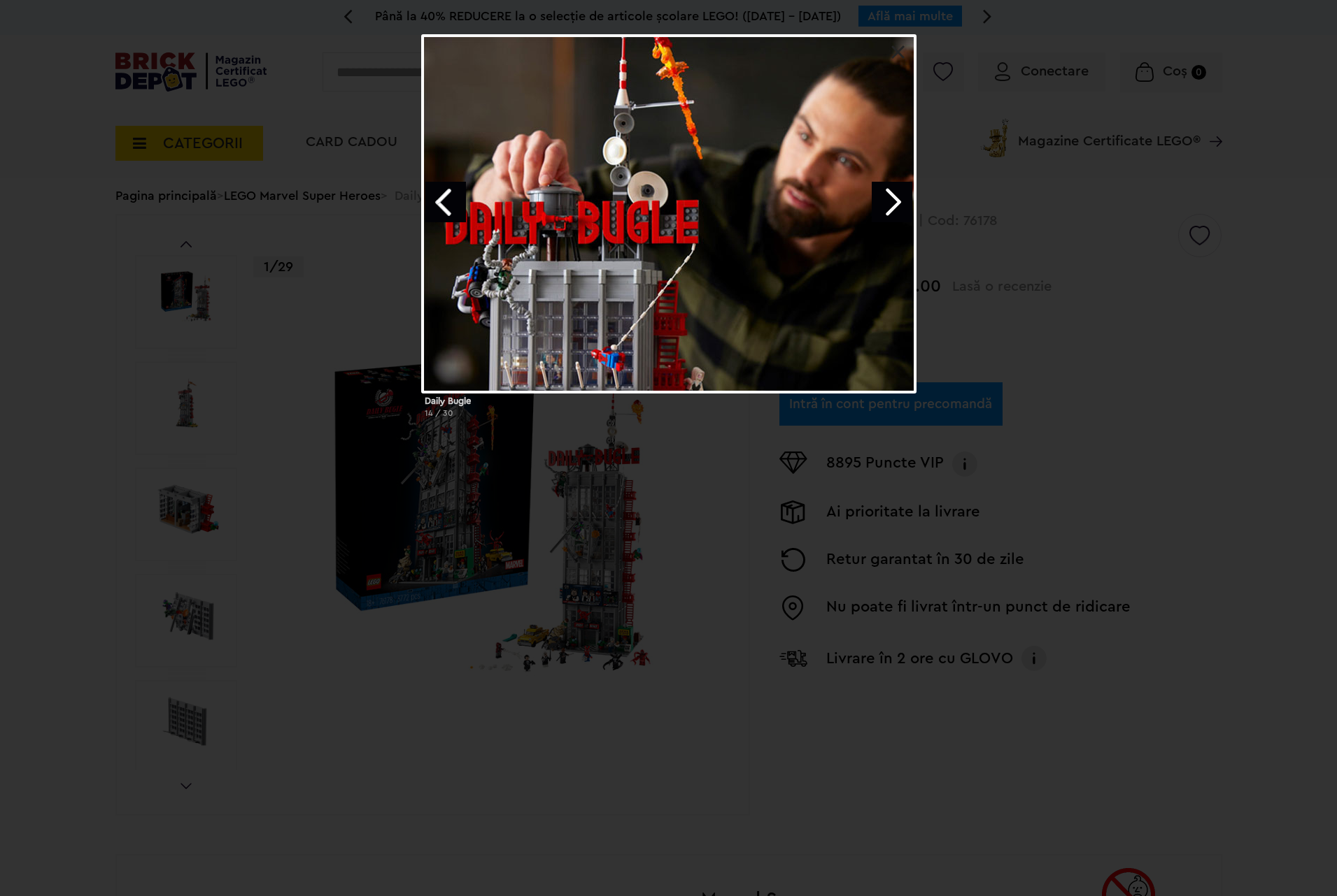
click at [883, 191] on link "Next image" at bounding box center [892, 202] width 41 height 41
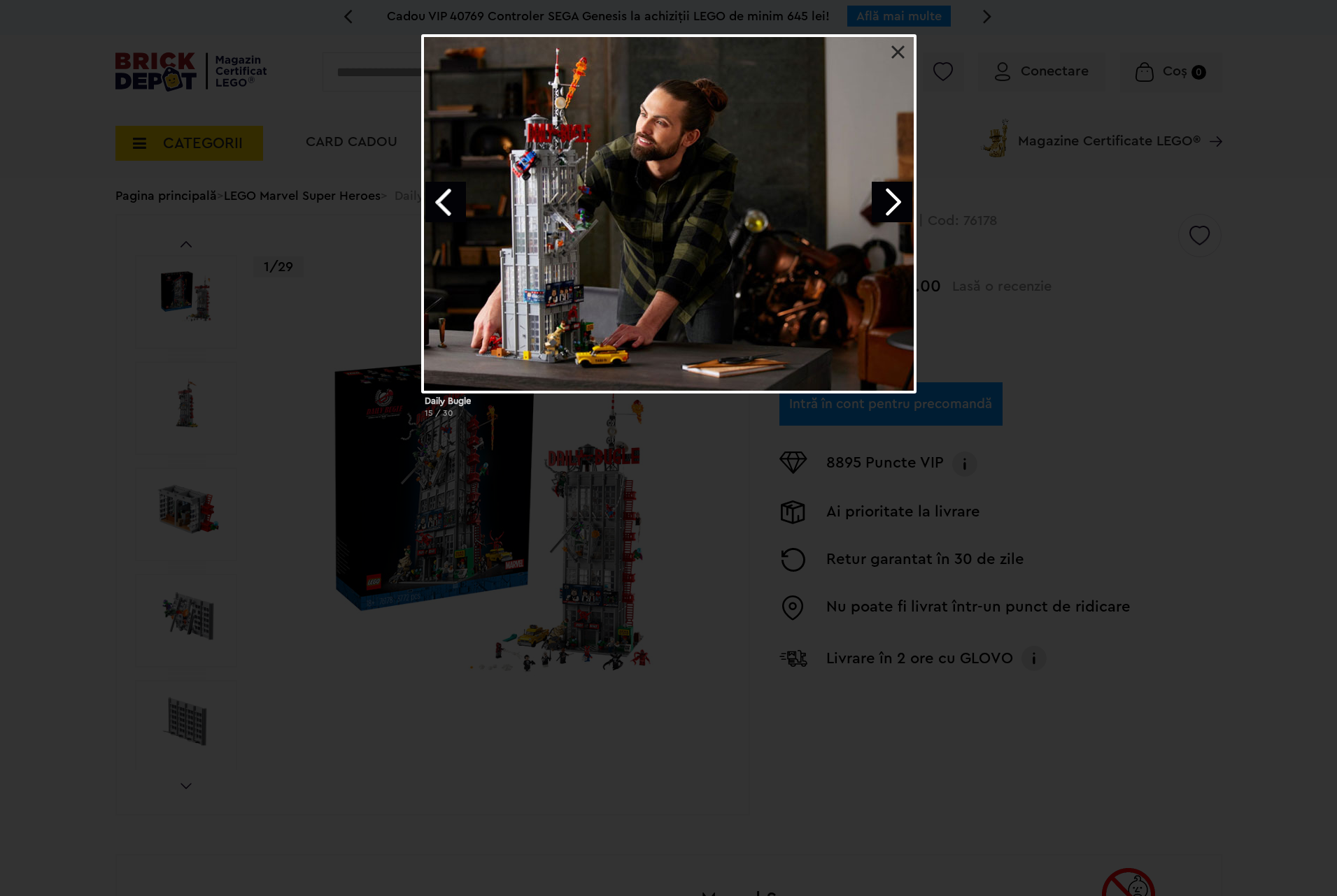
click at [890, 200] on link "Next image" at bounding box center [892, 202] width 41 height 41
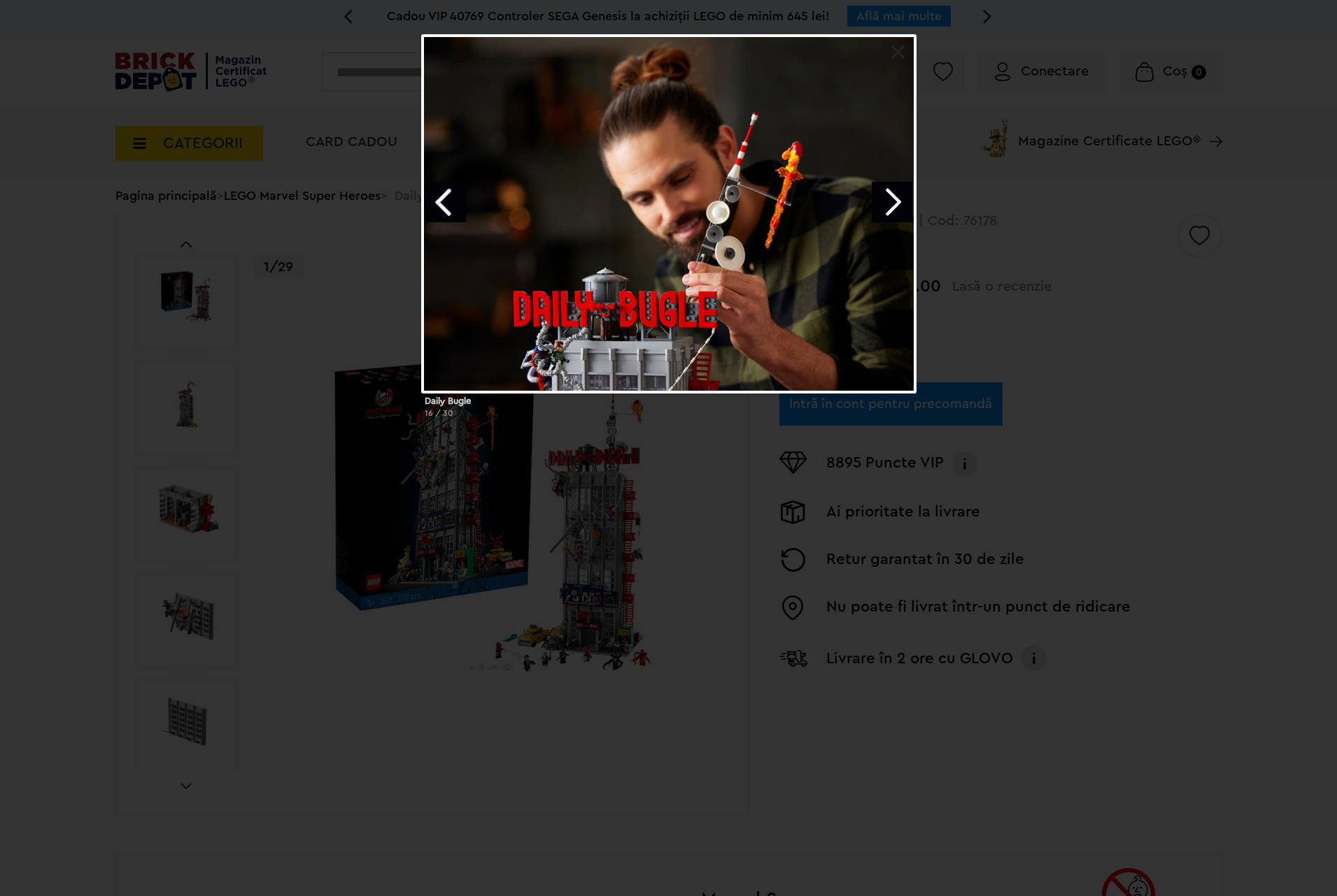
click at [890, 200] on link "Next image" at bounding box center [892, 202] width 41 height 41
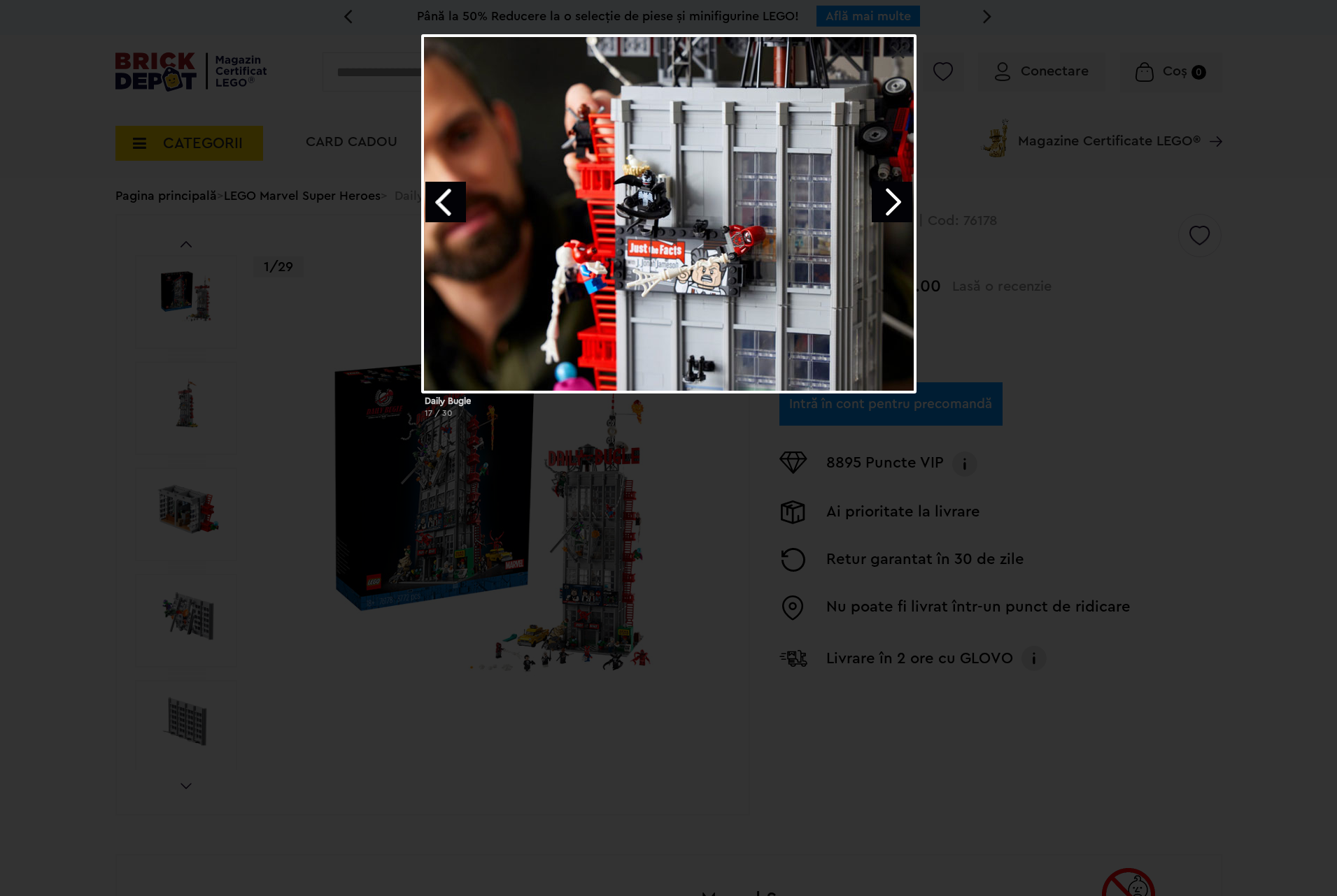
click at [890, 200] on link "Next image" at bounding box center [892, 202] width 41 height 41
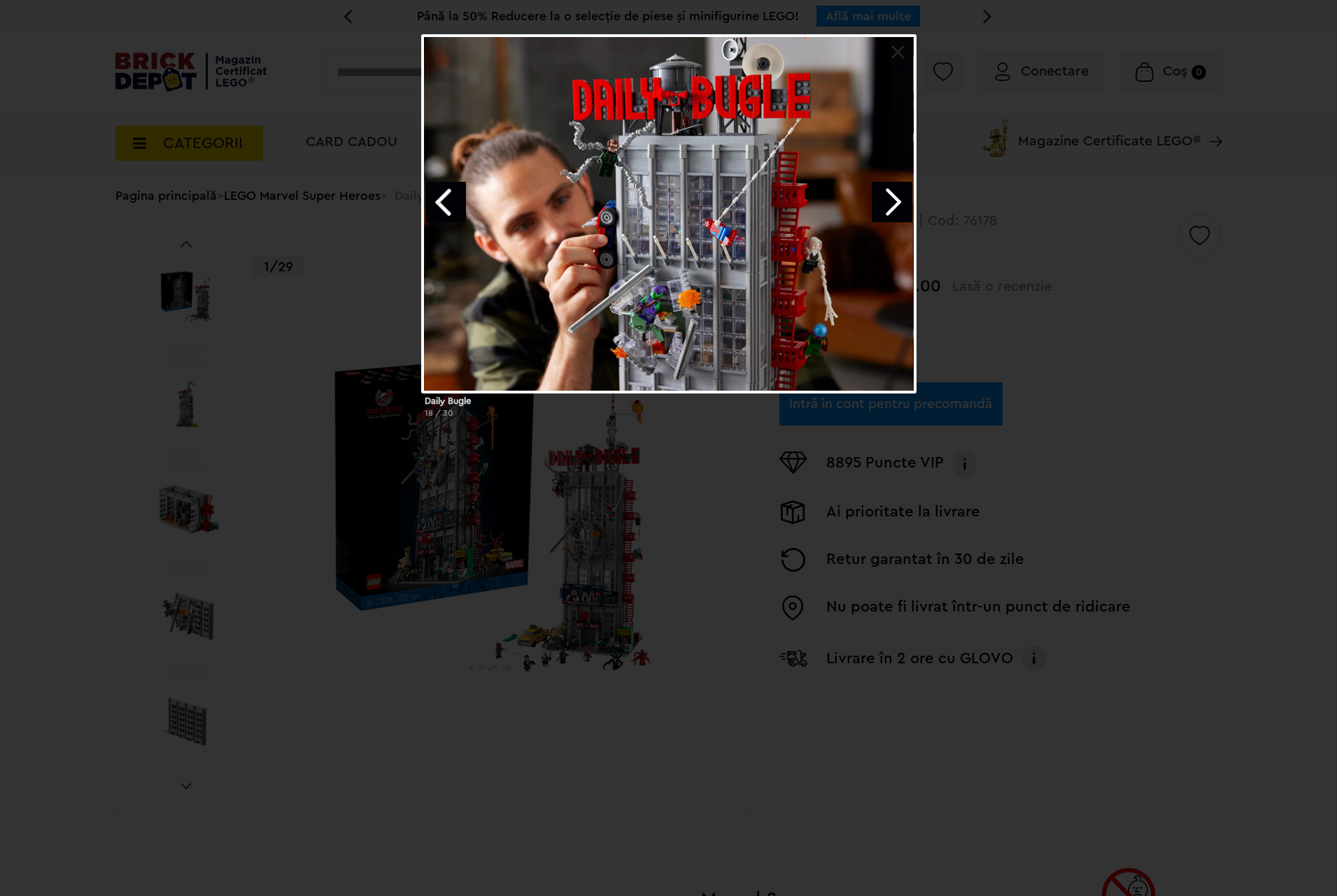
click at [890, 200] on link "Next image" at bounding box center [892, 202] width 41 height 41
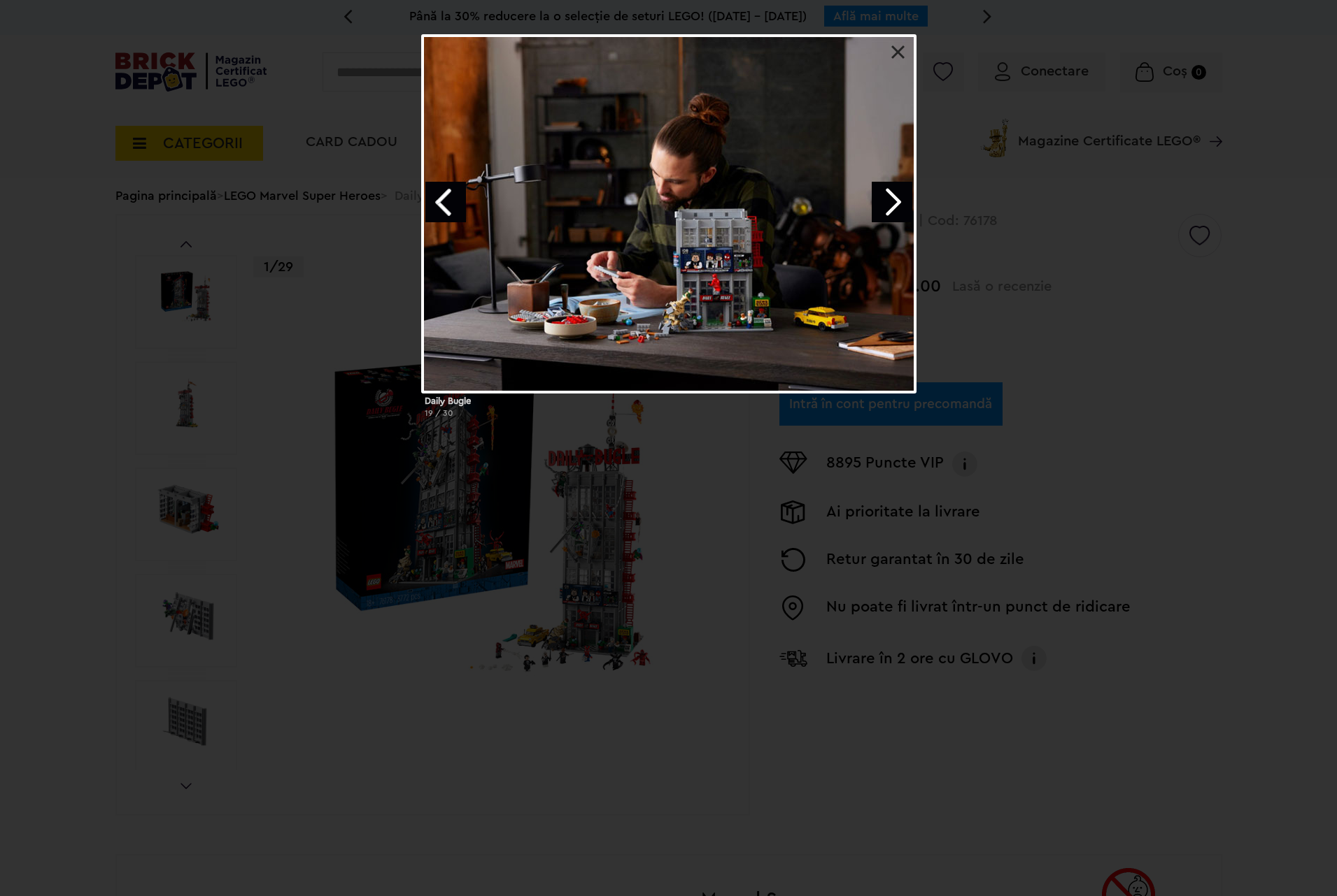
click at [890, 200] on link "Next image" at bounding box center [892, 202] width 41 height 41
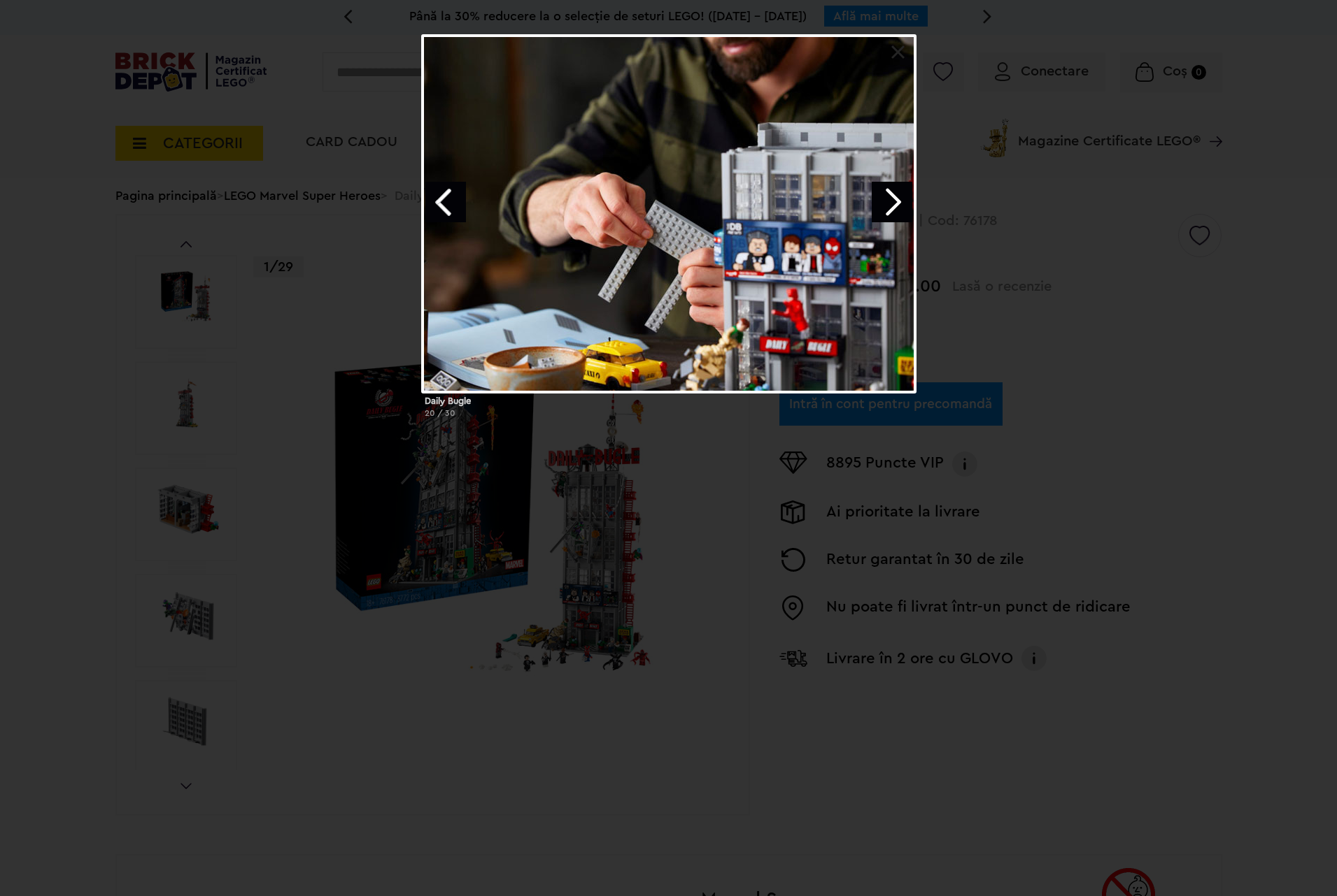
click at [890, 200] on link "Next image" at bounding box center [892, 202] width 41 height 41
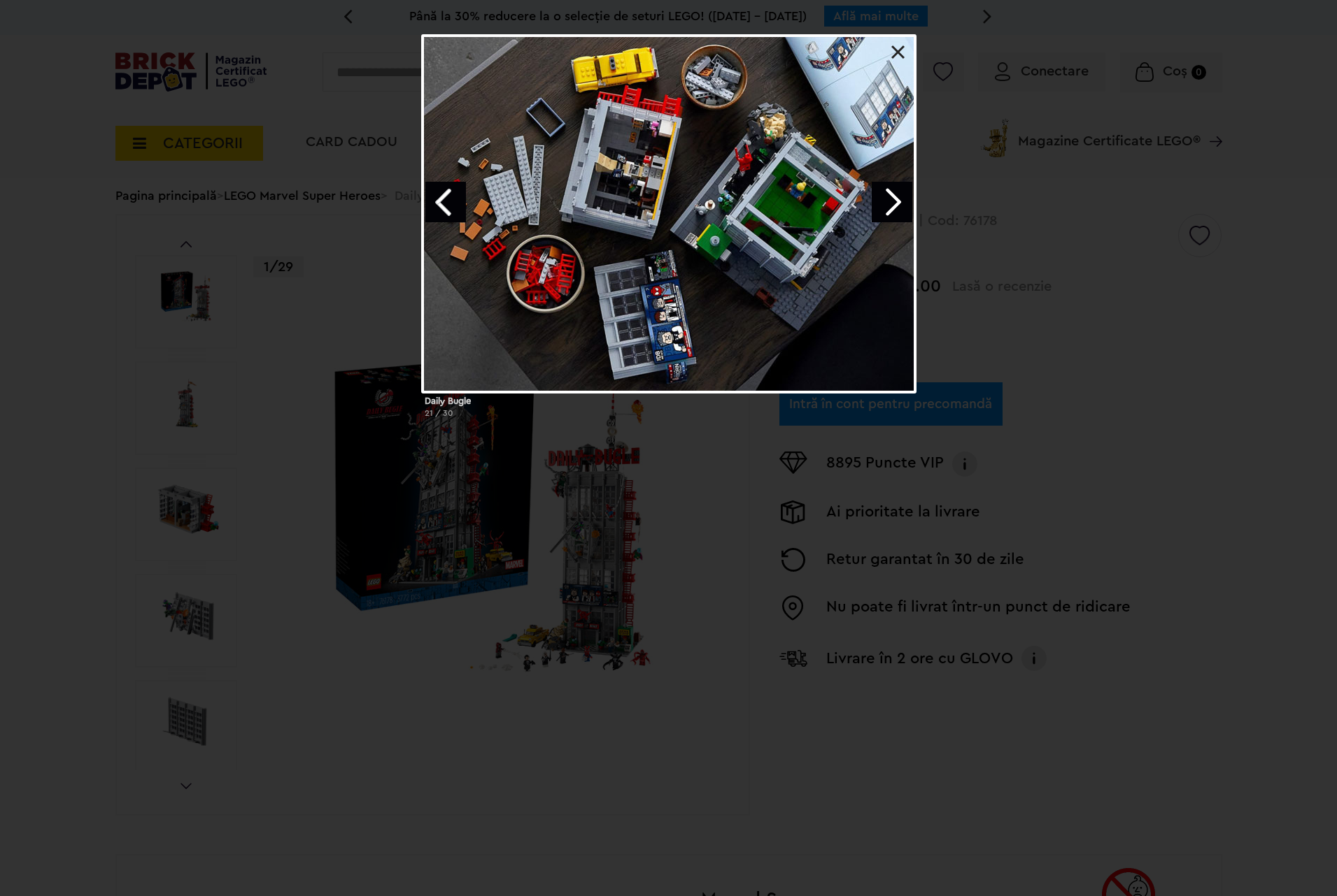
click at [890, 200] on link "Next image" at bounding box center [892, 202] width 41 height 41
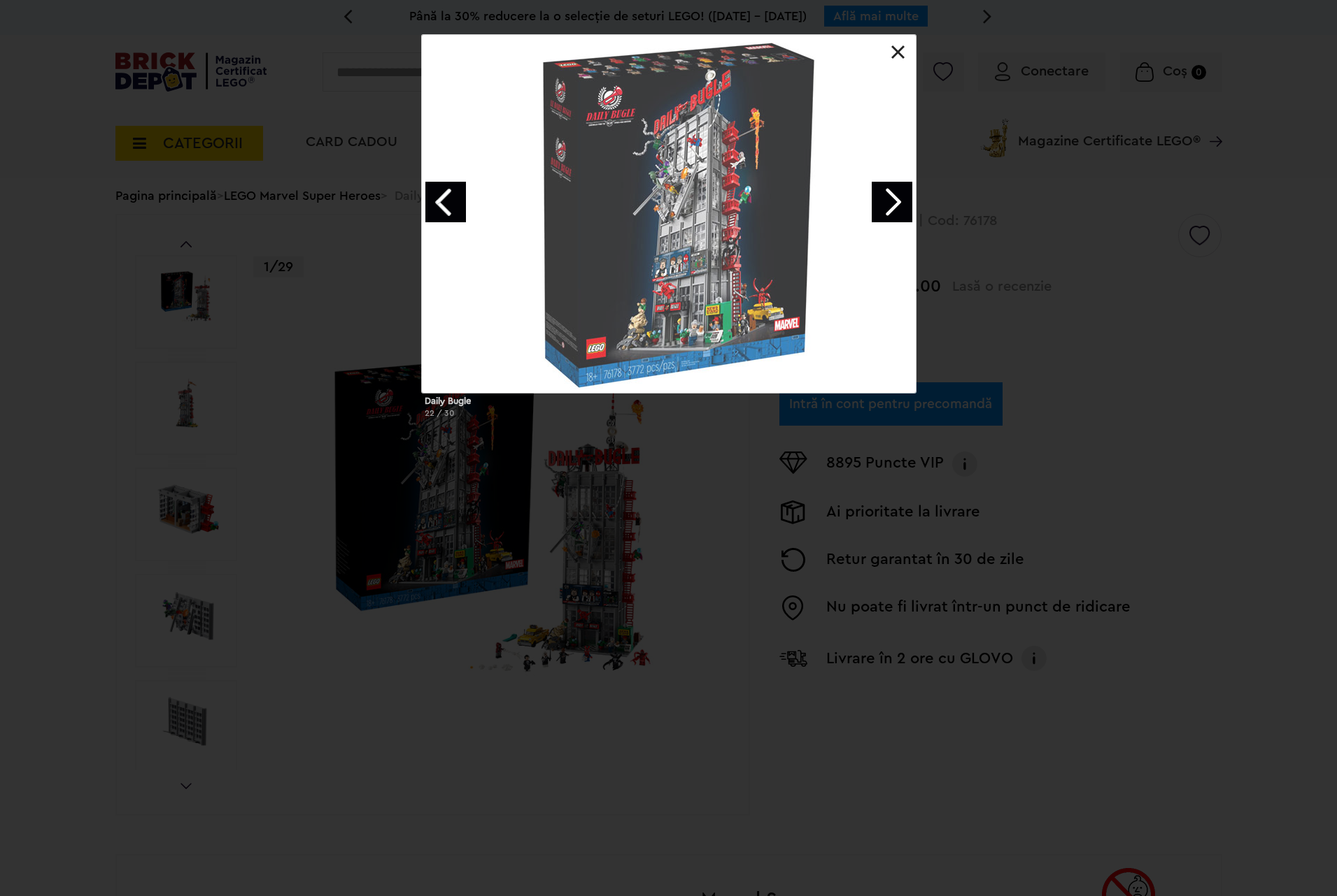
click at [890, 200] on link "Next image" at bounding box center [892, 202] width 41 height 41
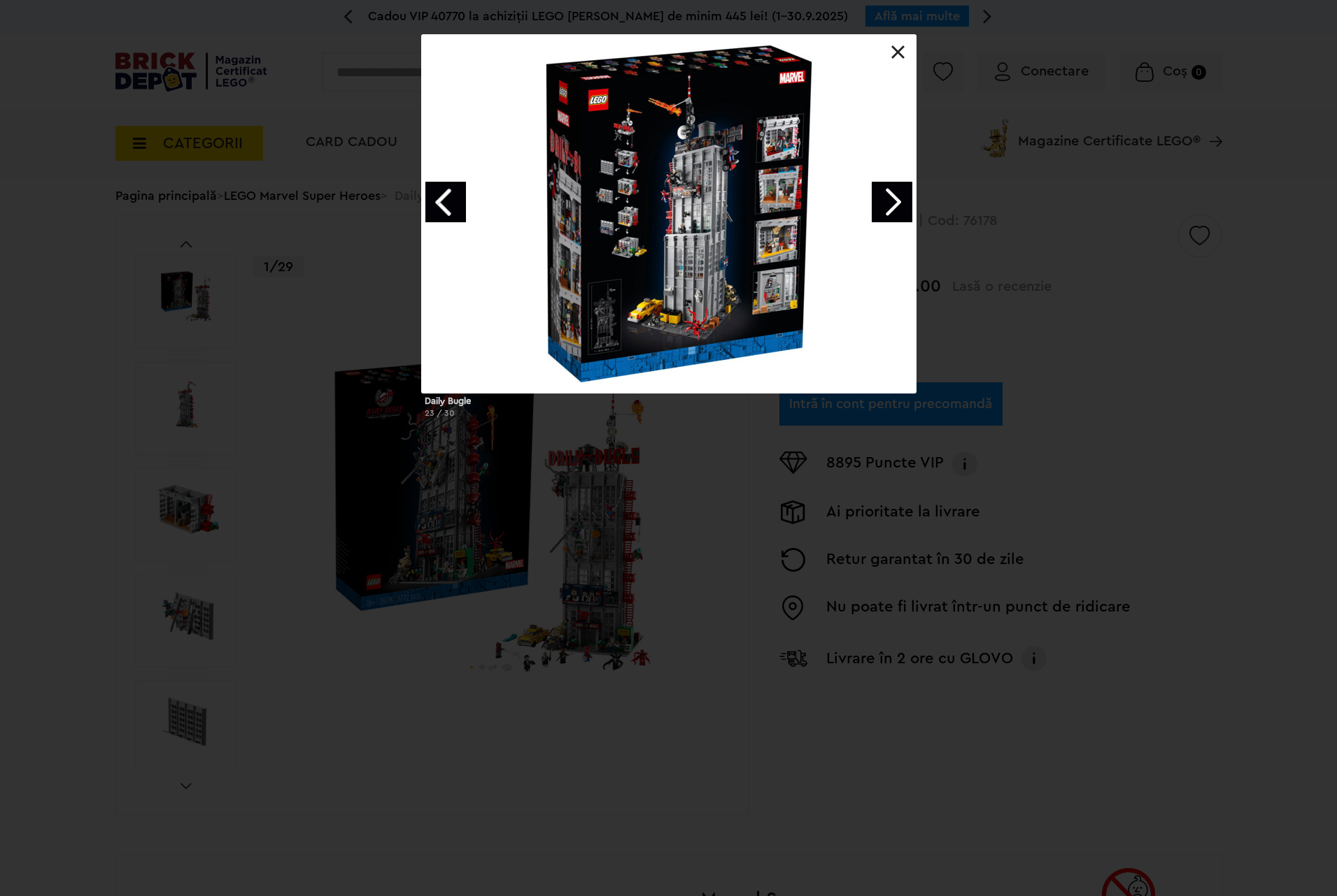
click at [893, 51] on link at bounding box center [897, 52] width 14 height 14
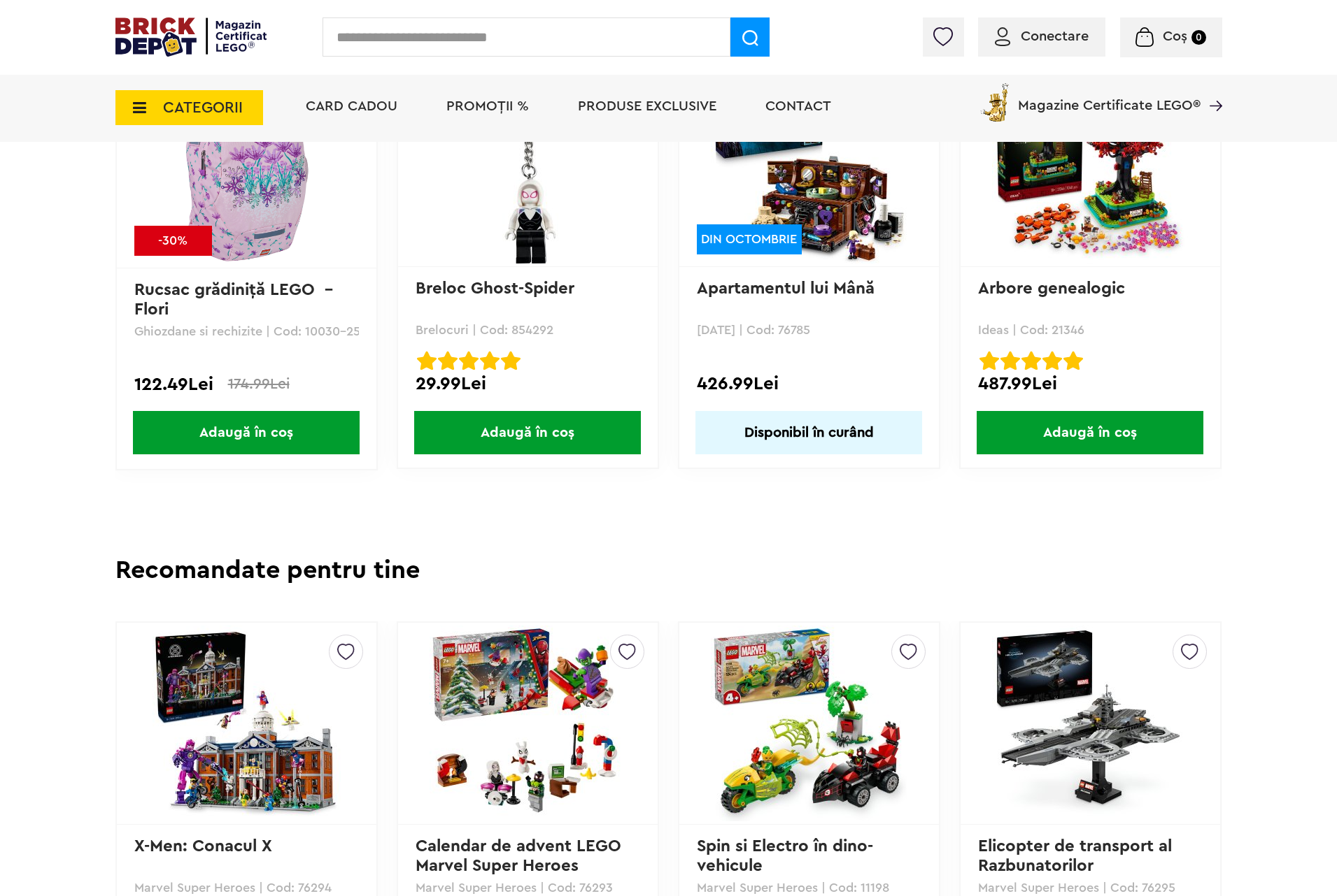
scroll to position [3671, 0]
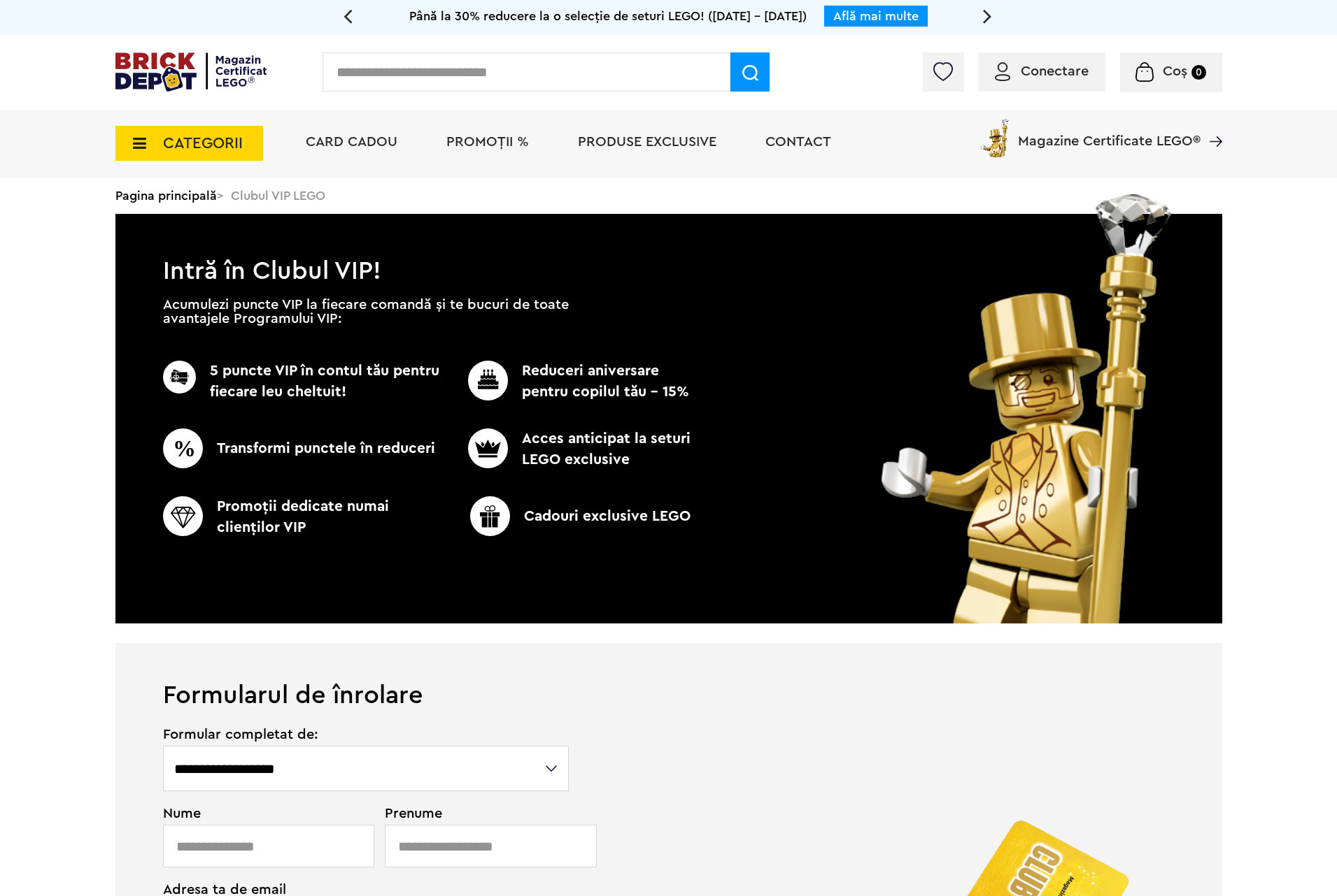
scroll to position [315, 0]
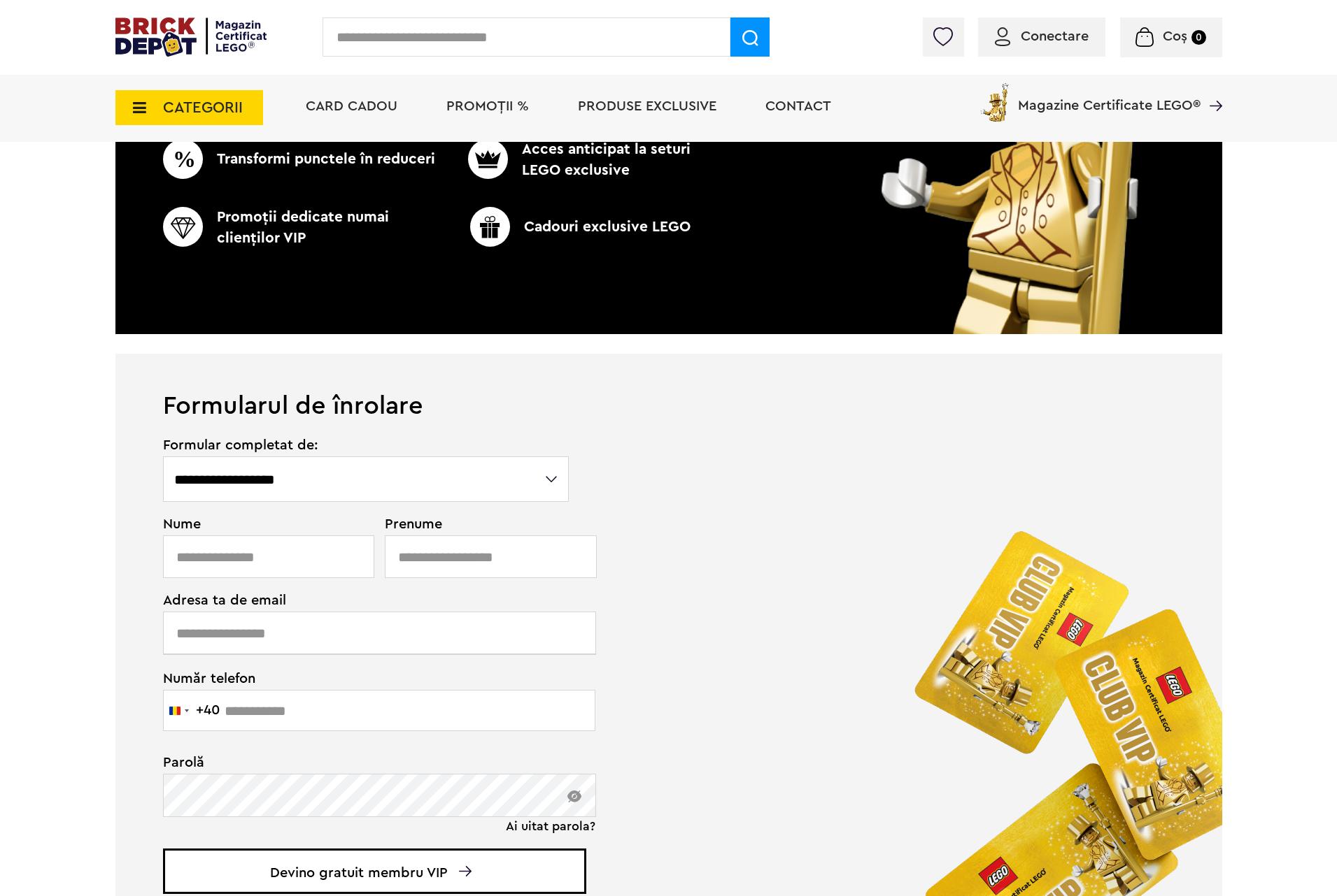
click at [548, 489] on select "**********" at bounding box center [366, 478] width 407 height 45
select select "**********"
click at [163, 456] on select "**********" at bounding box center [366, 478] width 407 height 45
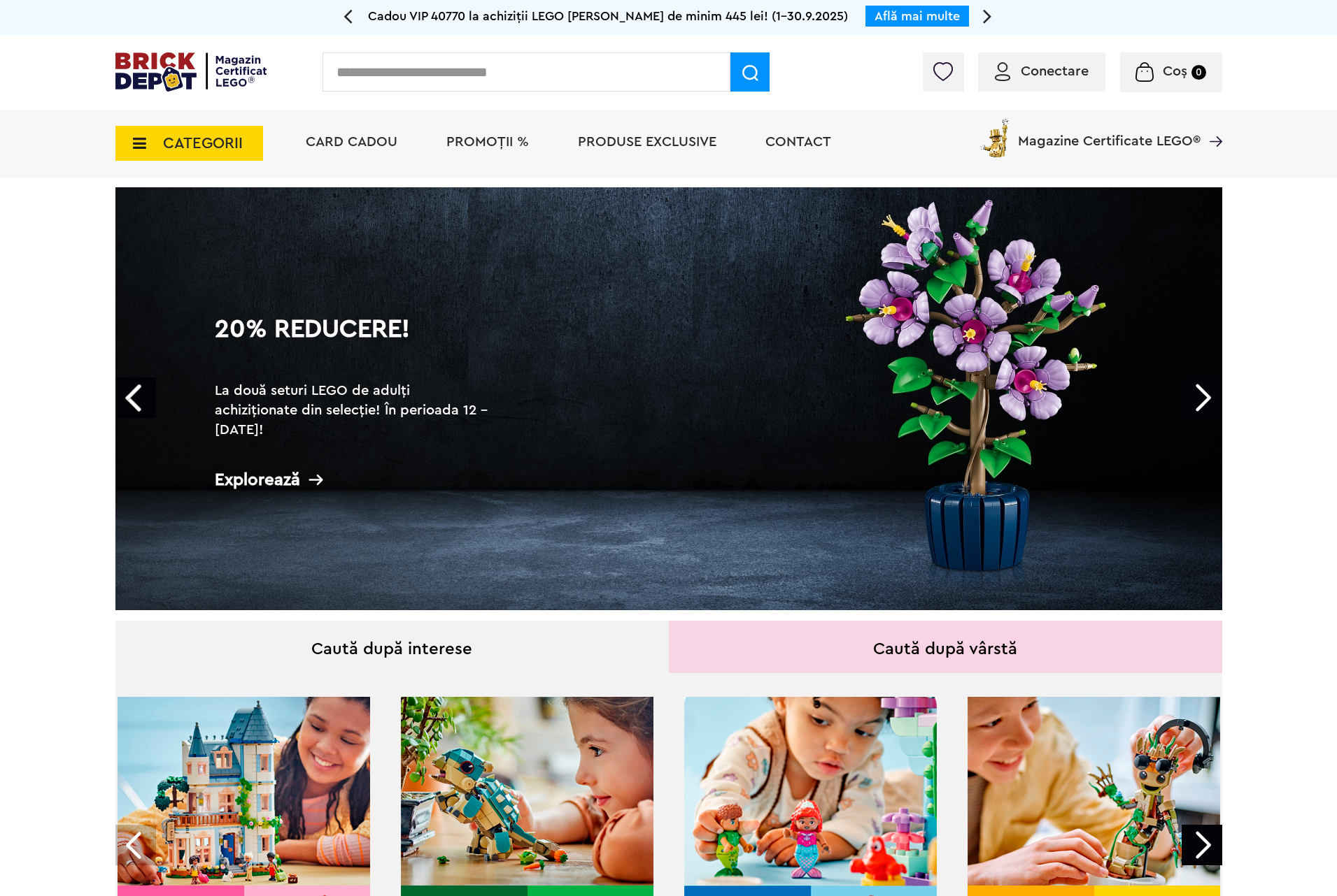
click at [946, 514] on link "20% Reducere! La două seturi LEGO de adulți achiziționate din selecție! În peri…" at bounding box center [669, 399] width 1107 height 423
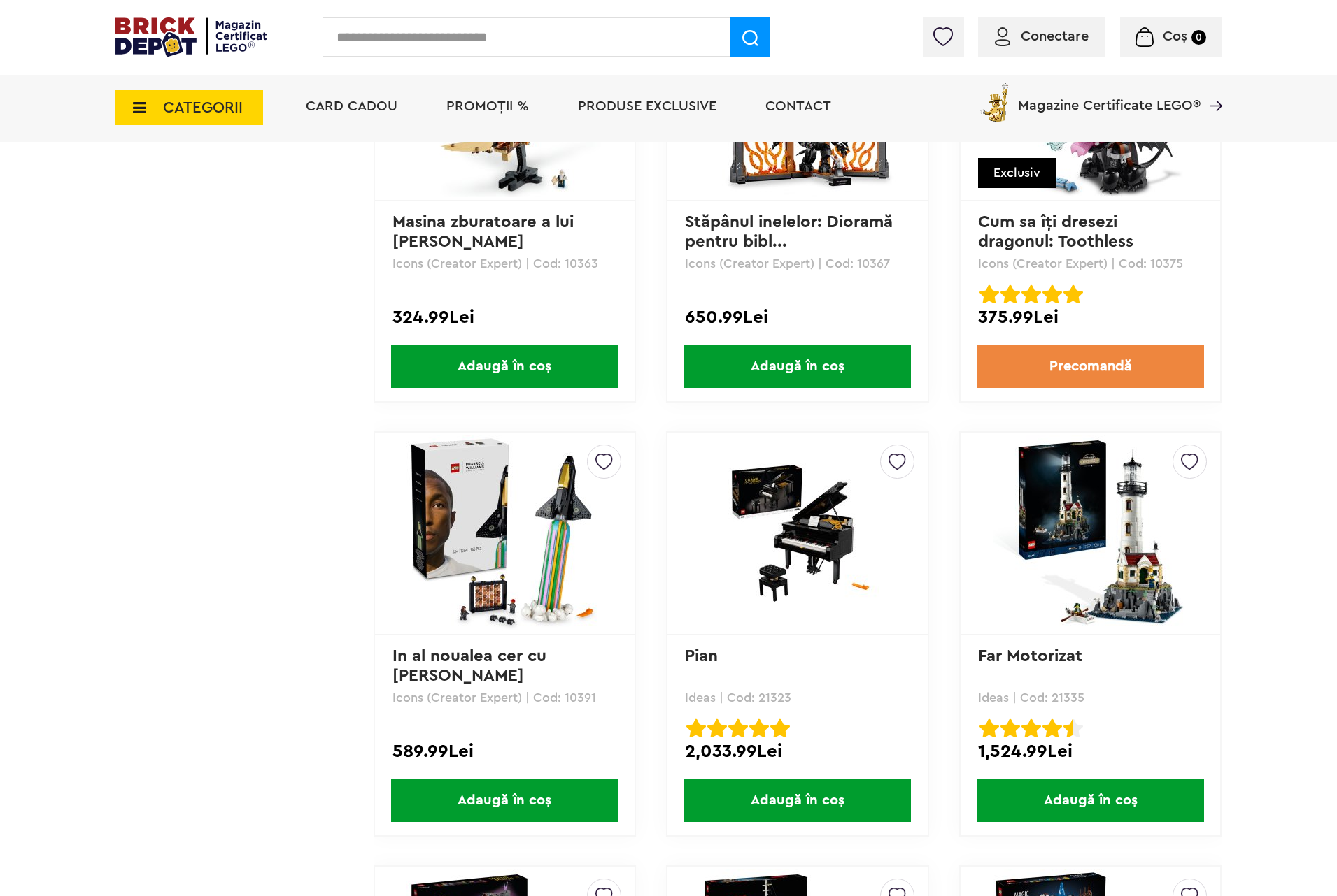
scroll to position [12586, 0]
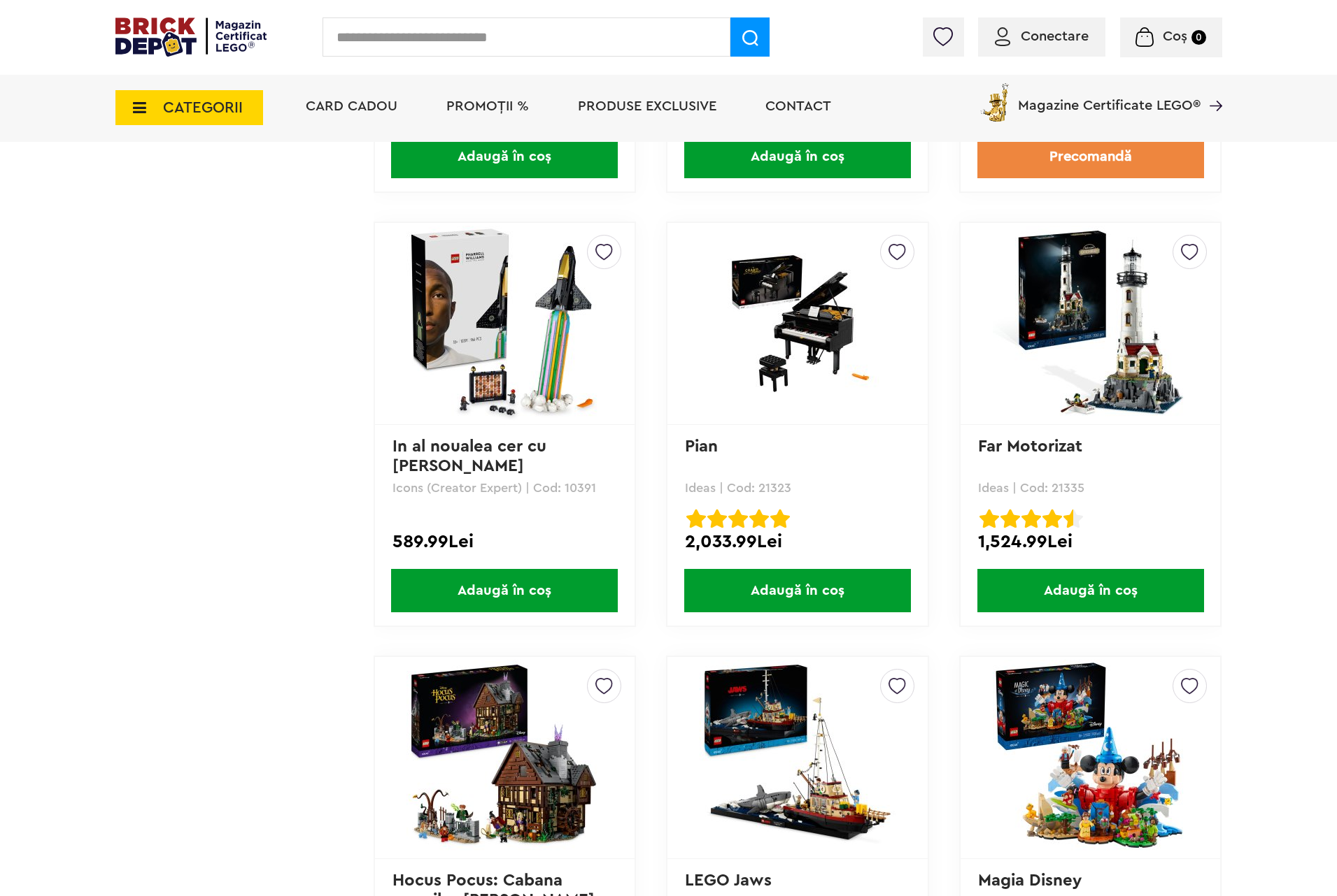
click at [800, 302] on img at bounding box center [797, 323] width 196 height 141
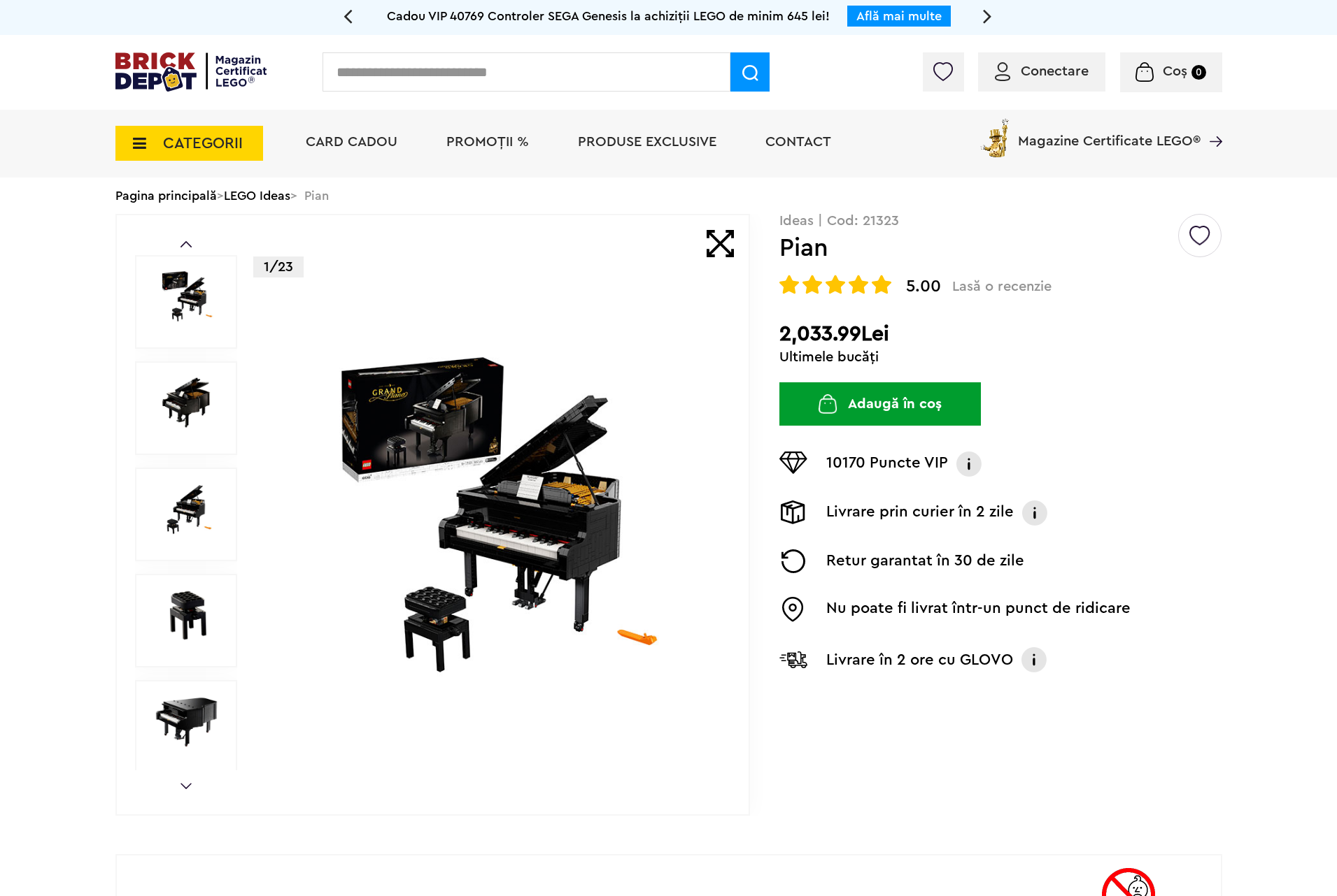
click at [560, 477] on img at bounding box center [492, 515] width 451 height 326
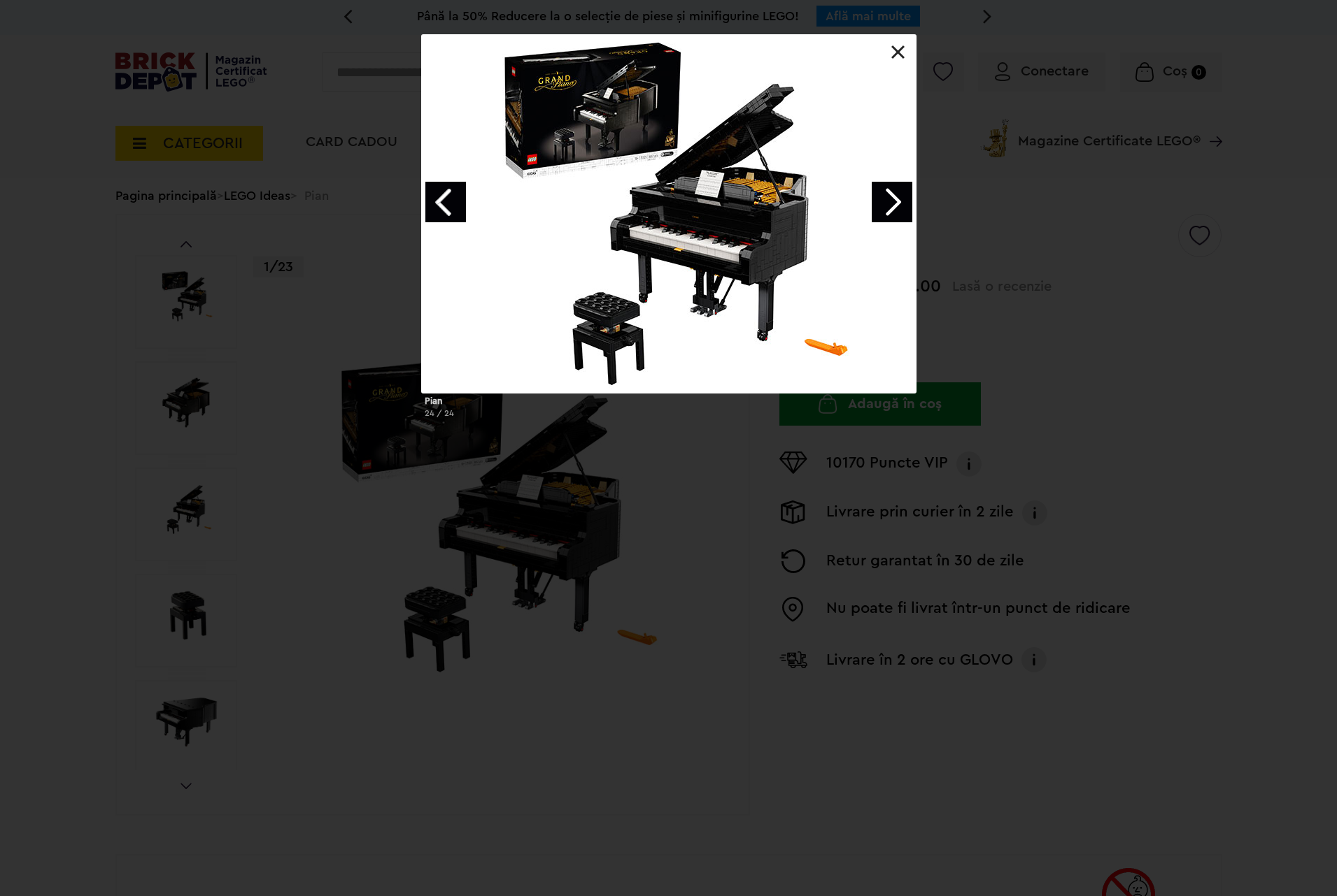
click at [894, 206] on link "Next image" at bounding box center [892, 202] width 41 height 41
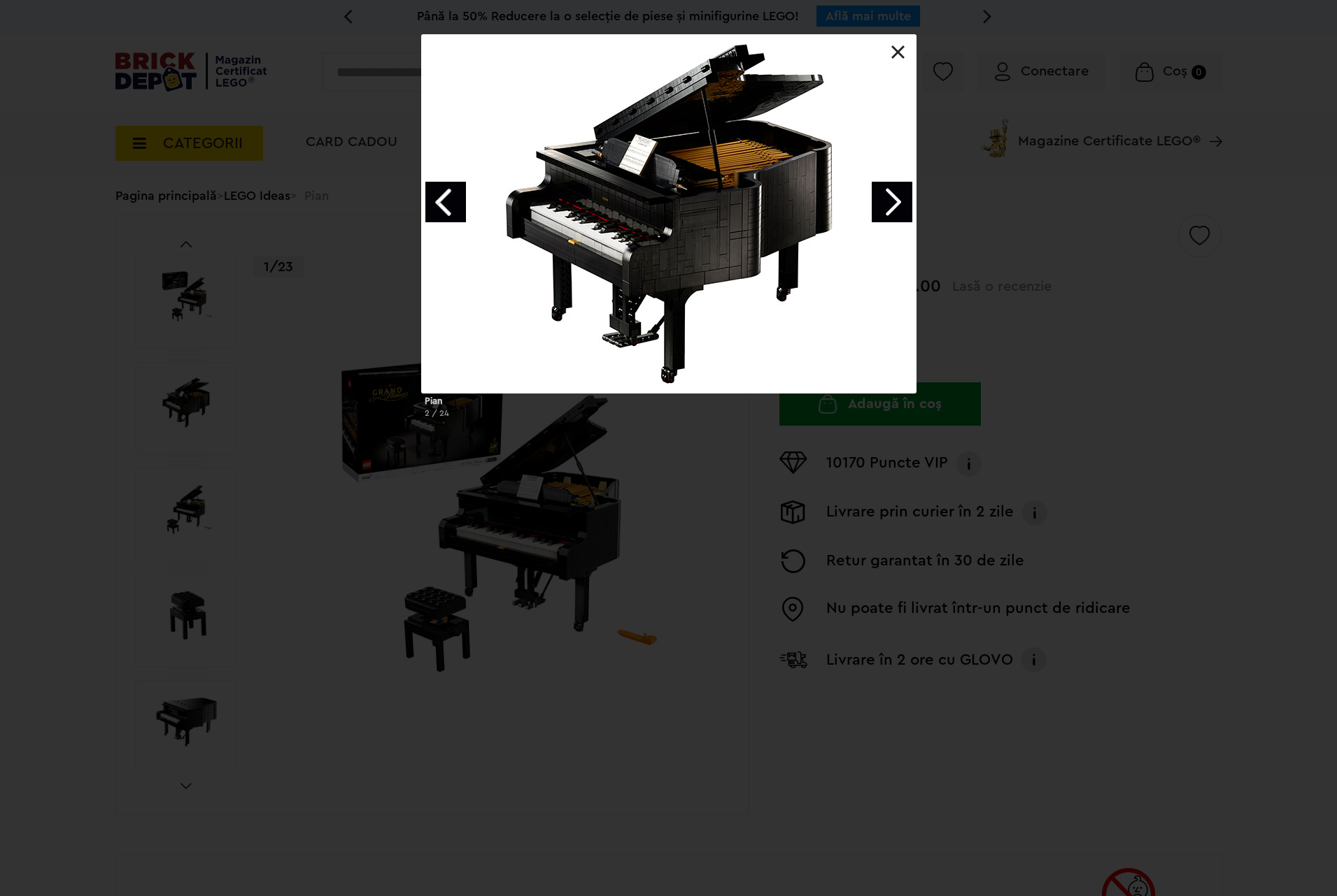
click at [894, 206] on link "Next image" at bounding box center [892, 202] width 41 height 41
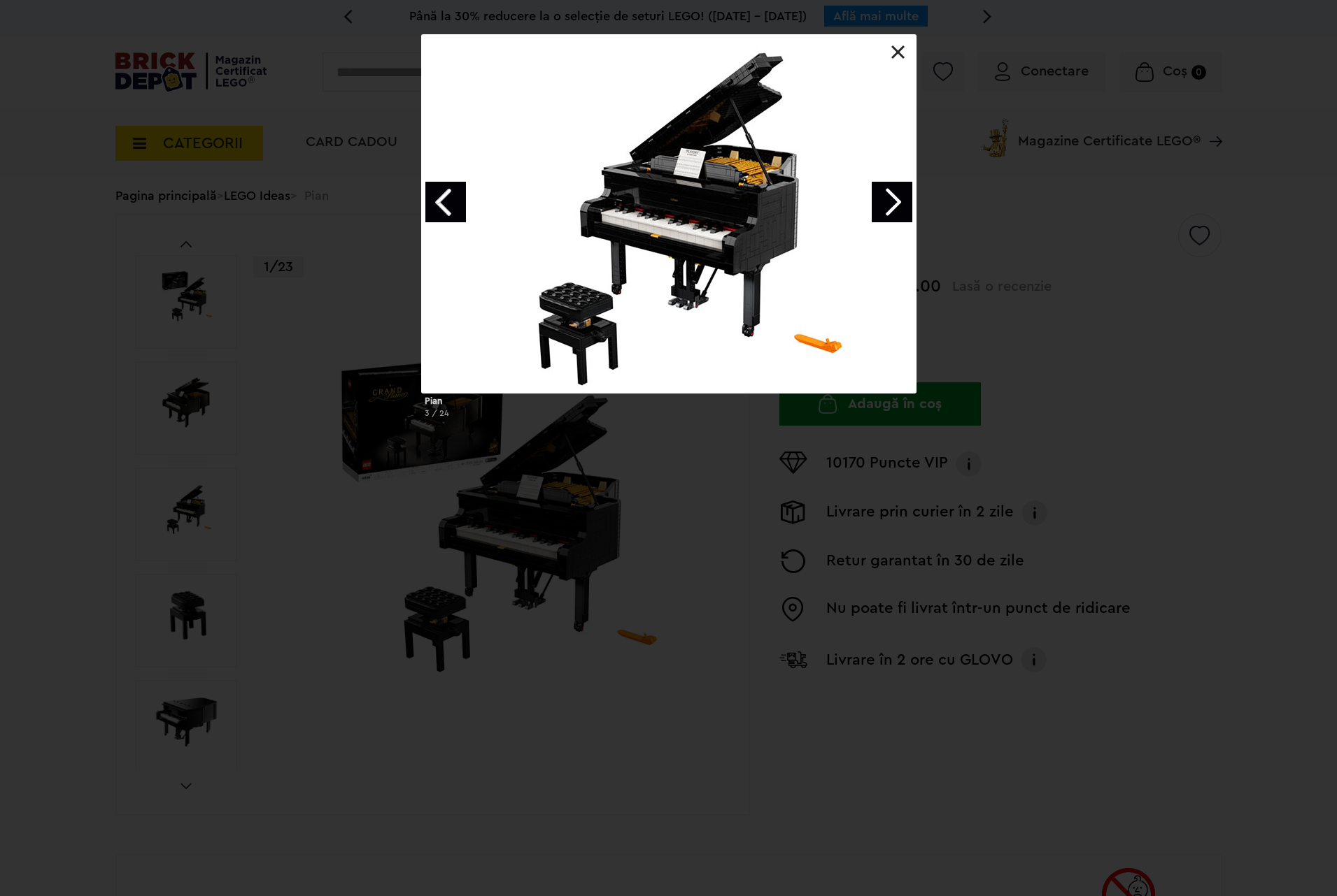
click at [894, 206] on link "Next image" at bounding box center [892, 202] width 41 height 41
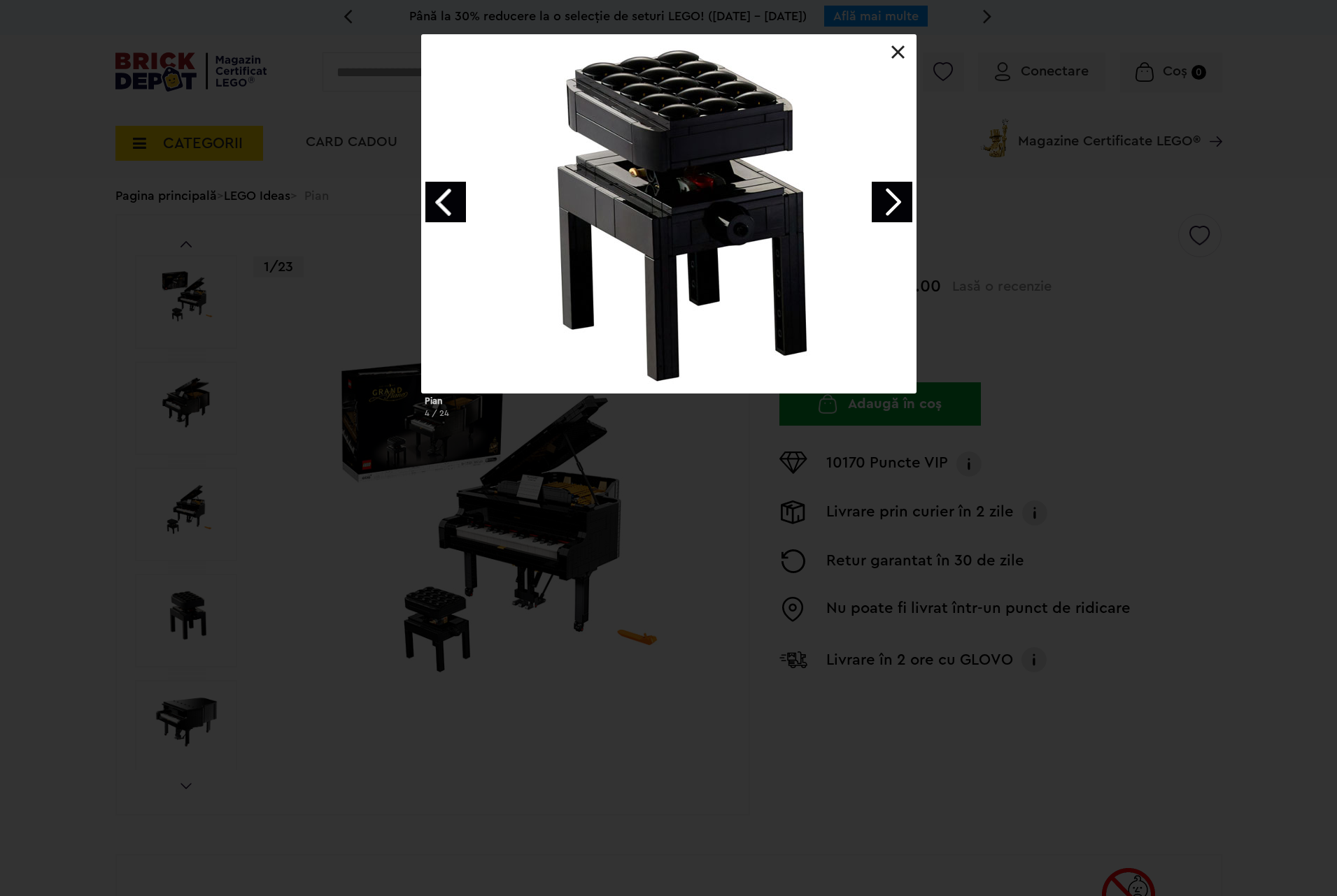
click at [894, 206] on link "Next image" at bounding box center [892, 202] width 41 height 41
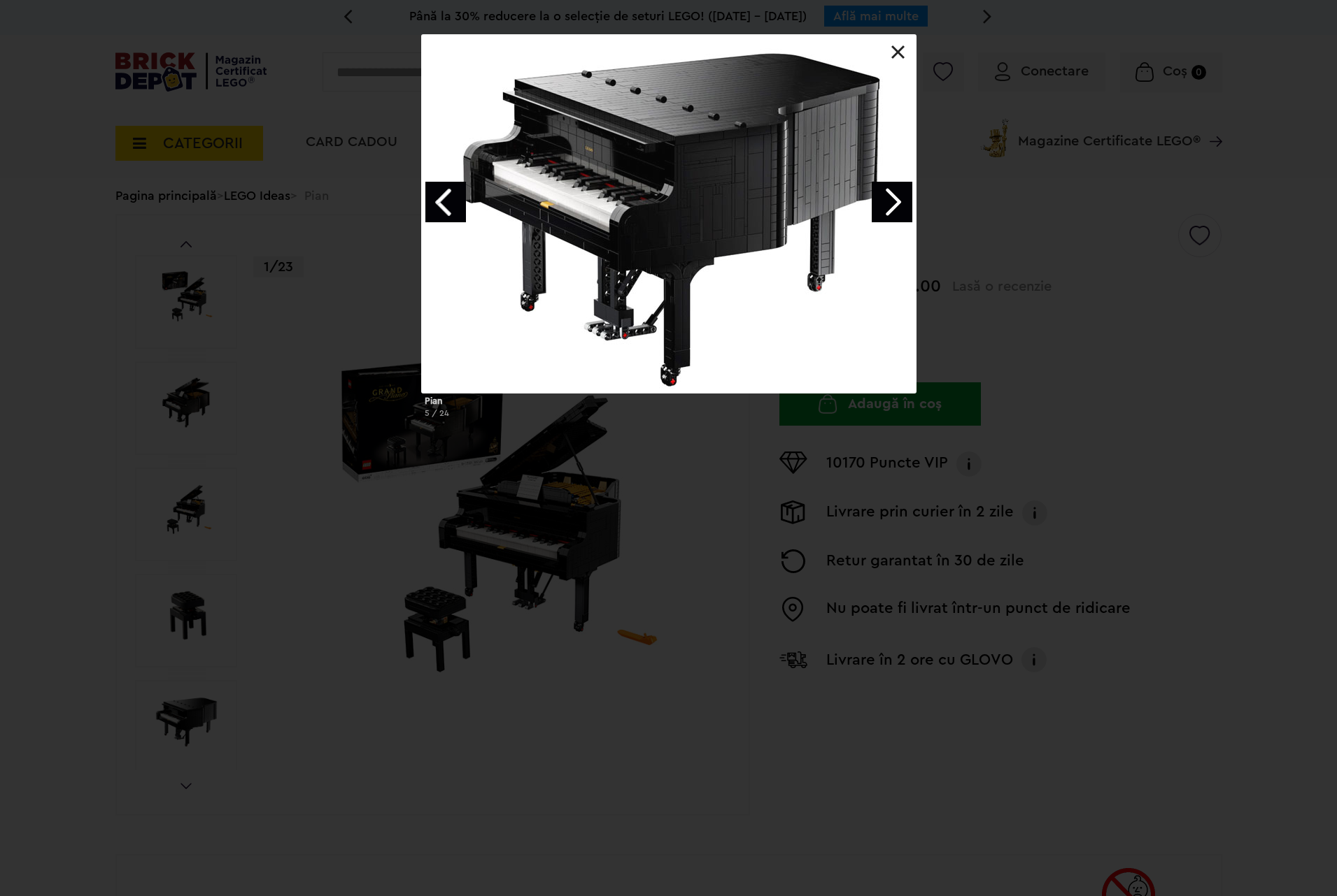
click at [894, 206] on link "Next image" at bounding box center [892, 202] width 41 height 41
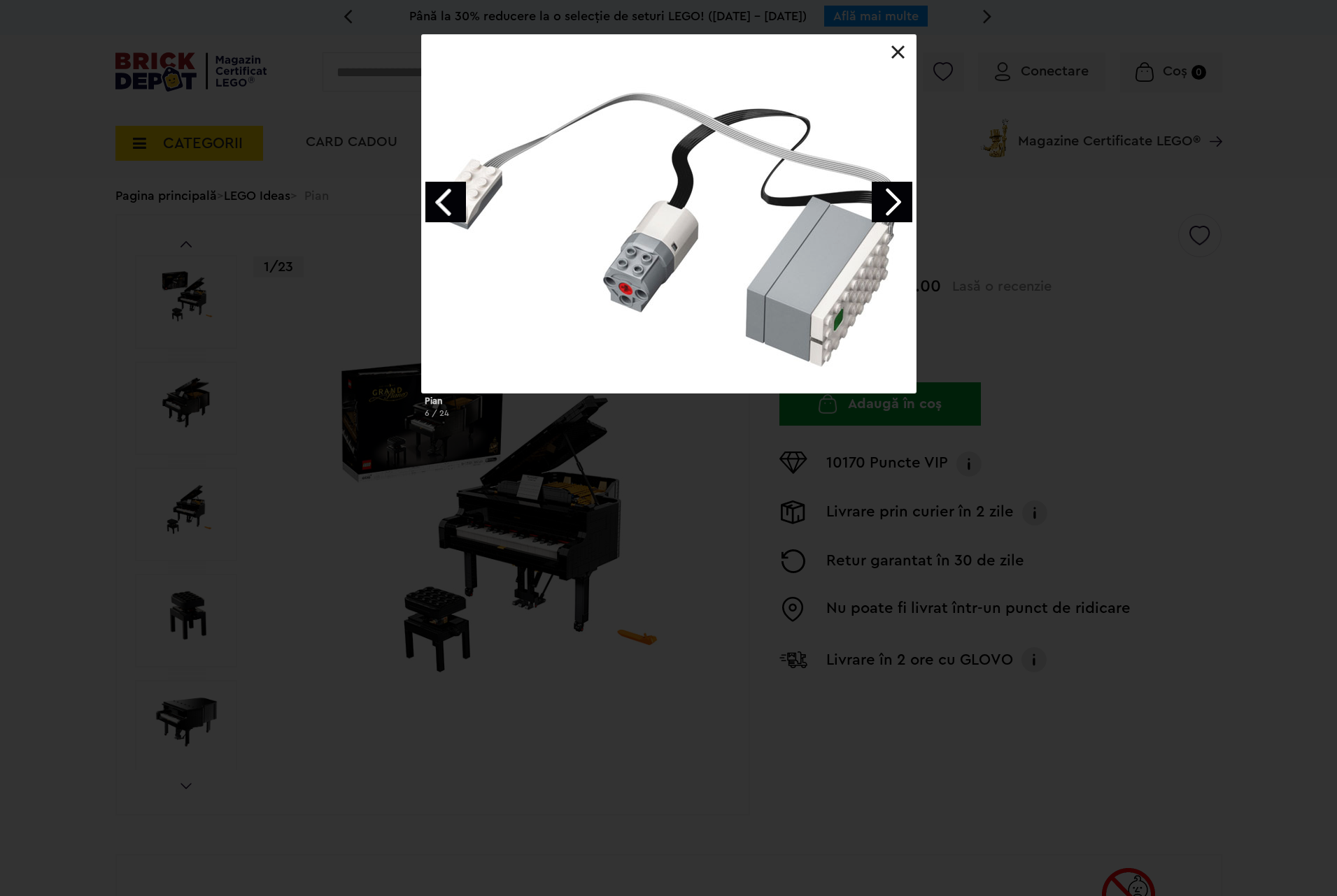
click at [894, 206] on link "Next image" at bounding box center [892, 202] width 41 height 41
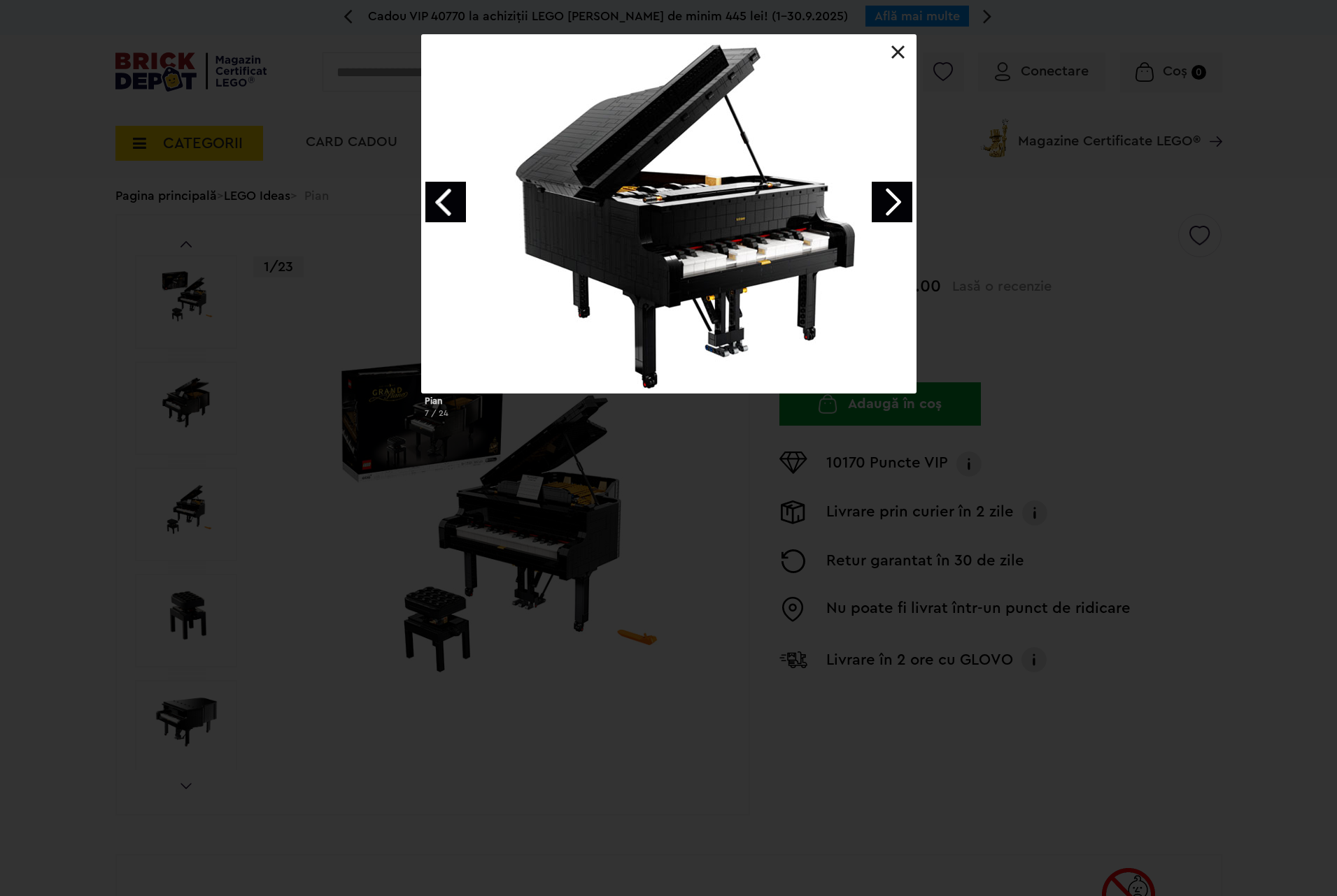
click at [894, 206] on link "Next image" at bounding box center [892, 202] width 41 height 41
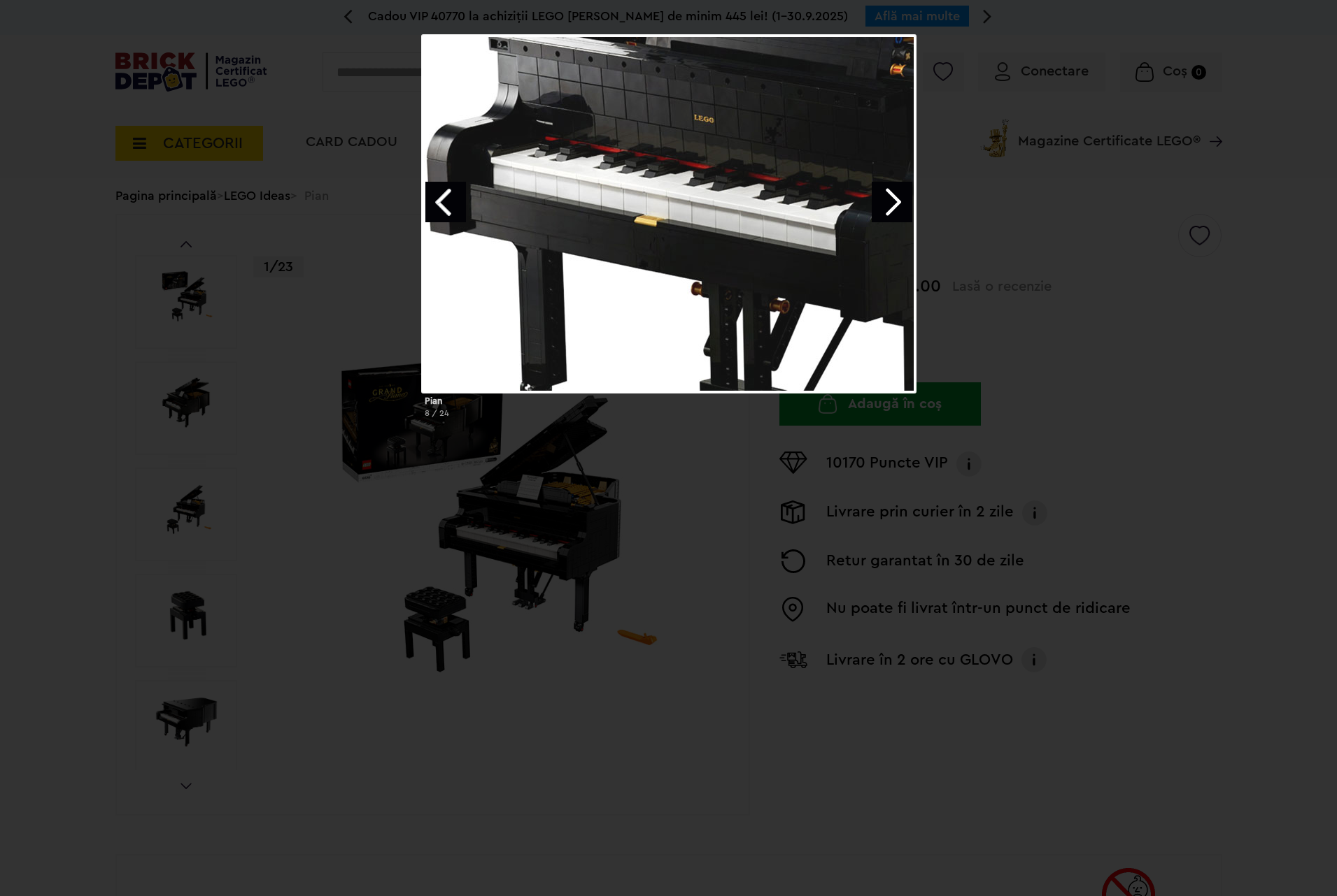
click at [894, 206] on link "Next image" at bounding box center [892, 202] width 41 height 41
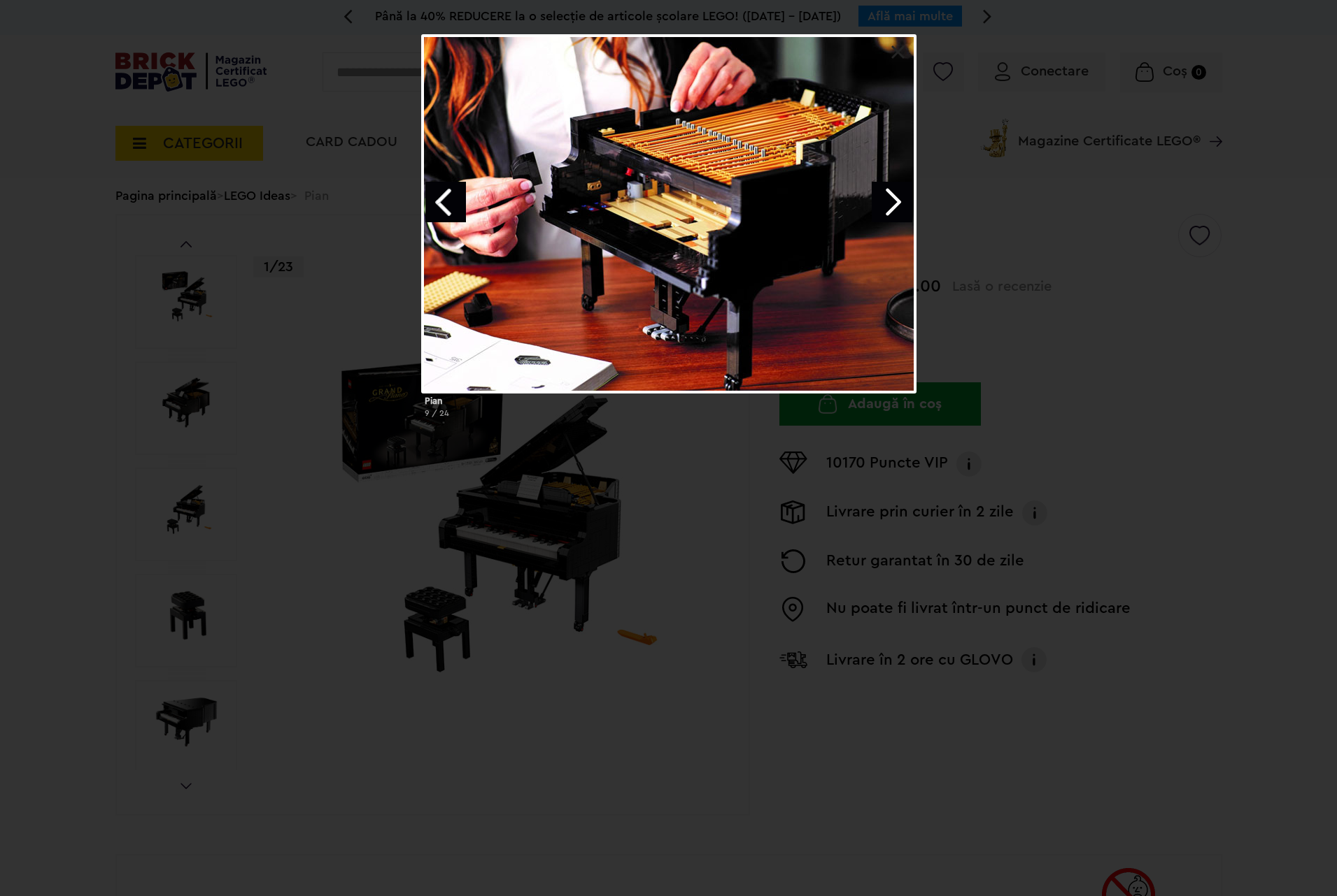
click at [443, 201] on link "Previous image" at bounding box center [445, 202] width 41 height 41
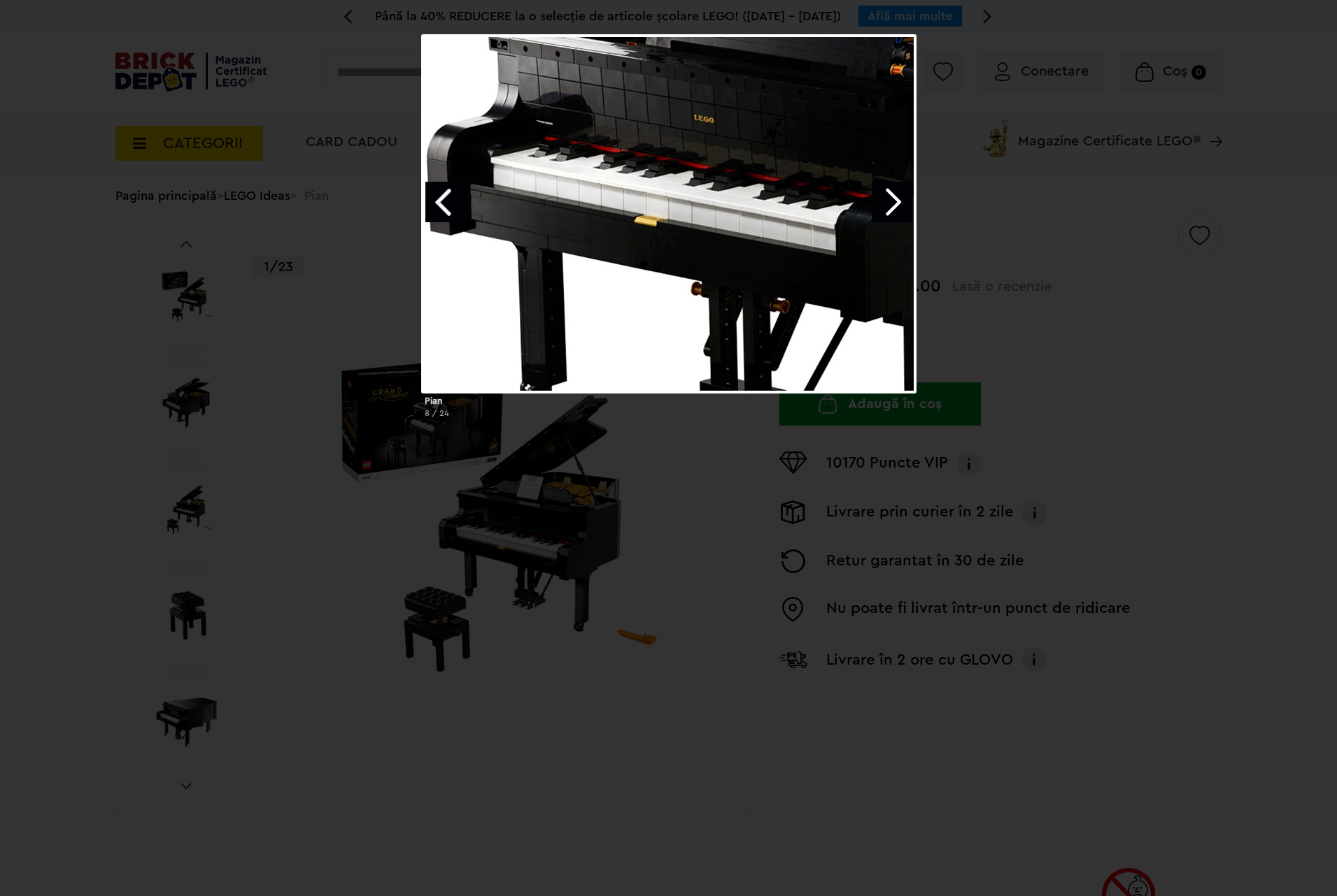
click at [443, 201] on link "Previous image" at bounding box center [445, 202] width 41 height 41
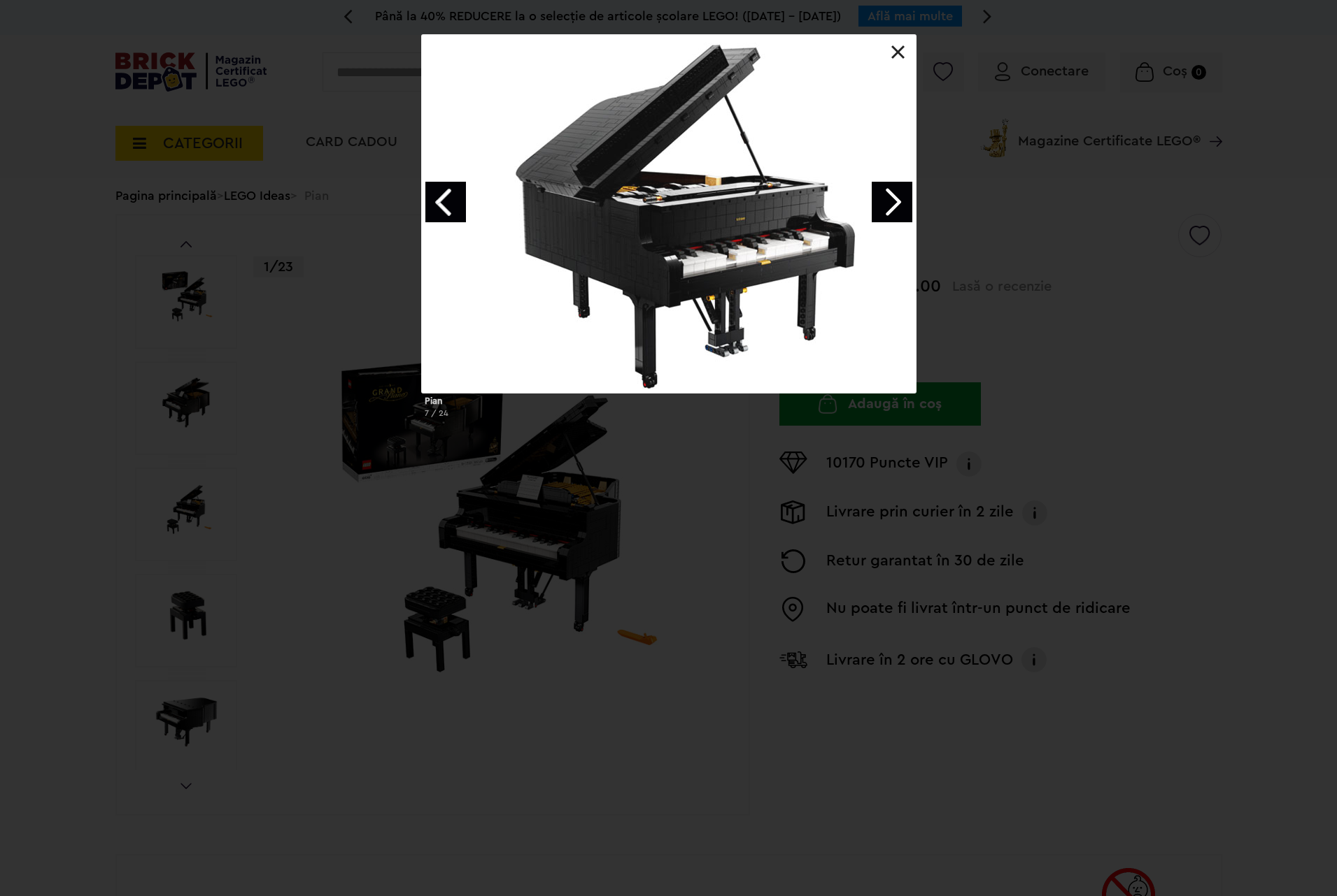
click at [443, 201] on link "Previous image" at bounding box center [445, 202] width 41 height 41
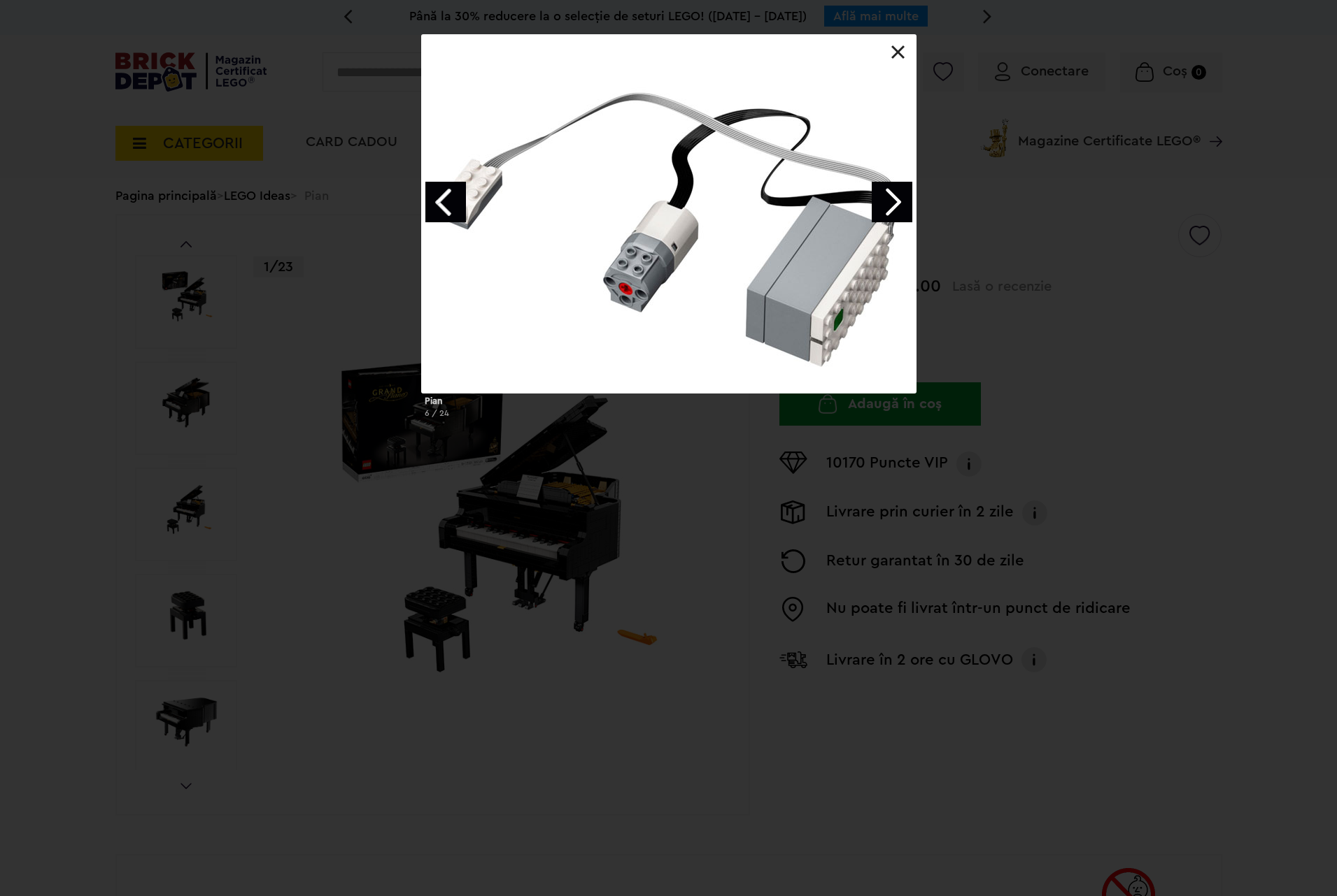
click at [892, 203] on link "Next image" at bounding box center [892, 202] width 41 height 41
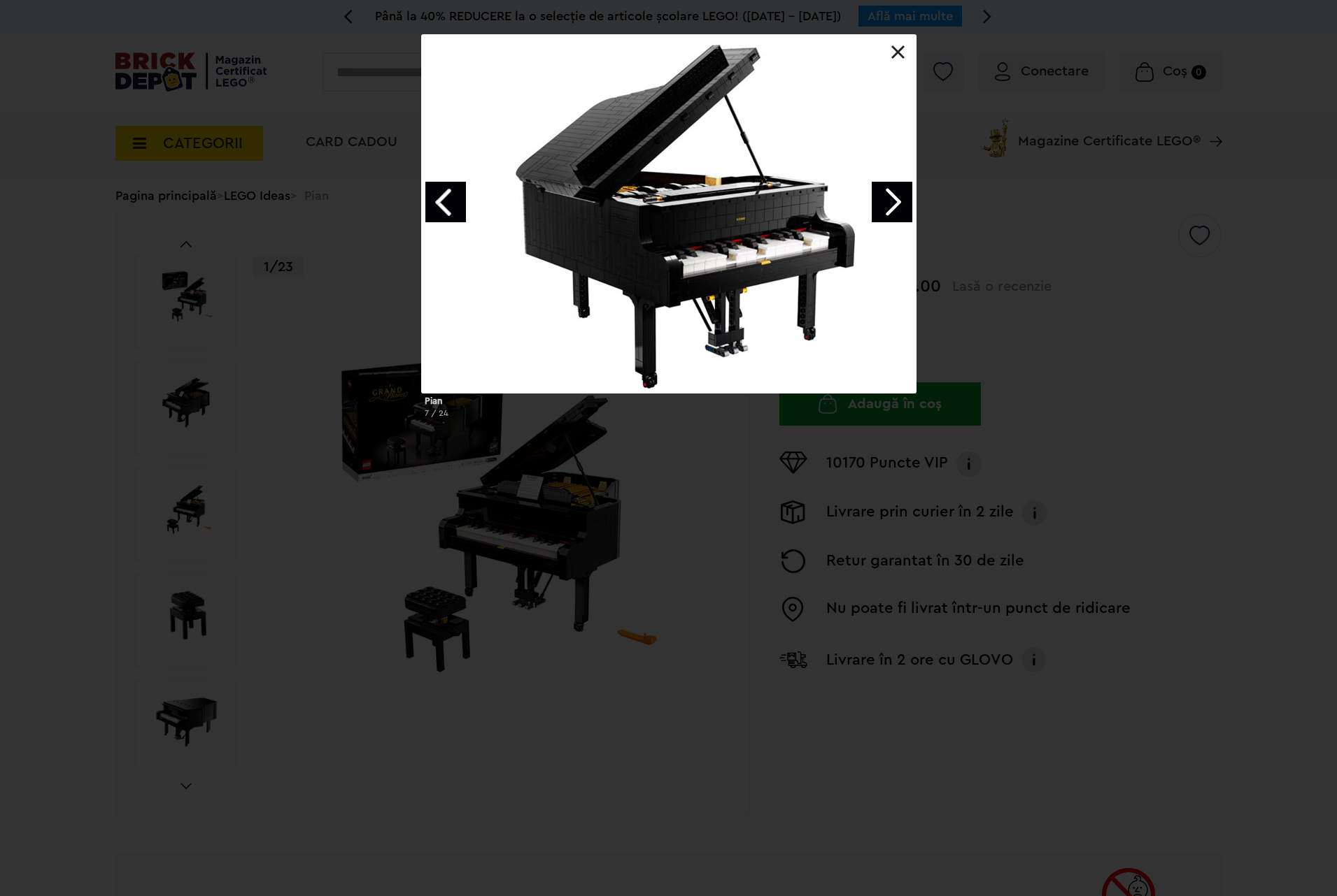
click at [892, 200] on link "Next image" at bounding box center [892, 202] width 41 height 41
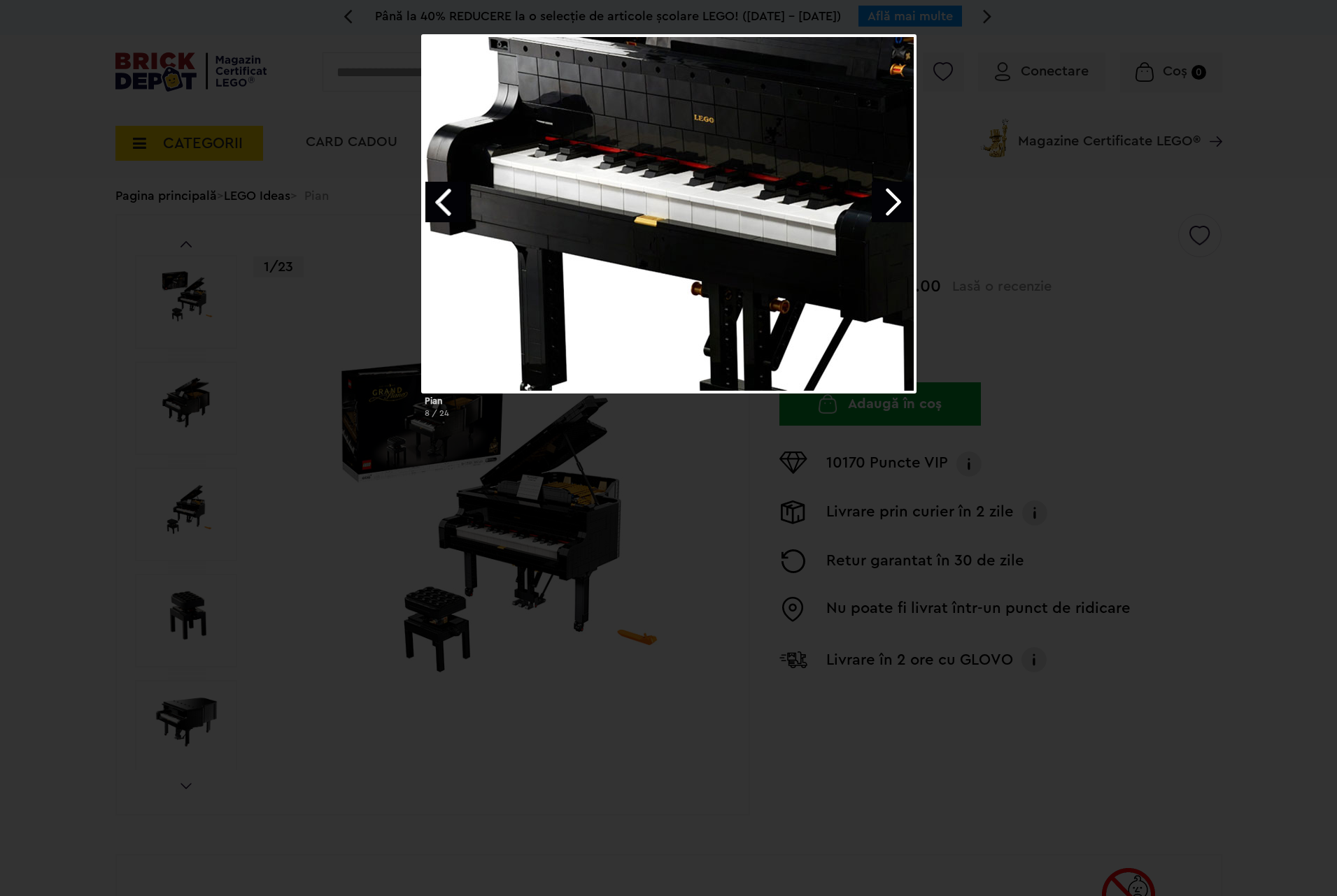
click at [892, 200] on link "Next image" at bounding box center [892, 202] width 41 height 41
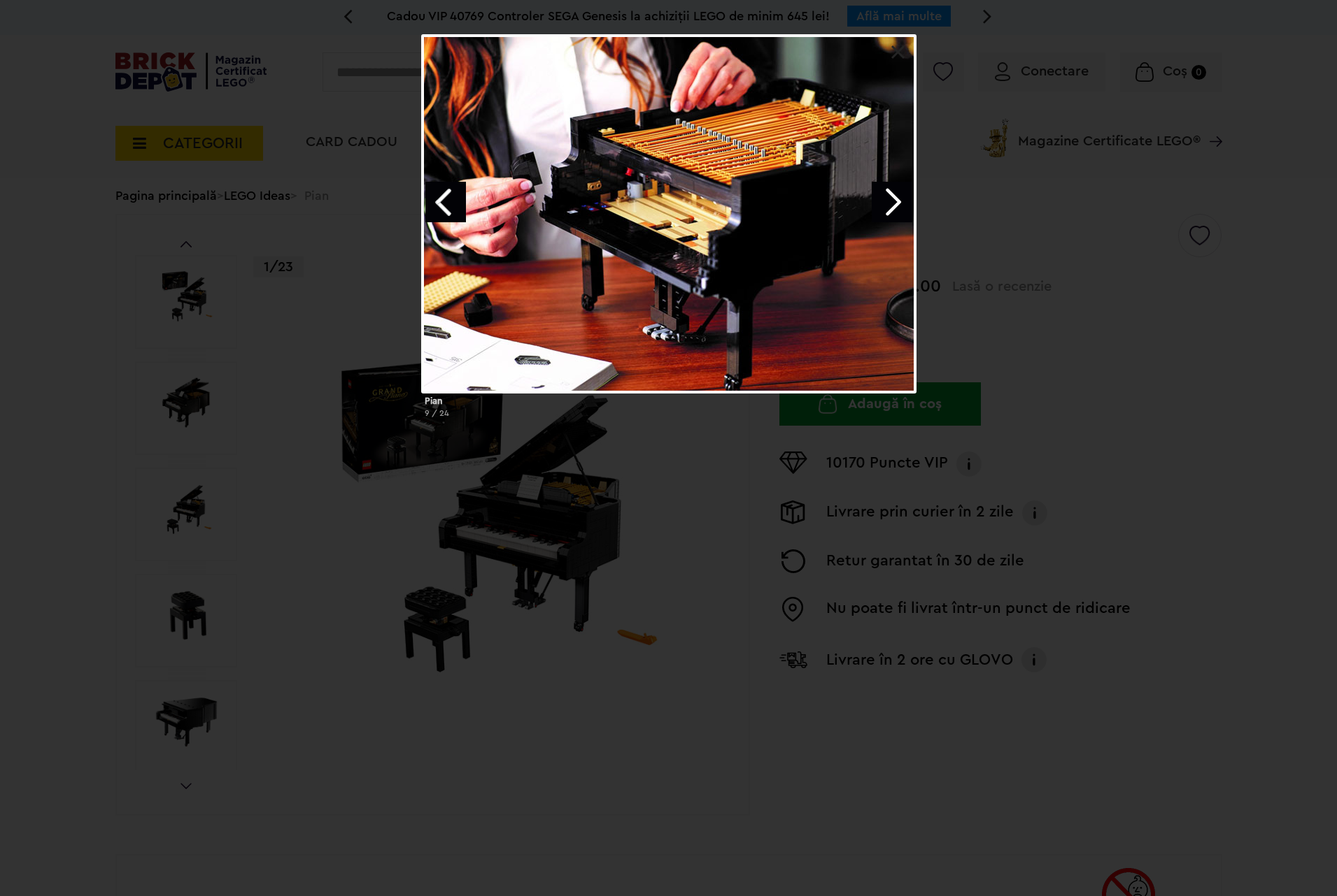
click at [892, 200] on link "Next image" at bounding box center [892, 202] width 41 height 41
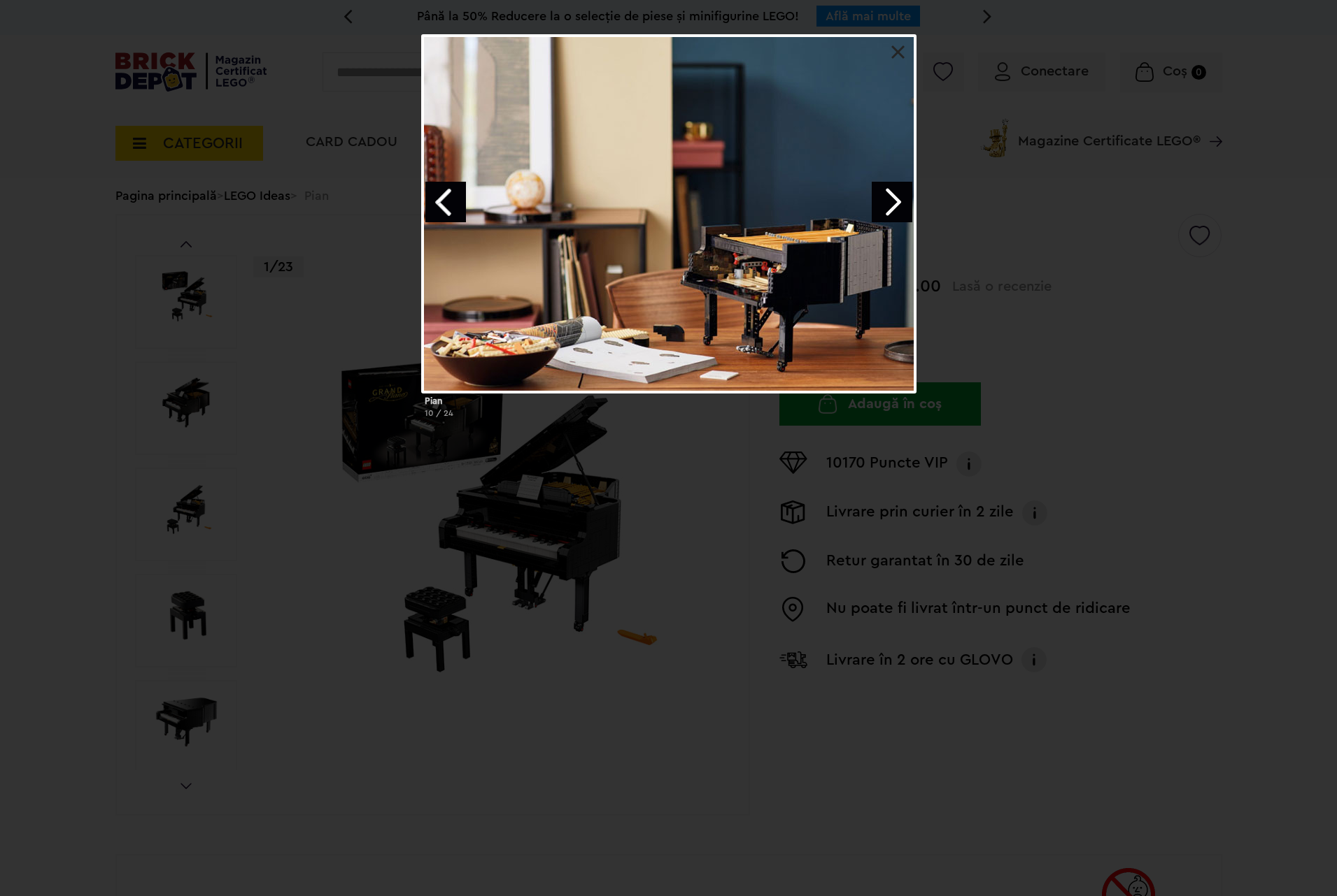
click at [892, 200] on link "Next image" at bounding box center [892, 202] width 41 height 41
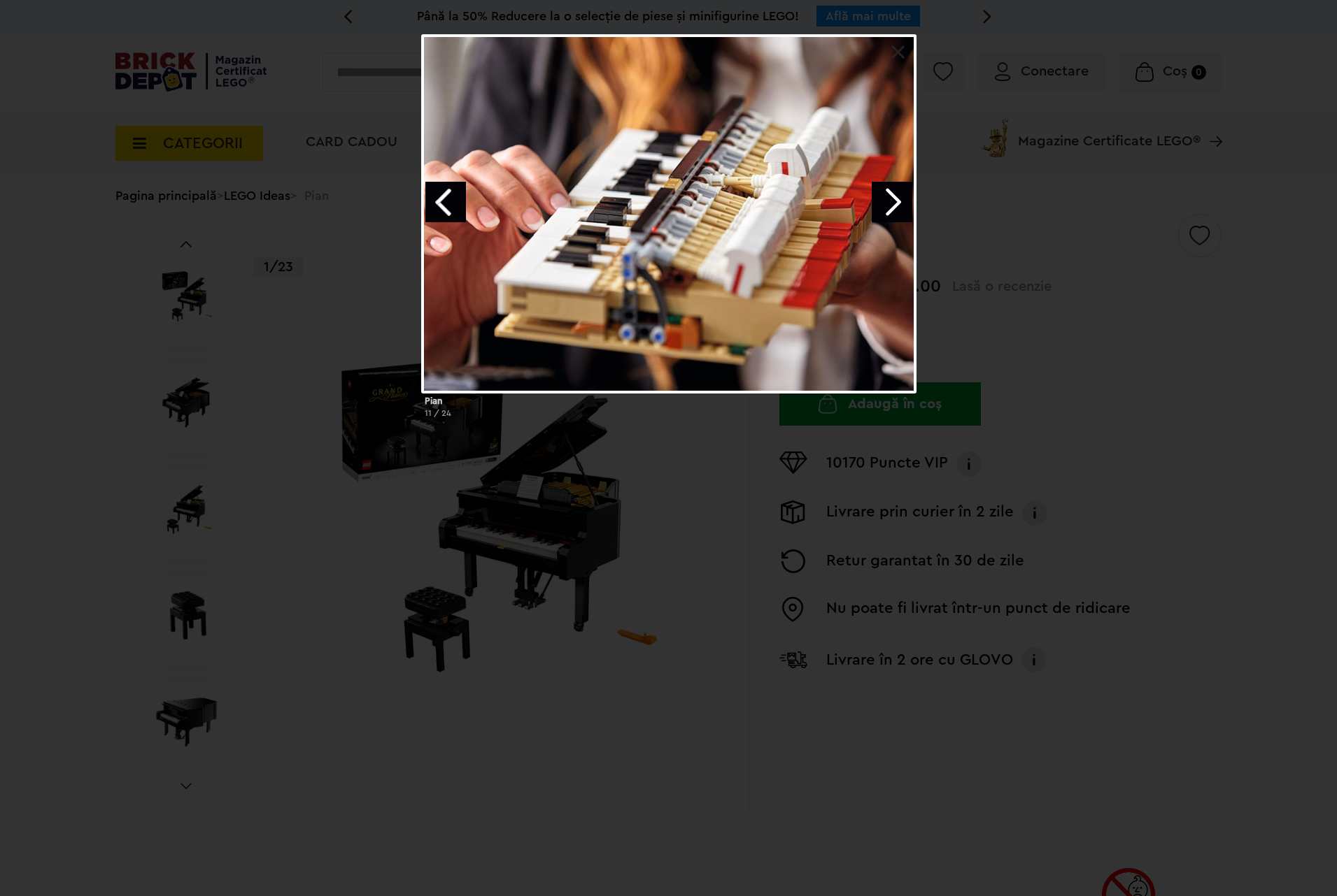
click at [892, 200] on link "Next image" at bounding box center [892, 202] width 41 height 41
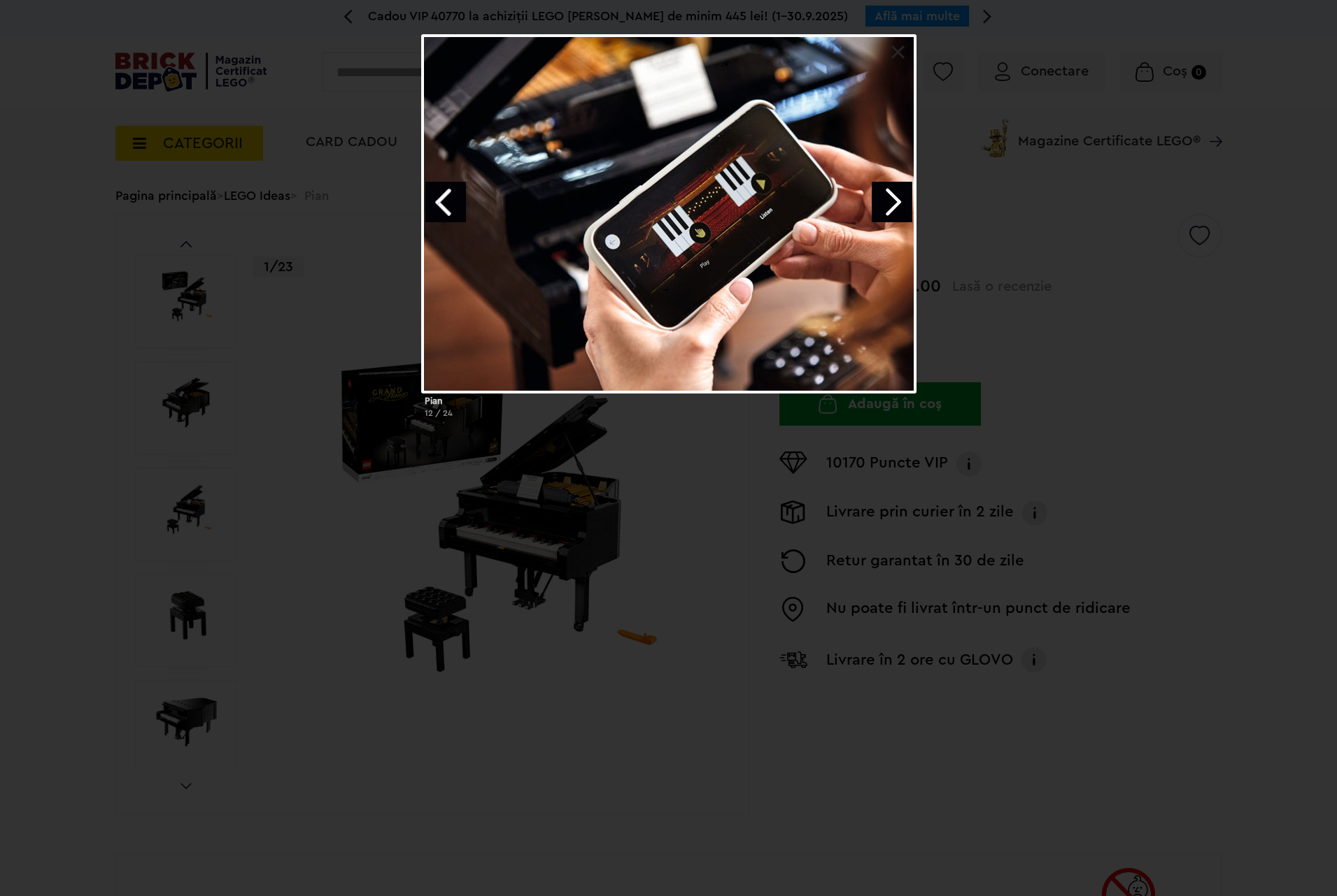
click at [871, 204] on link "Next image" at bounding box center [892, 202] width 41 height 41
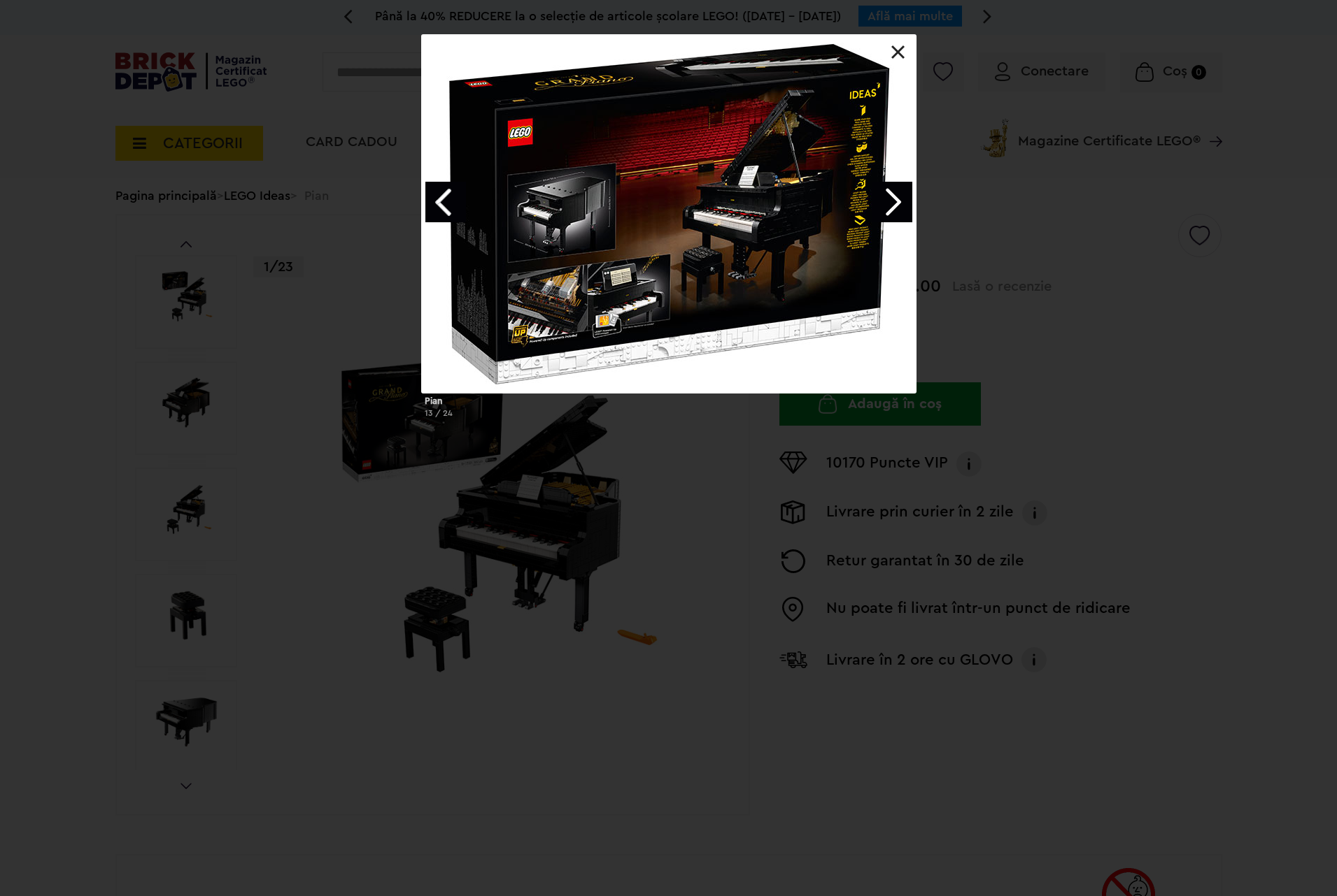
click at [876, 200] on link "Next image" at bounding box center [892, 202] width 41 height 41
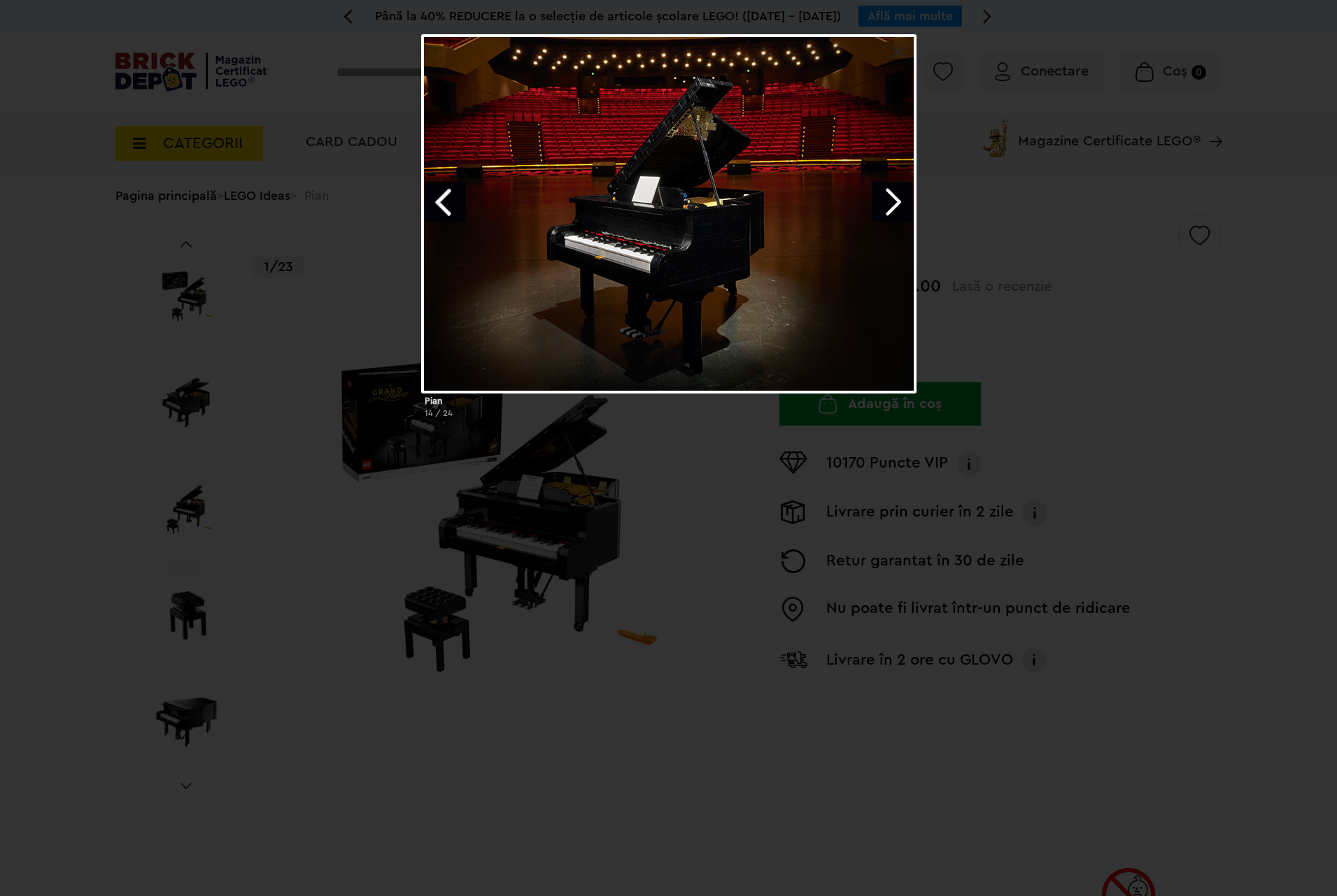
click at [888, 189] on link "Next image" at bounding box center [892, 202] width 41 height 41
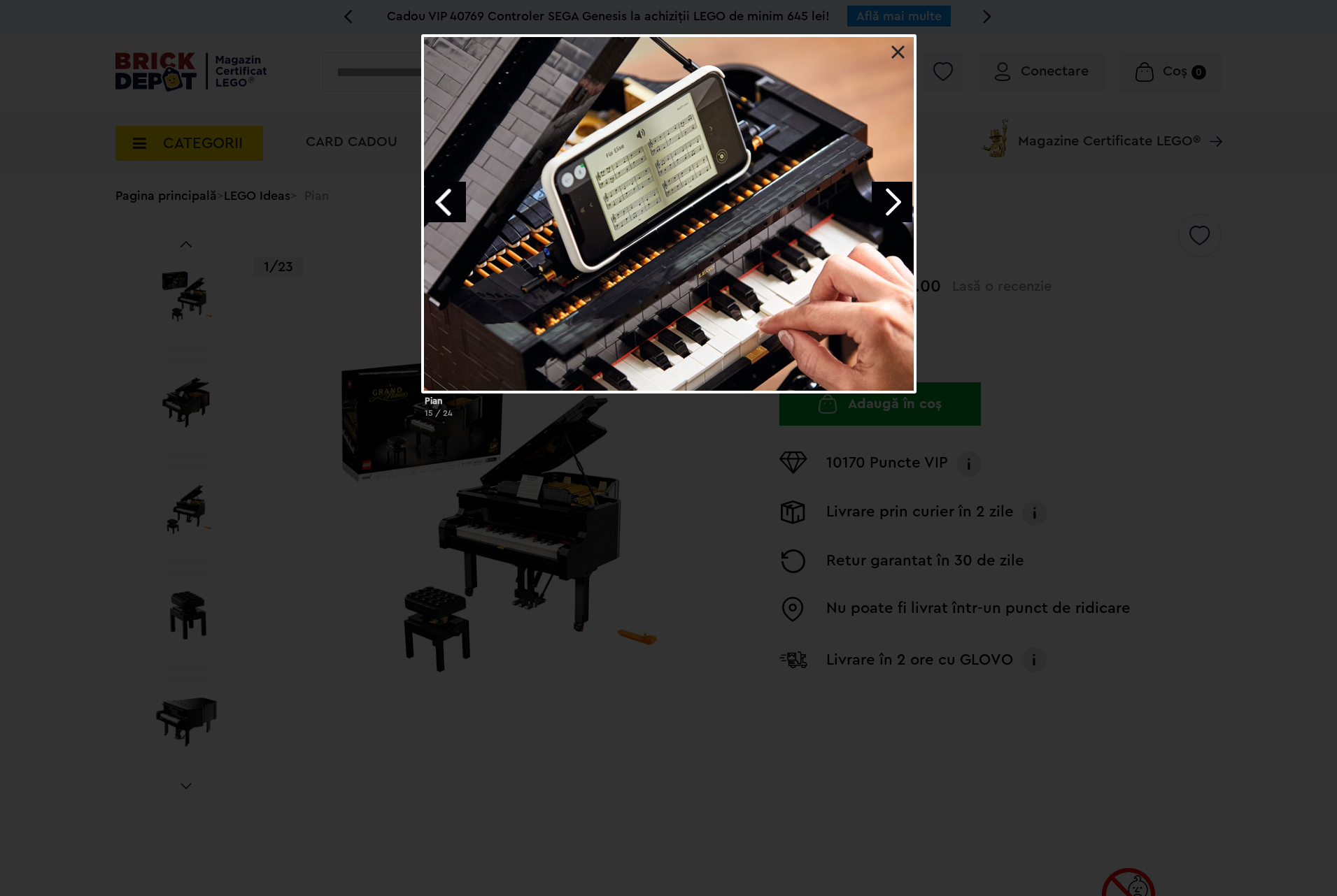
click at [888, 206] on link "Next image" at bounding box center [892, 202] width 41 height 41
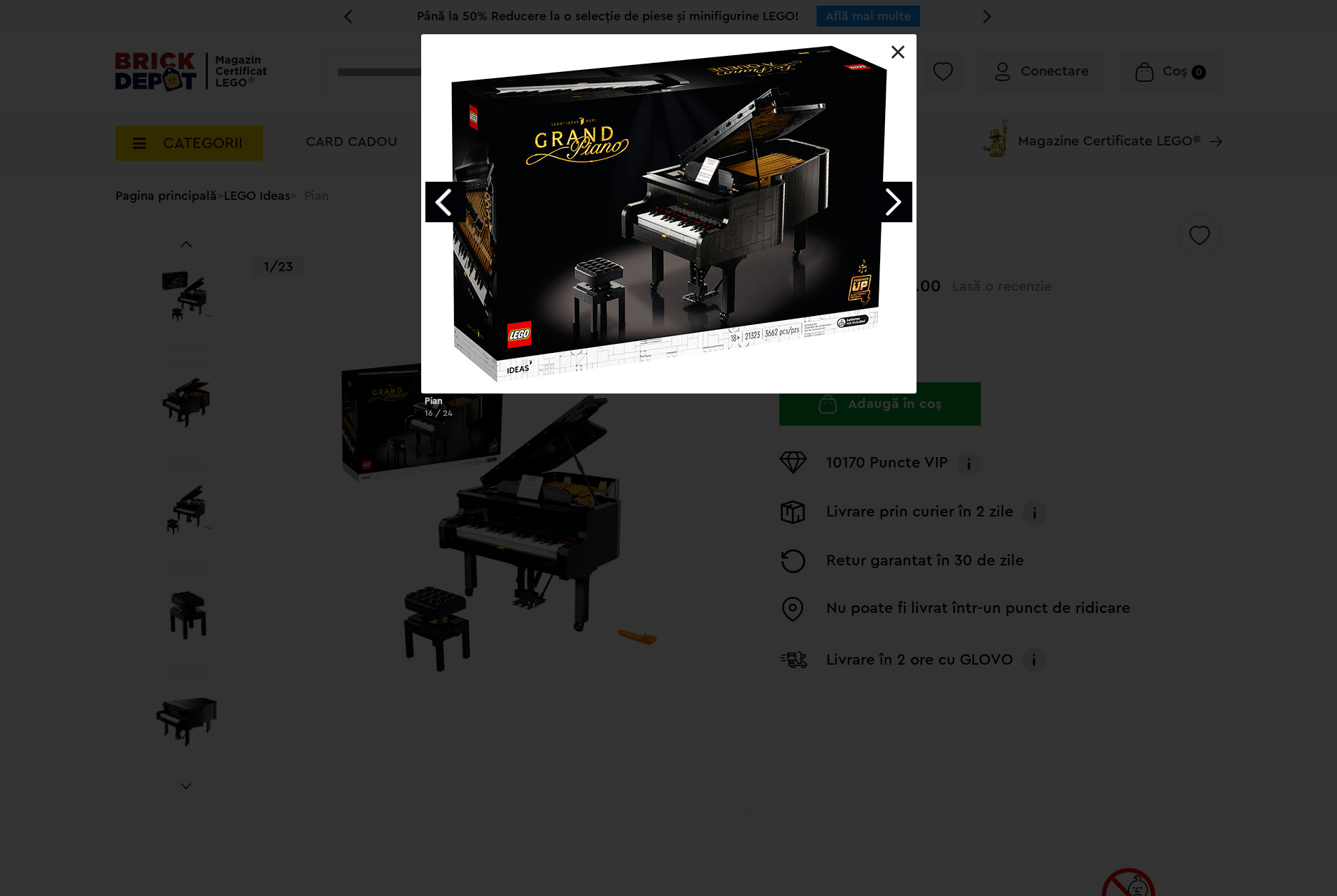
click at [888, 206] on link "Next image" at bounding box center [892, 202] width 41 height 41
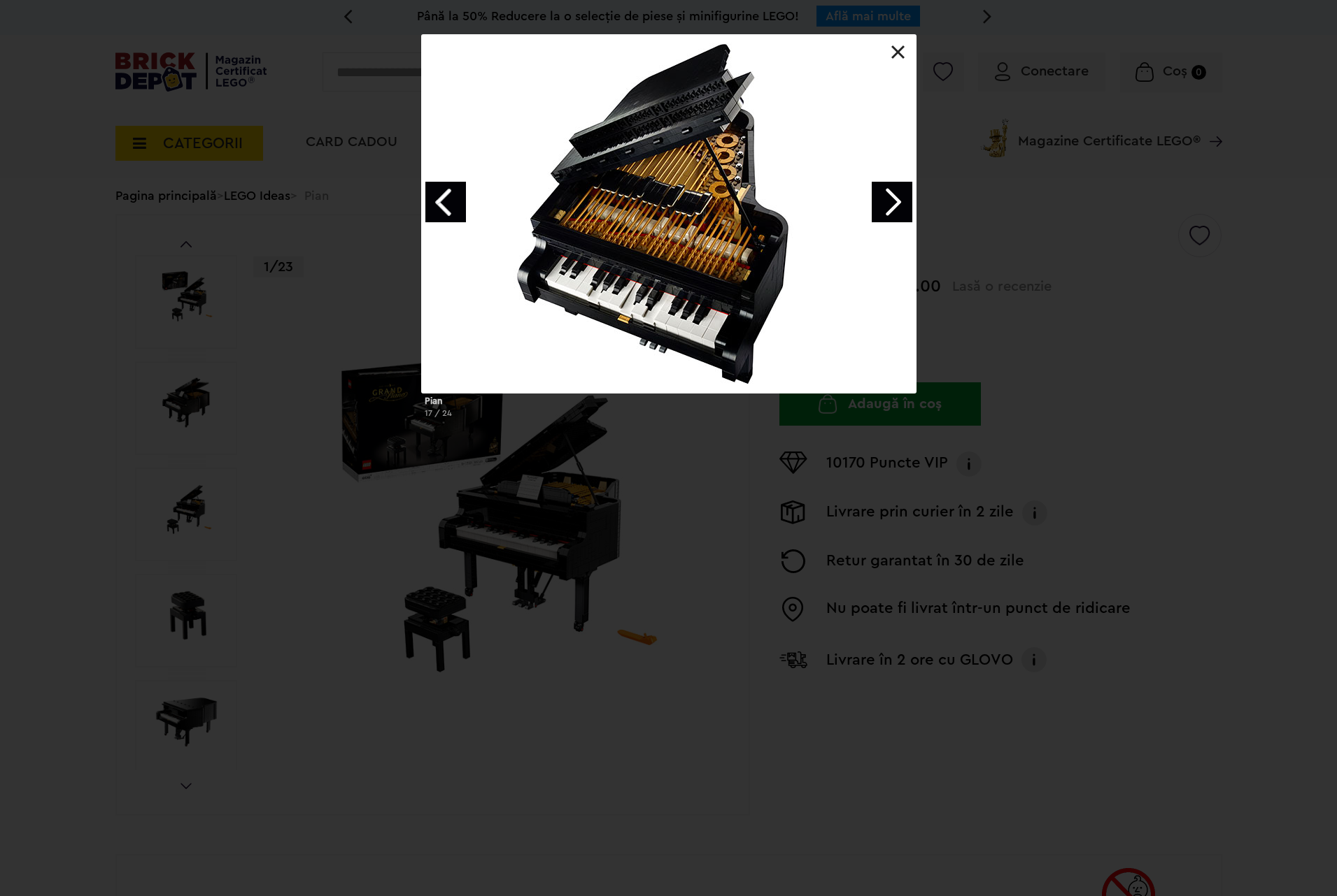
click at [888, 206] on link "Next image" at bounding box center [892, 202] width 41 height 41
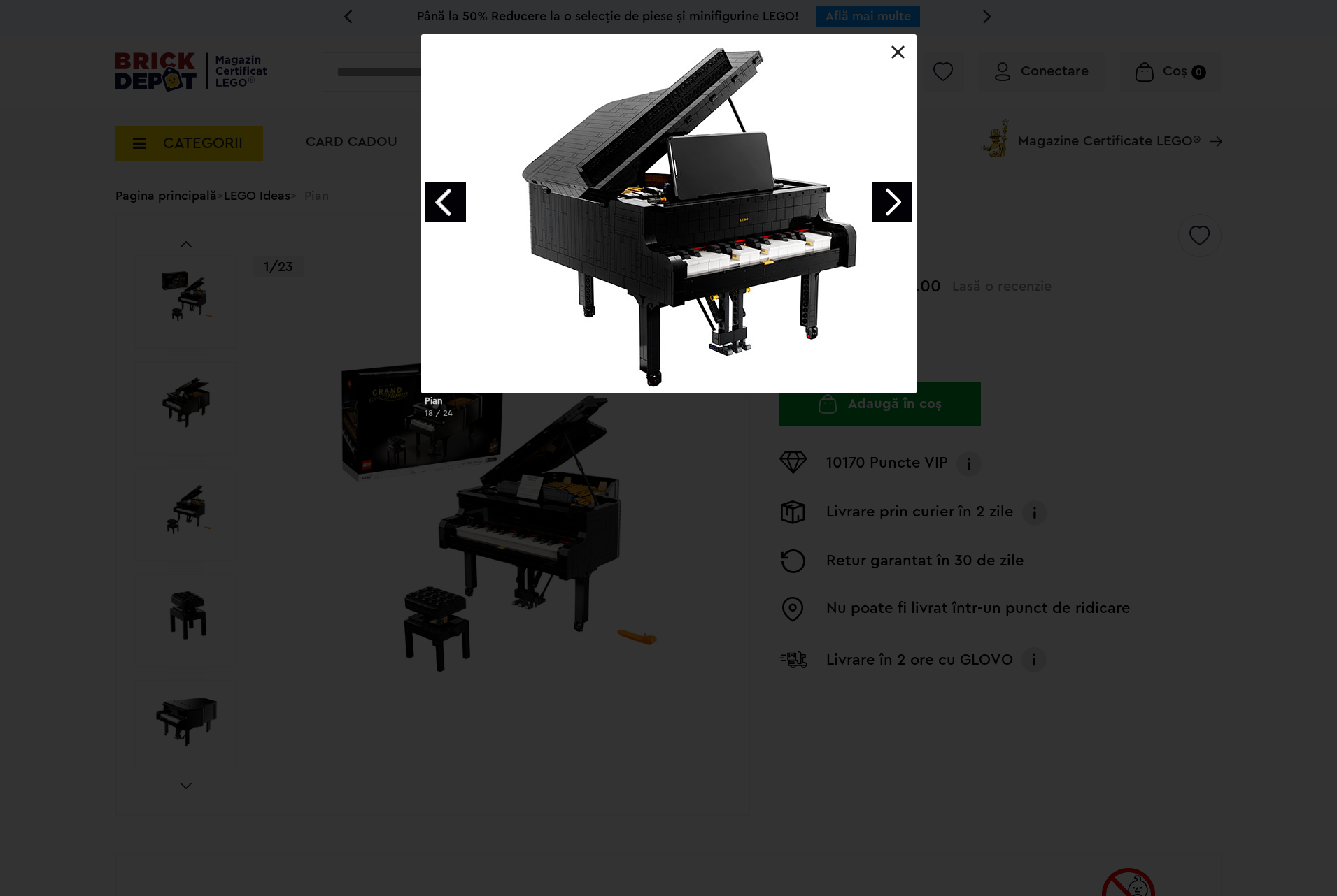
click at [888, 206] on link "Next image" at bounding box center [892, 202] width 41 height 41
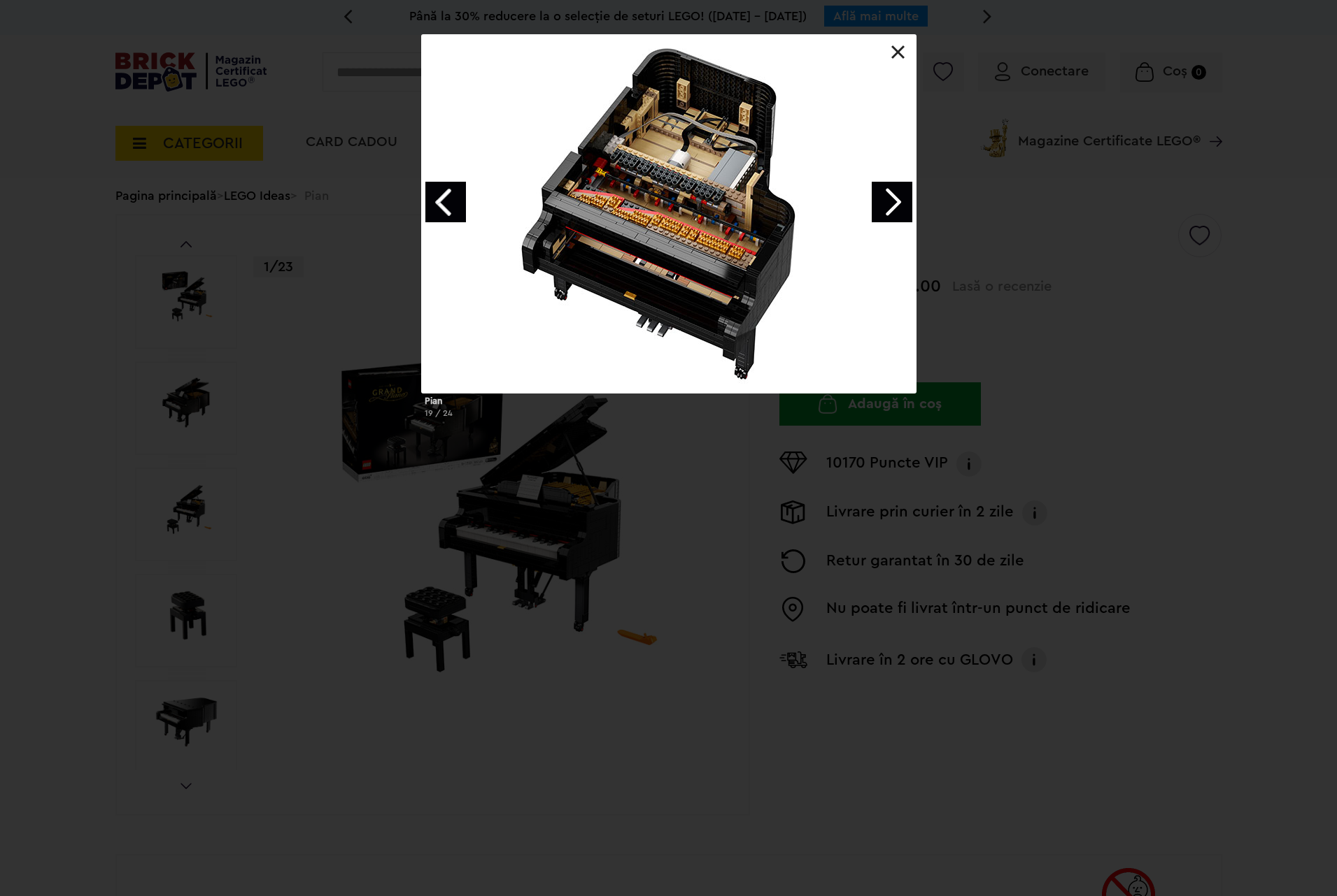
click at [888, 208] on link "Next image" at bounding box center [892, 202] width 41 height 41
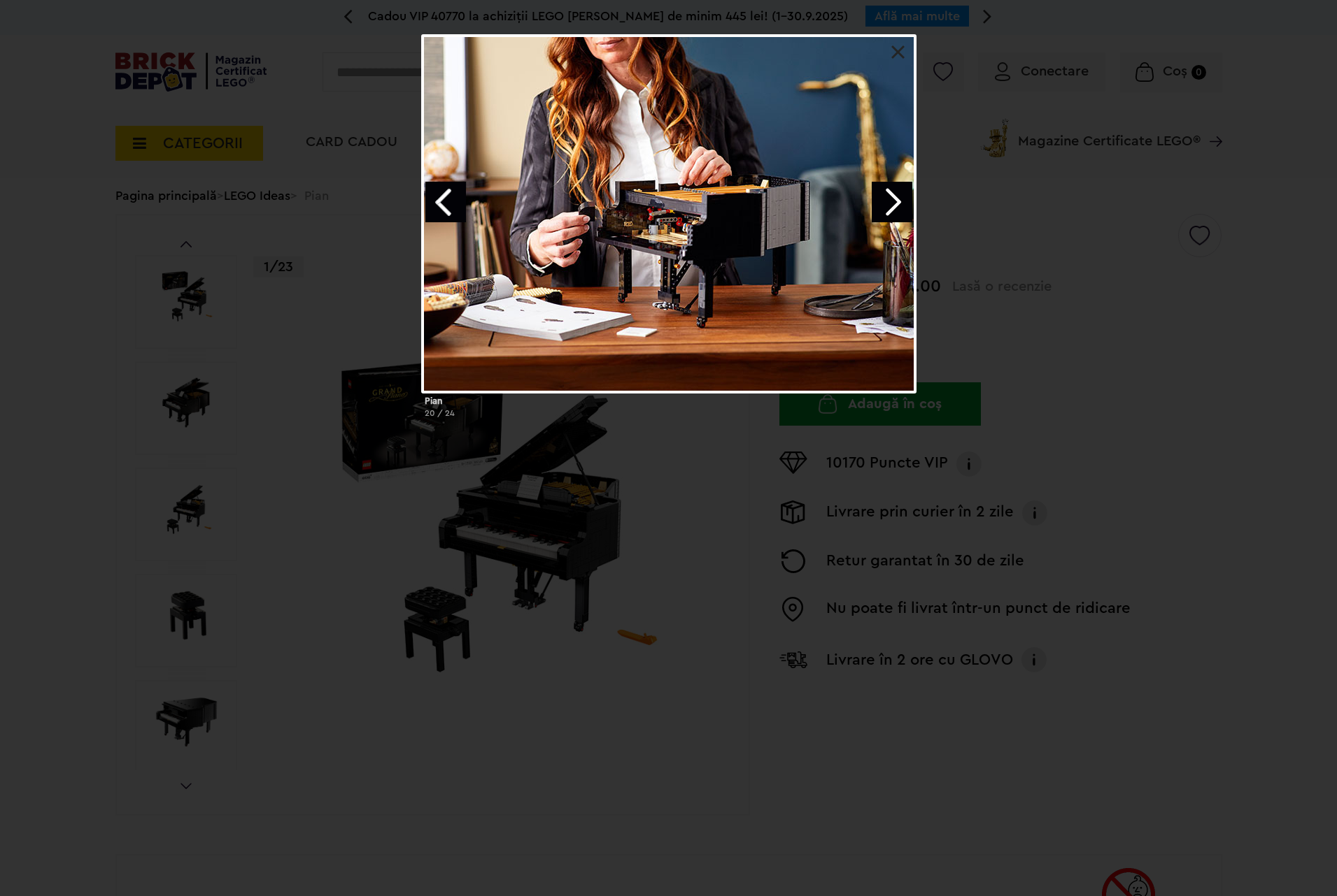
click at [888, 208] on link "Next image" at bounding box center [892, 202] width 41 height 41
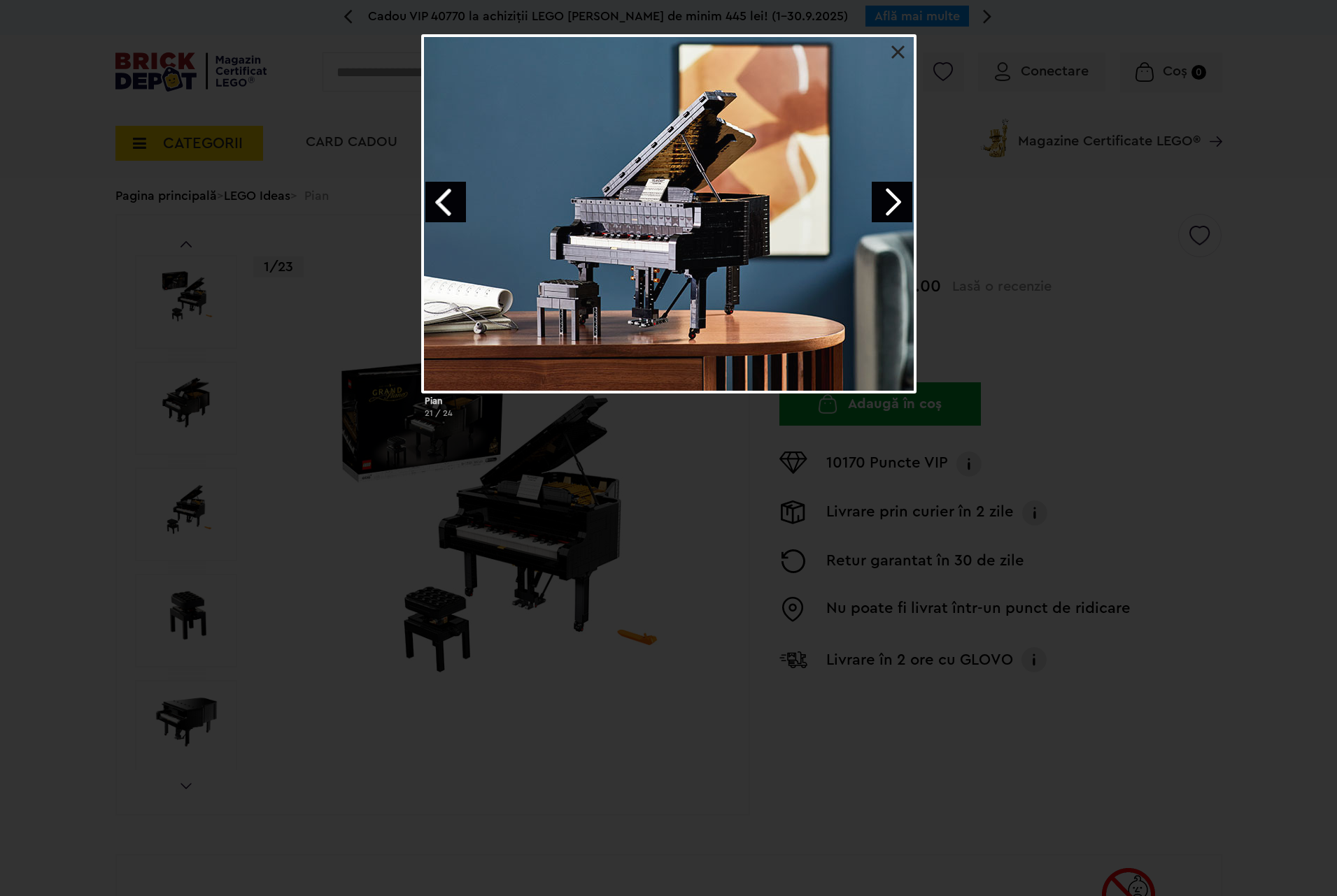
click at [888, 208] on link "Next image" at bounding box center [892, 202] width 41 height 41
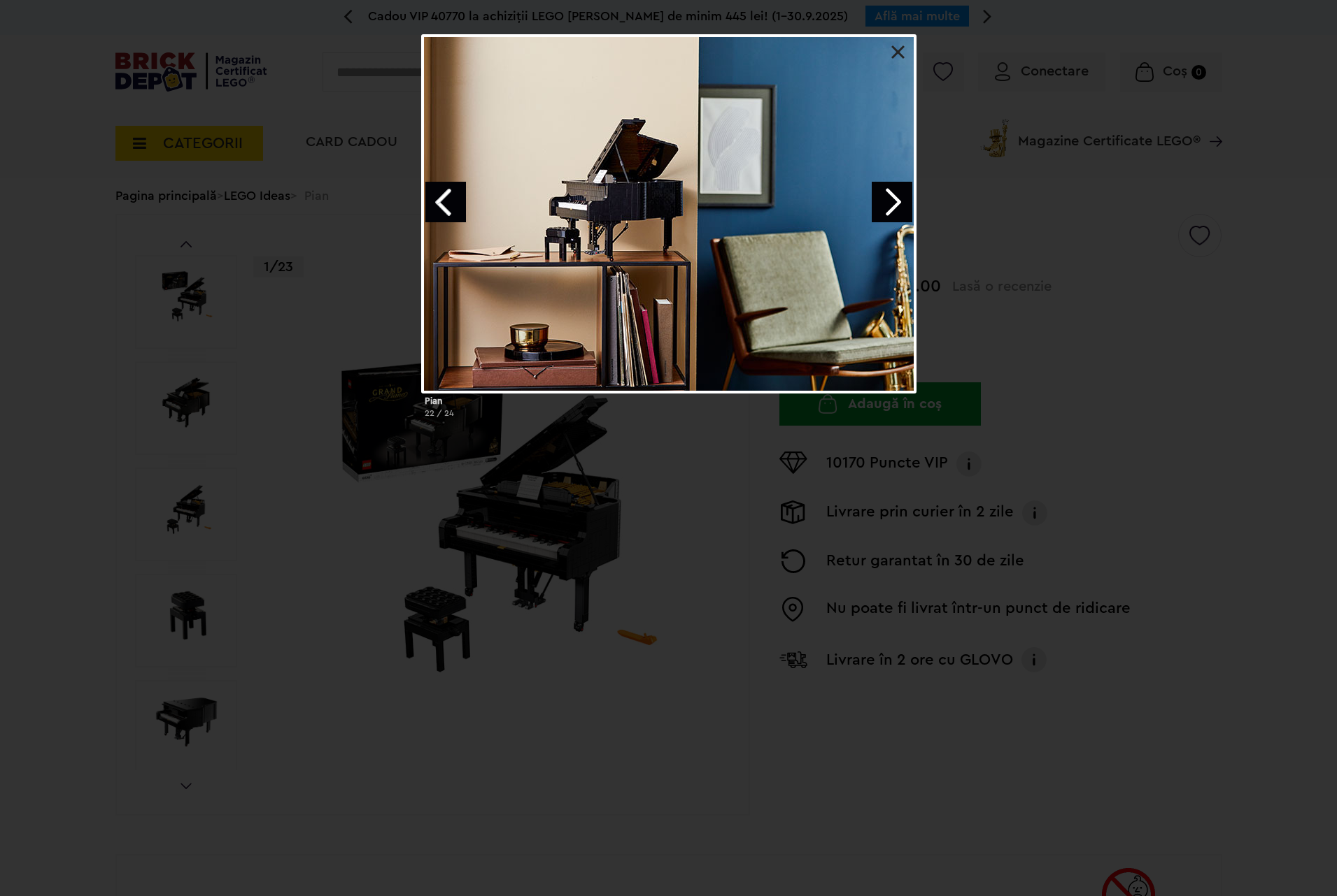
click at [888, 208] on link "Next image" at bounding box center [892, 202] width 41 height 41
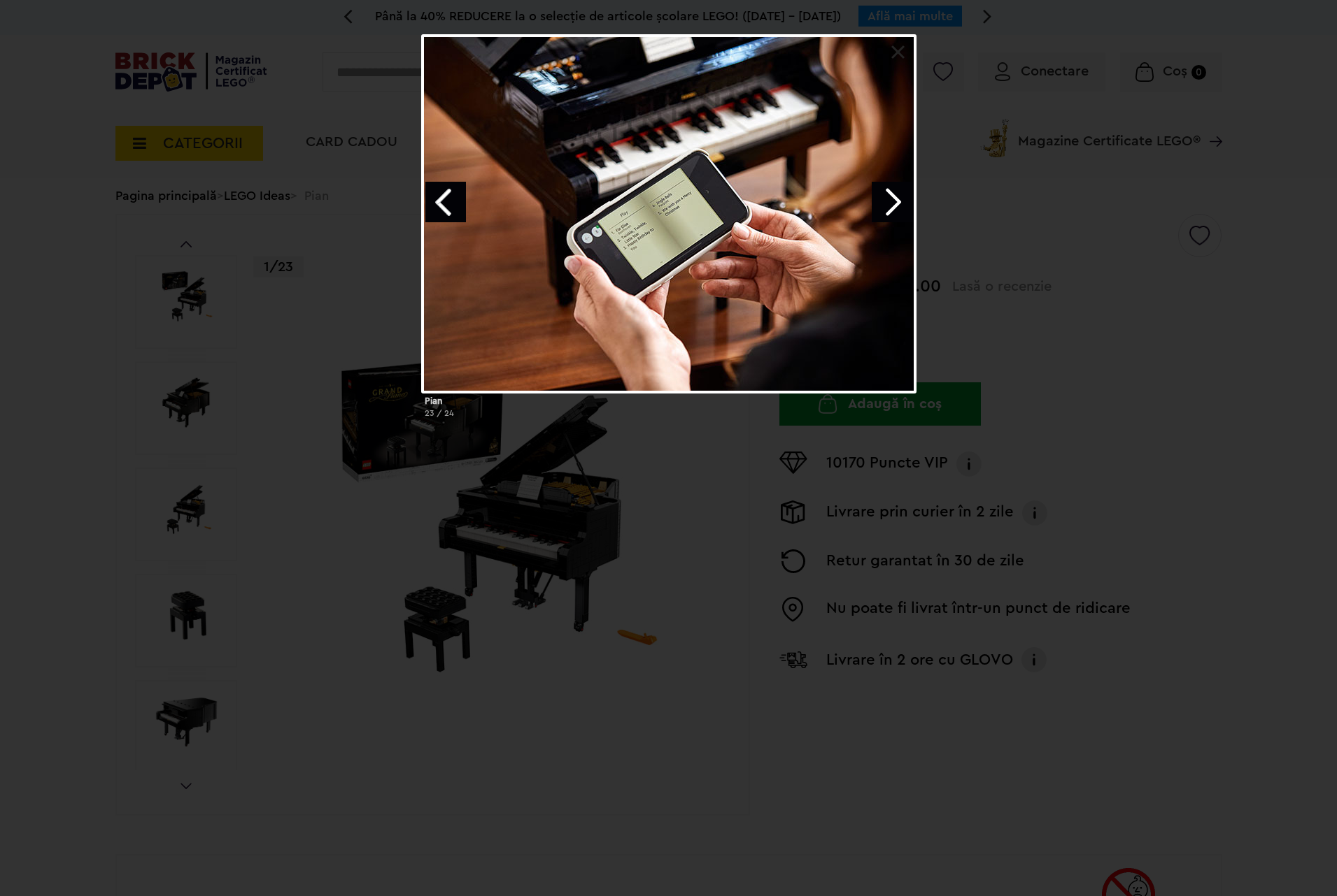
click at [888, 208] on link "Next image" at bounding box center [892, 202] width 41 height 41
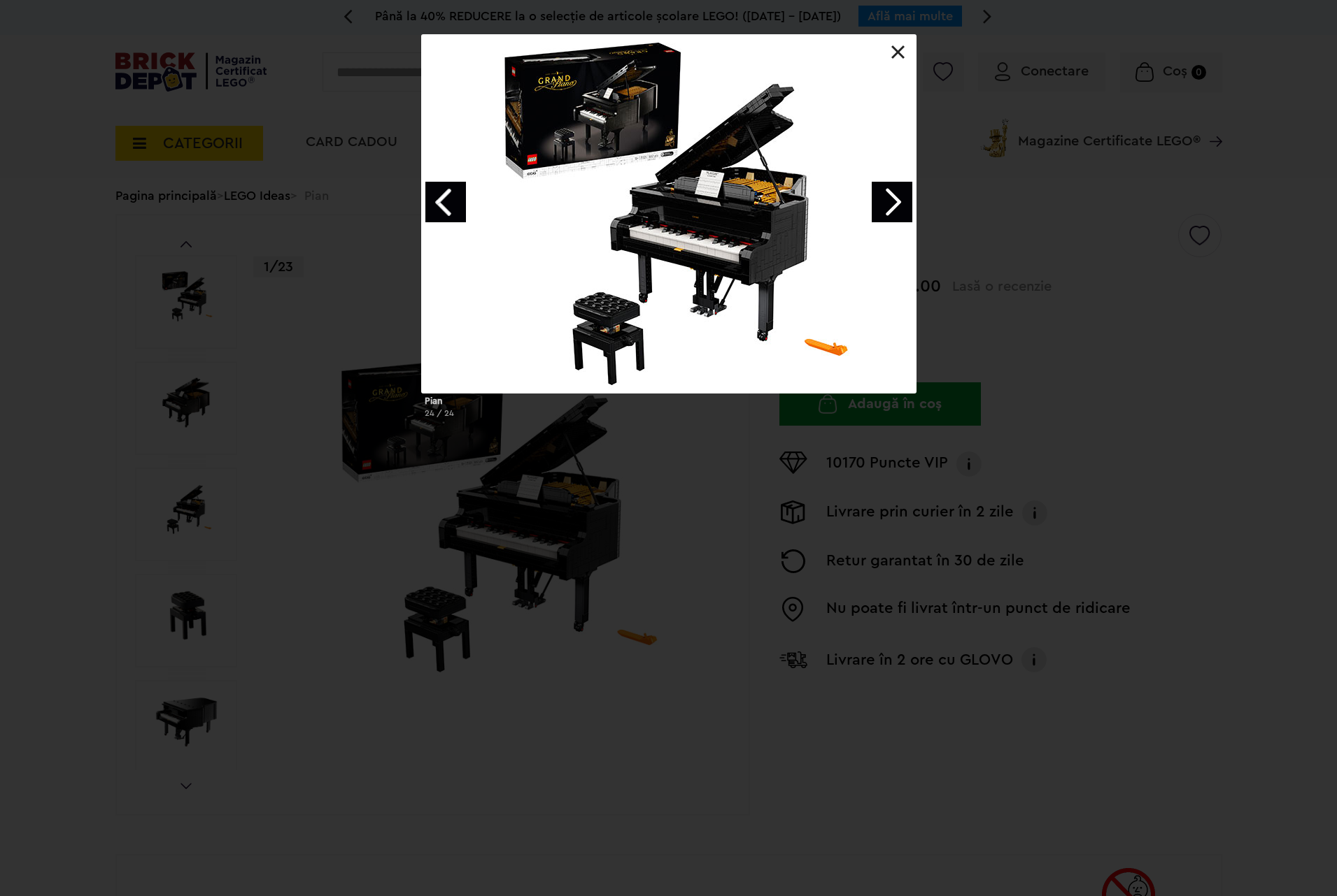
click at [888, 208] on link "Next image" at bounding box center [892, 202] width 41 height 41
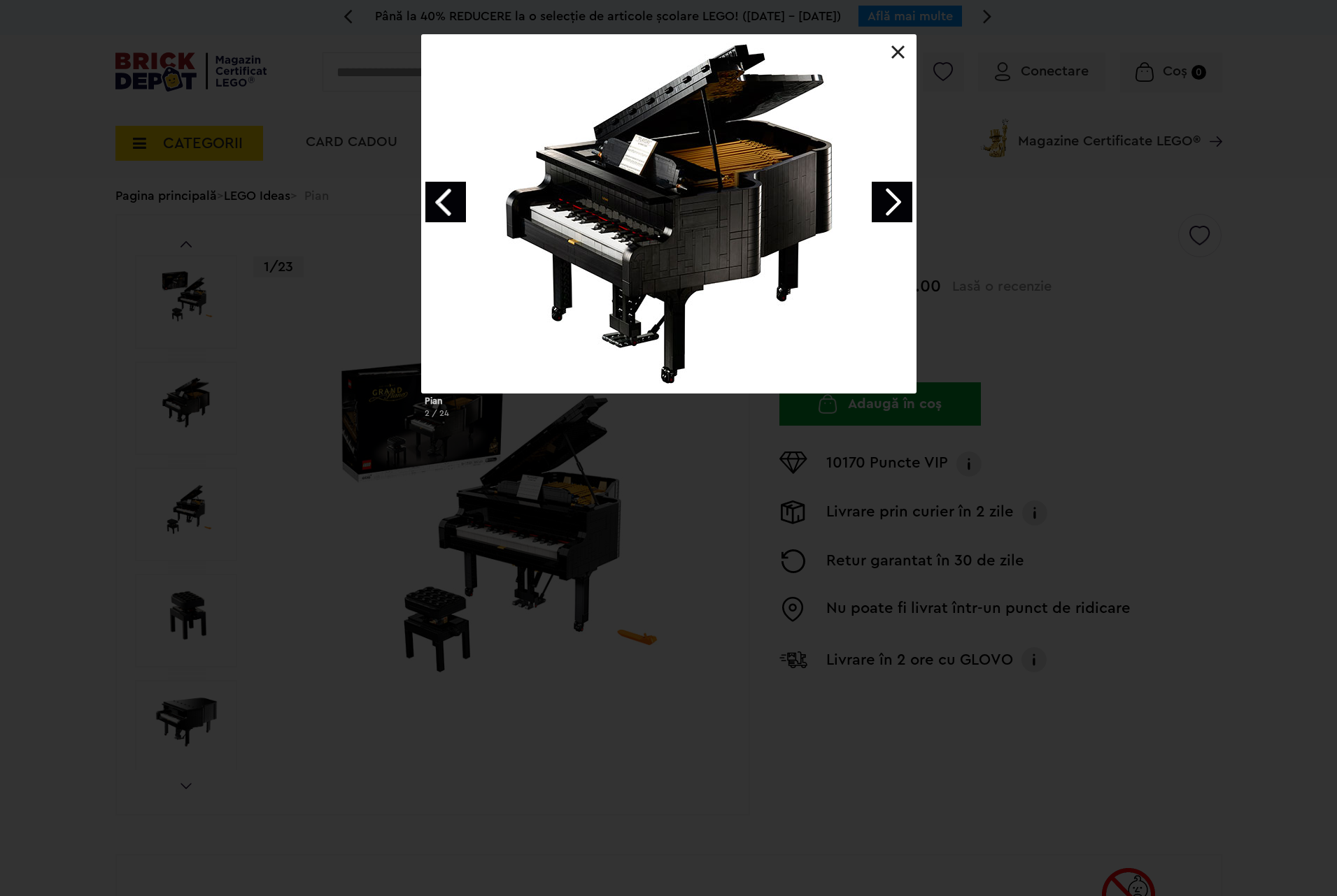
click at [900, 56] on link at bounding box center [897, 52] width 14 height 14
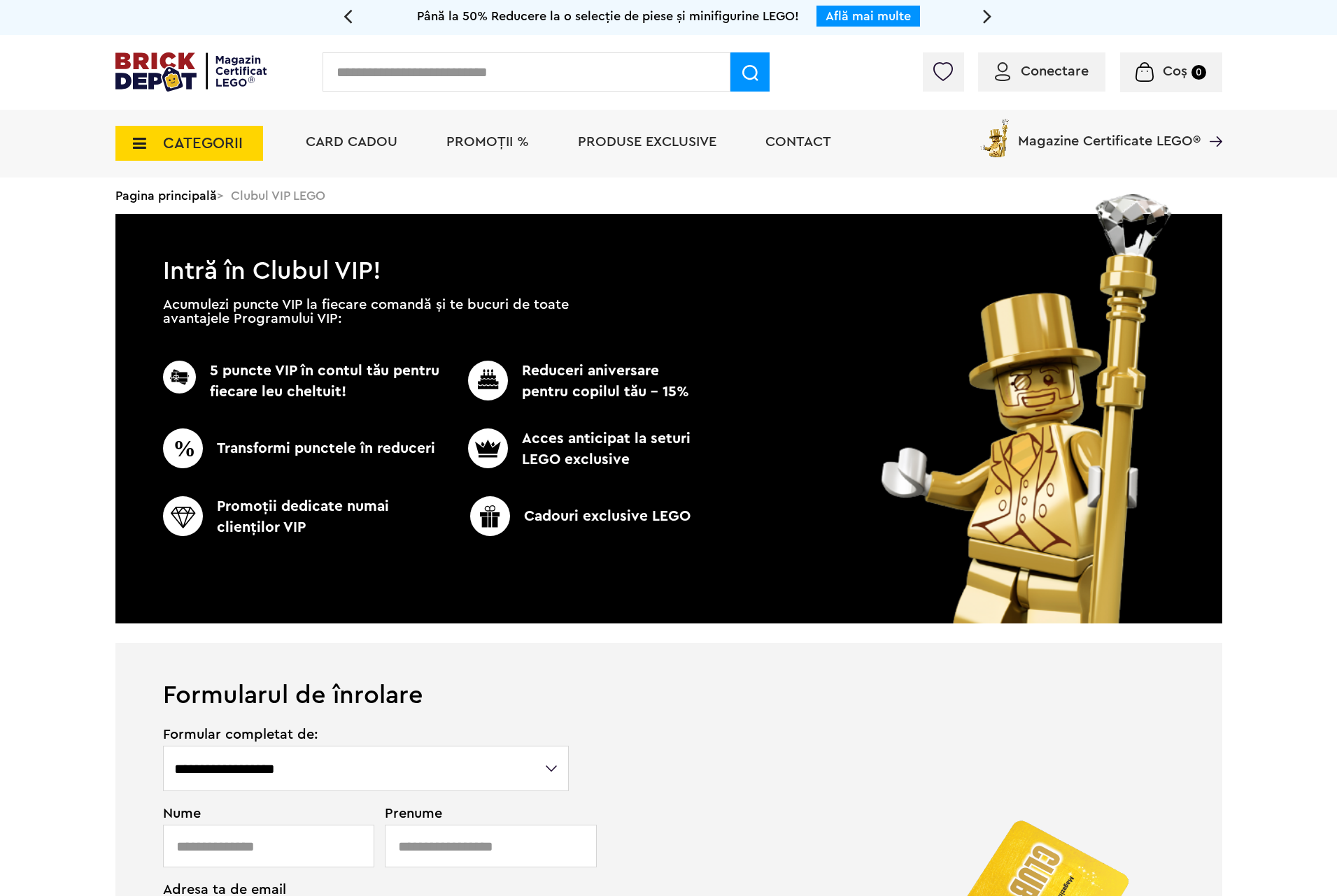
click at [458, 57] on input "text" at bounding box center [526, 72] width 407 height 39
click at [255, 74] on img at bounding box center [191, 72] width 152 height 39
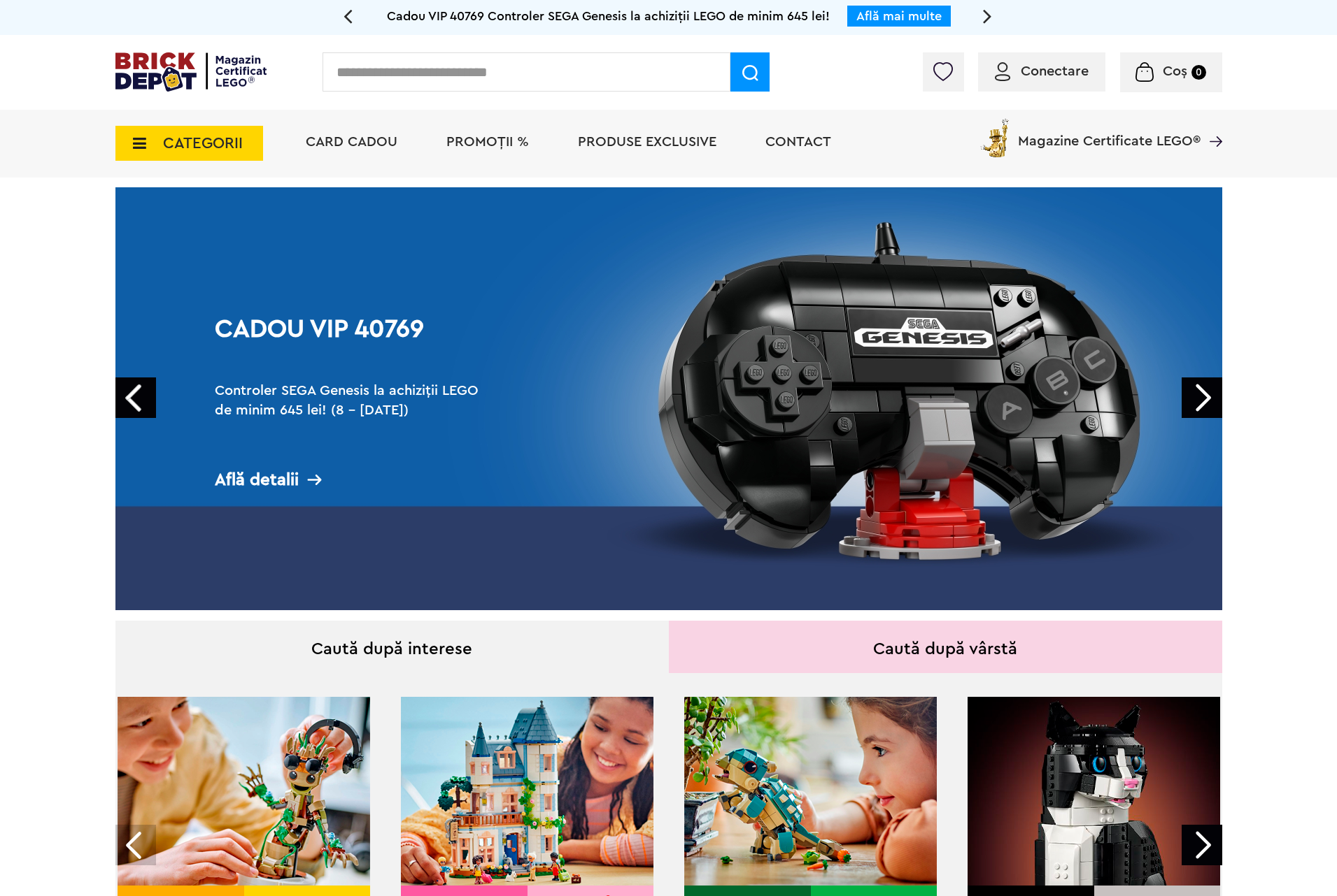
click at [468, 77] on input "text" at bounding box center [526, 72] width 407 height 39
type input "*****"
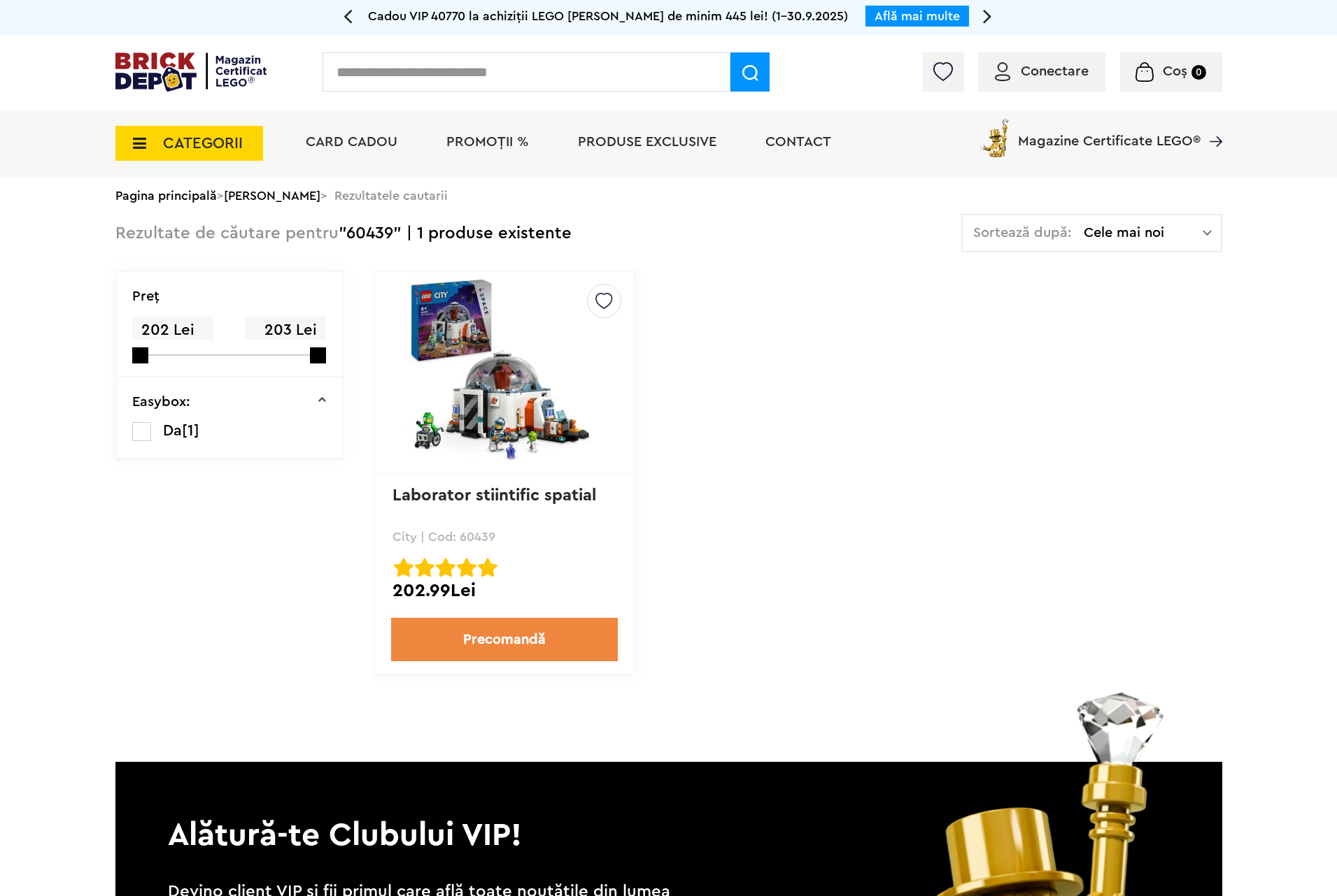
click at [470, 73] on input "text" at bounding box center [526, 72] width 407 height 39
click at [640, 69] on input "text" at bounding box center [526, 72] width 407 height 39
type input "*****"
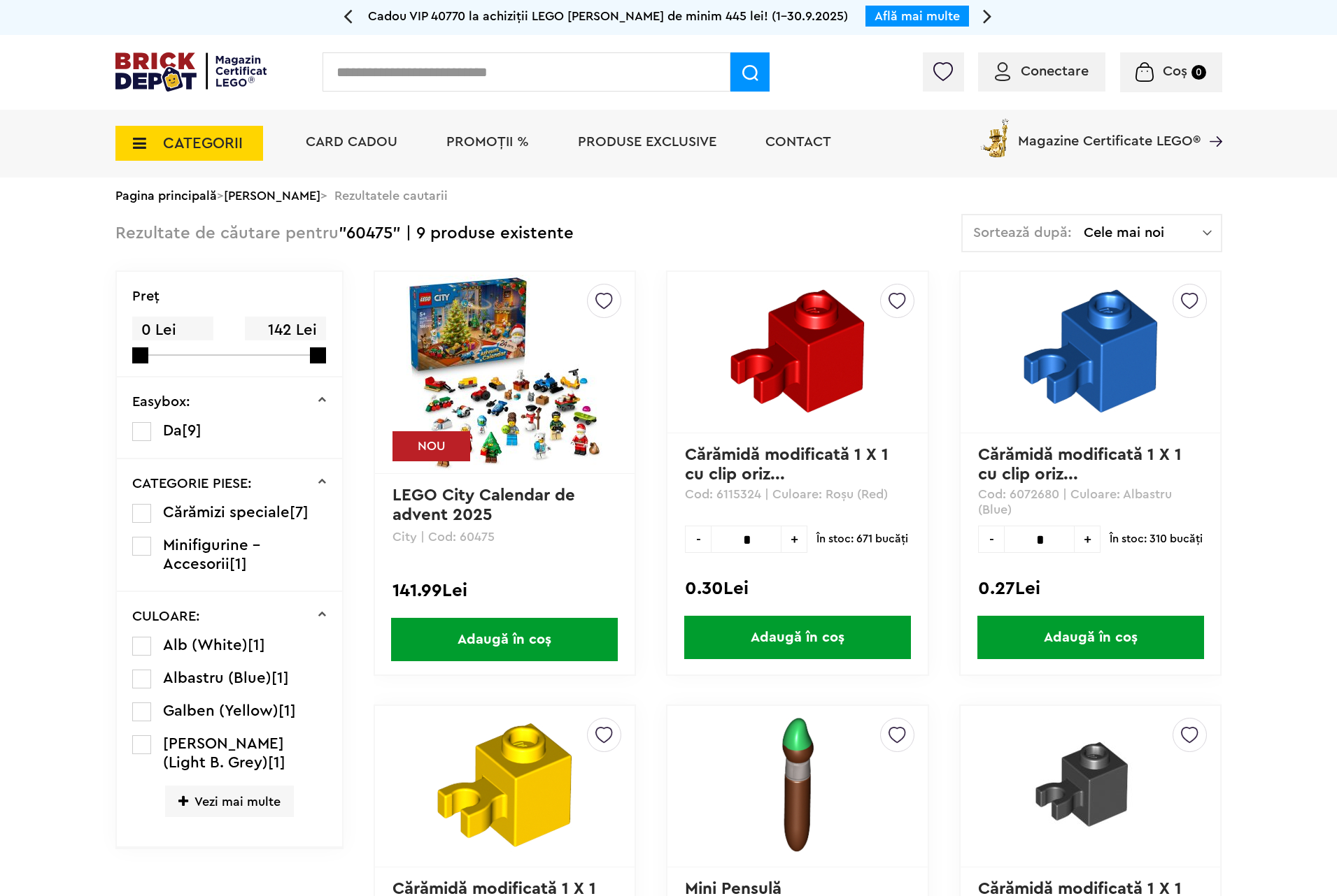
click at [503, 393] on img at bounding box center [504, 373] width 196 height 196
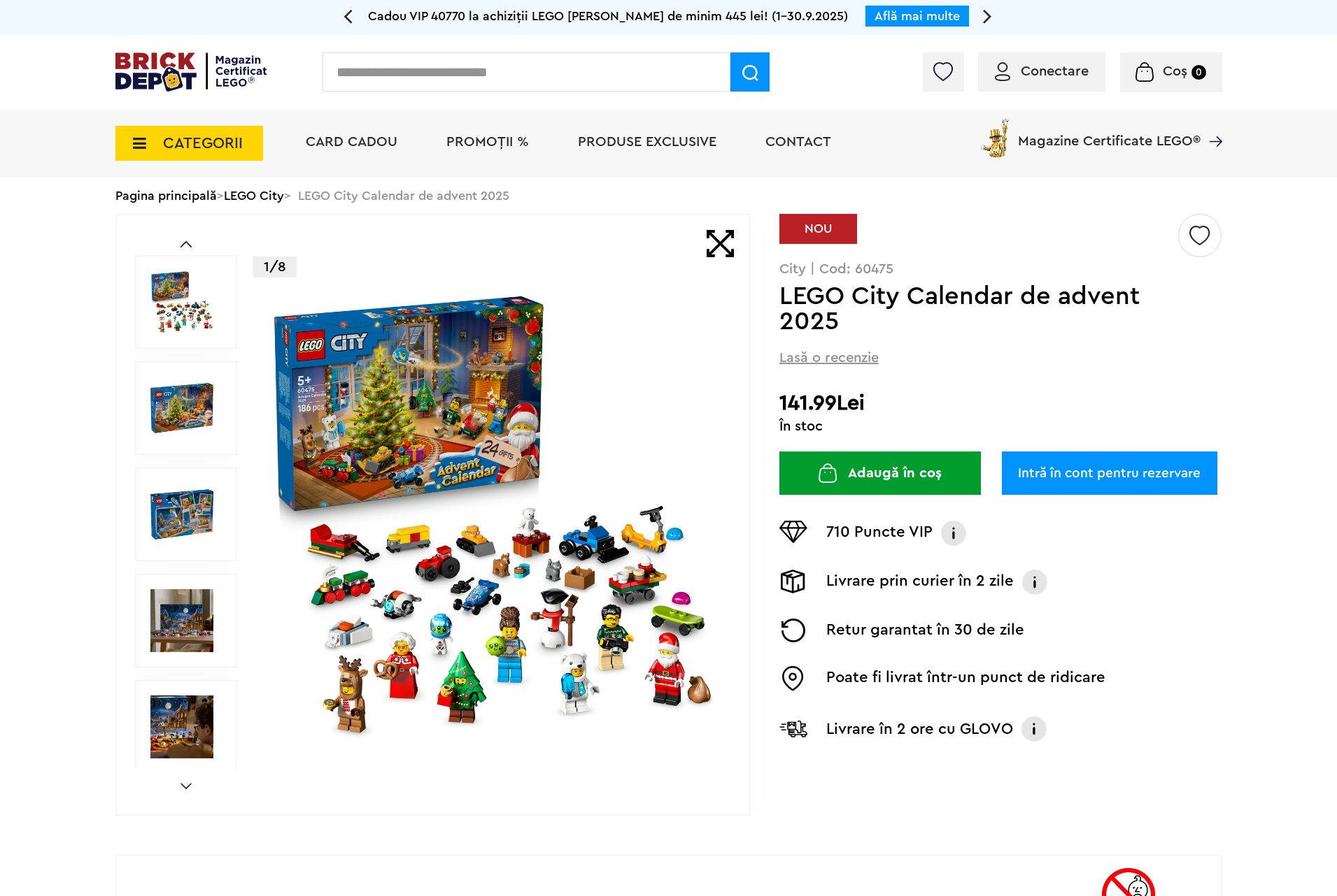
click at [638, 519] on img at bounding box center [492, 515] width 451 height 451
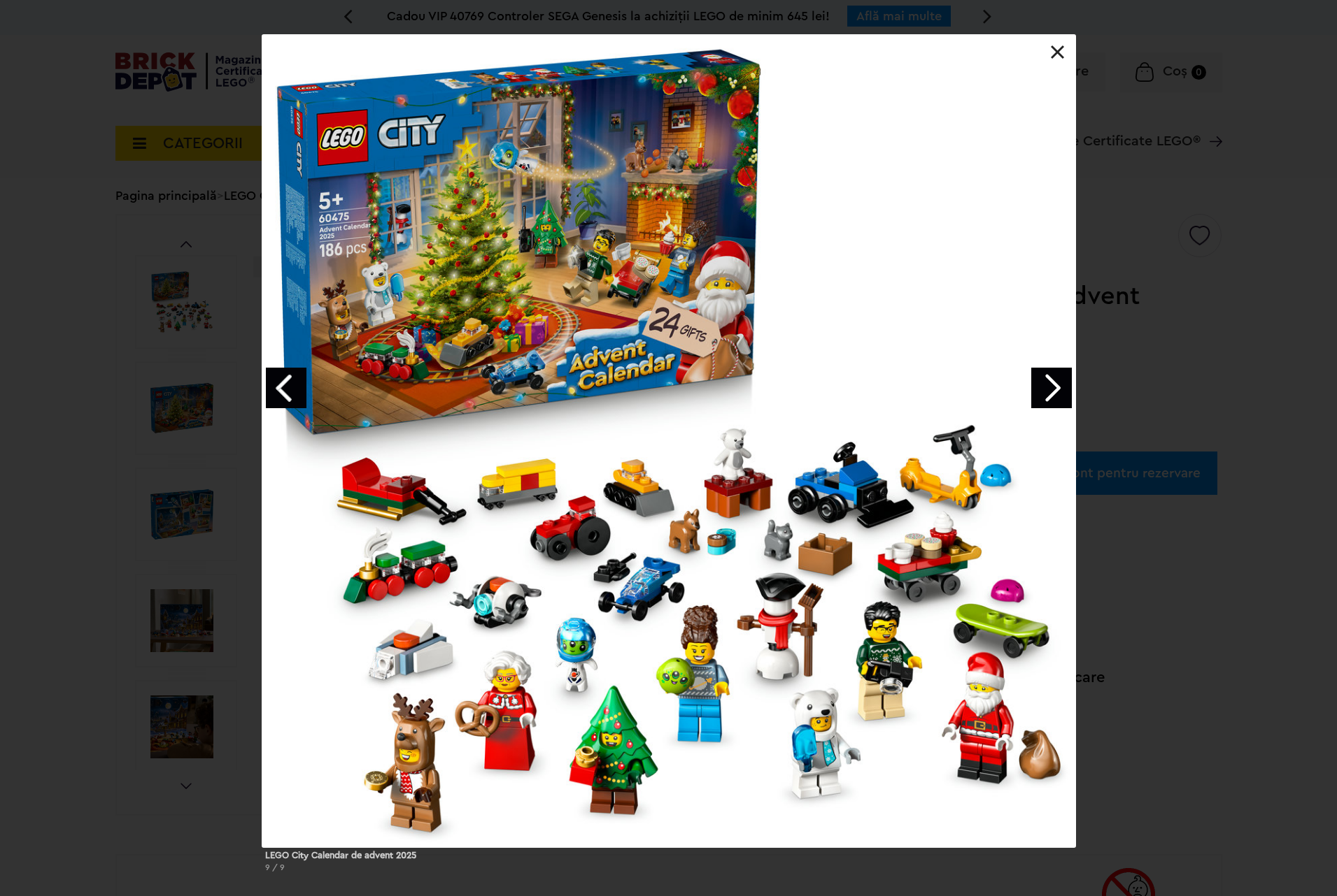
click at [1064, 384] on link "Next image" at bounding box center [1051, 388] width 41 height 41
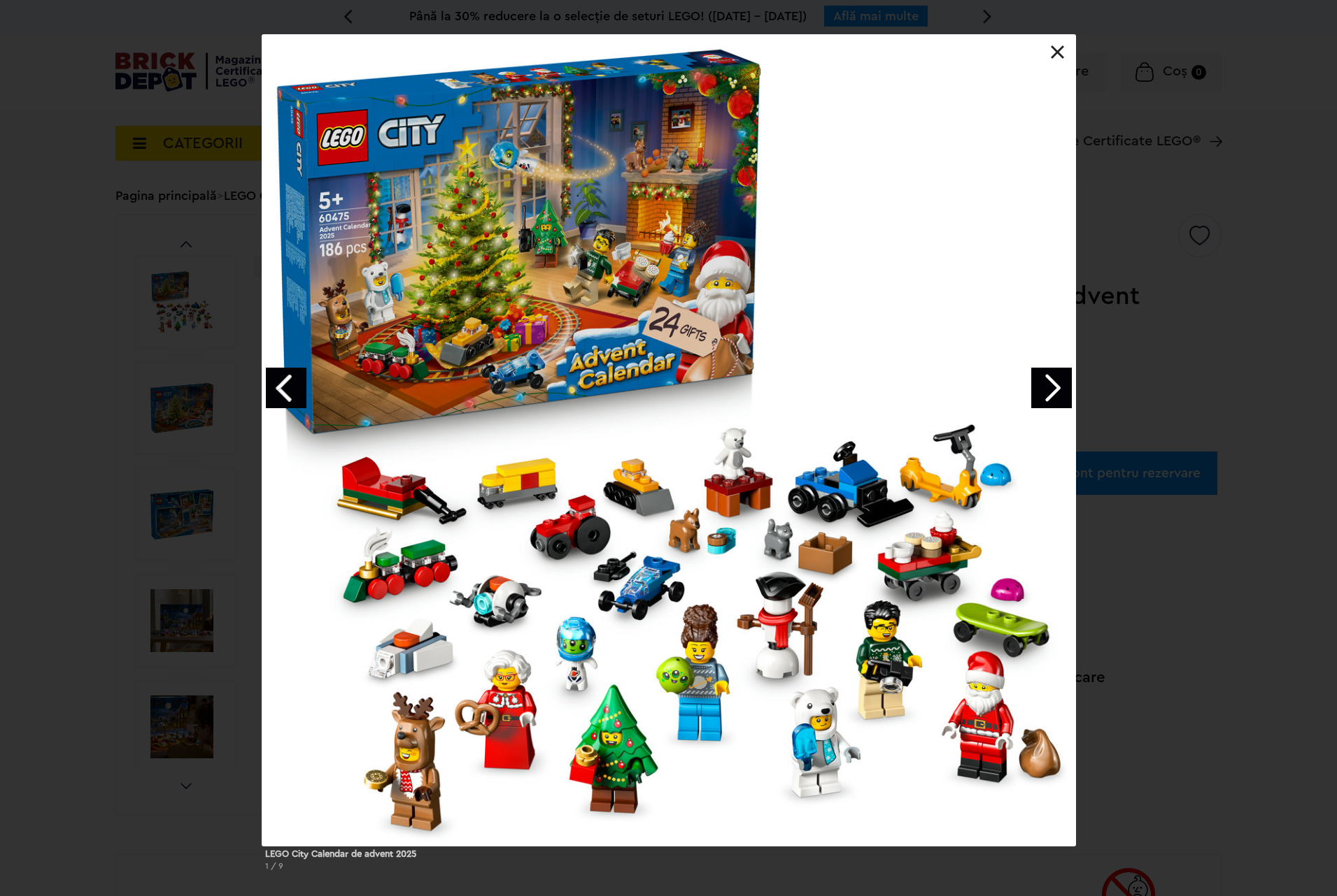
click at [1053, 51] on link at bounding box center [1057, 52] width 14 height 14
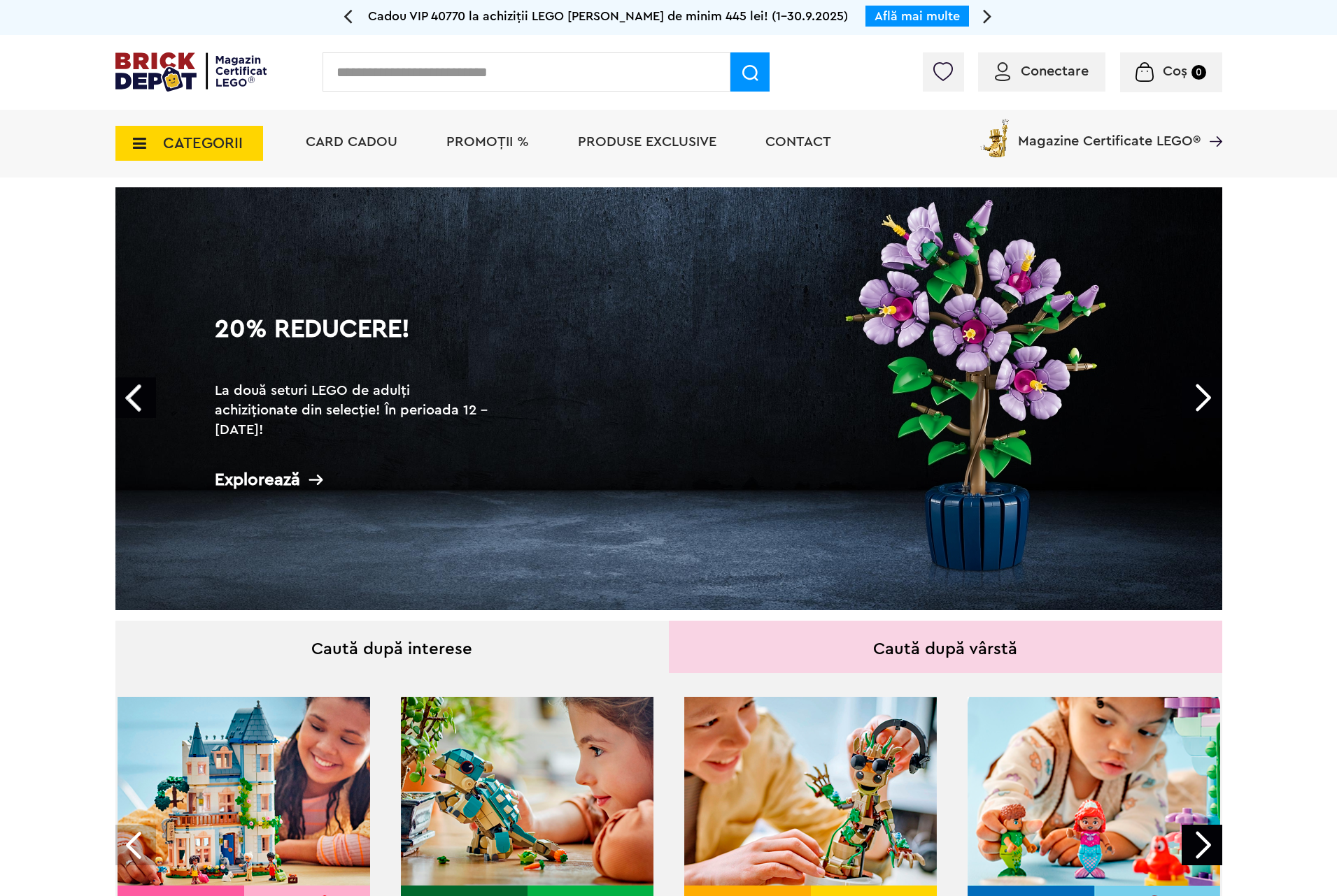
click at [632, 76] on input "text" at bounding box center [526, 72] width 407 height 39
type input "*****"
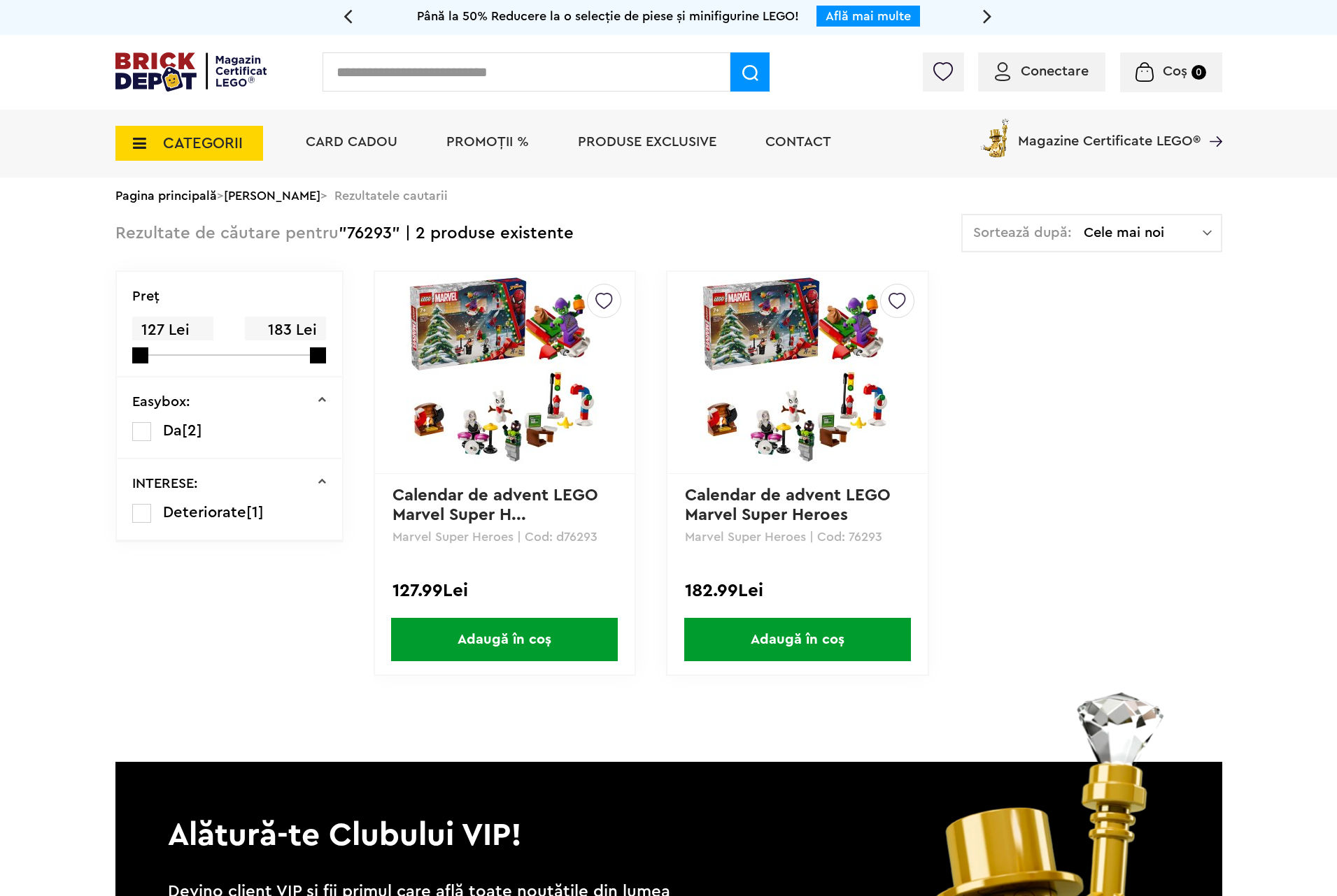
click at [489, 414] on img at bounding box center [504, 373] width 196 height 196
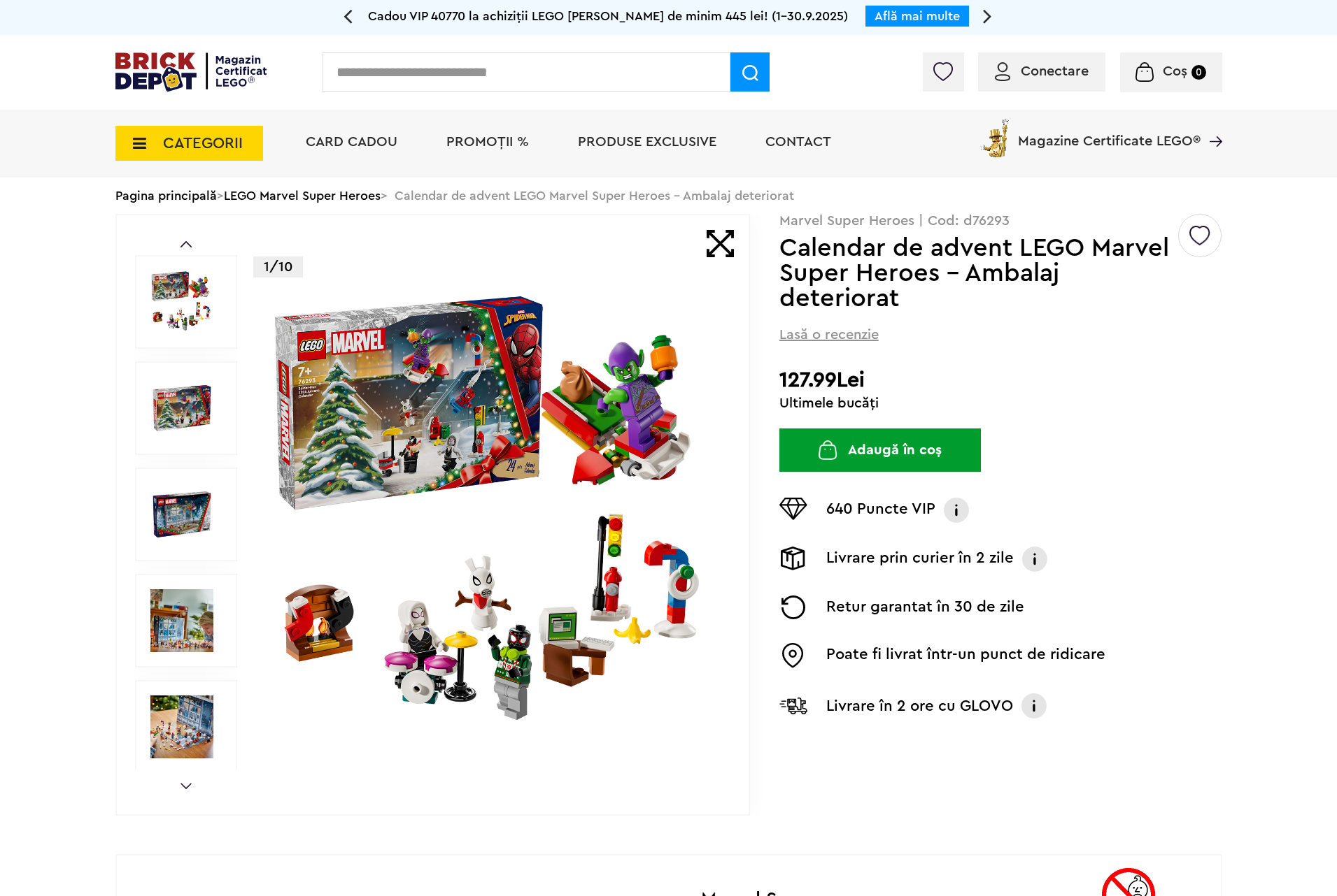
click at [500, 539] on img at bounding box center [492, 515] width 451 height 451
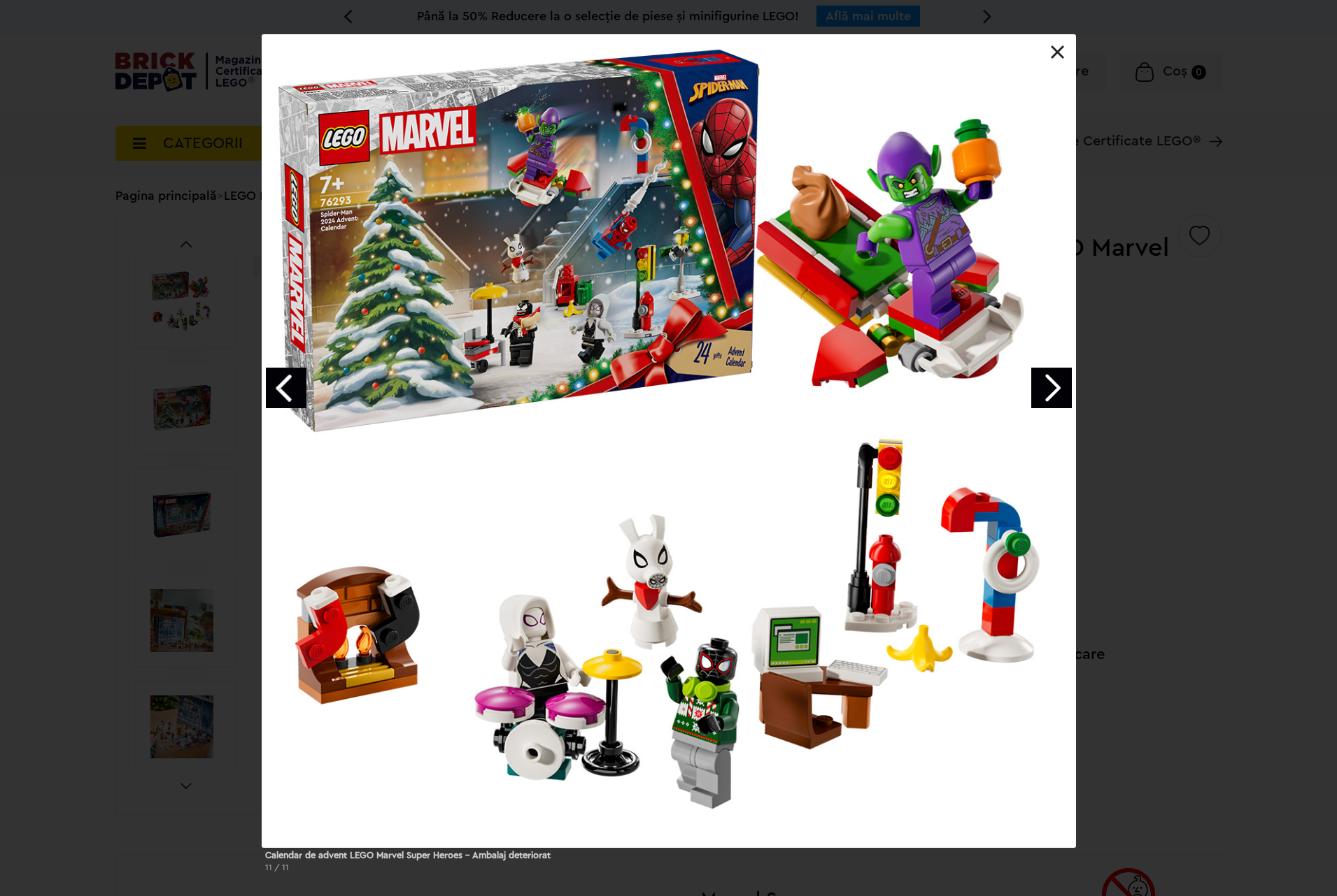
click at [1040, 395] on link "Next image" at bounding box center [1051, 388] width 41 height 41
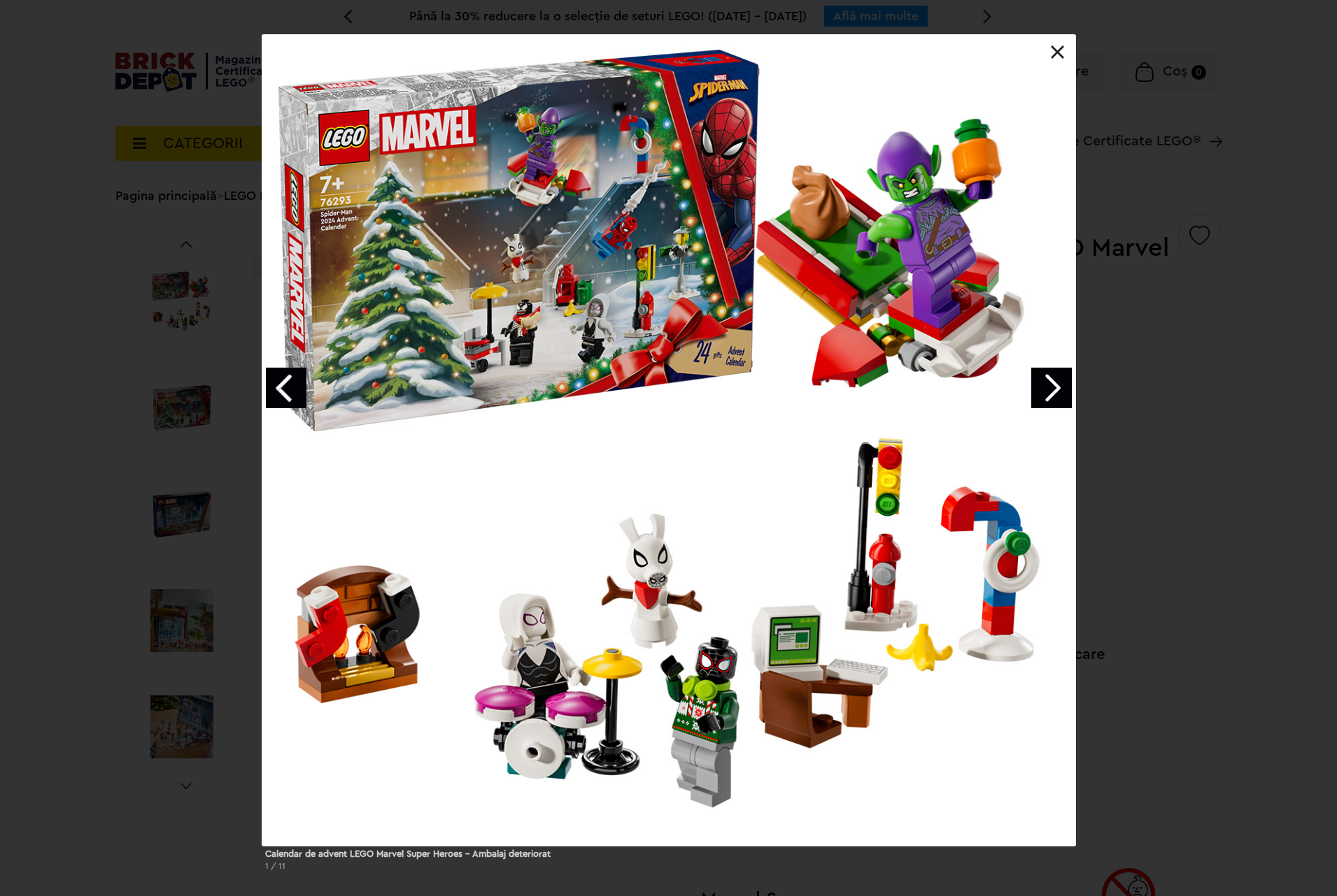
click at [1040, 395] on link "Next image" at bounding box center [1051, 388] width 41 height 41
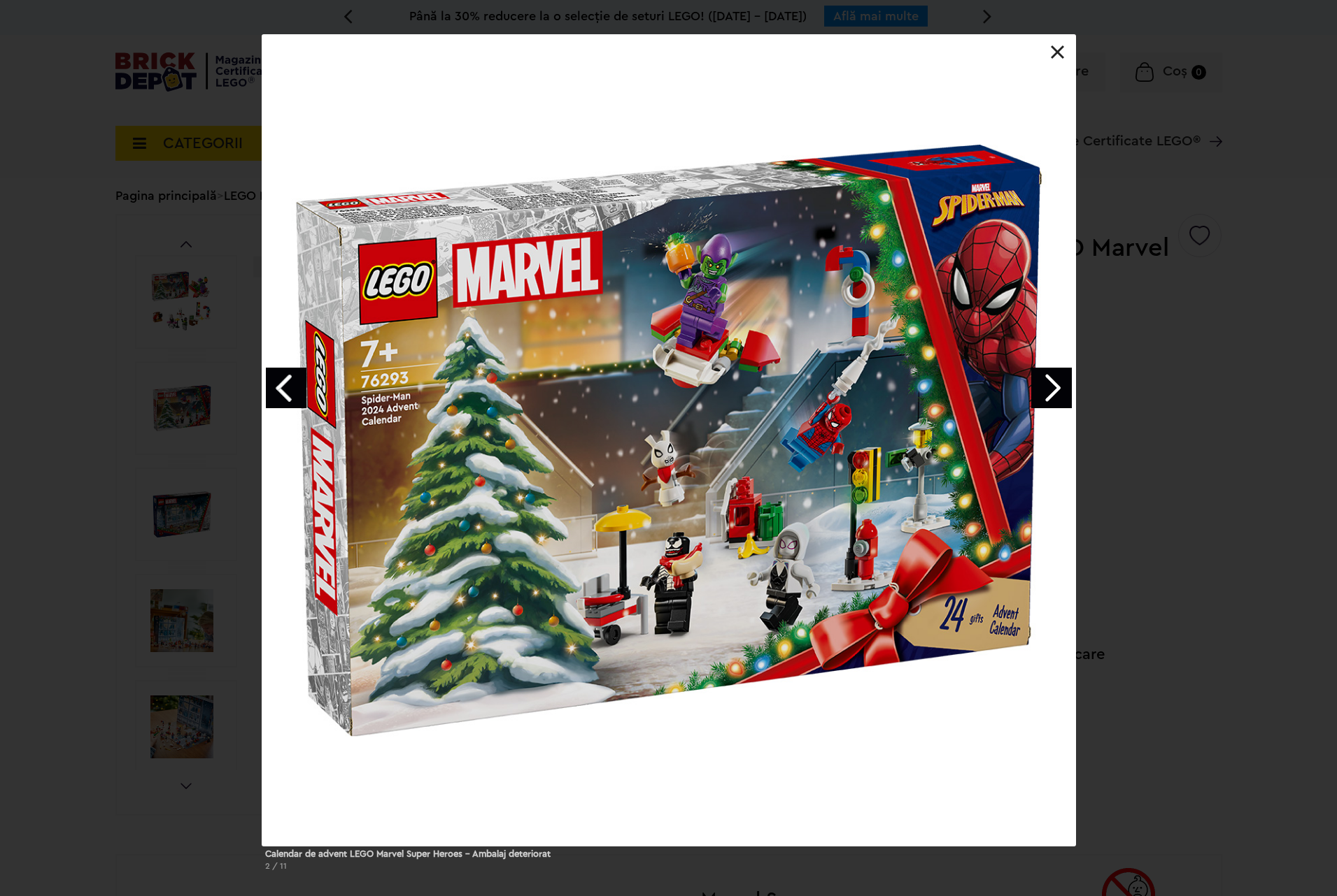
click at [1040, 395] on link "Next image" at bounding box center [1051, 388] width 41 height 41
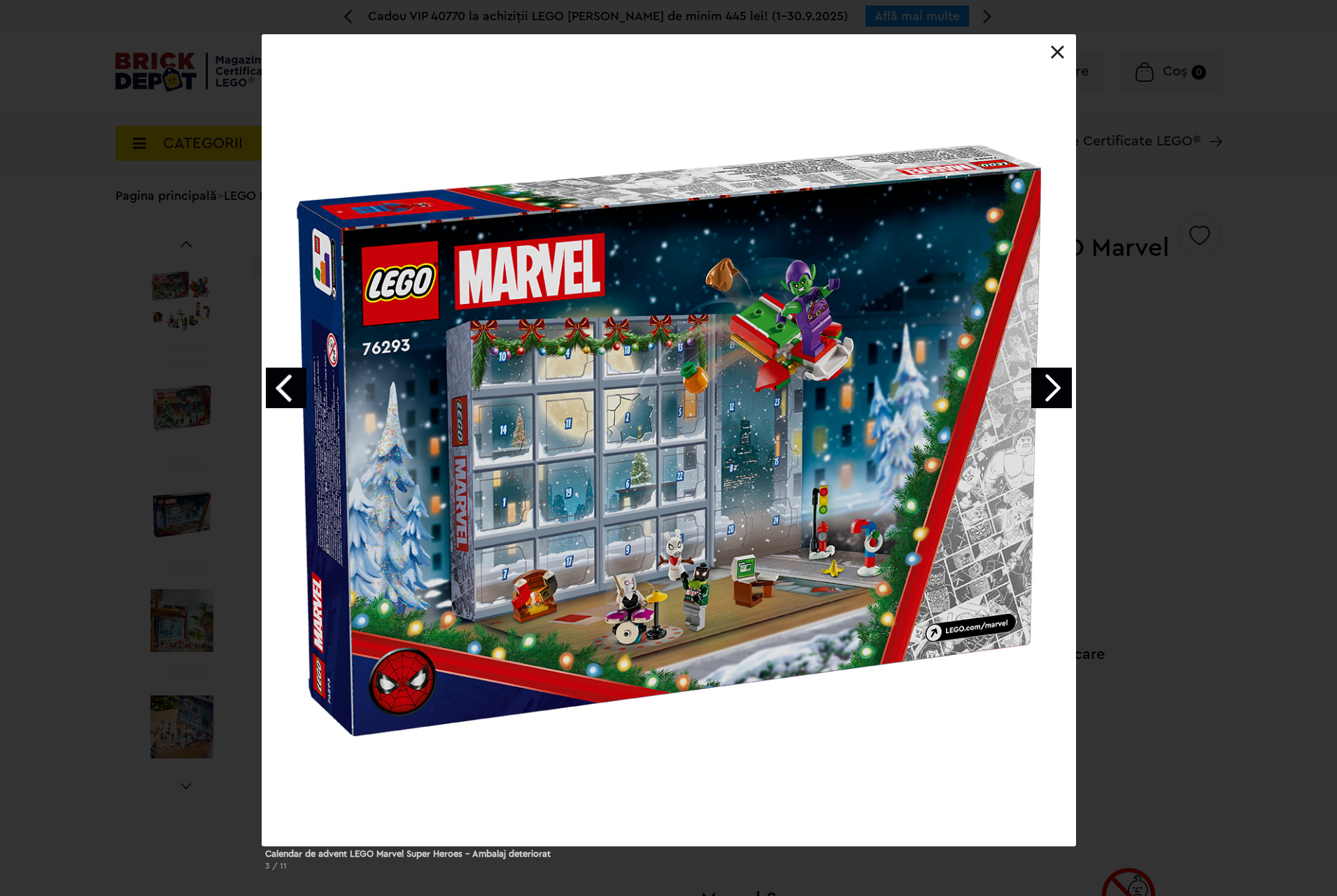
click at [1040, 395] on link "Next image" at bounding box center [1051, 388] width 41 height 41
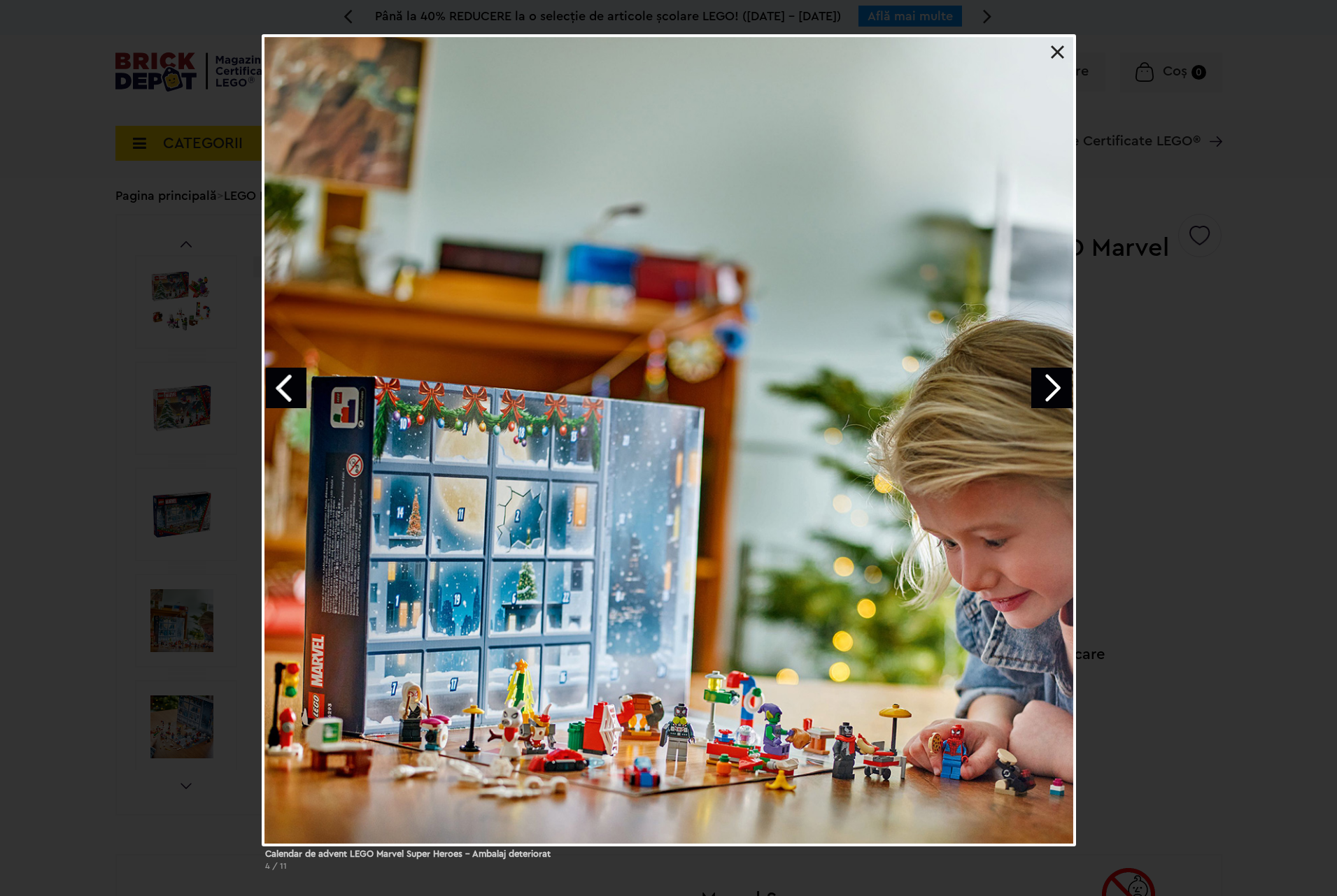
click at [1040, 395] on link "Next image" at bounding box center [1051, 388] width 41 height 41
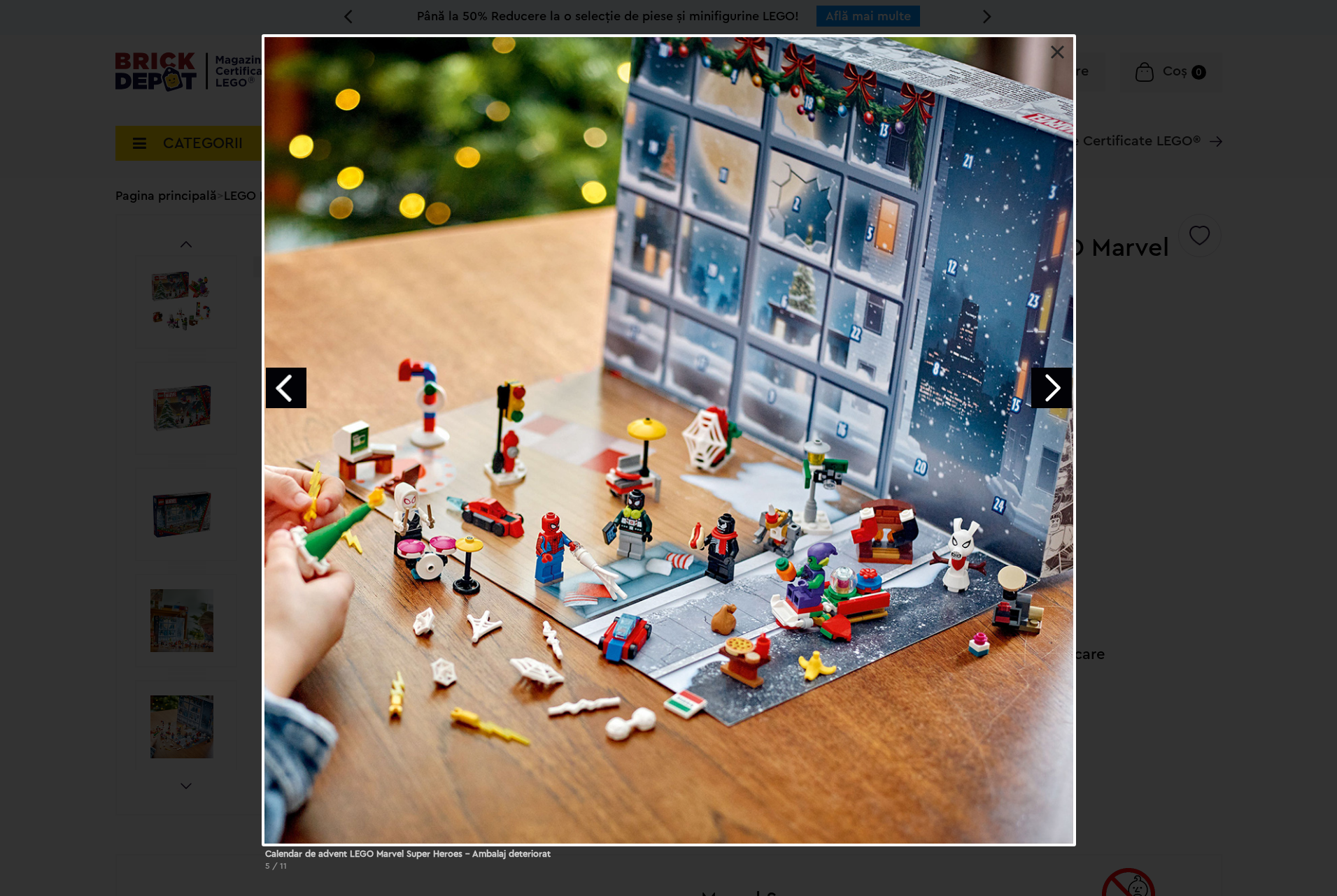
click at [1040, 395] on link "Next image" at bounding box center [1051, 388] width 41 height 41
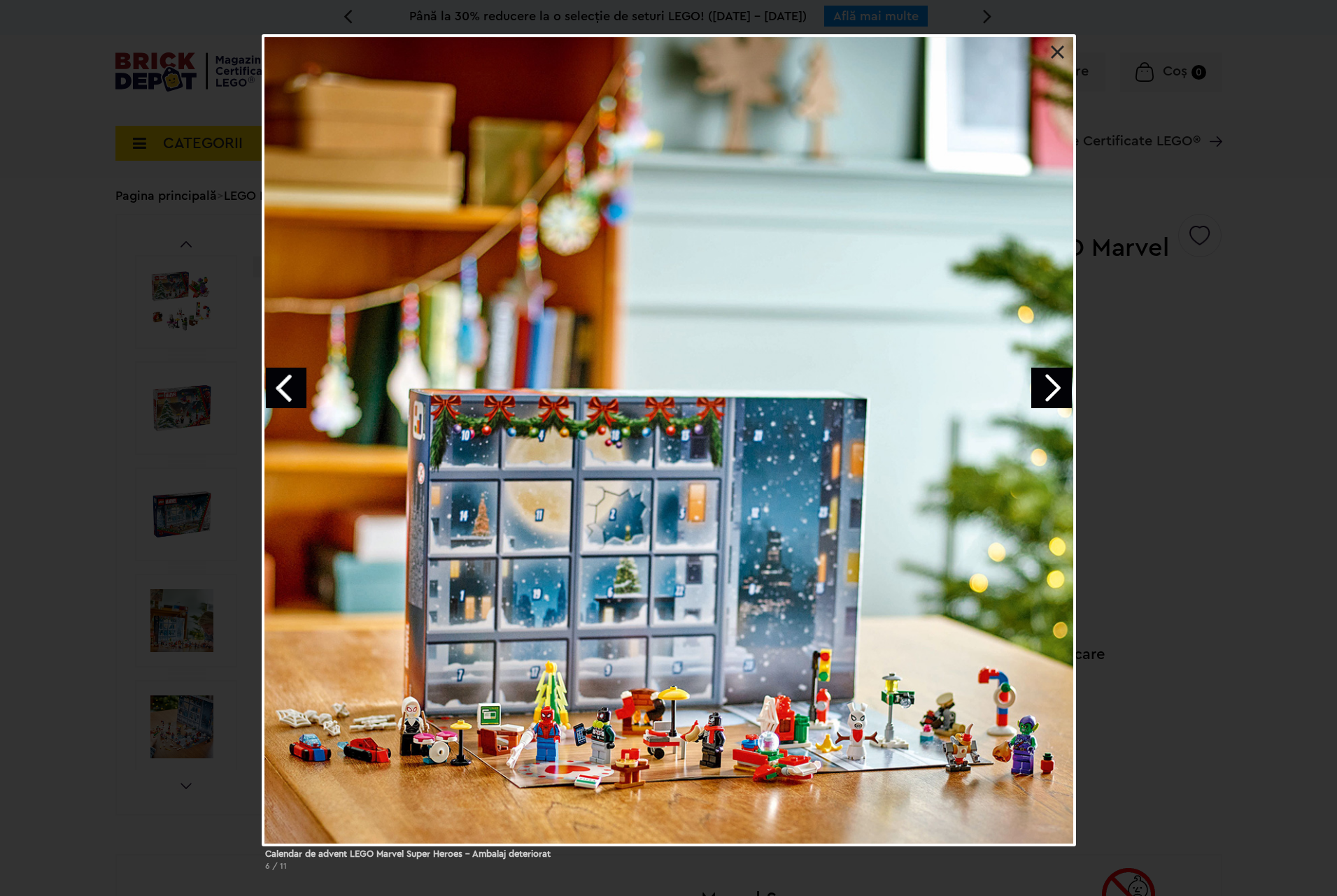
click at [1040, 395] on link "Next image" at bounding box center [1051, 388] width 41 height 41
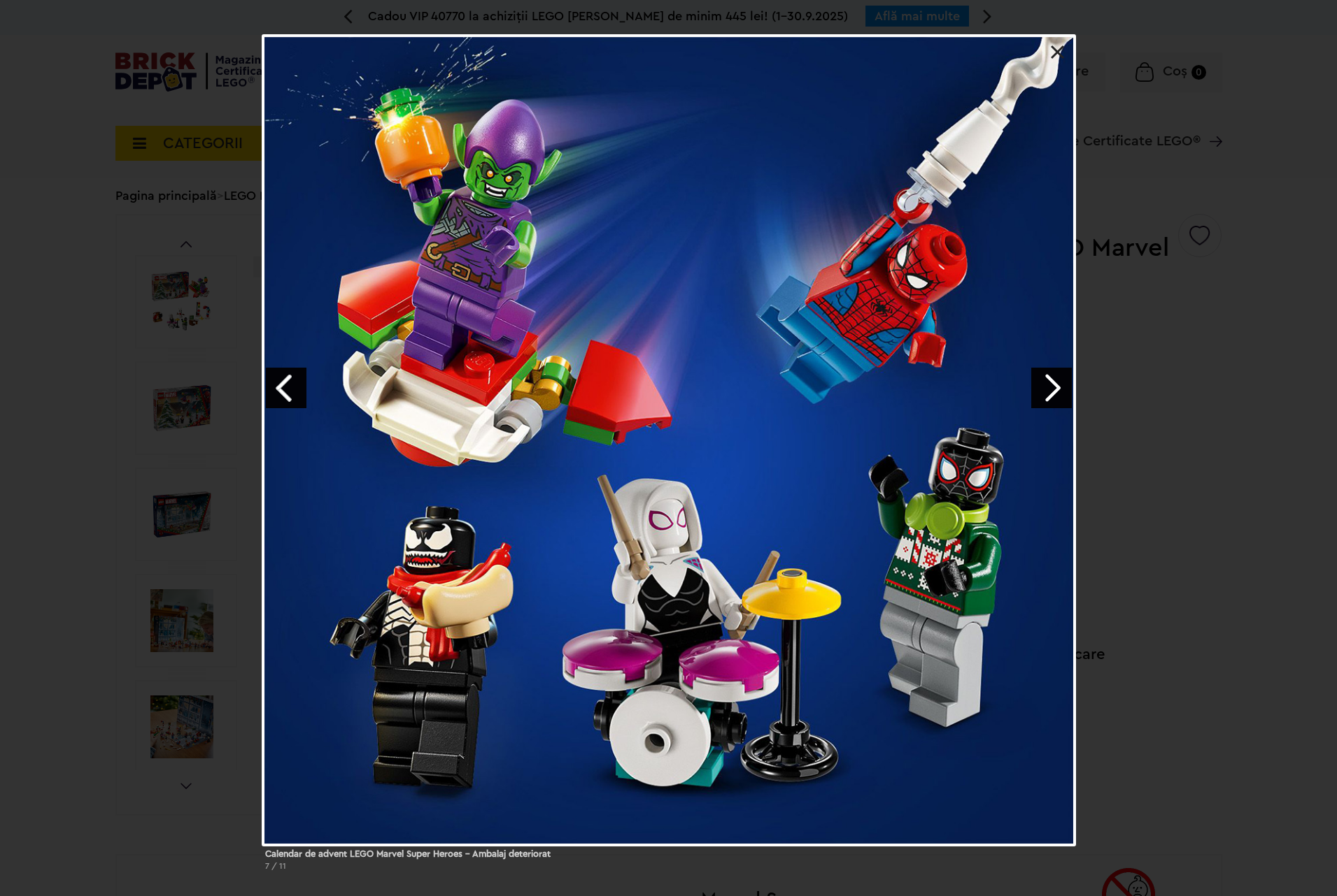
click at [1040, 395] on link "Next image" at bounding box center [1051, 388] width 41 height 41
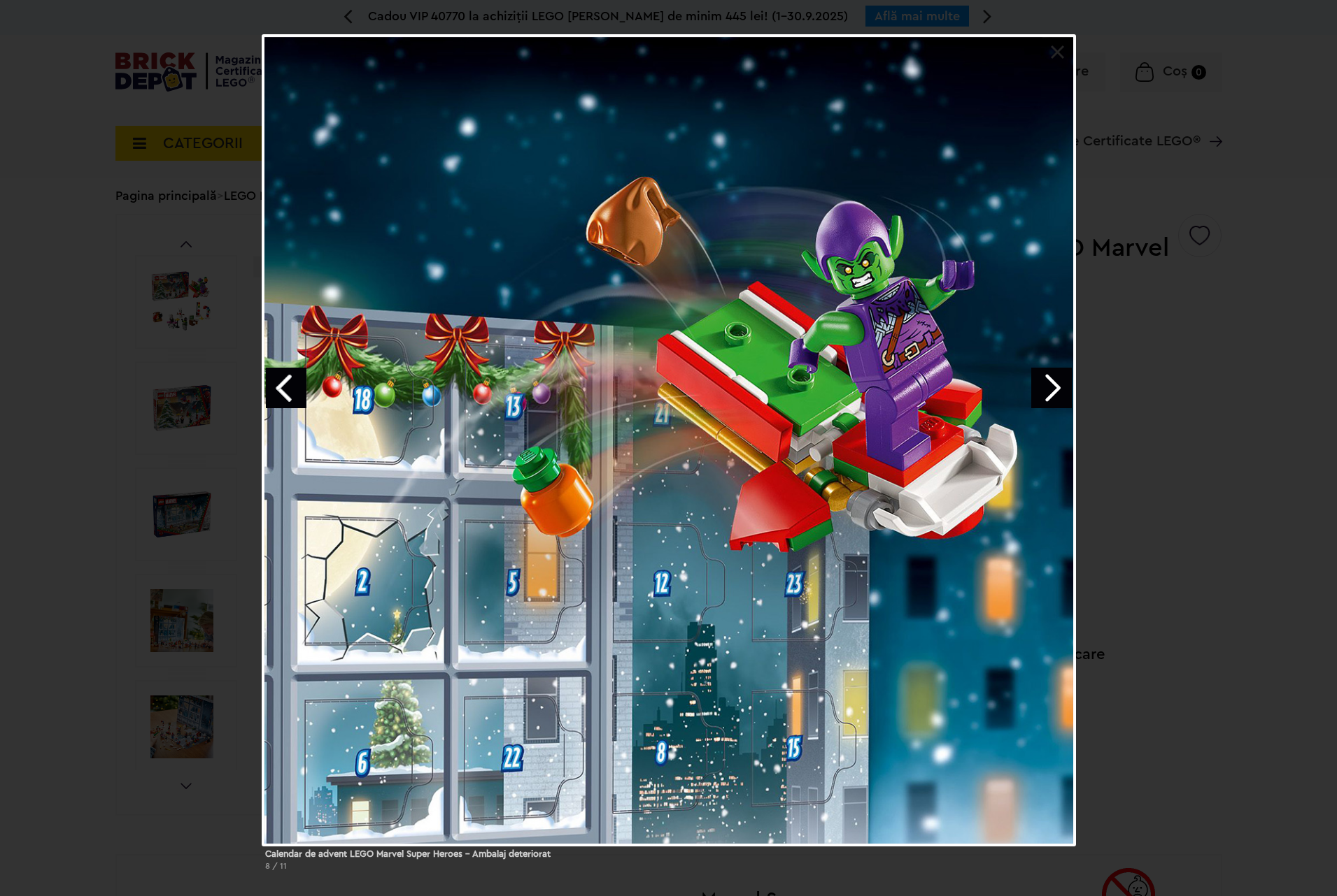
click at [1040, 395] on link "Next image" at bounding box center [1051, 388] width 41 height 41
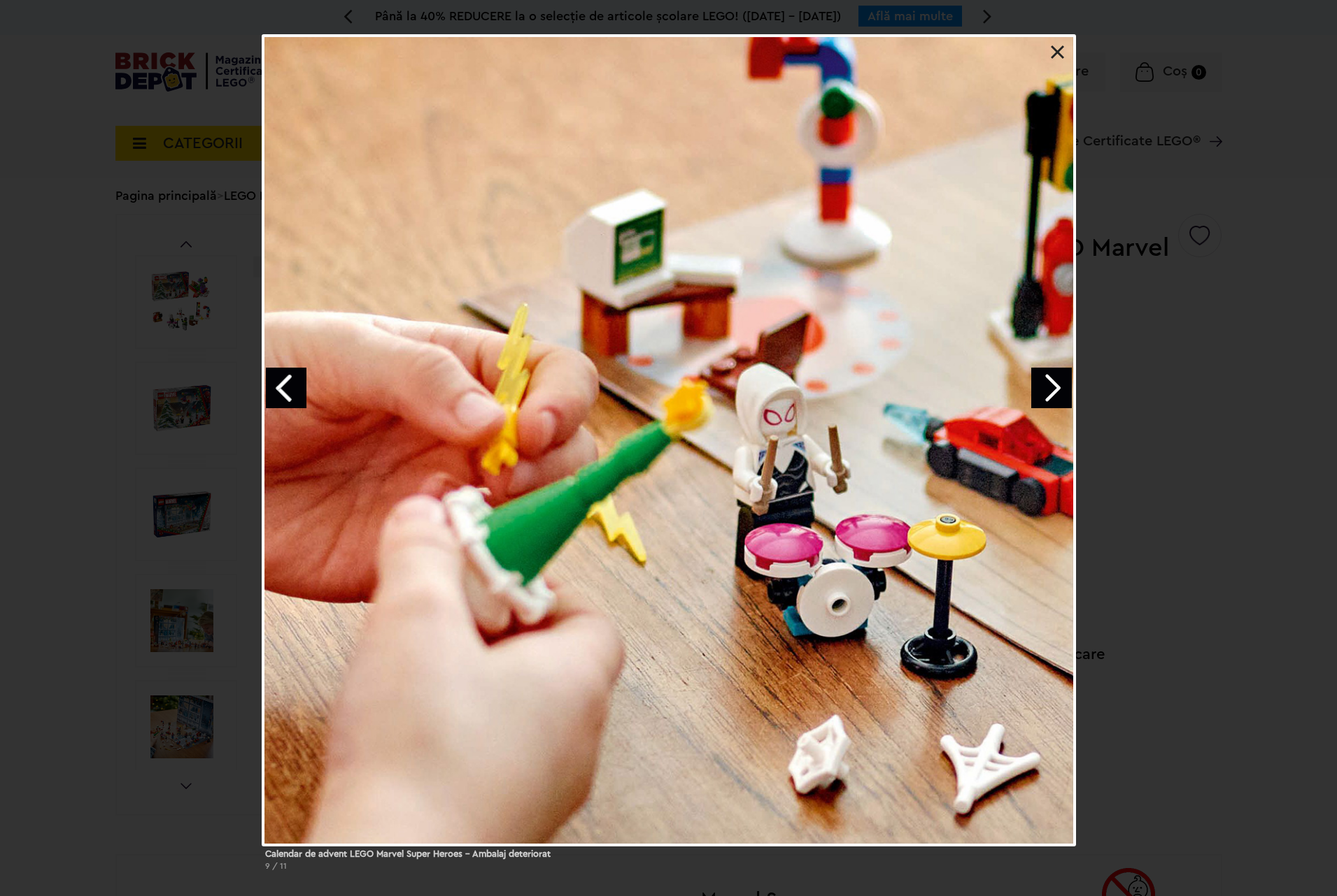
click at [1040, 395] on link "Next image" at bounding box center [1051, 388] width 41 height 41
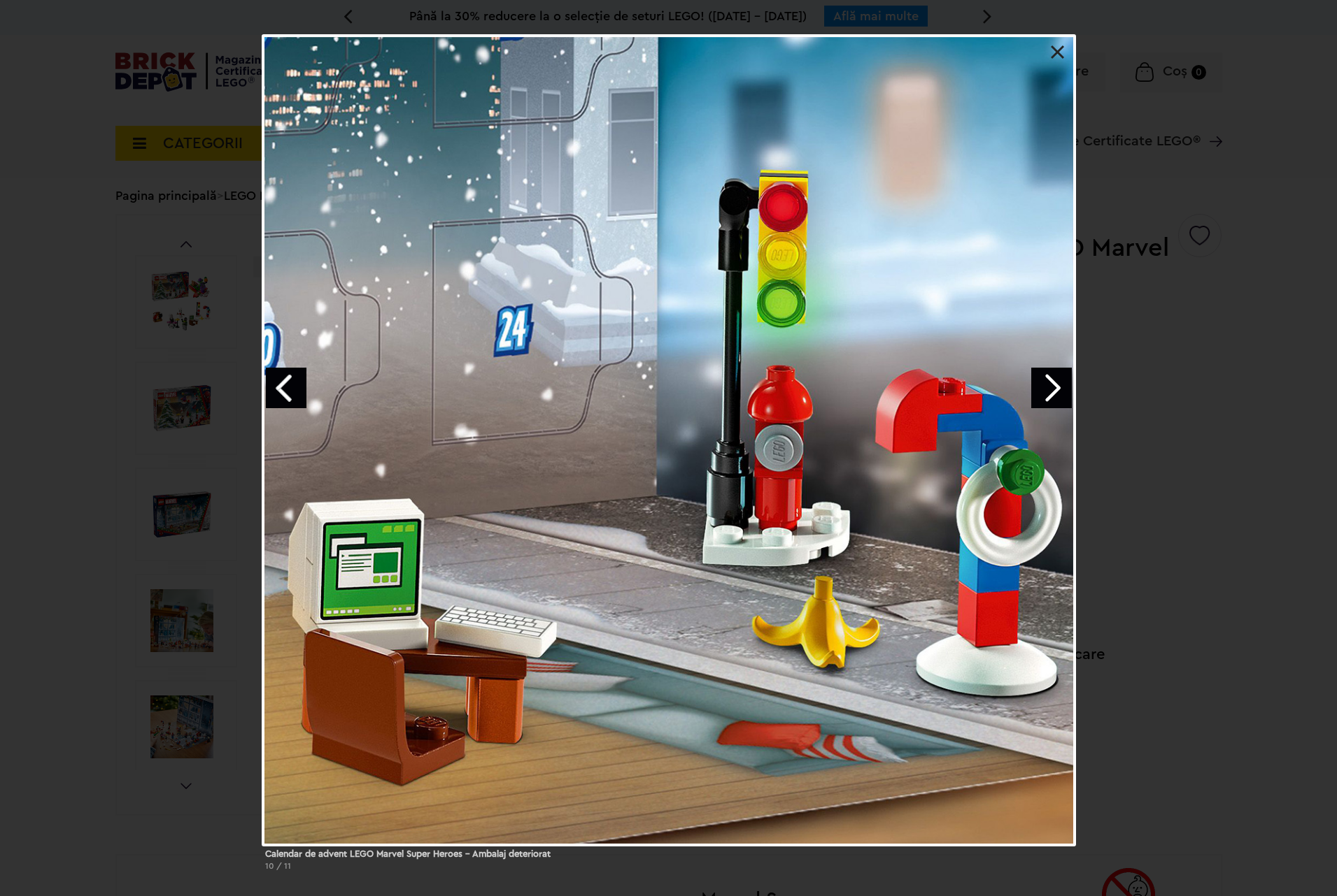
click at [1060, 389] on link "Next image" at bounding box center [1051, 388] width 41 height 41
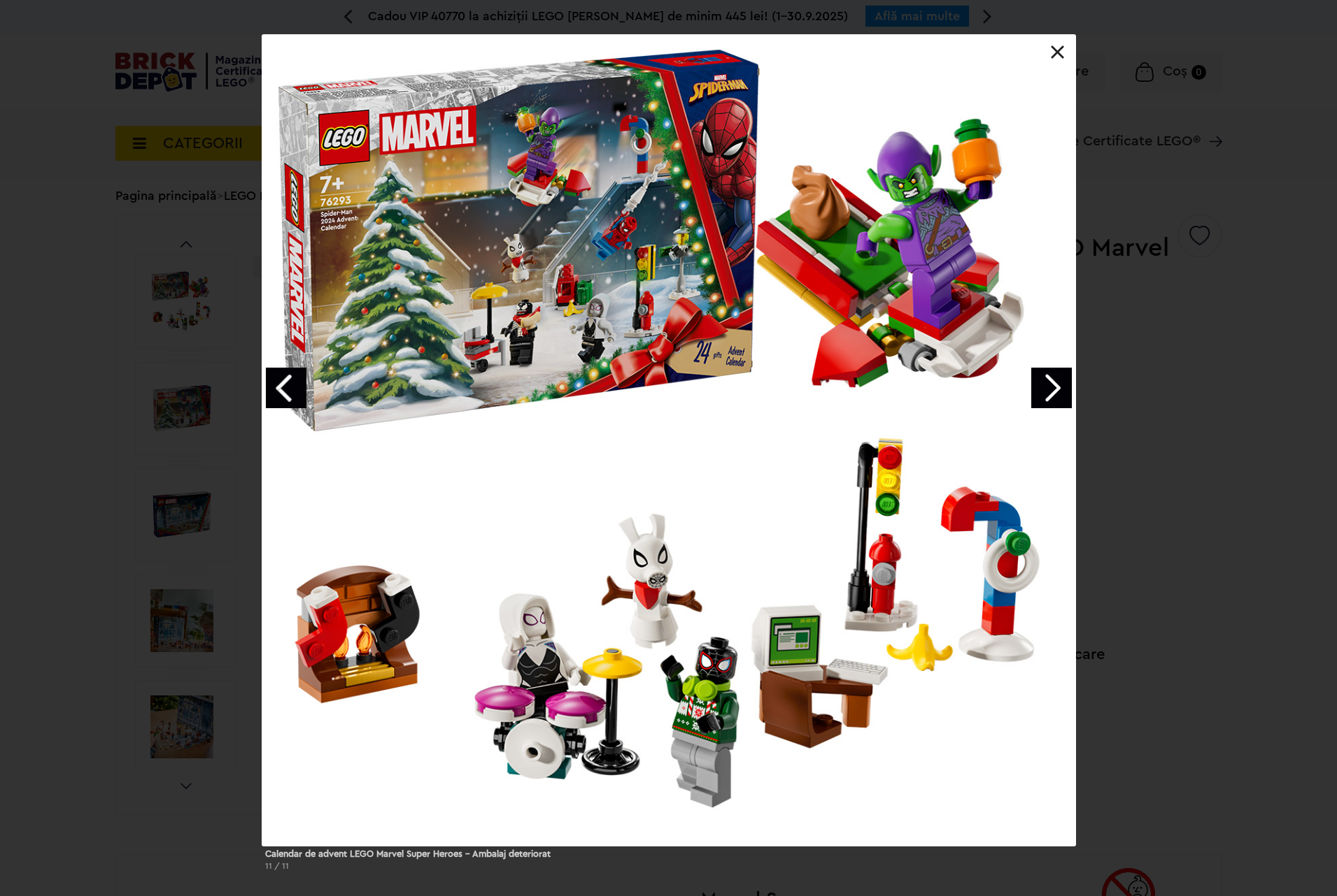
click at [1060, 389] on link "Next image" at bounding box center [1051, 388] width 41 height 41
click at [1066, 387] on link "Next image" at bounding box center [1051, 388] width 41 height 41
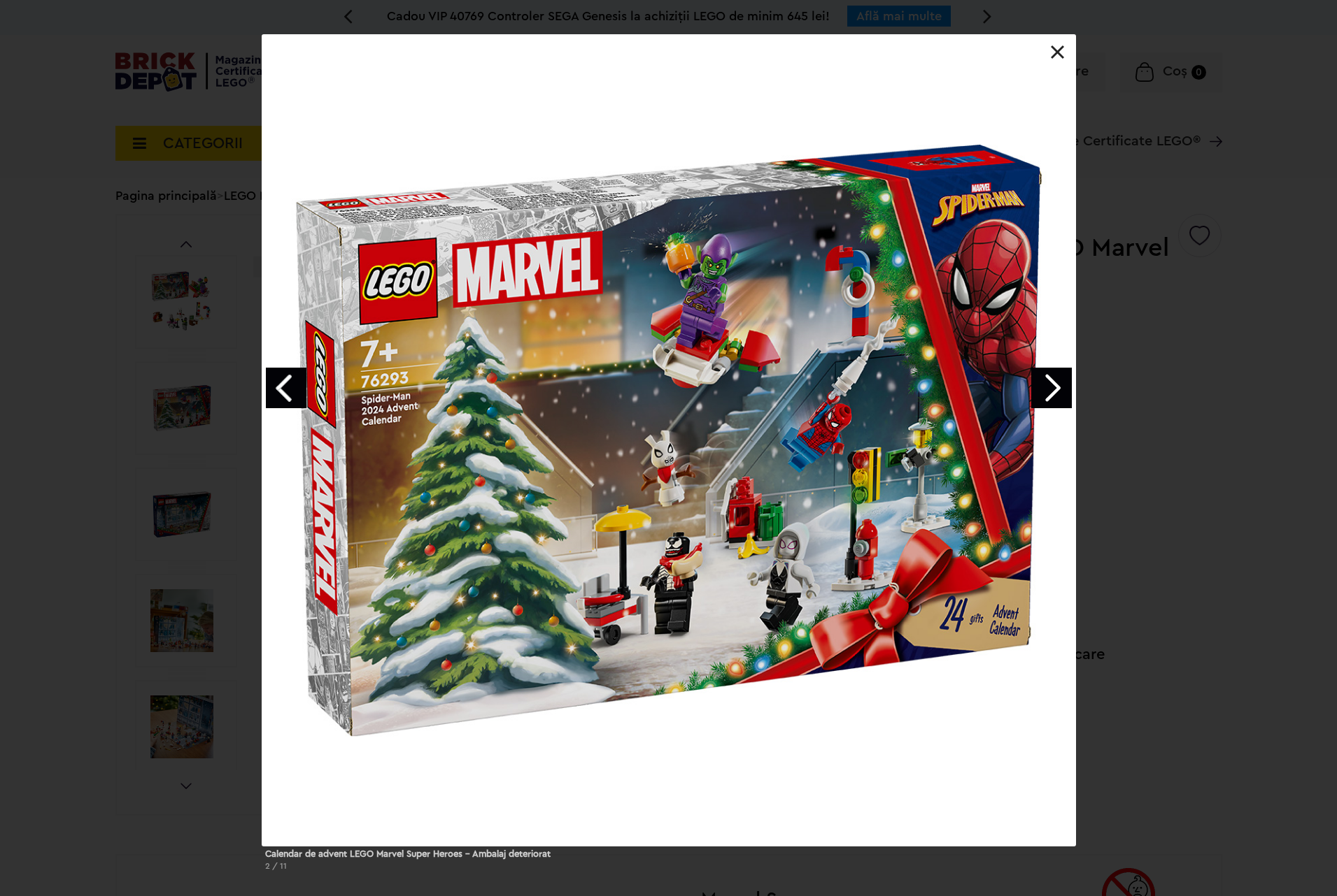
click at [1066, 387] on link "Next image" at bounding box center [1051, 388] width 41 height 41
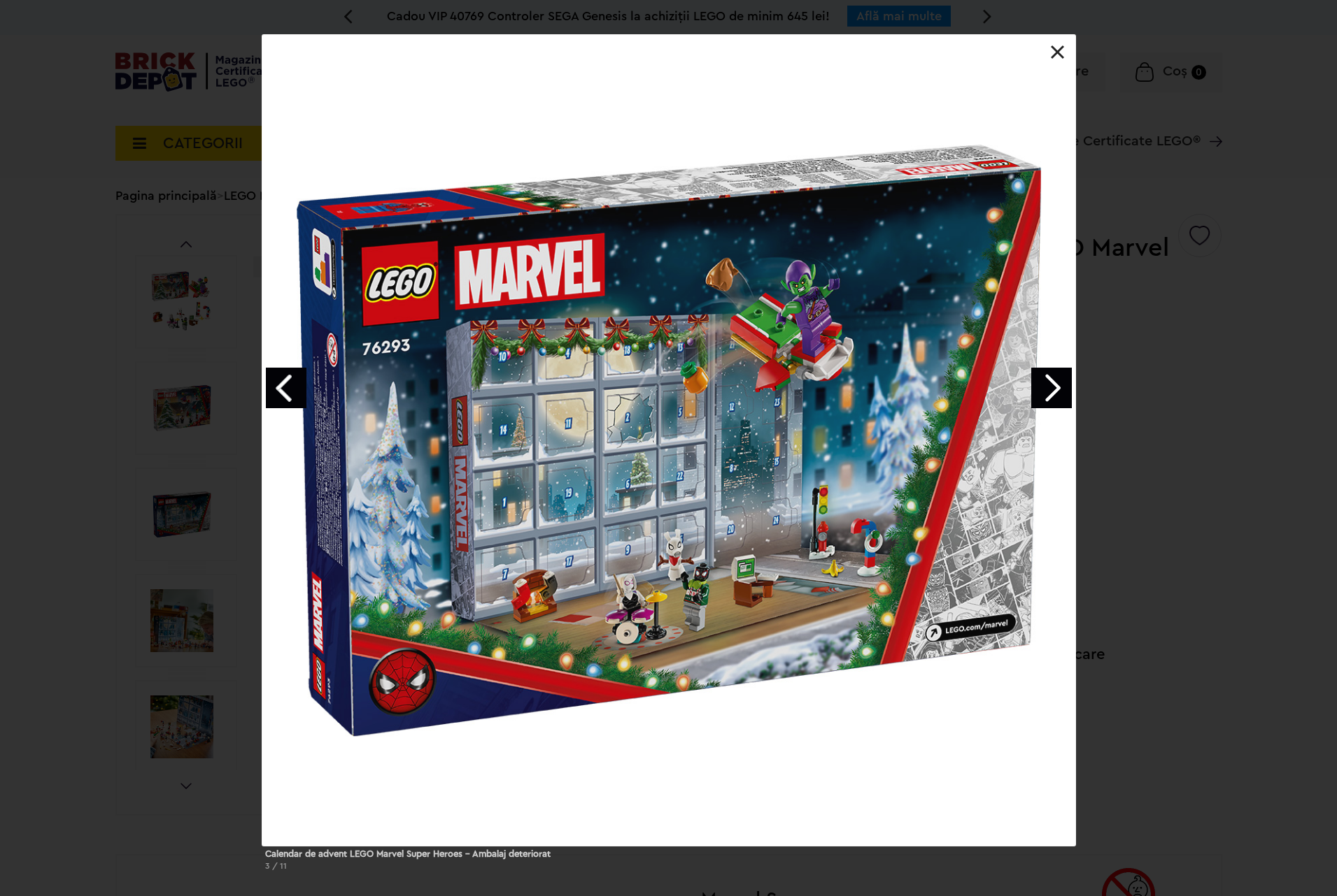
click at [1066, 387] on link "Next image" at bounding box center [1051, 388] width 41 height 41
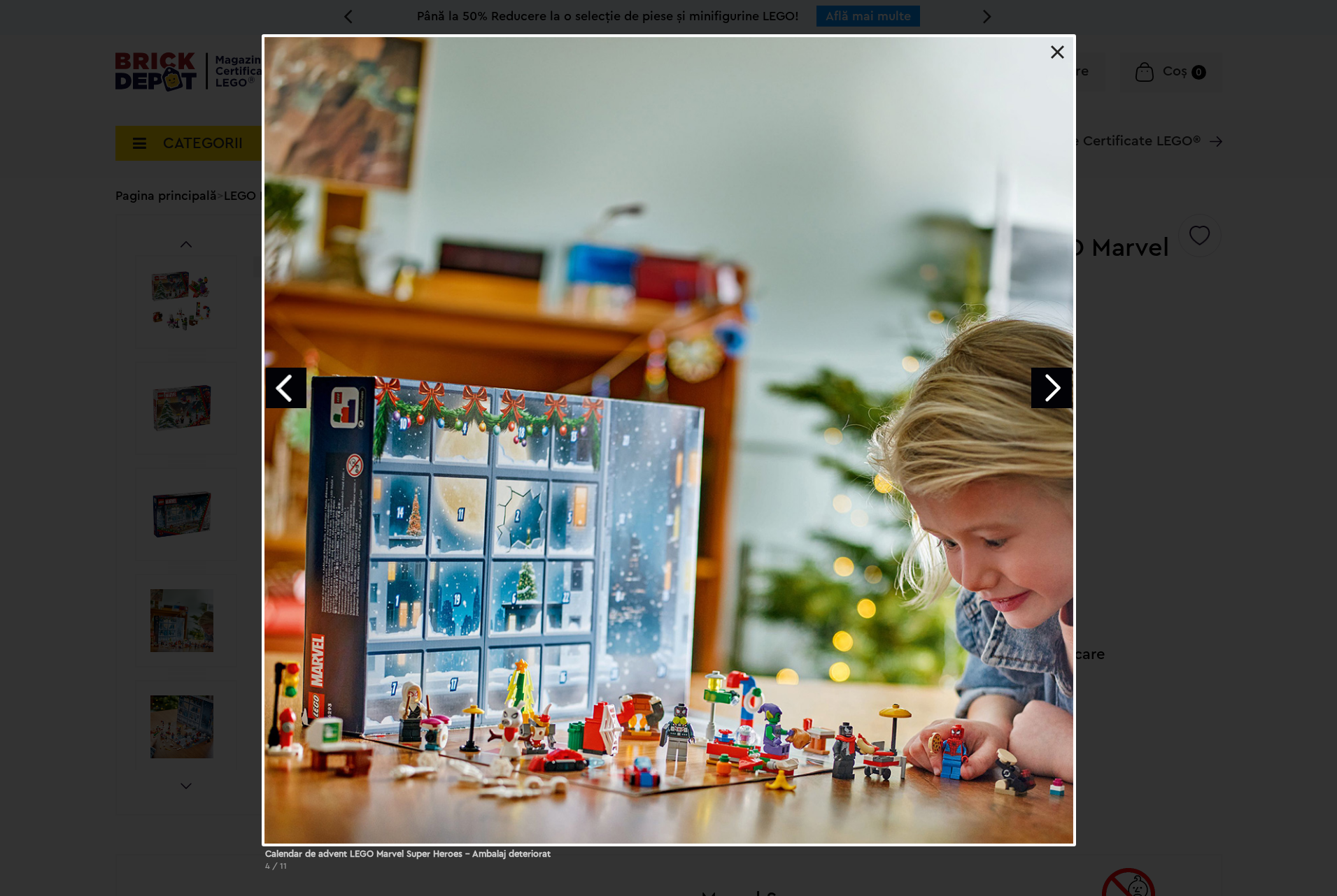
click at [1063, 55] on link at bounding box center [1057, 52] width 14 height 14
